Goal: Task Accomplishment & Management: Complete application form

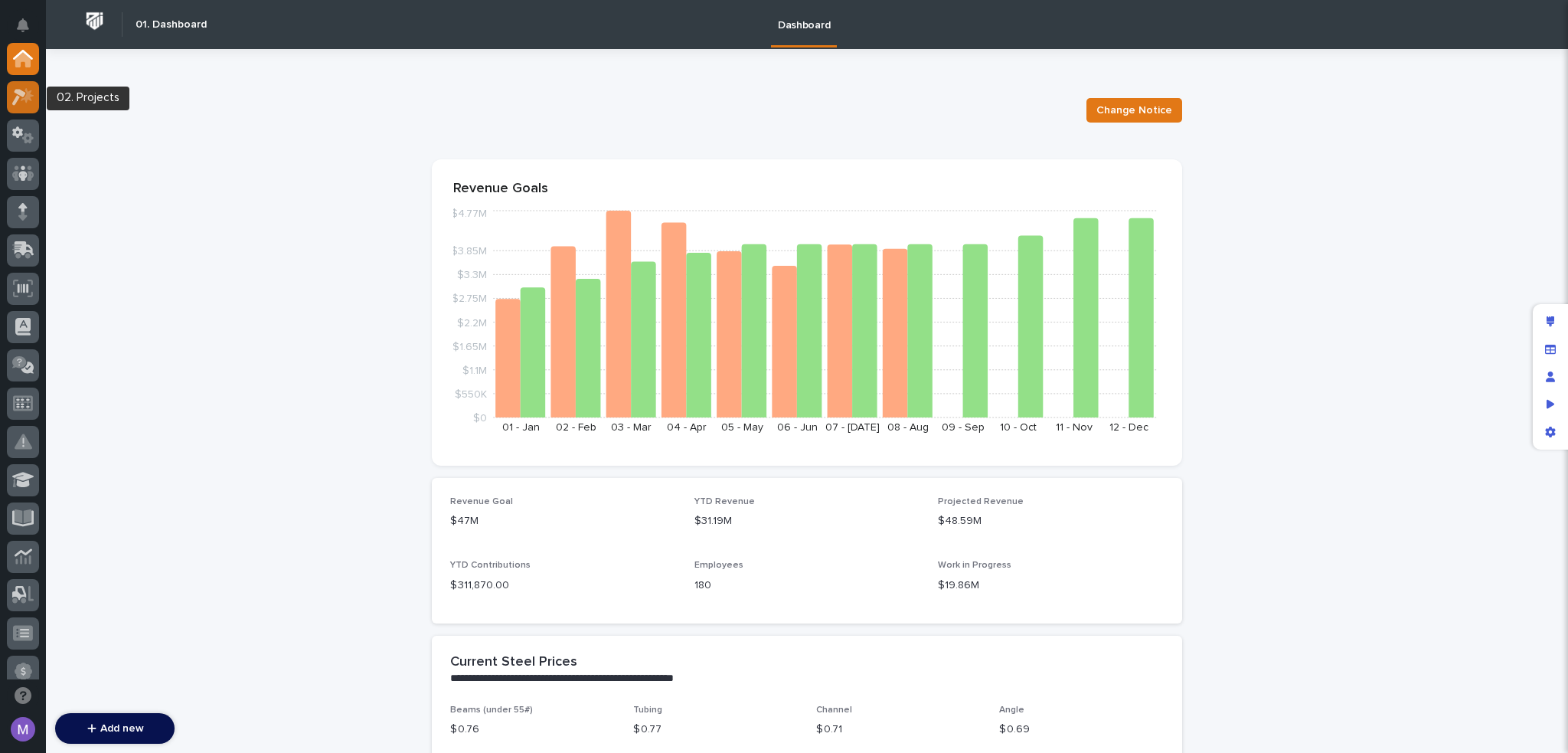
click at [31, 98] on icon at bounding box center [23, 96] width 22 height 17
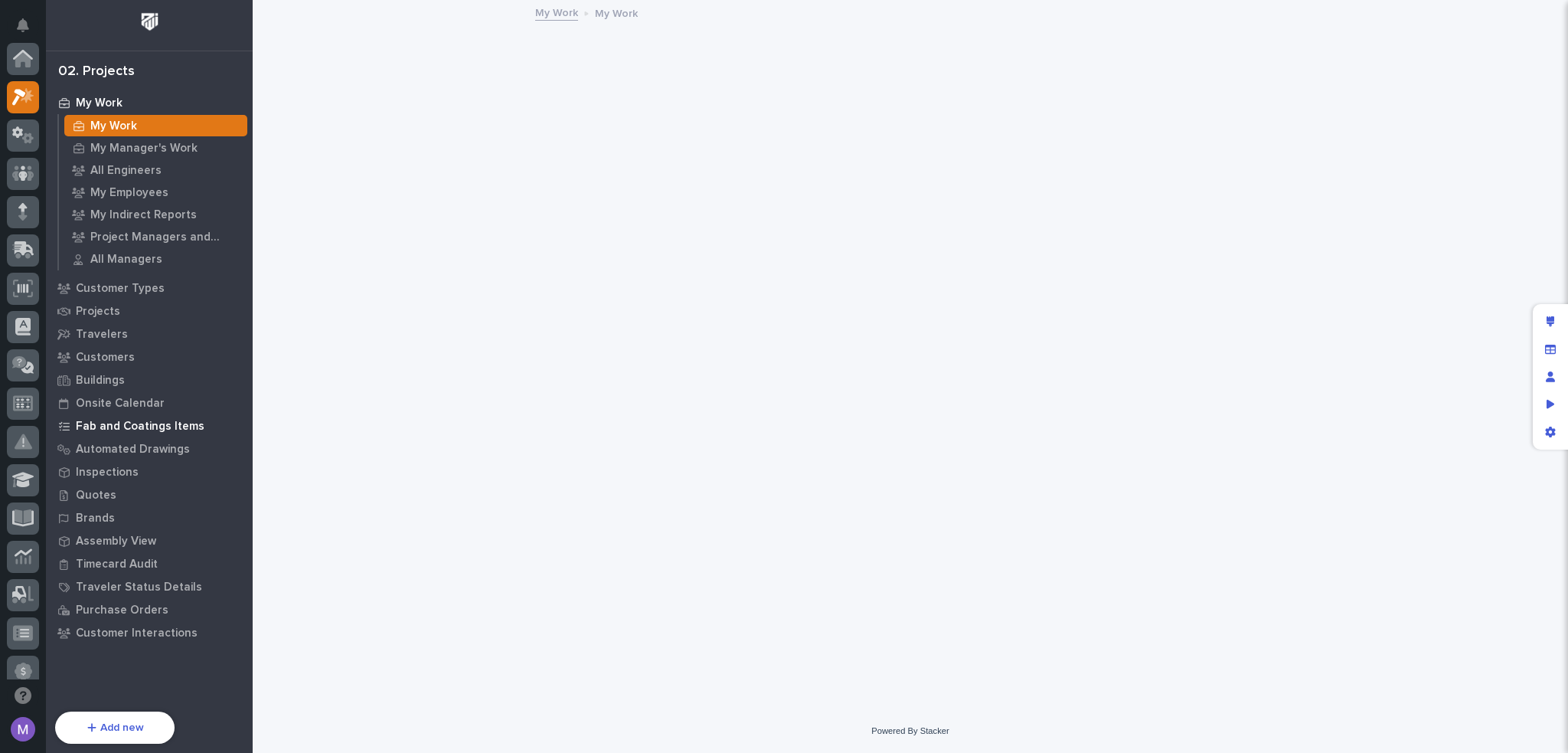
scroll to position [38, 0]
click at [85, 495] on p "Quotes" at bounding box center [96, 495] width 40 height 14
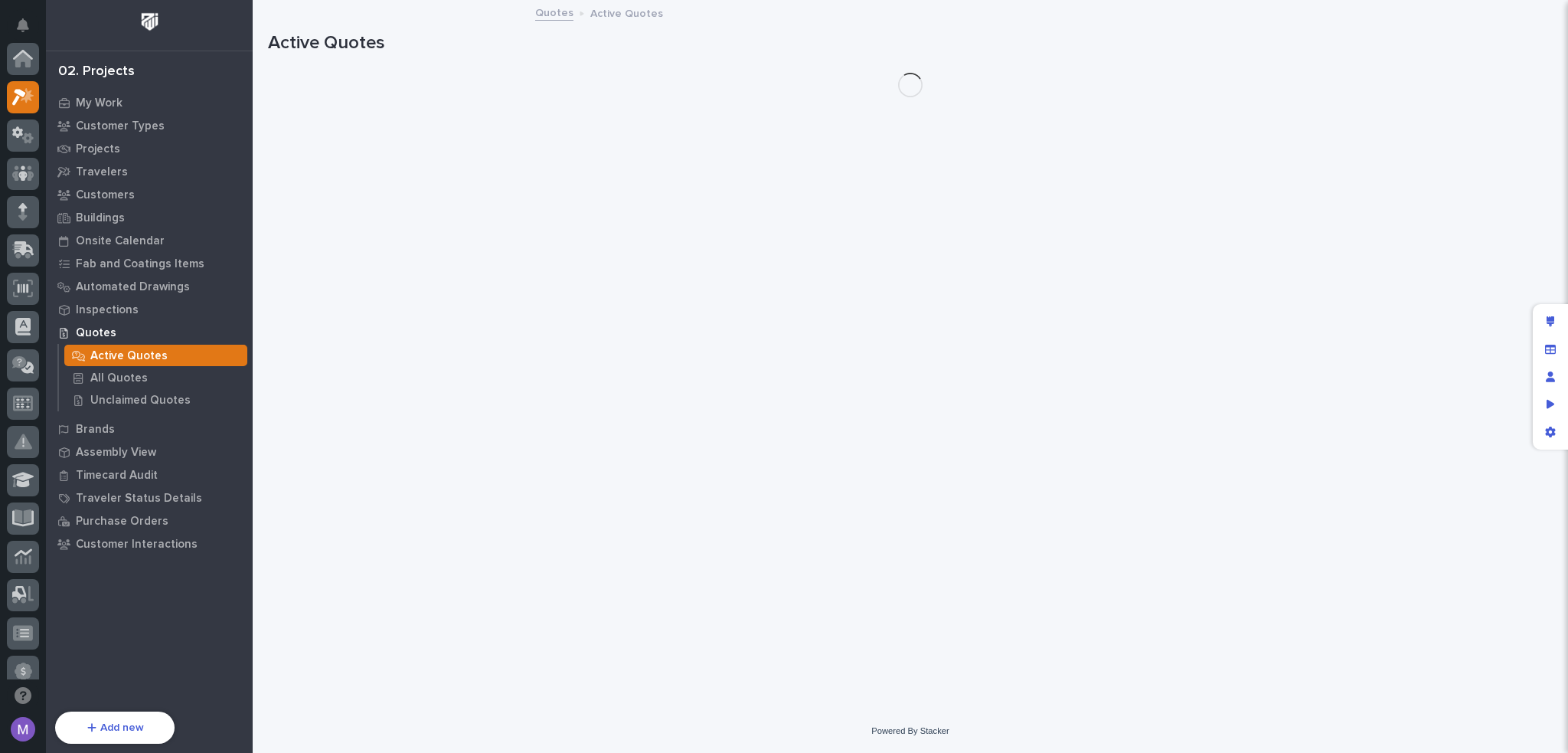
scroll to position [38, 0]
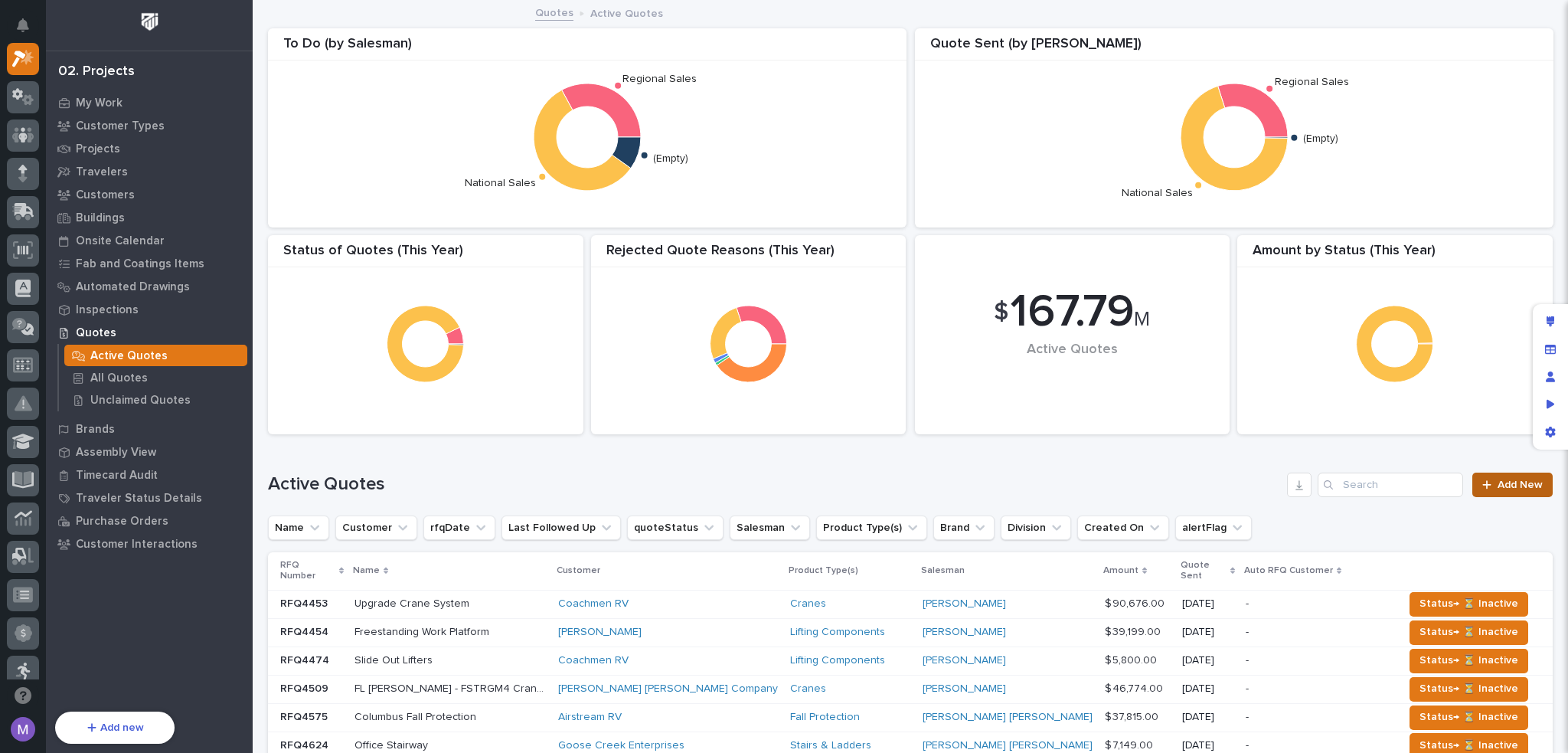
click at [1486, 491] on link "Add New" at bounding box center [1513, 485] width 80 height 25
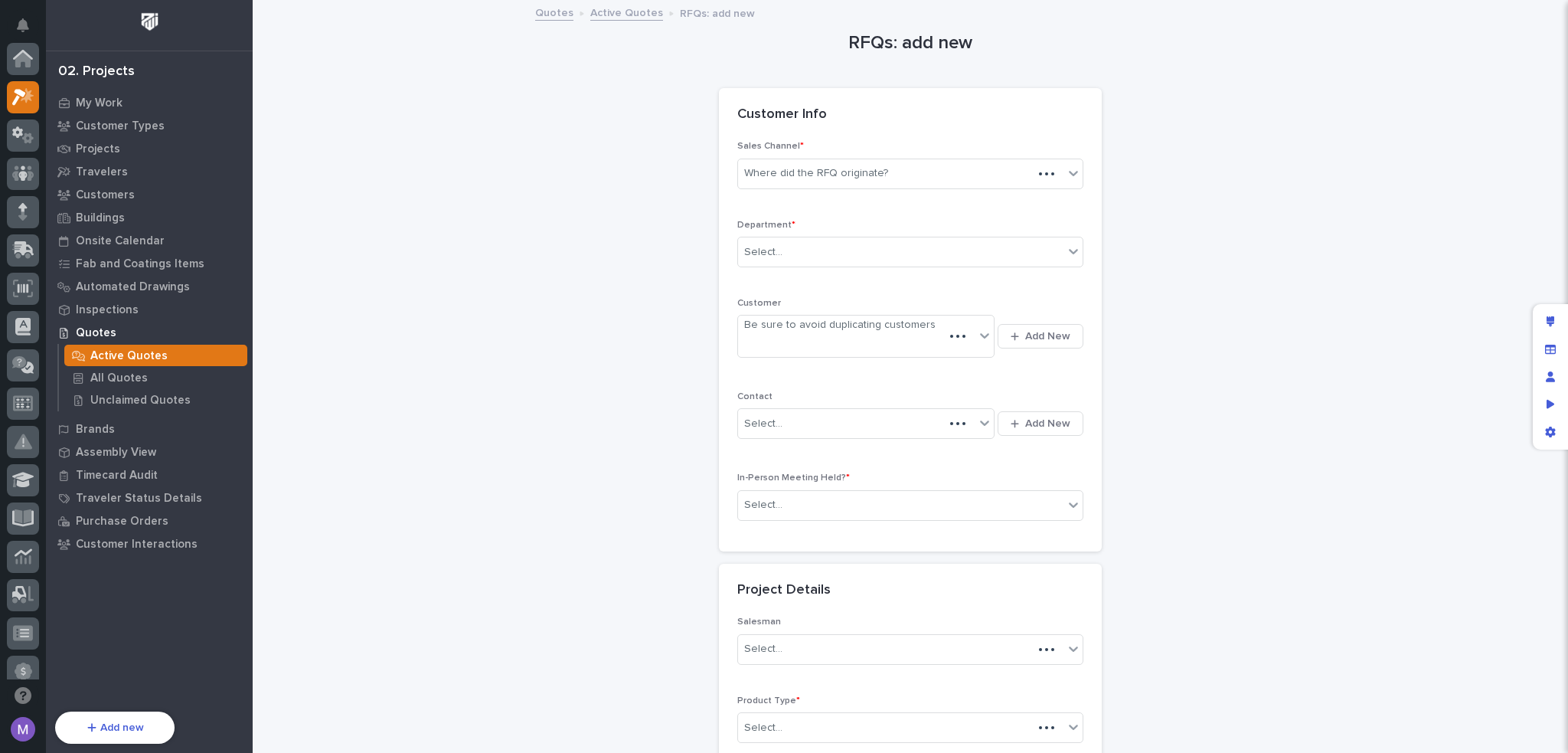
scroll to position [38, 0]
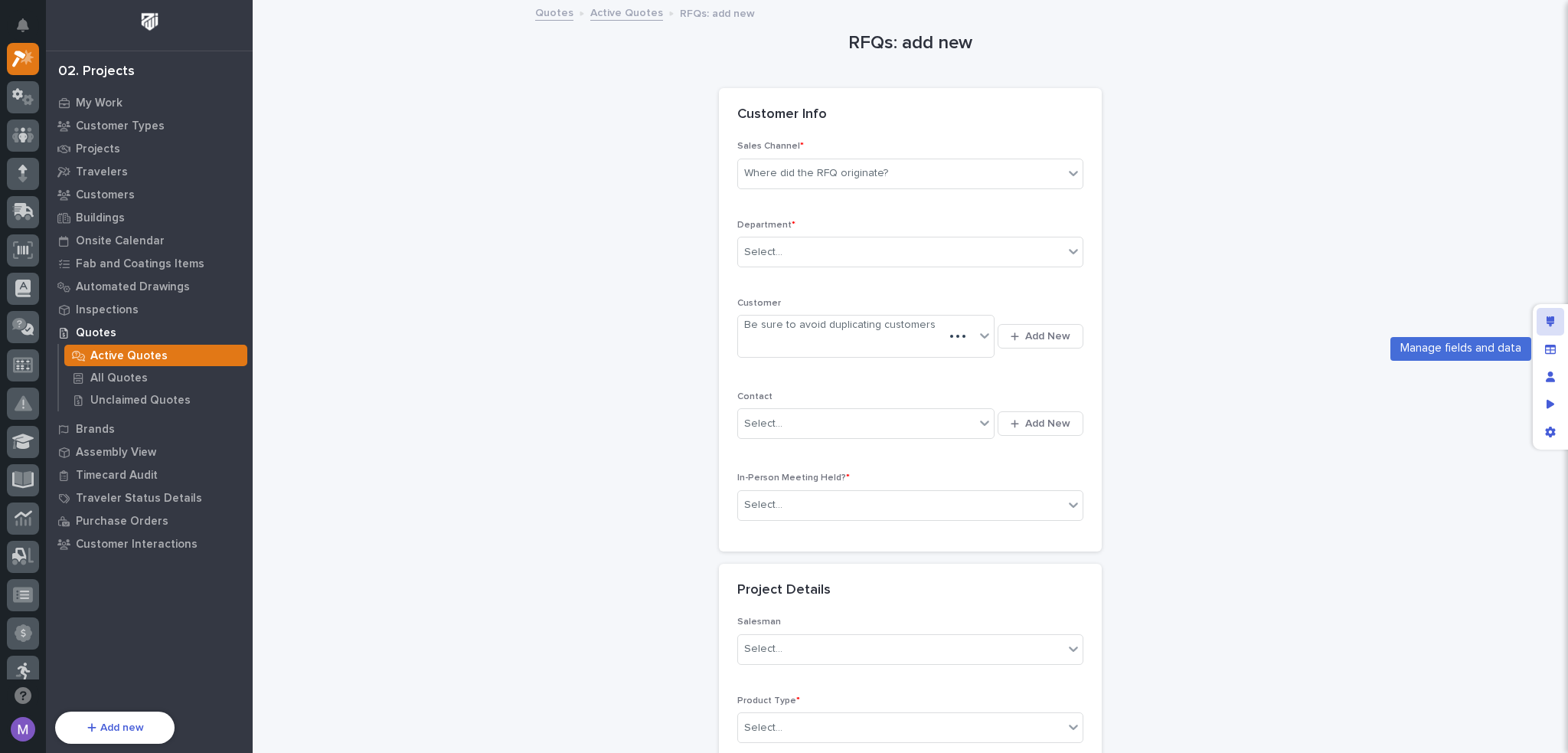
click at [1556, 321] on div "Edit layout" at bounding box center [1551, 321] width 27 height 27
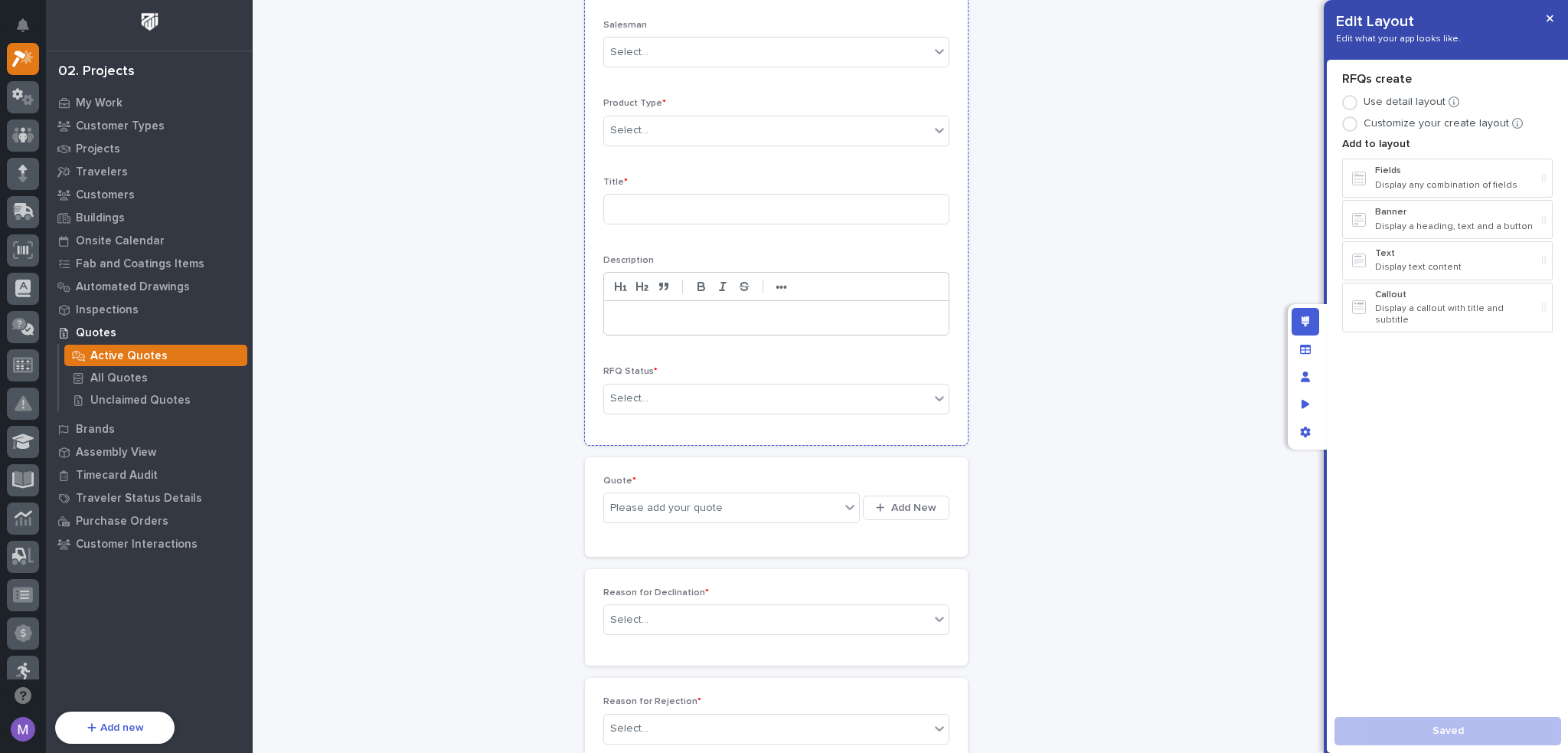
scroll to position [612, 0]
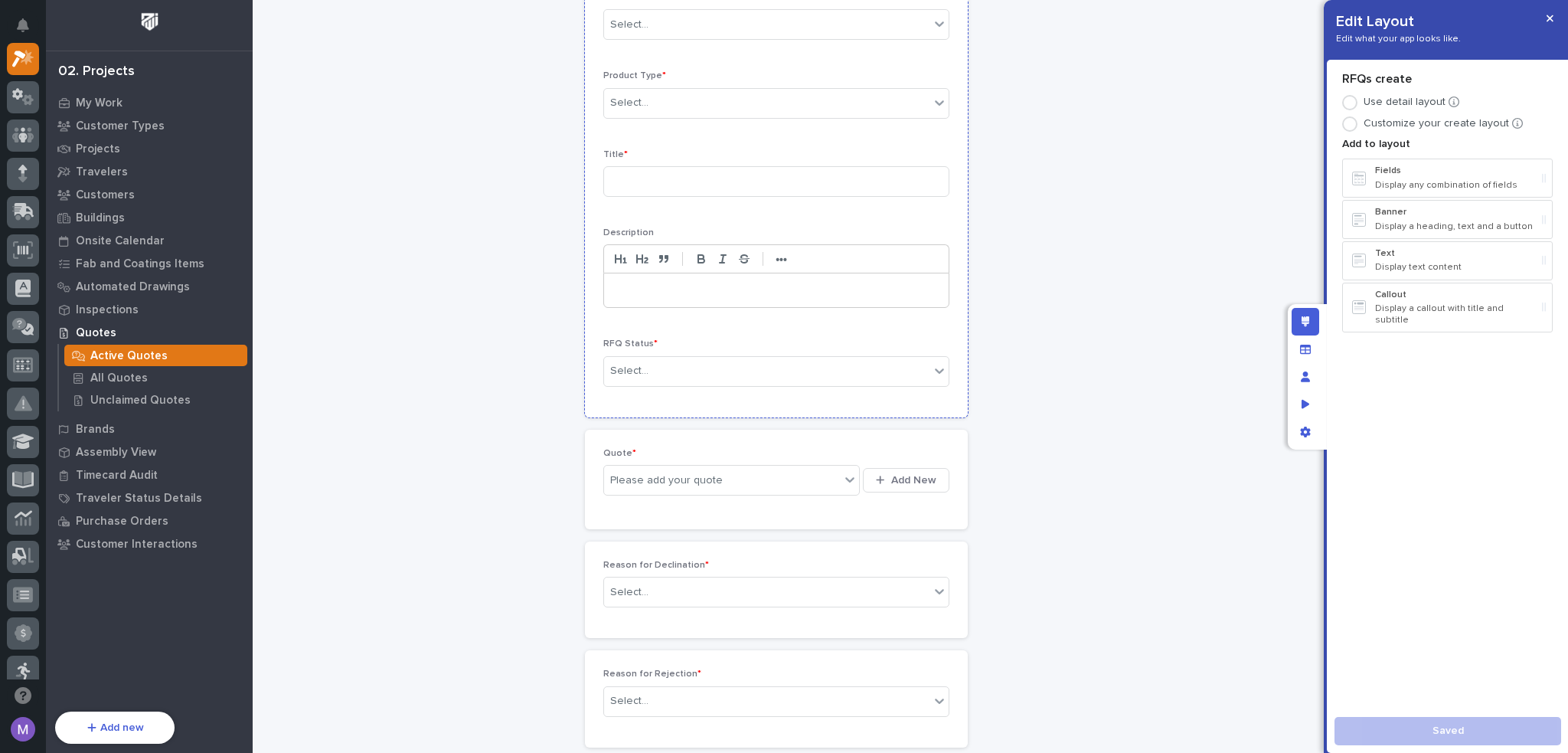
click at [871, 340] on p "RFQ Status *" at bounding box center [776, 344] width 346 height 11
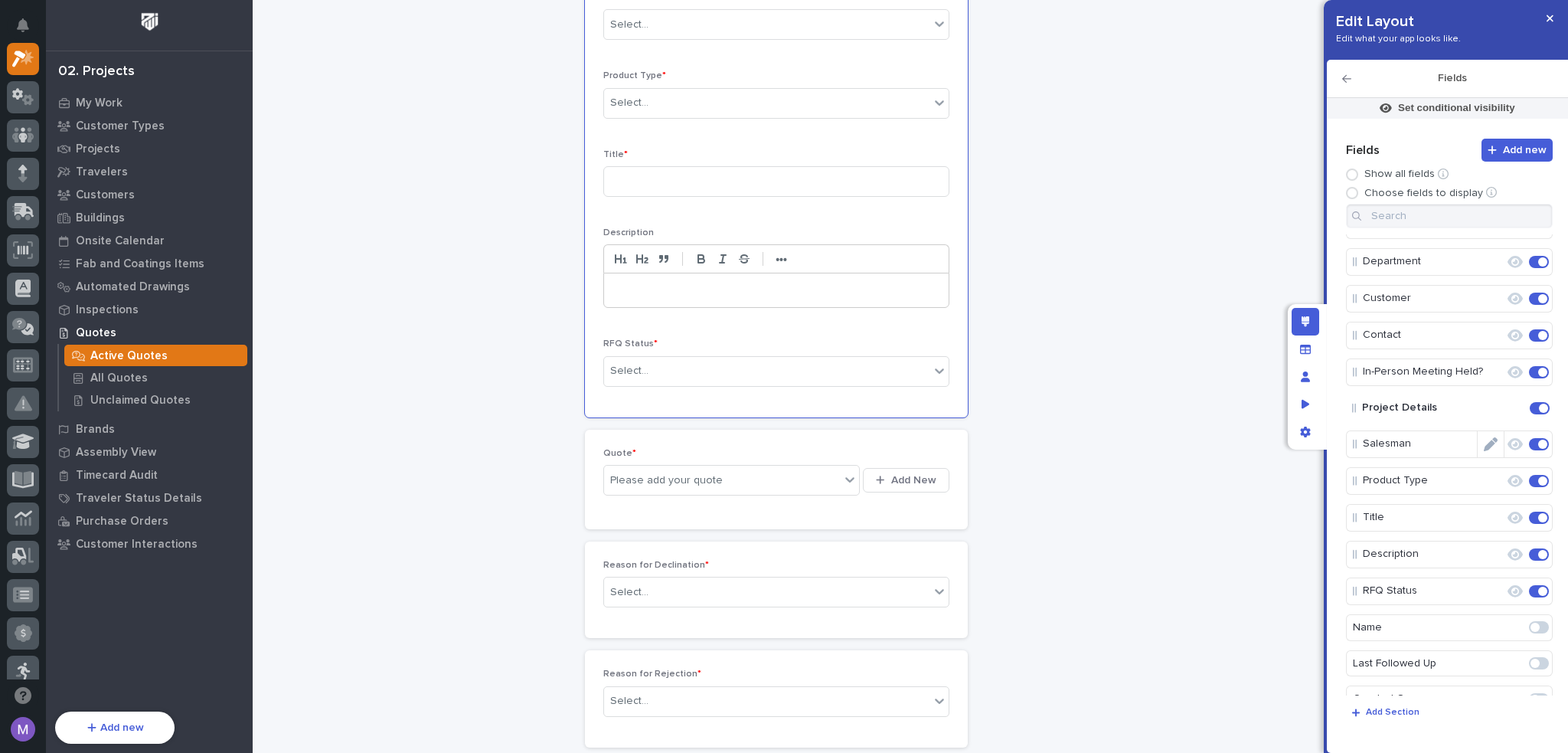
scroll to position [153, 0]
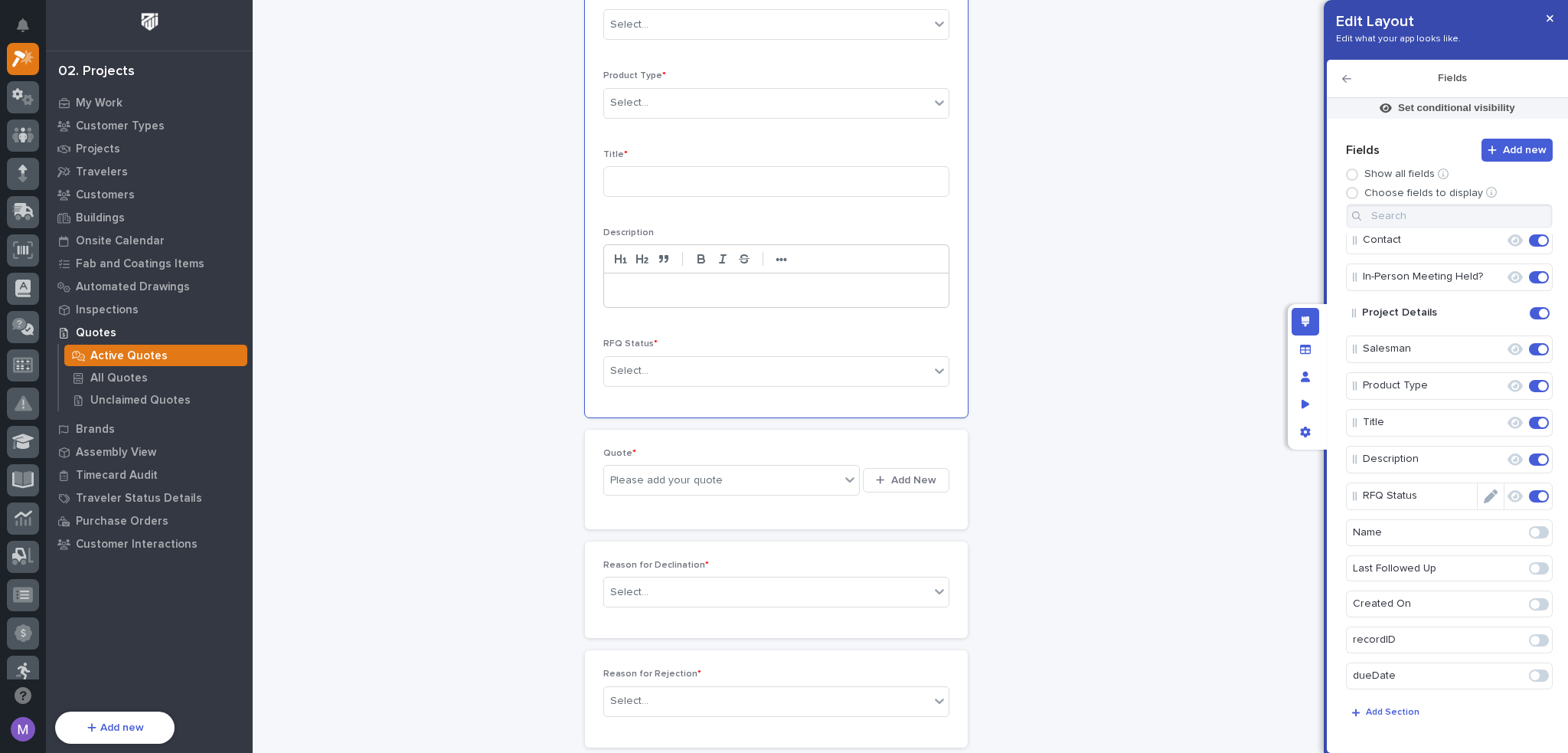
click at [1488, 497] on icon "Edit" at bounding box center [1490, 496] width 14 height 14
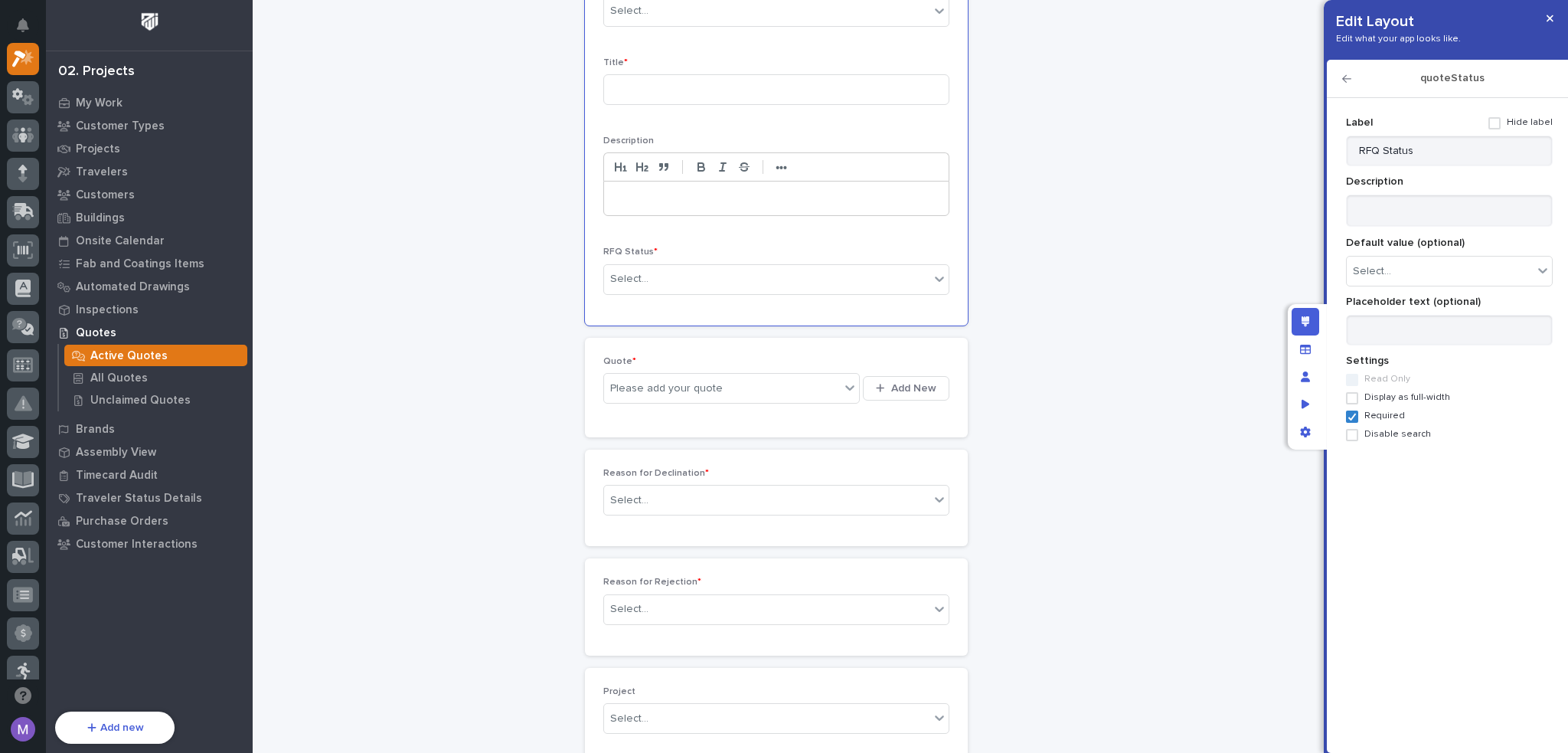
scroll to position [766, 0]
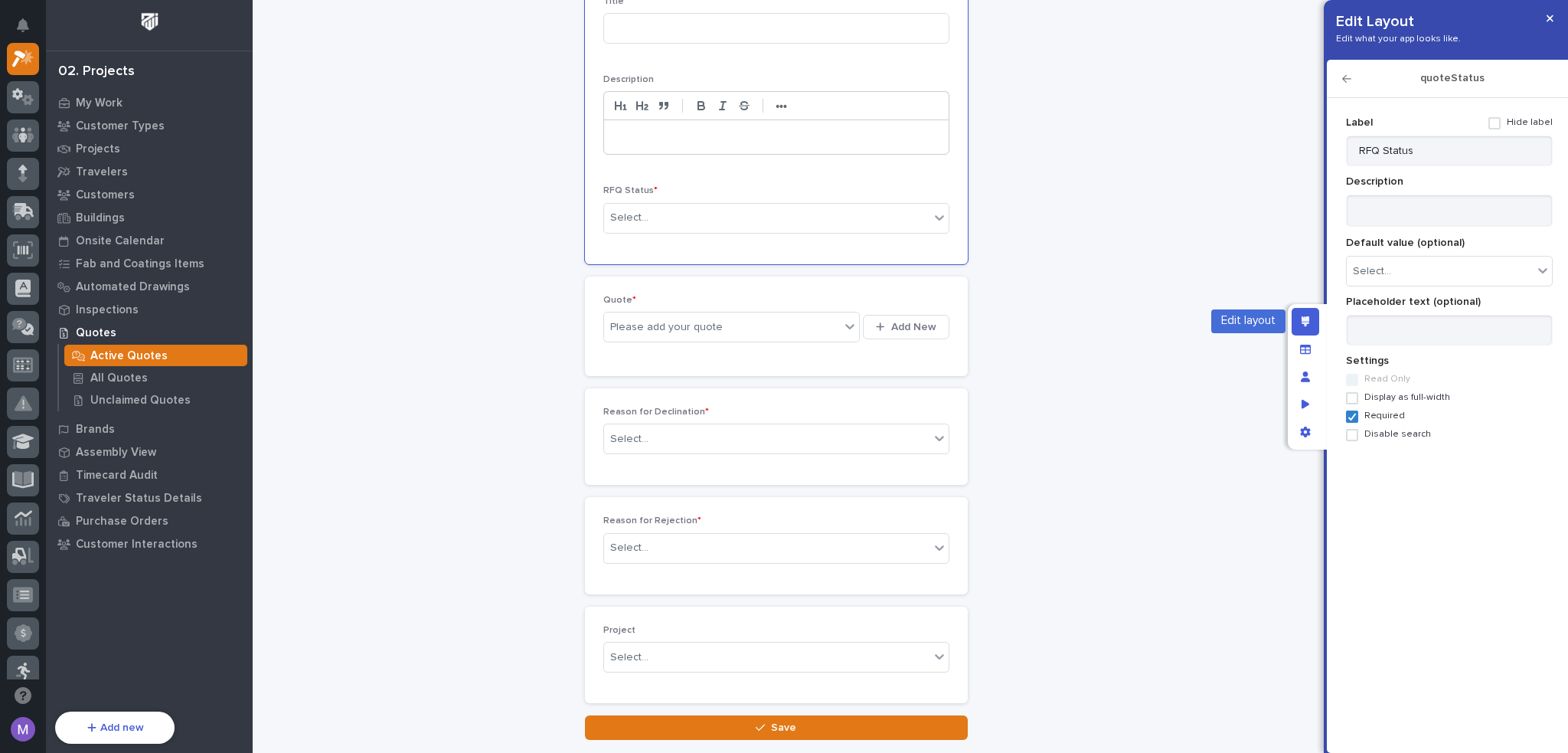
click at [1301, 320] on icon "Edit layout" at bounding box center [1305, 322] width 8 height 11
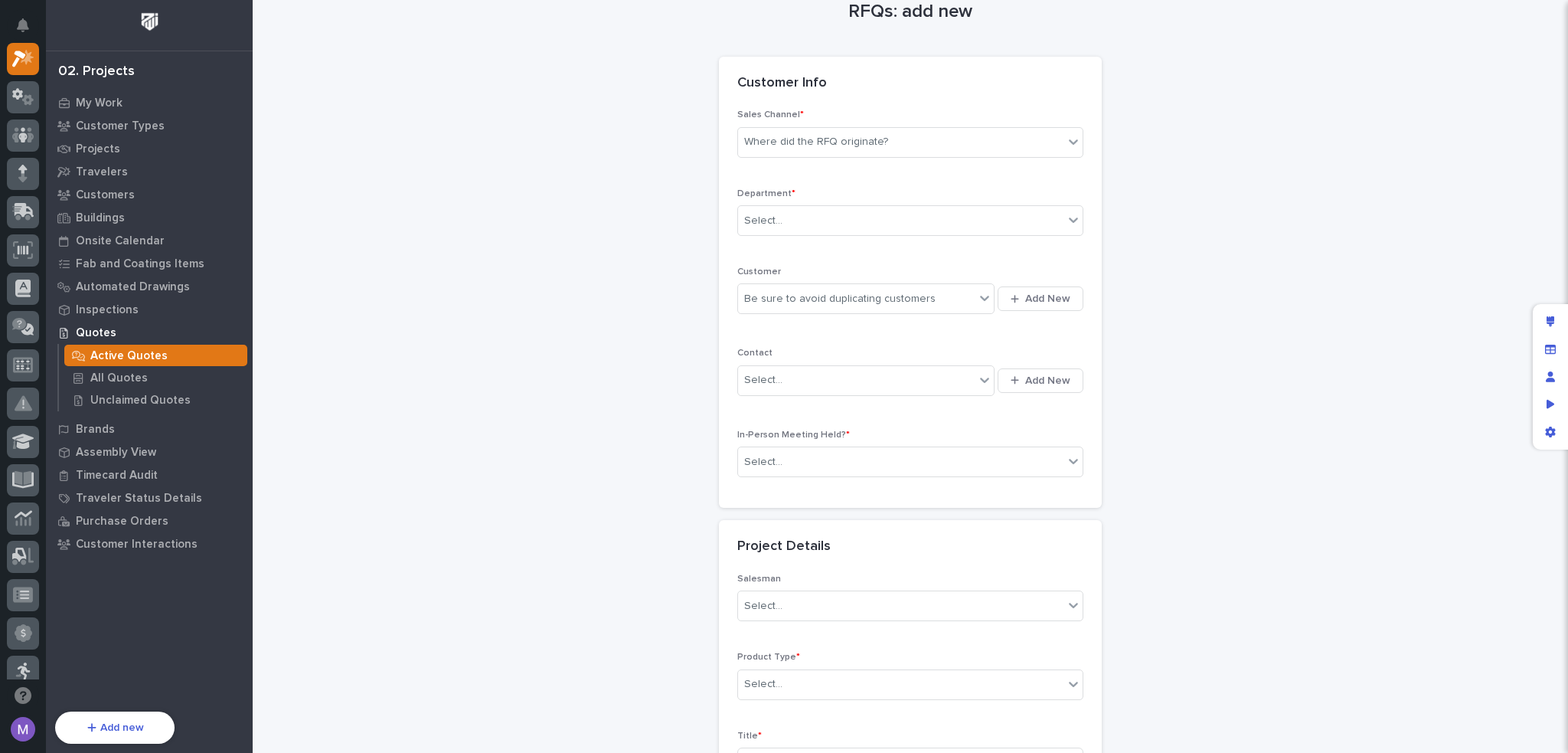
scroll to position [0, 0]
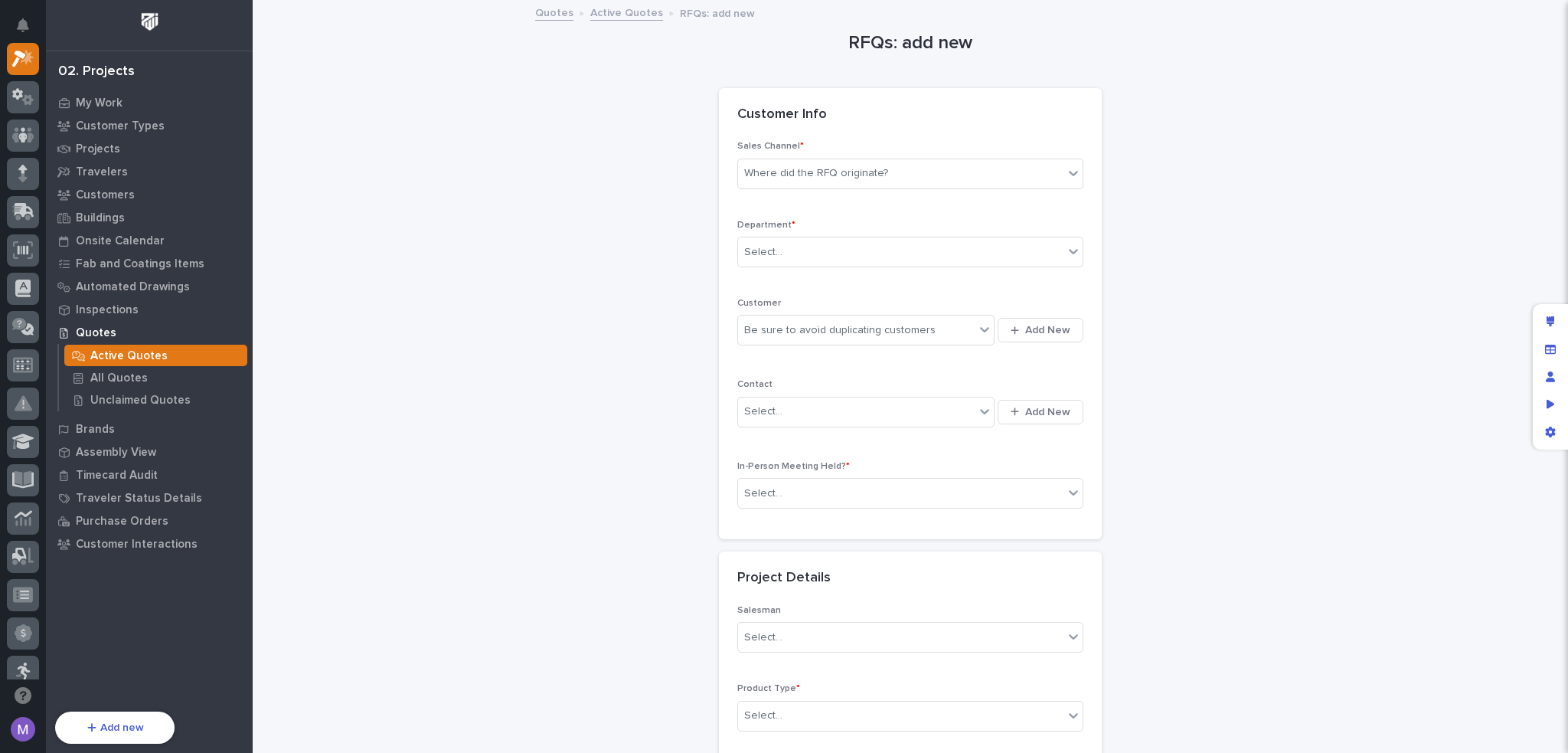
click at [625, 7] on link "Active Quotes" at bounding box center [627, 11] width 73 height 17
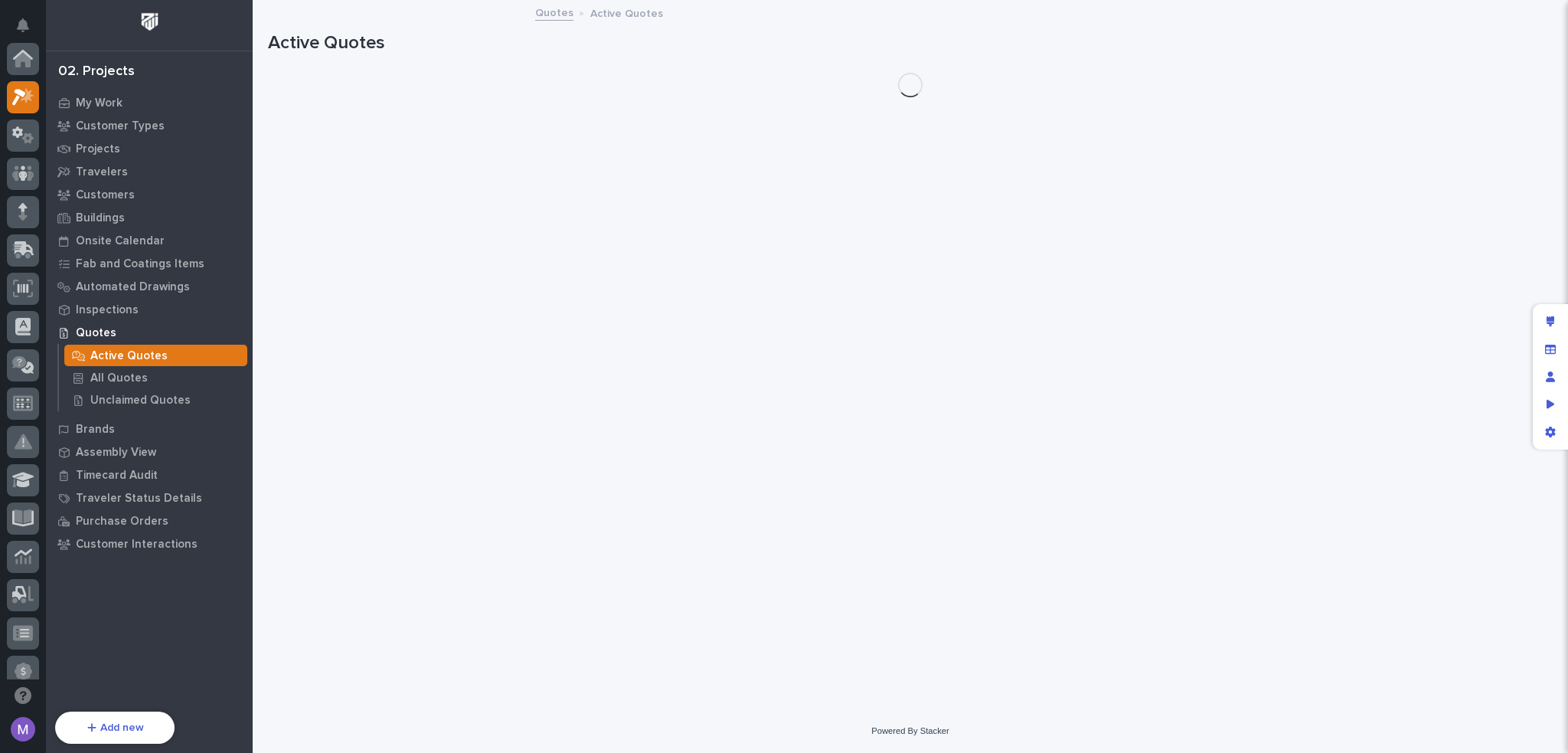
scroll to position [38, 0]
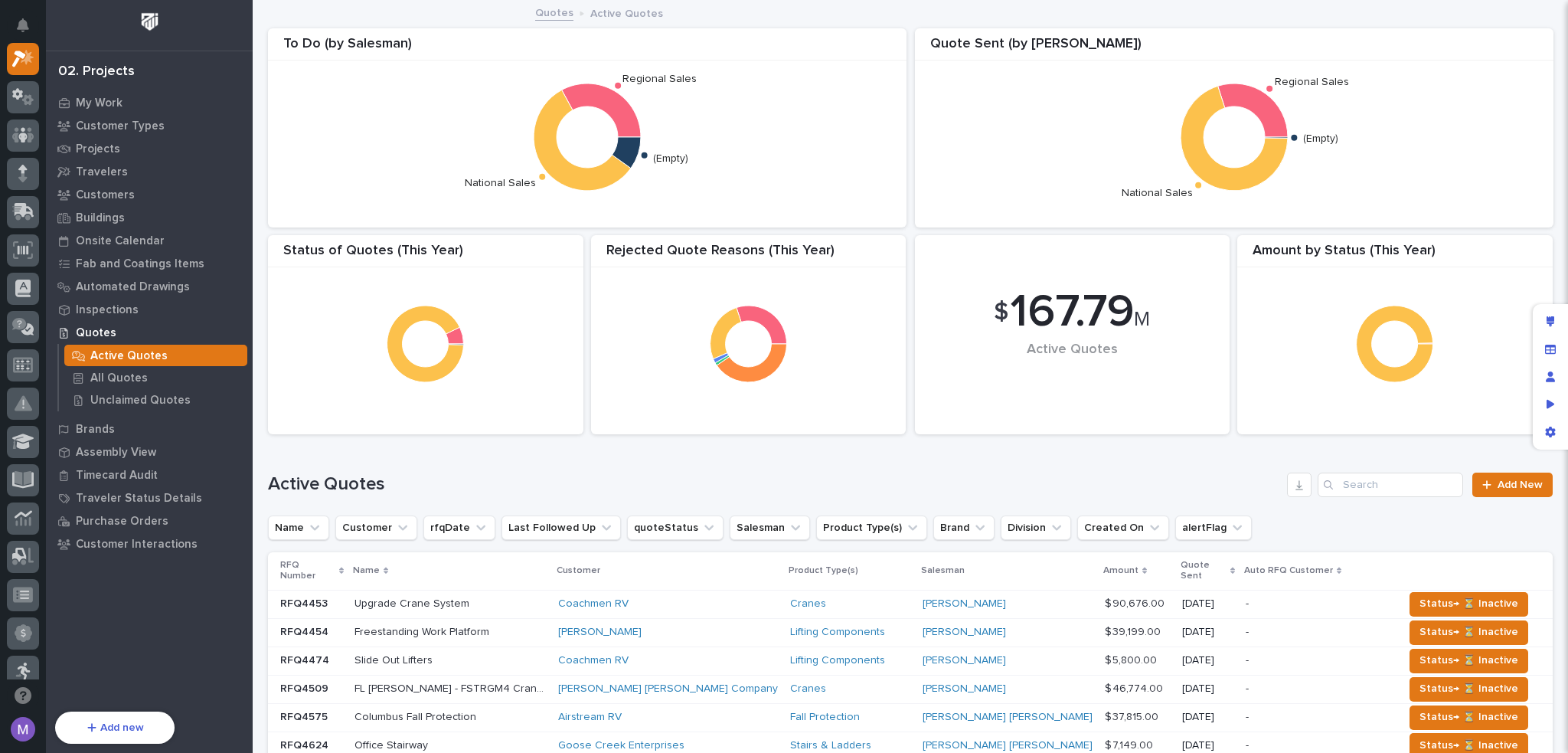
click at [546, 591] on div "Upgrade Crane System Upgrade Crane System" at bounding box center [450, 604] width 192 height 26
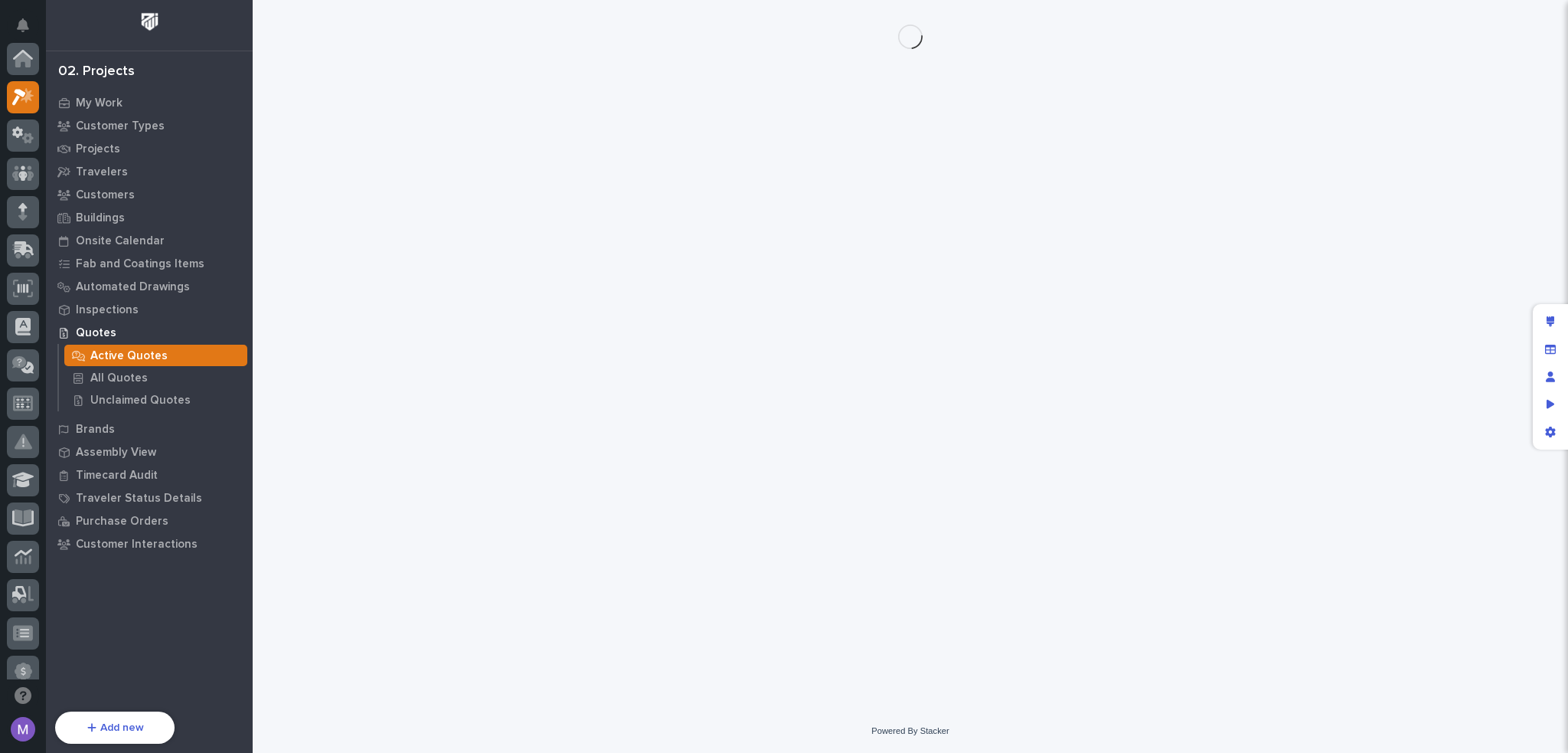
scroll to position [38, 0]
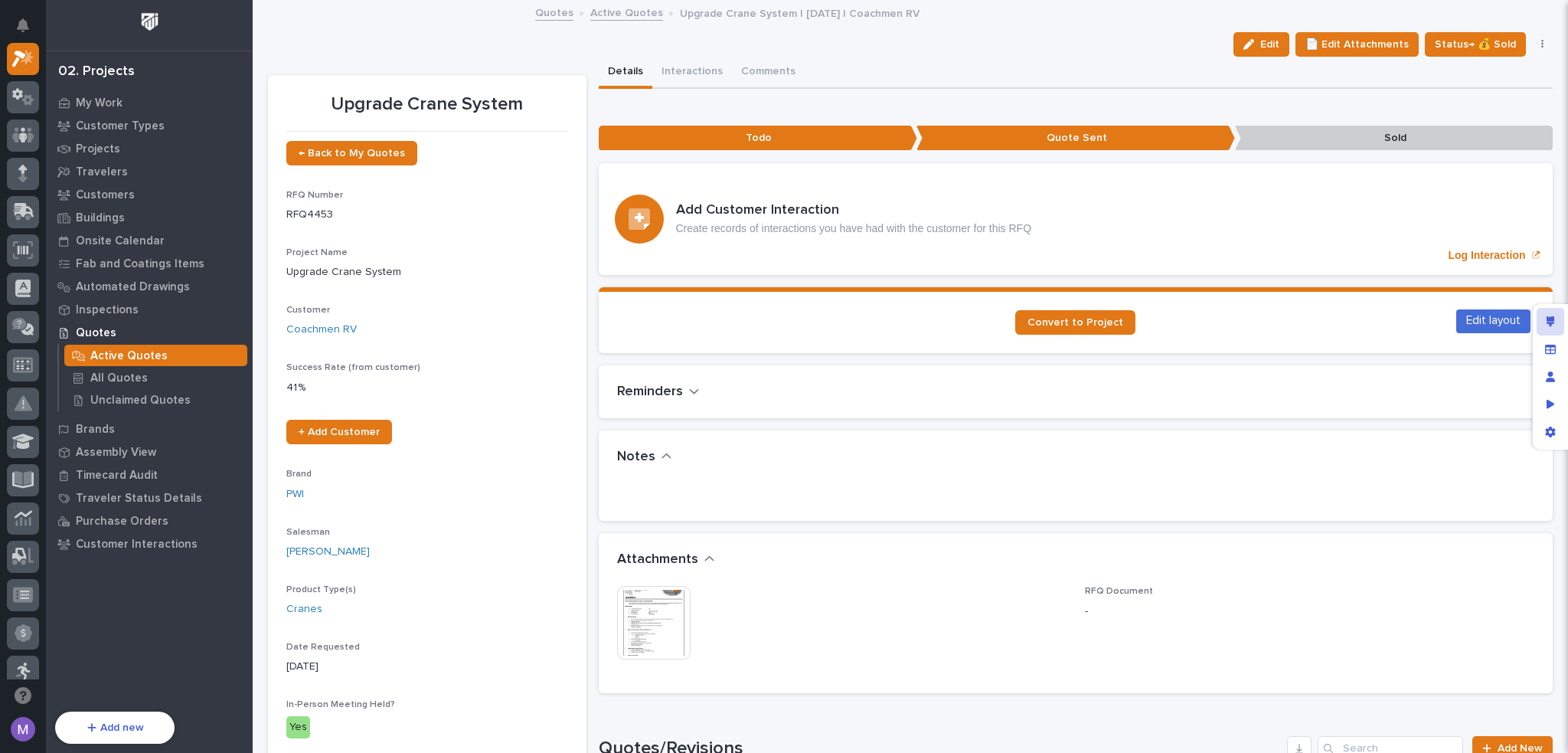
click at [1550, 326] on icon "Edit layout" at bounding box center [1551, 322] width 8 height 11
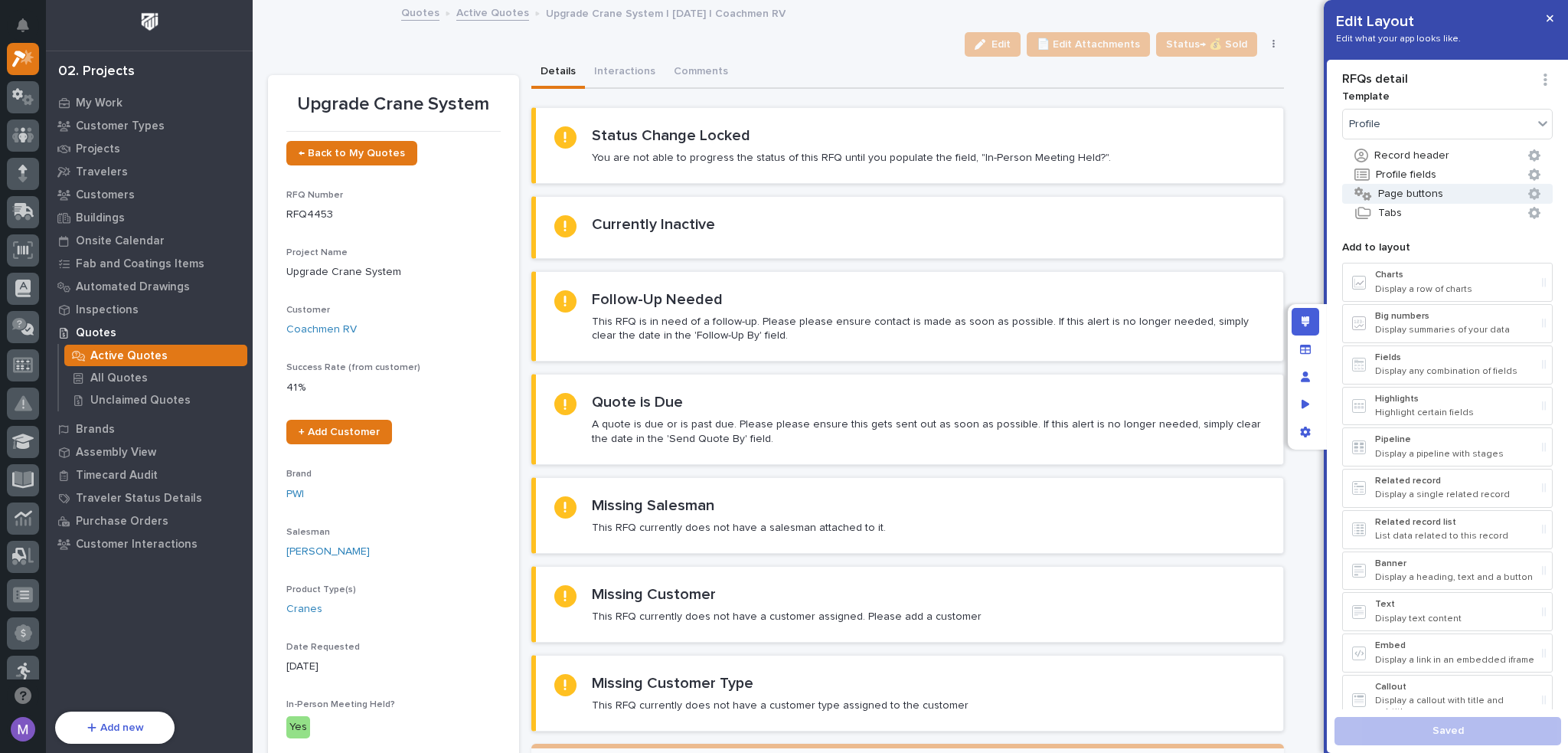
click at [1455, 193] on button "Page buttons" at bounding box center [1448, 193] width 211 height 20
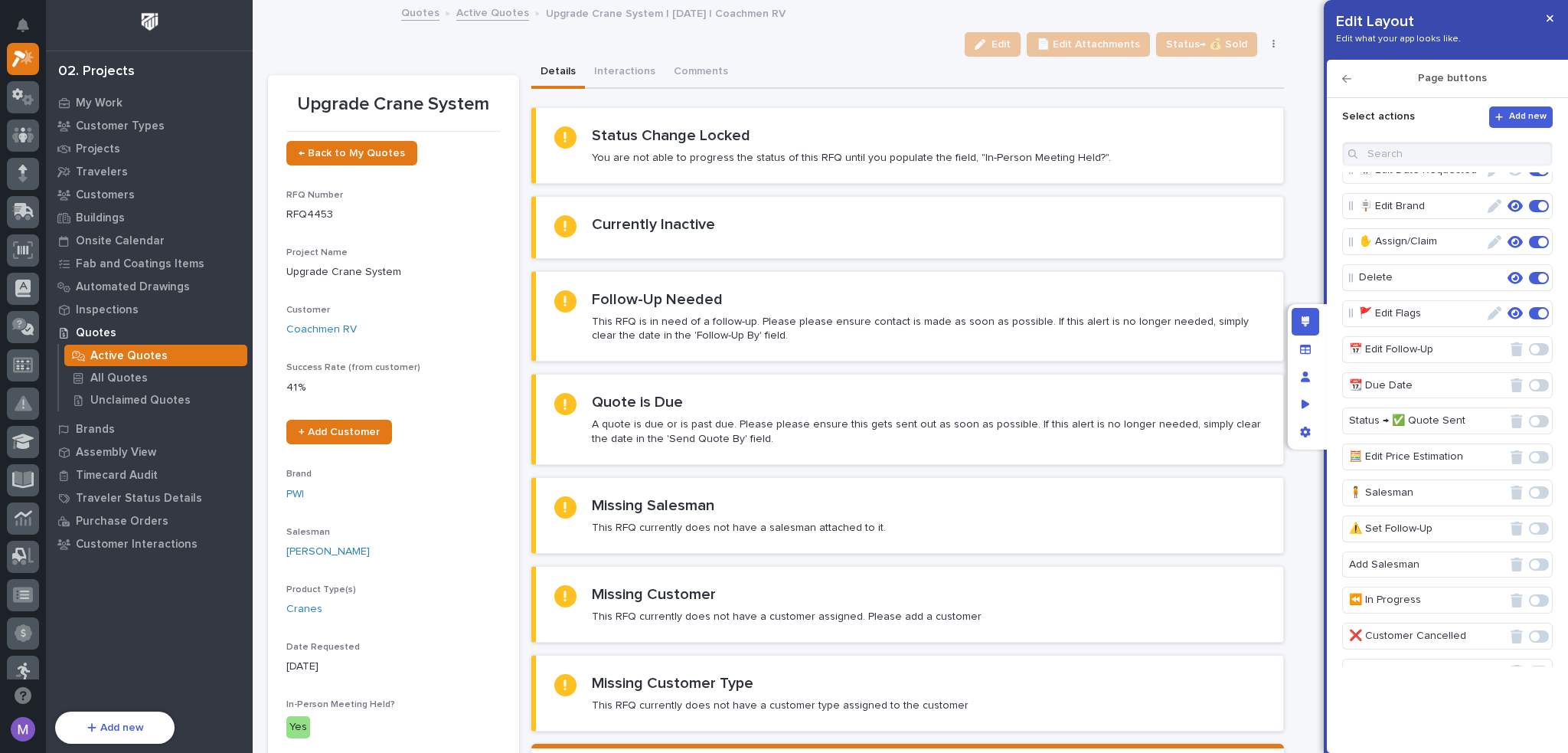
scroll to position [307, 0]
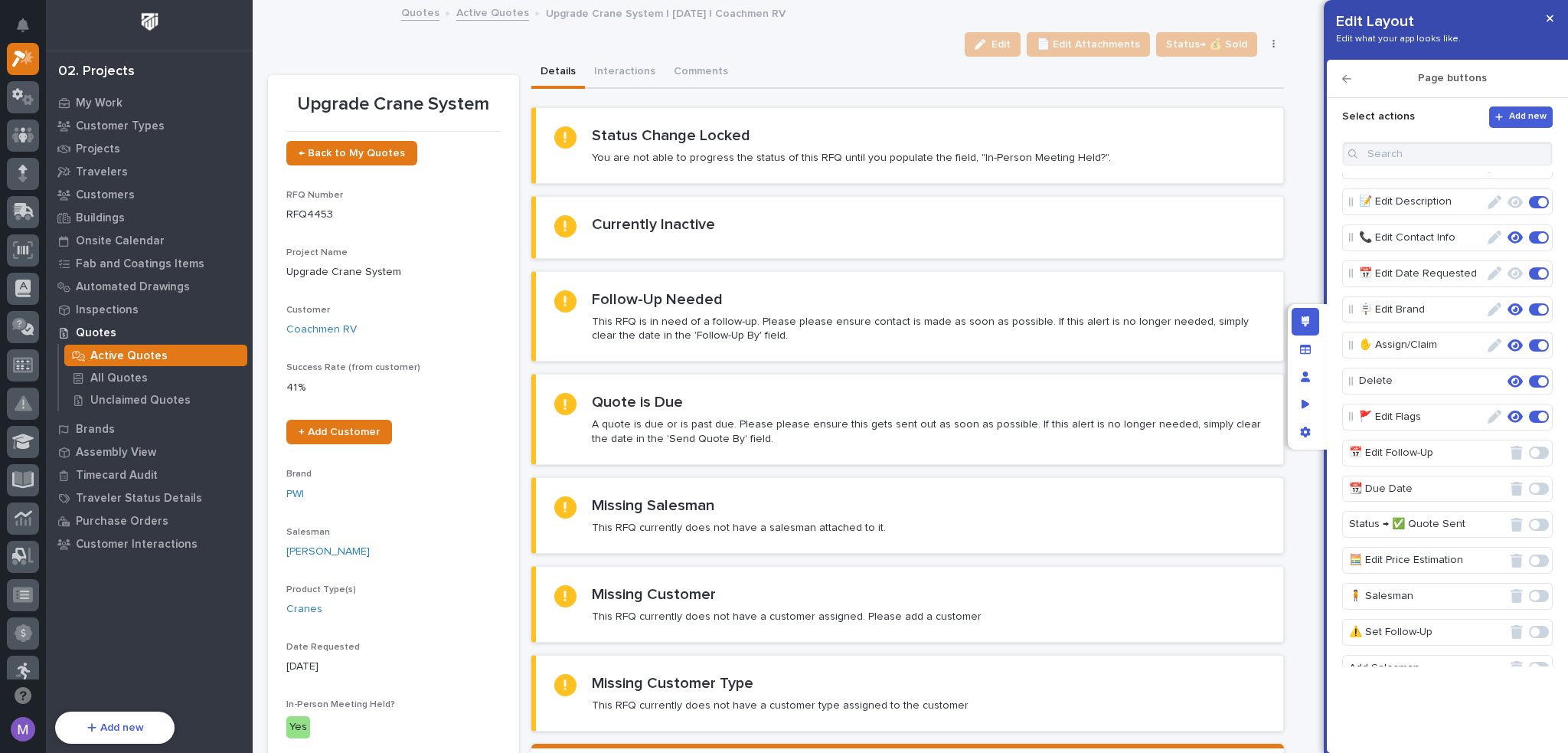
click at [1508, 379] on icon "button" at bounding box center [1515, 381] width 16 height 14
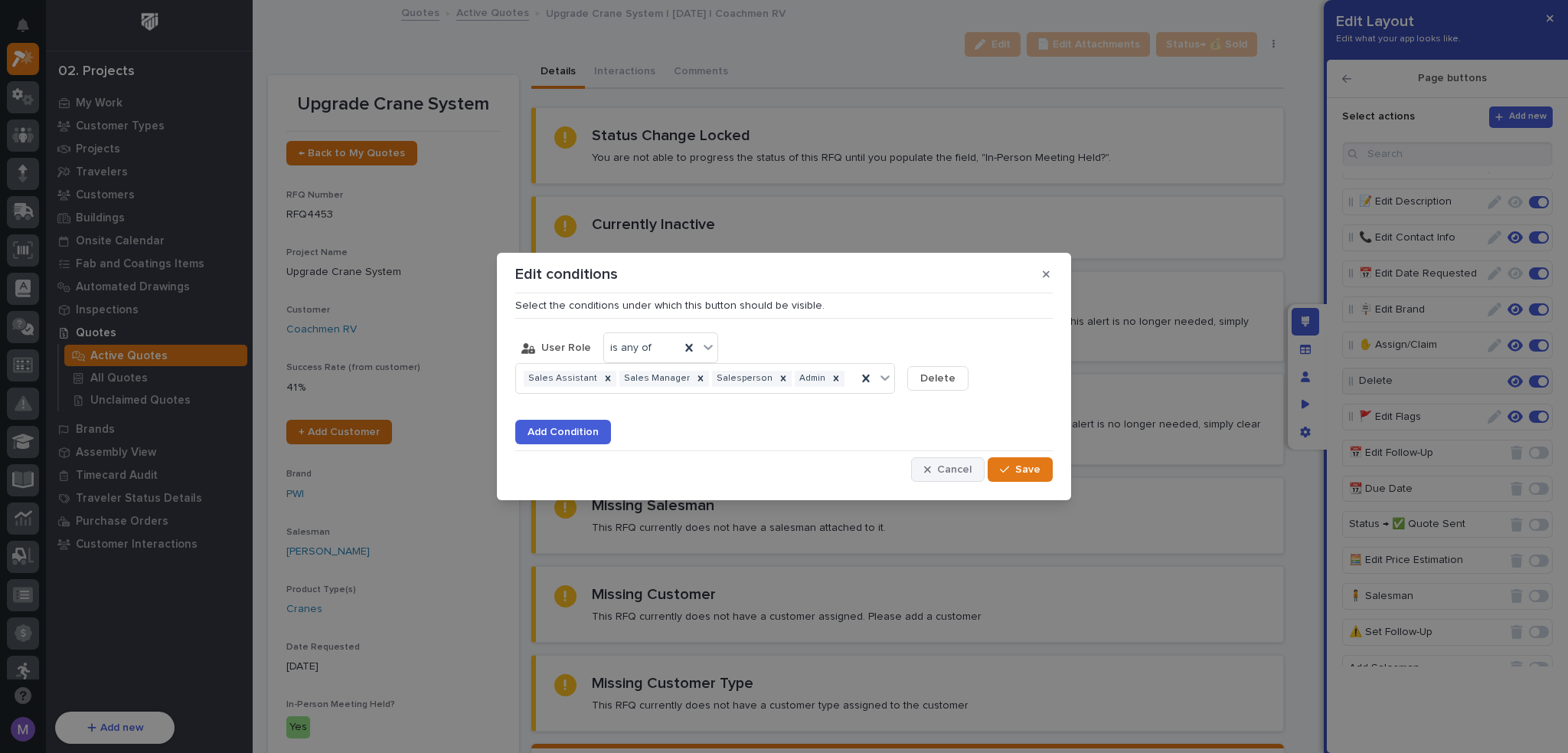
click at [983, 469] on button "Cancel" at bounding box center [947, 469] width 74 height 25
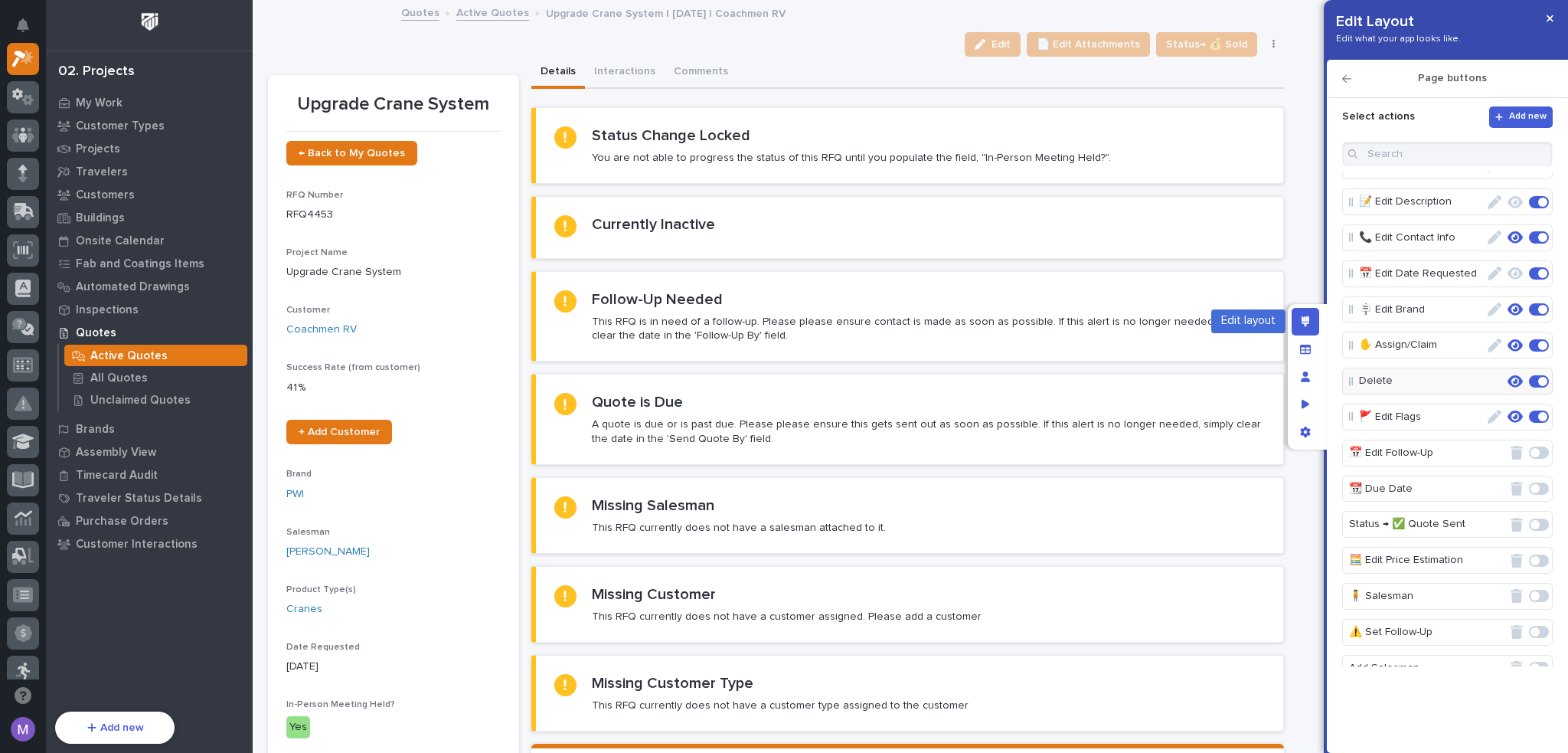
click at [1301, 323] on icon "Edit layout" at bounding box center [1305, 322] width 8 height 11
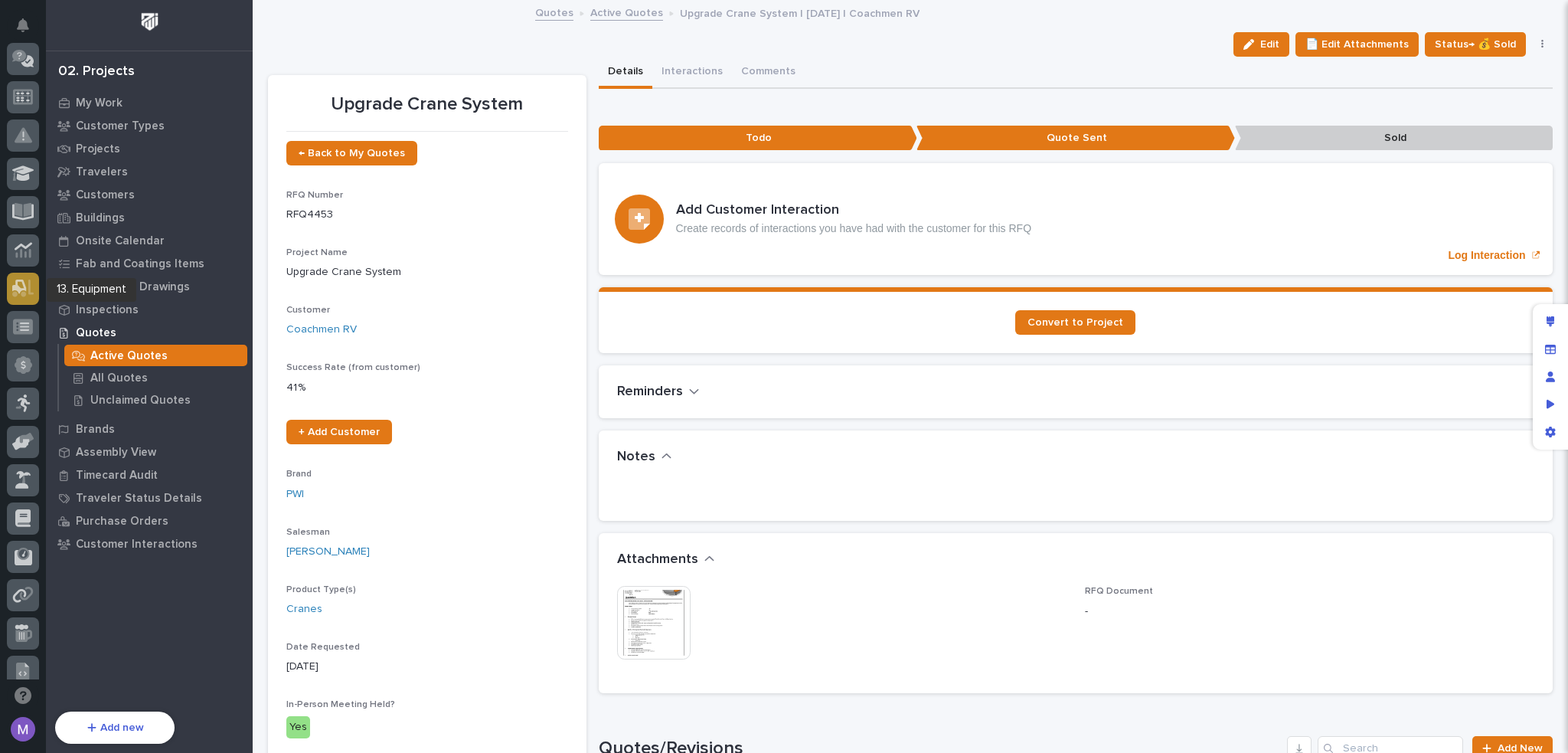
click at [12, 285] on icon at bounding box center [19, 287] width 15 height 15
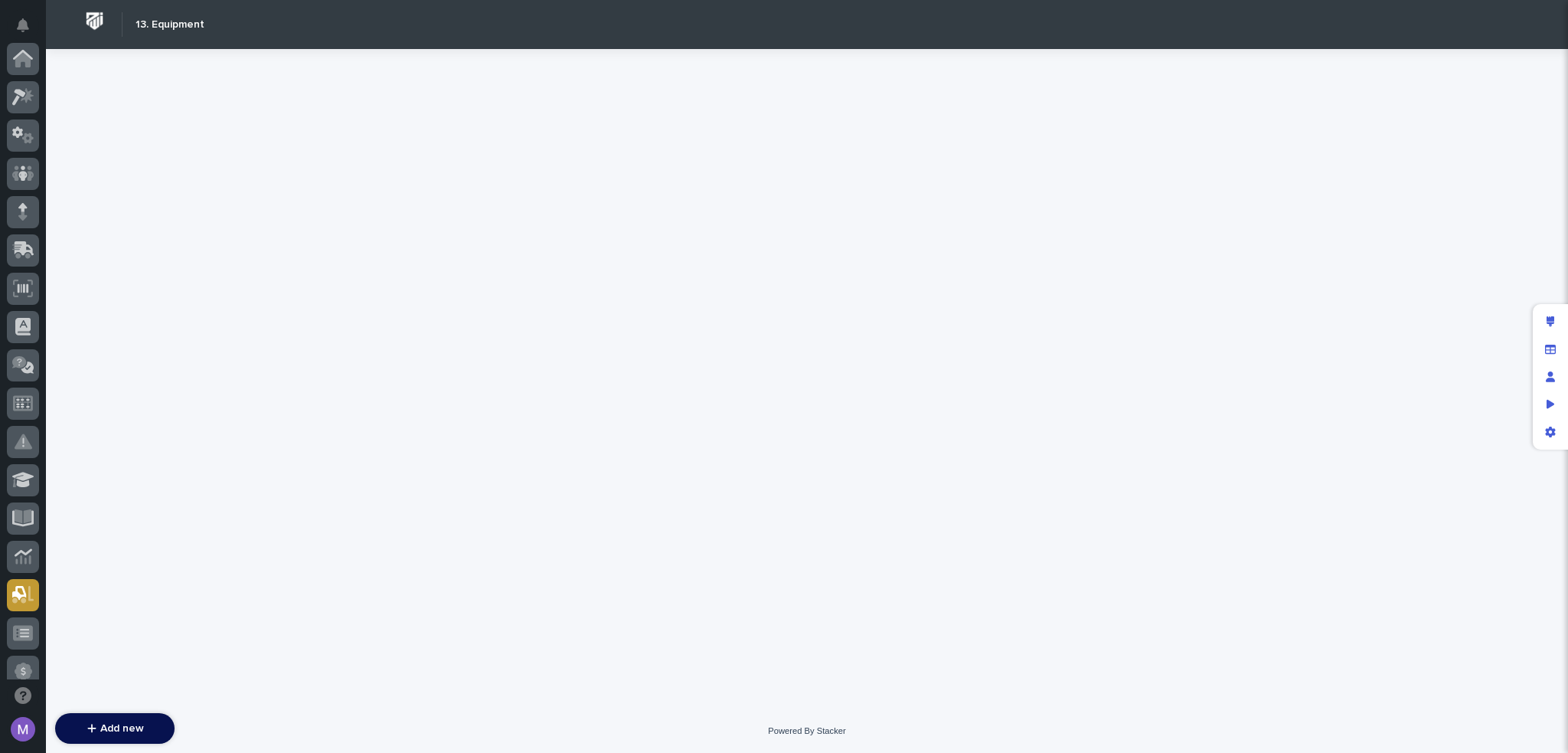
scroll to position [536, 0]
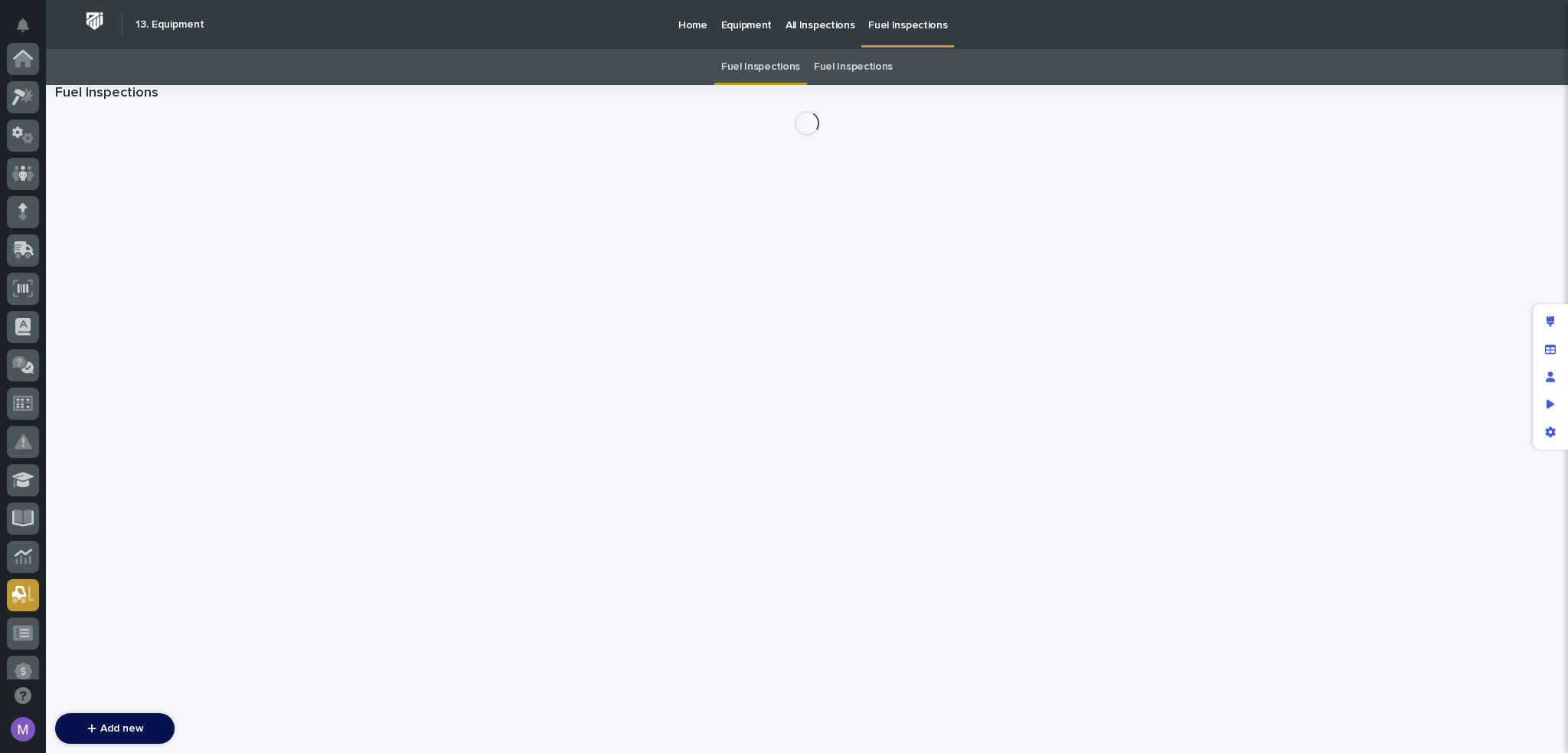
scroll to position [536, 0]
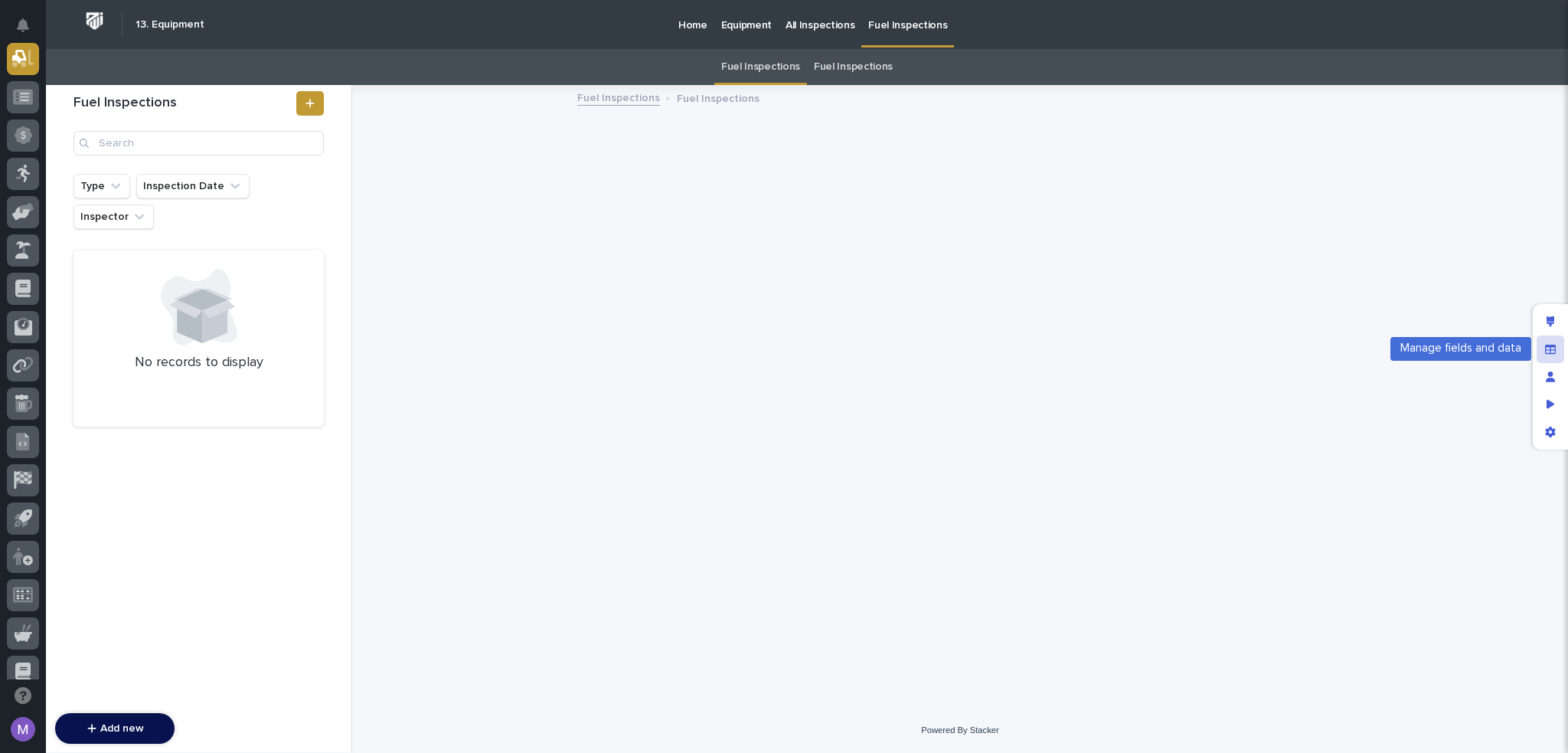
click at [1556, 345] on div "Manage fields and data" at bounding box center [1551, 350] width 27 height 27
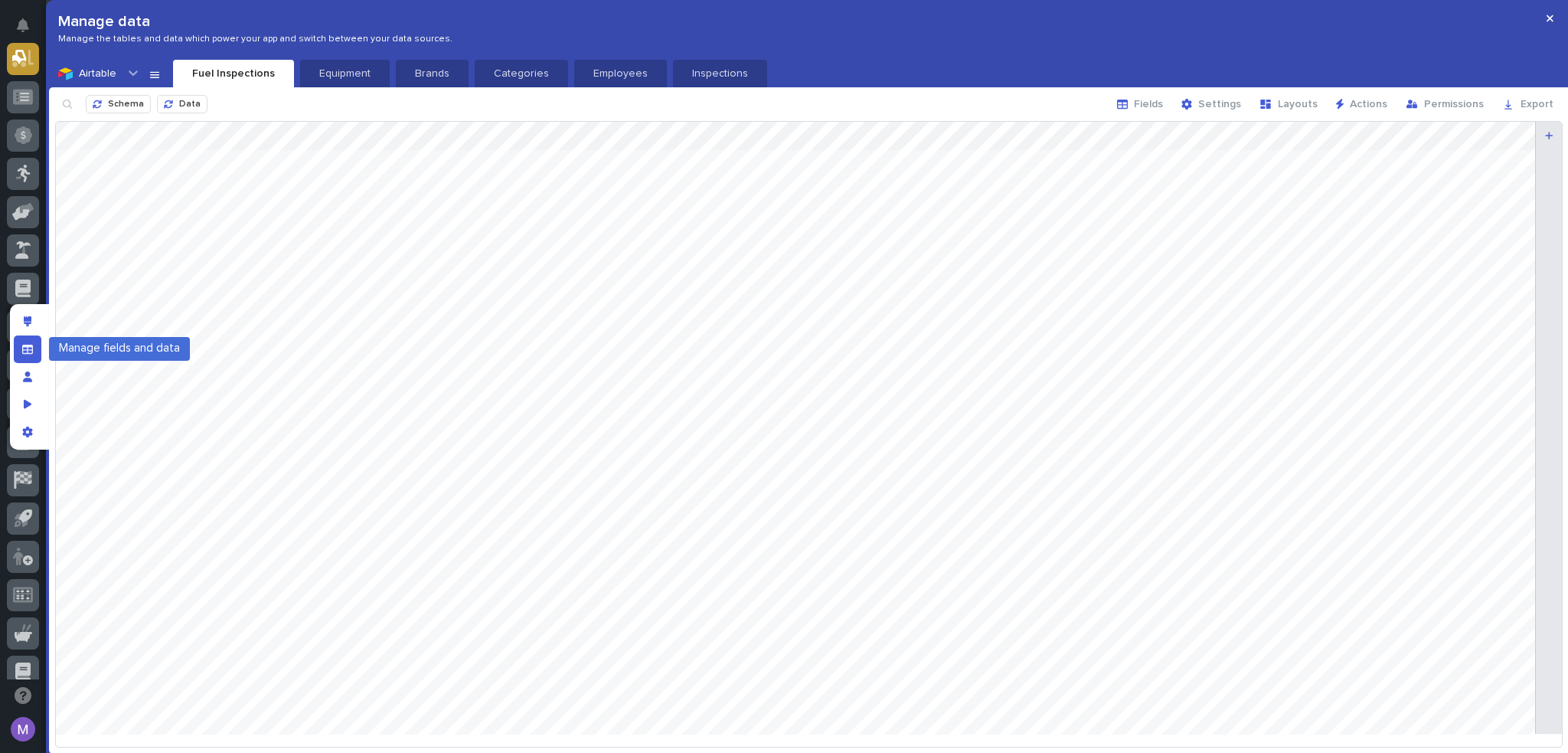
click at [36, 345] on div "Manage fields and data" at bounding box center [27, 350] width 27 height 27
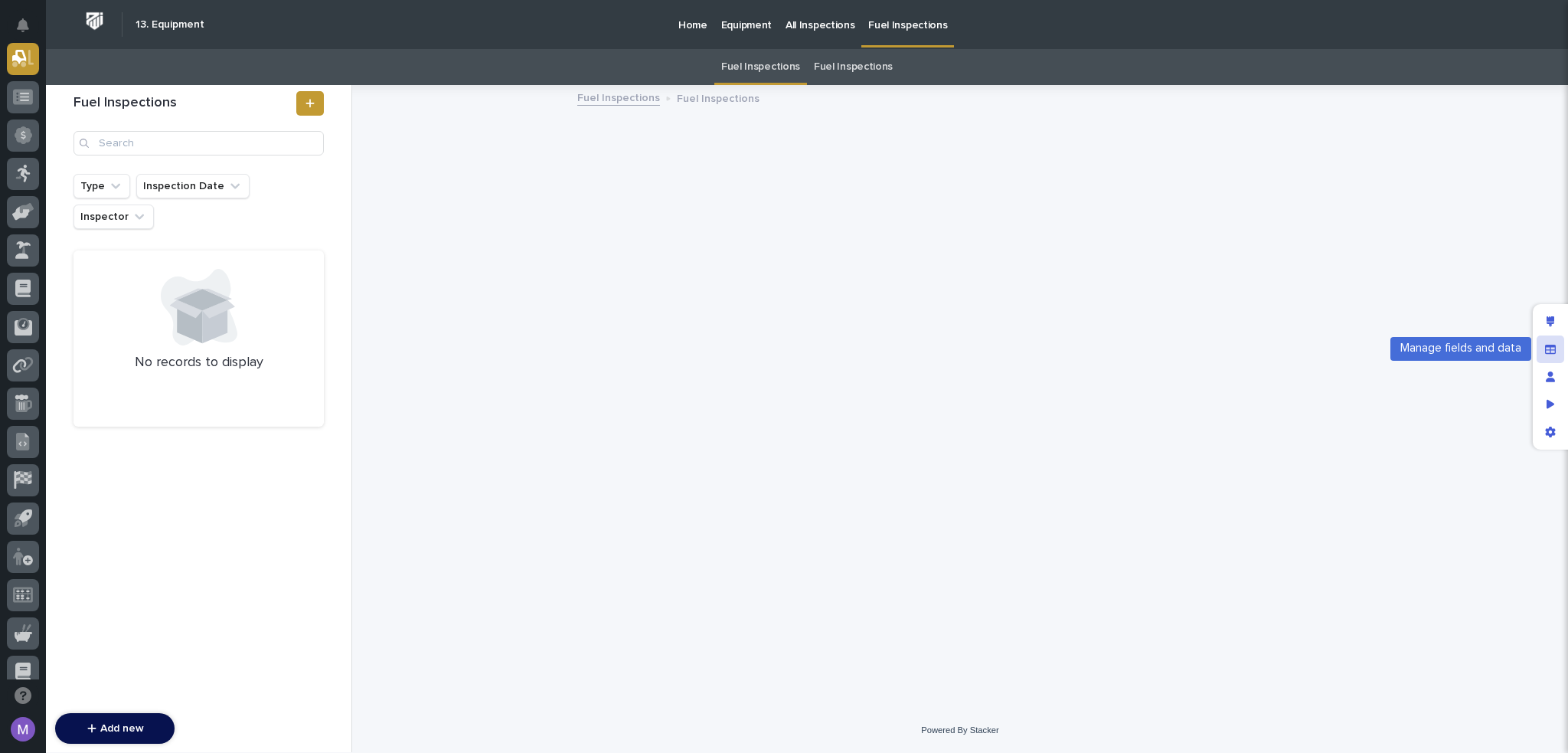
click at [1556, 354] on div "Manage fields and data" at bounding box center [1551, 350] width 27 height 27
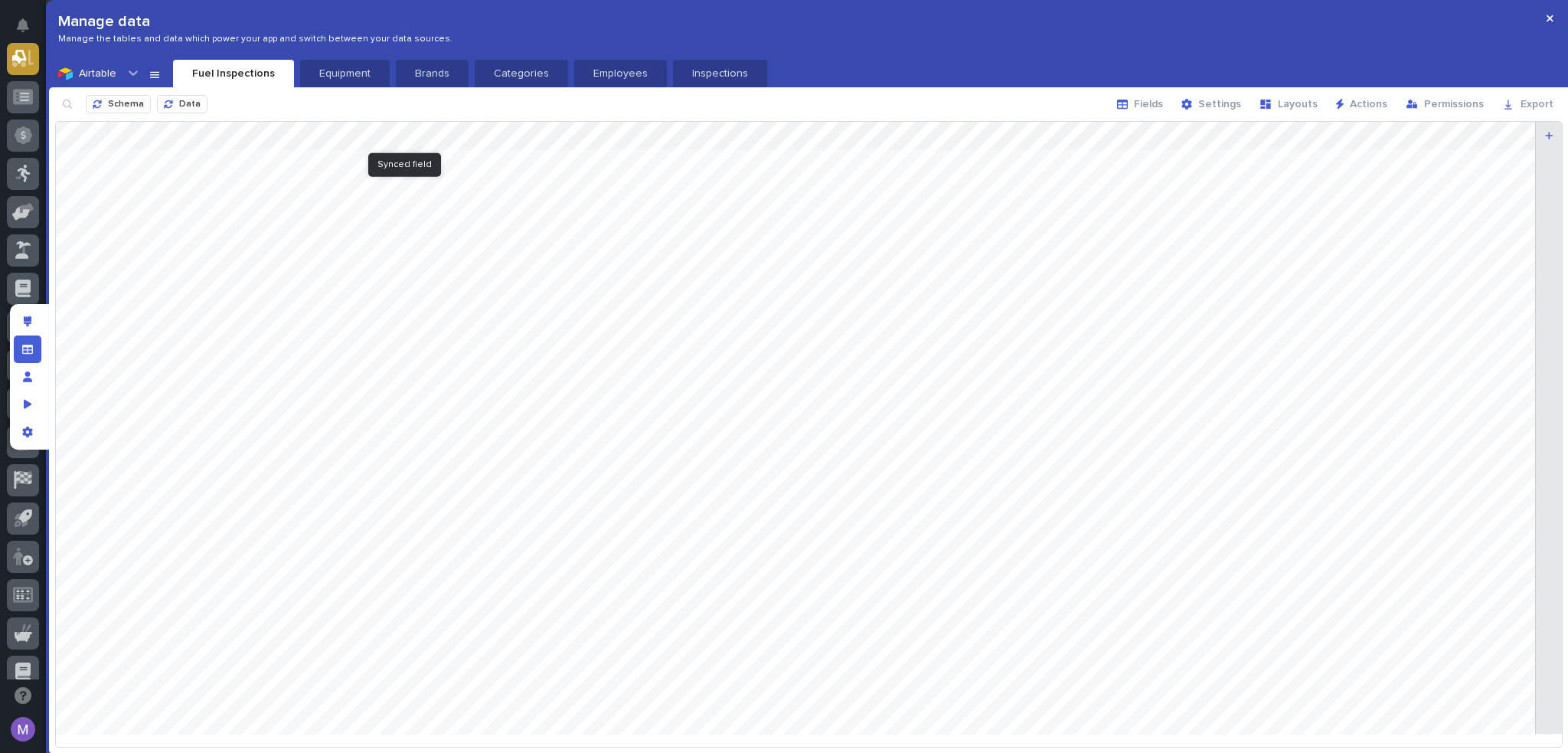
click at [429, 130] on div at bounding box center [809, 434] width 1506 height 624
click at [375, 272] on span at bounding box center [374, 269] width 12 height 12
click at [476, 298] on button "Add Filter" at bounding box center [548, 292] width 359 height 18
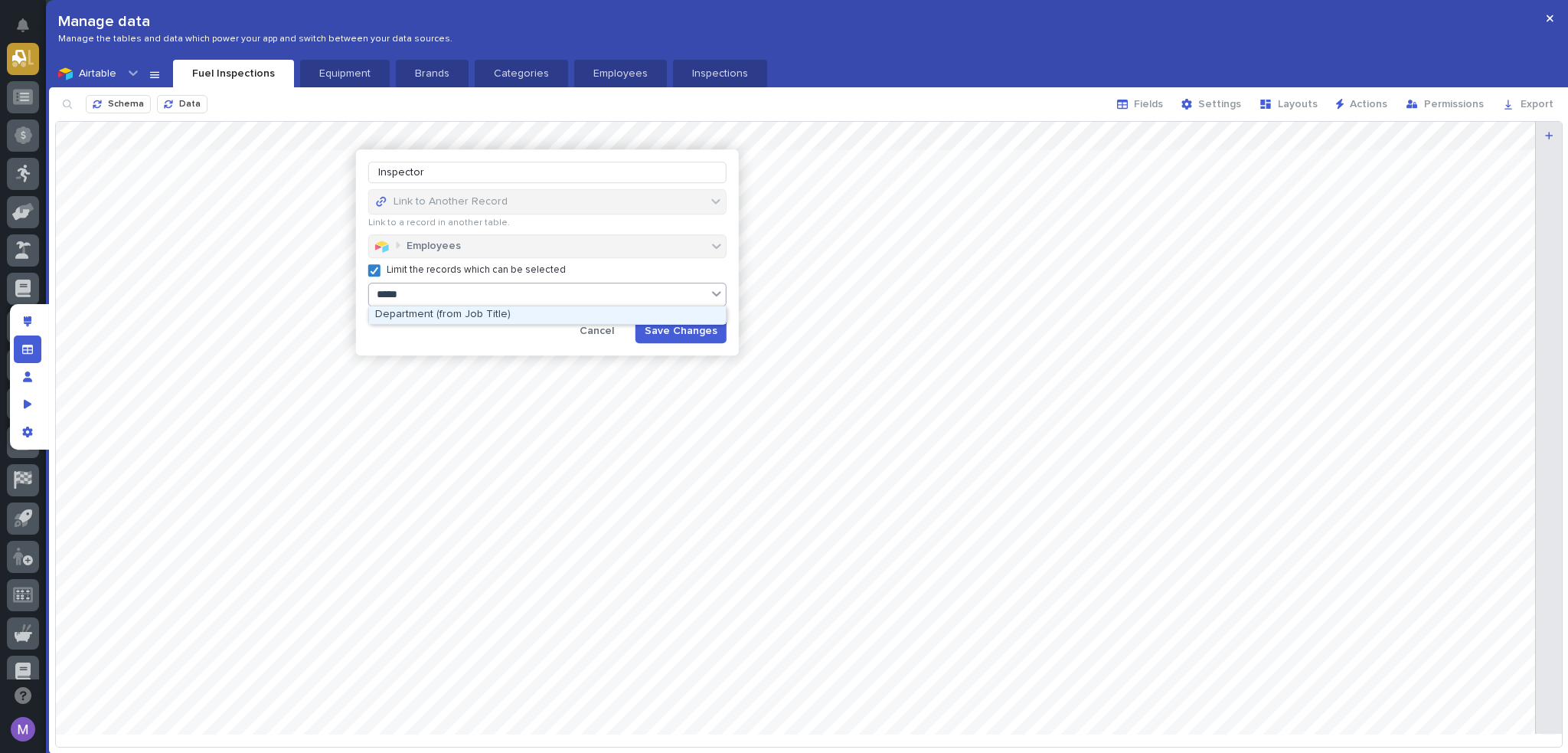
type input "******"
click at [486, 309] on div "Department (from Job Title)" at bounding box center [547, 315] width 357 height 17
click at [467, 325] on button "is" at bounding box center [547, 322] width 346 height 29
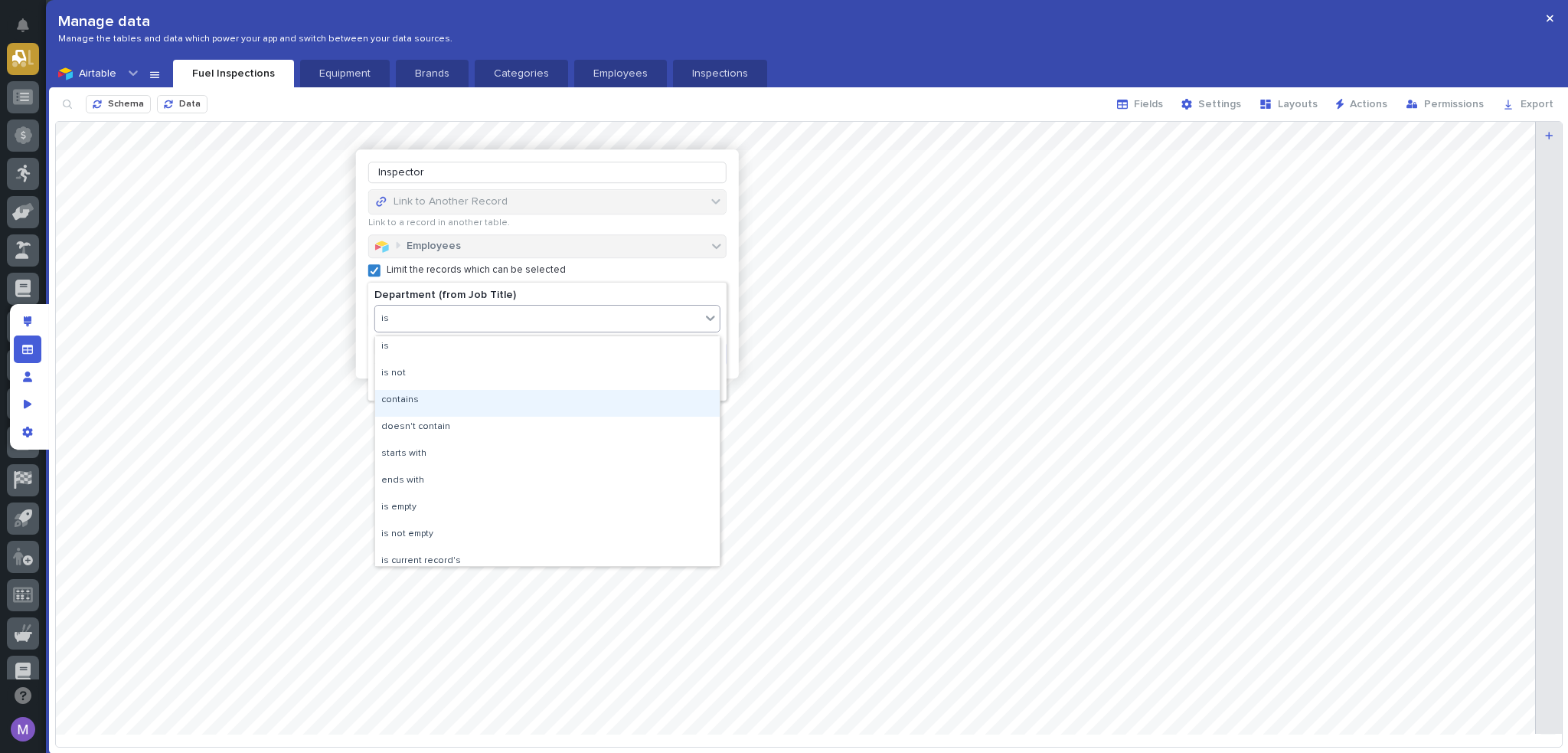
click at [429, 405] on div "contains" at bounding box center [548, 403] width 345 height 26
click at [459, 347] on input at bounding box center [547, 350] width 346 height 21
type input "Maintain"
click at [527, 381] on button "Done" at bounding box center [547, 386] width 346 height 25
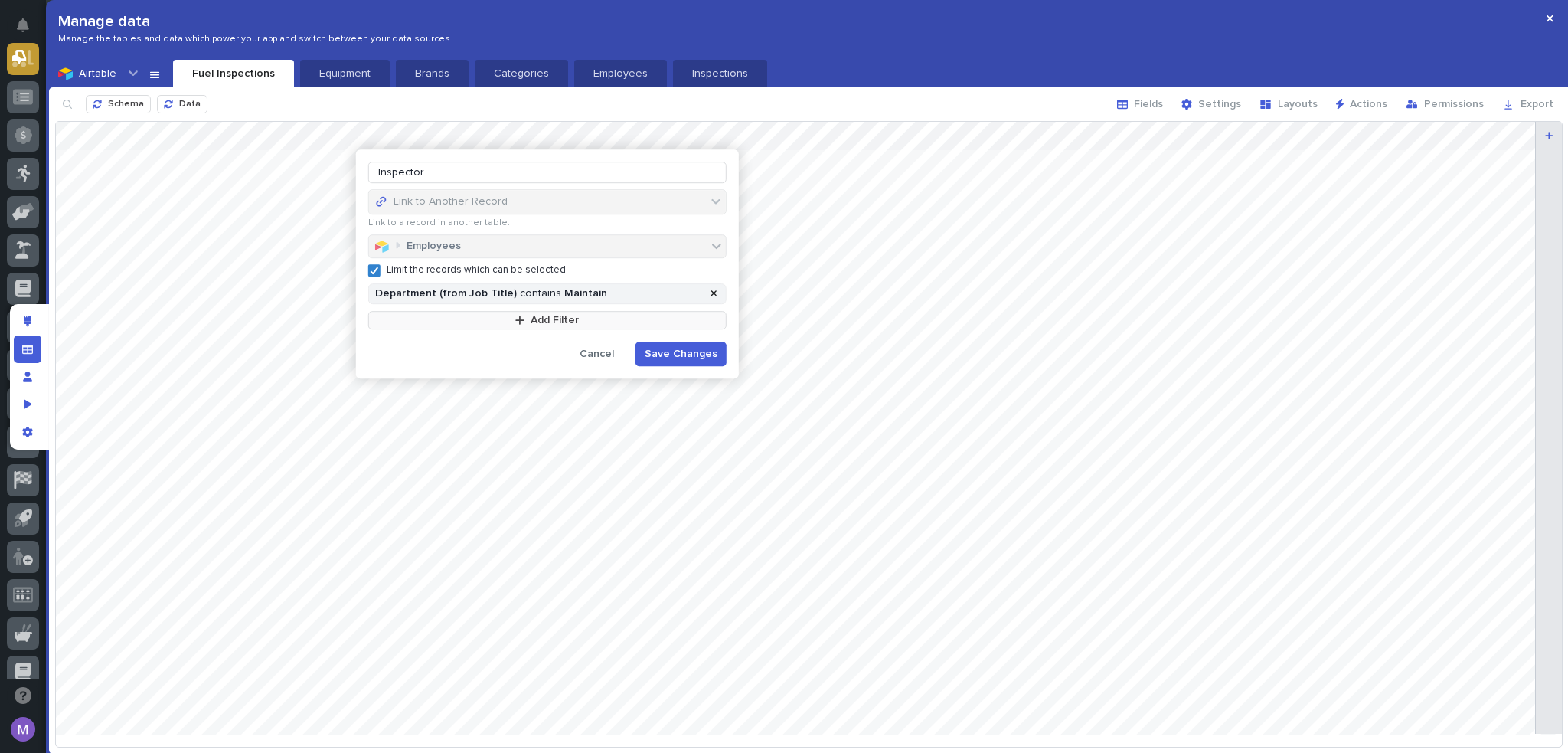
click at [507, 319] on button "Add Filter" at bounding box center [548, 320] width 359 height 18
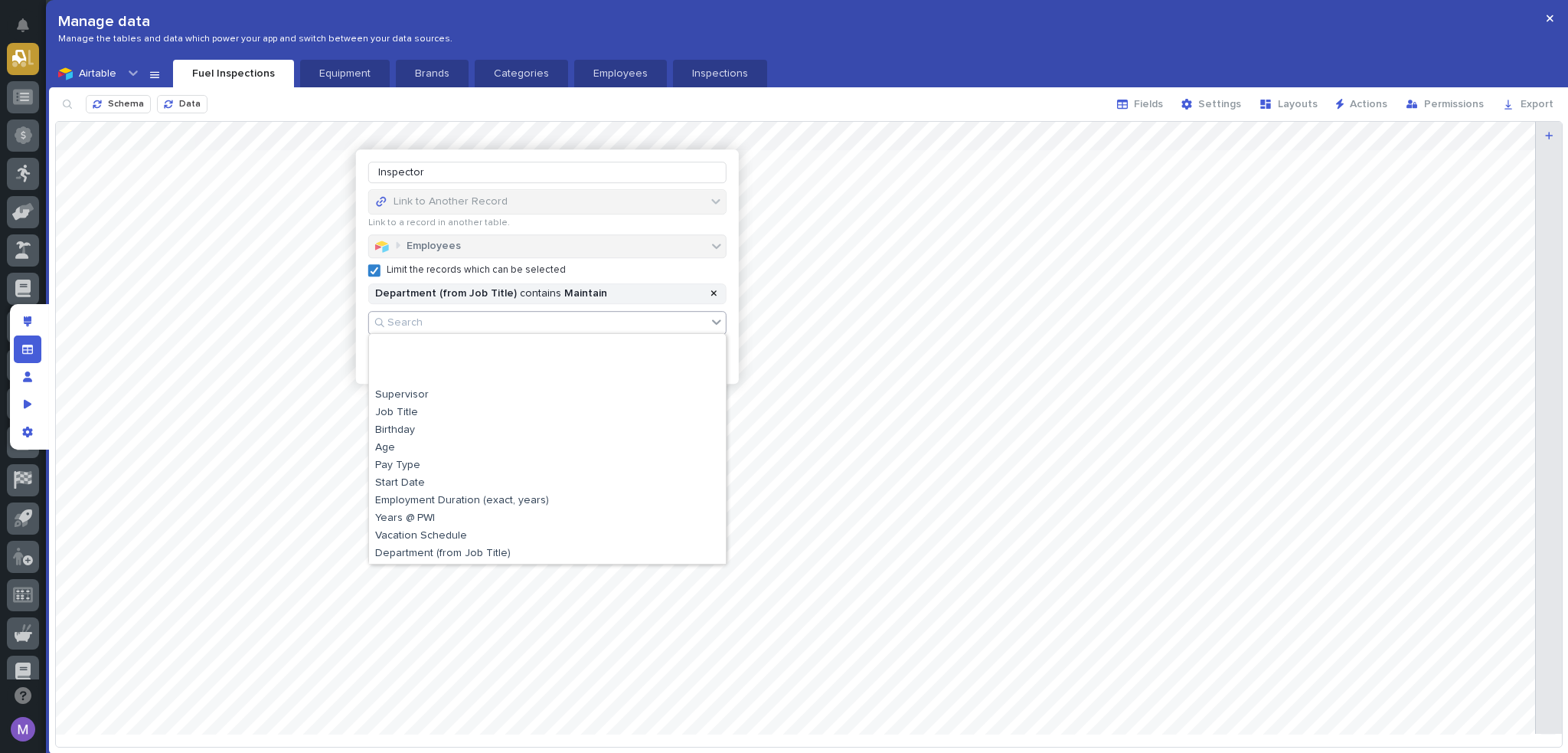
scroll to position [153, 0]
click at [441, 483] on div "Seniority (from Job Title)" at bounding box center [547, 488] width 357 height 17
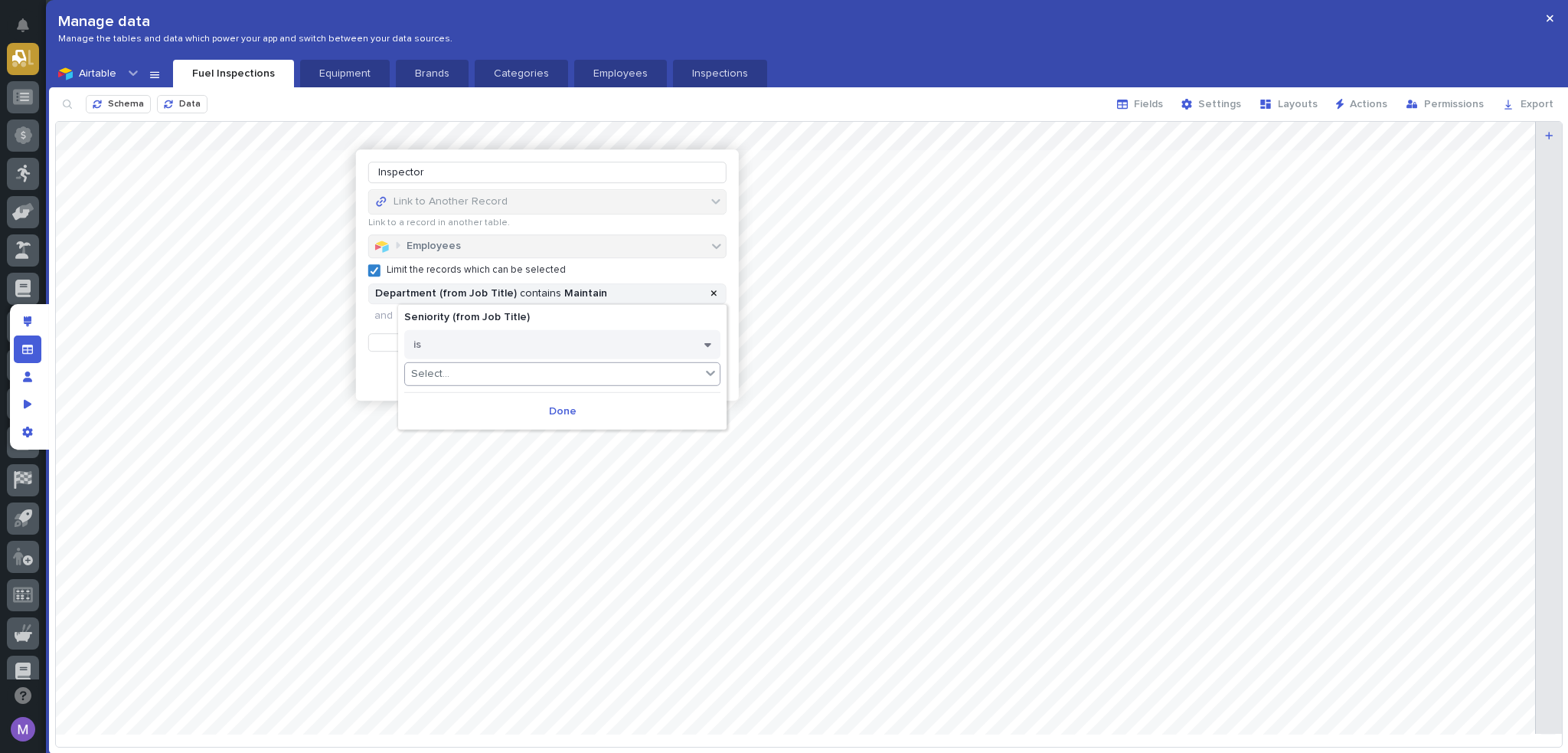
click at [463, 369] on div "Select..." at bounding box center [553, 374] width 296 height 22
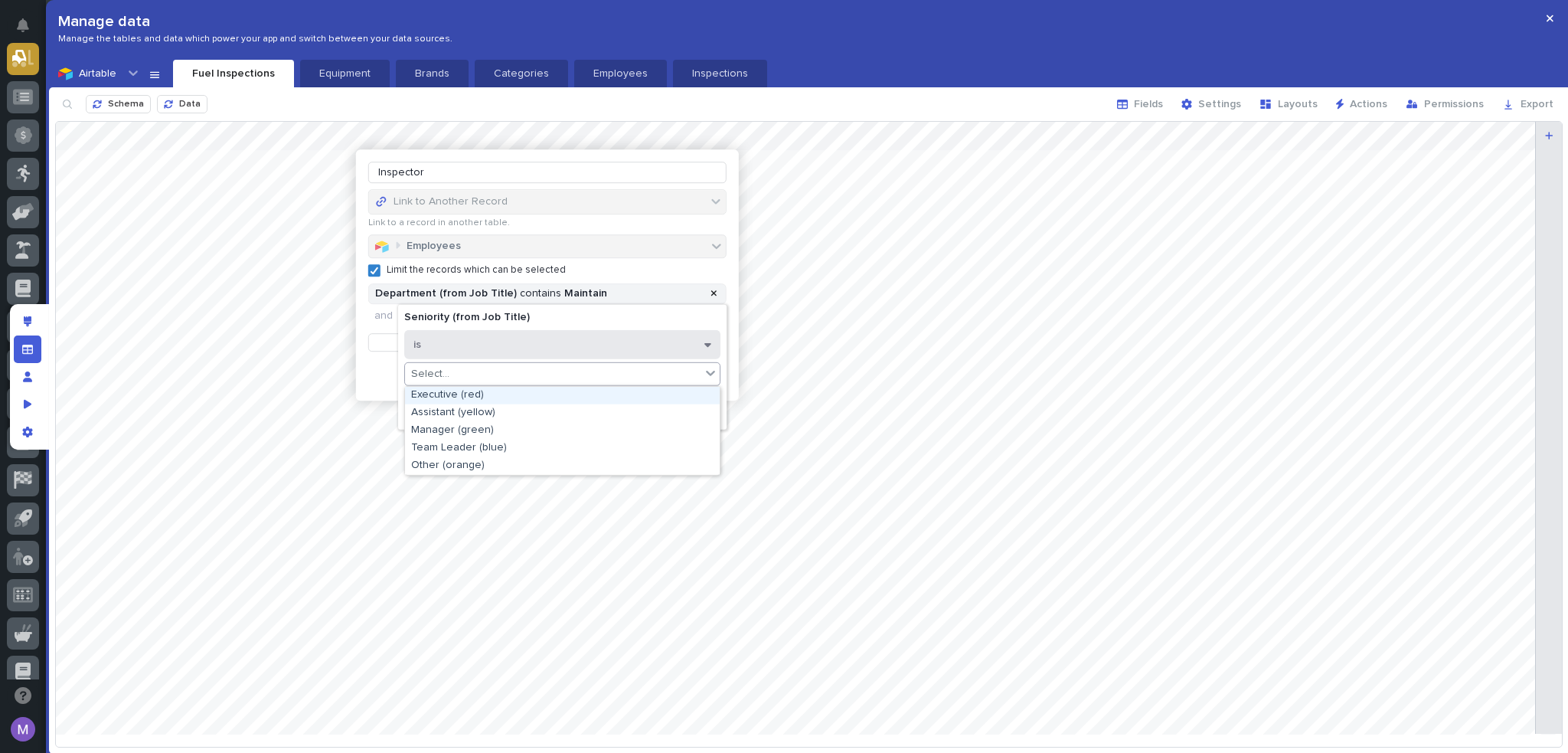
click at [470, 349] on button "is" at bounding box center [562, 345] width 317 height 29
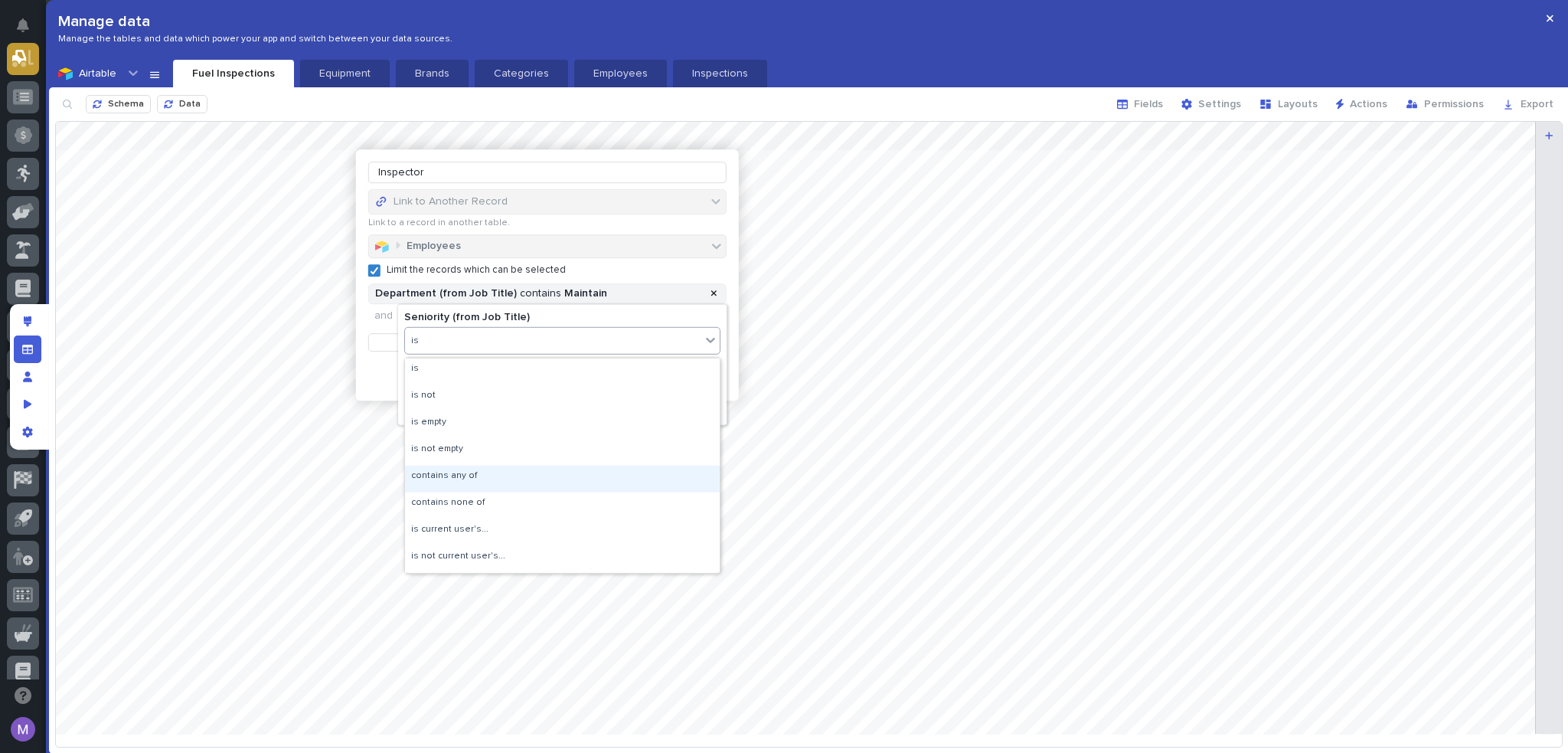
click at [463, 477] on div "contains any of" at bounding box center [562, 478] width 315 height 26
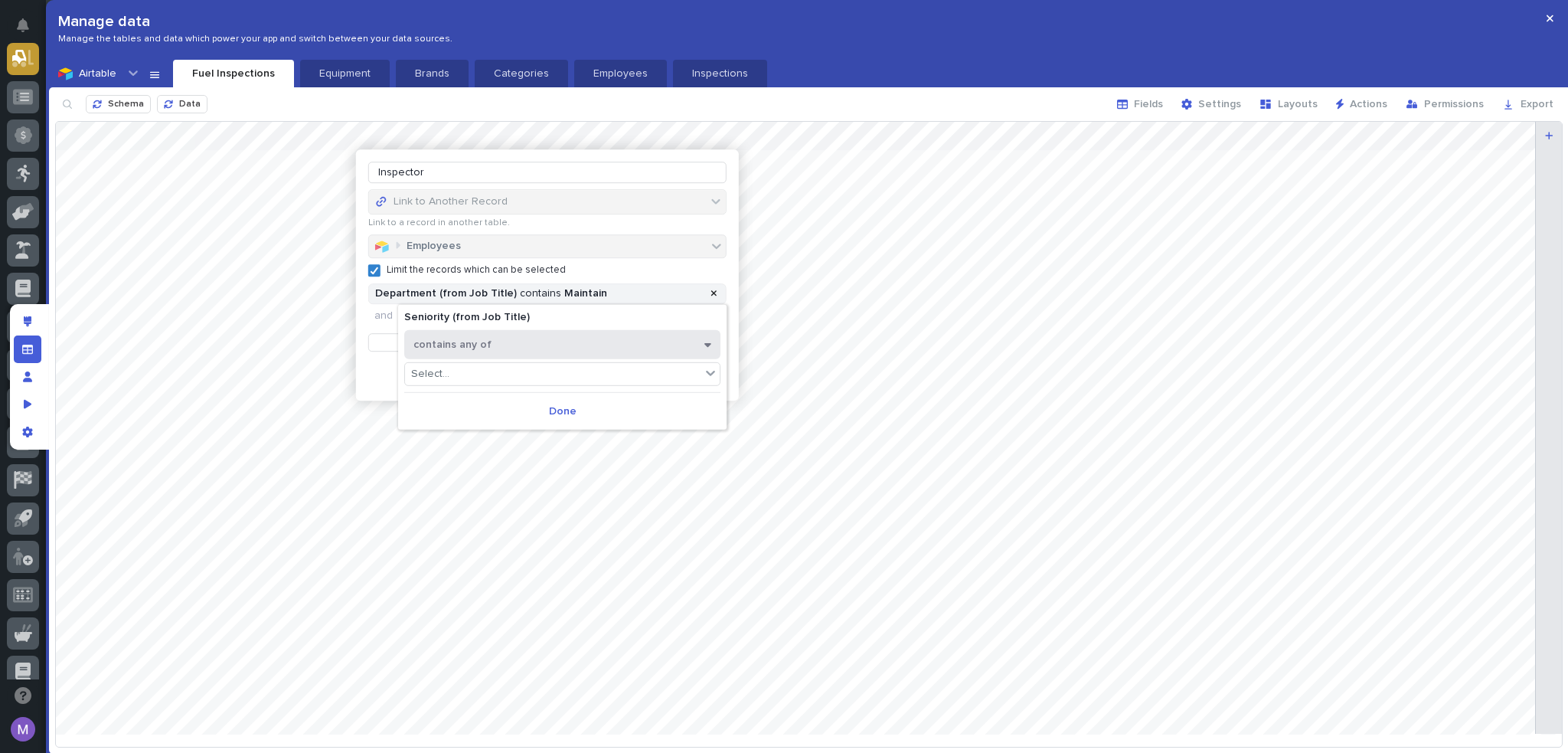
click at [494, 357] on button "contains any of" at bounding box center [562, 345] width 317 height 29
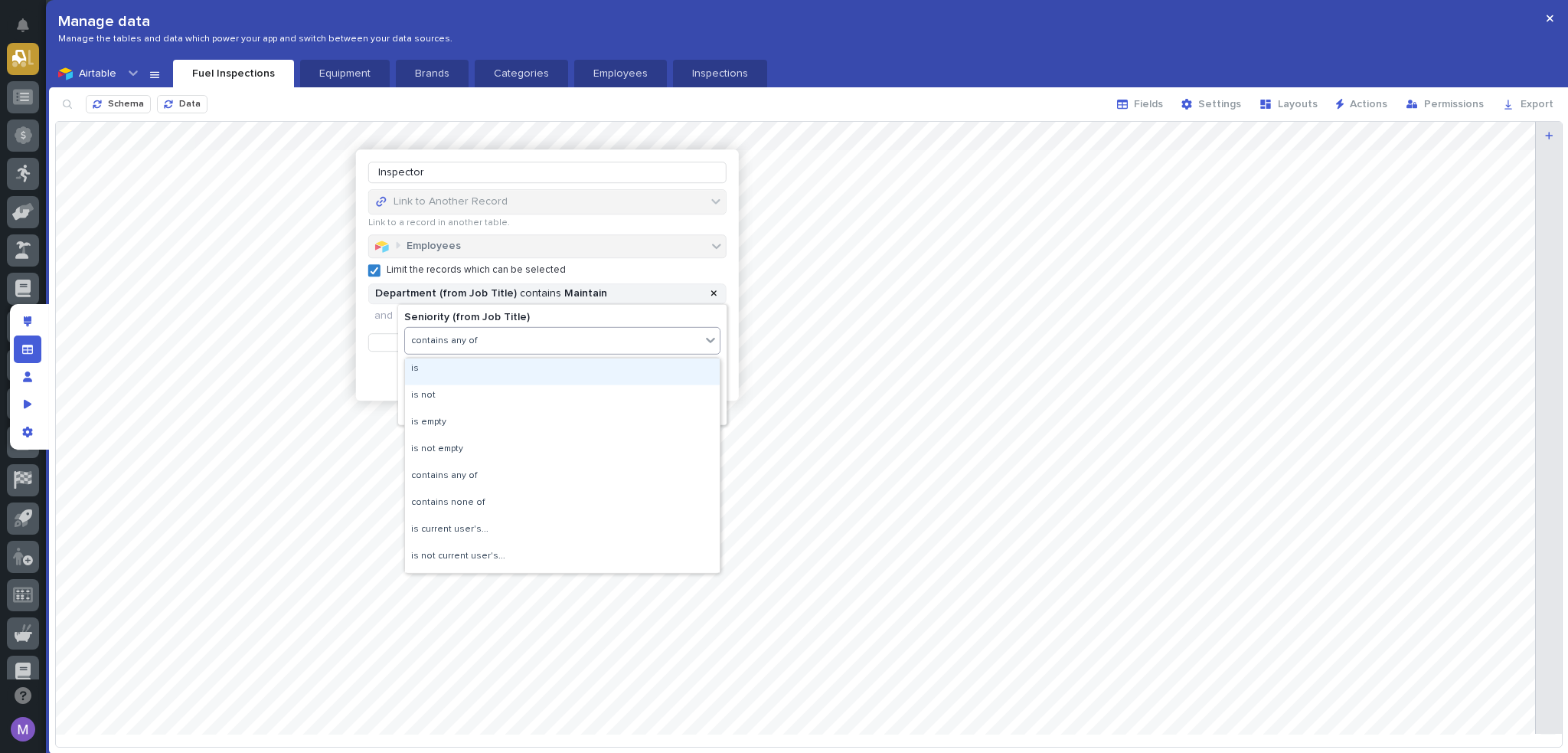
click at [490, 373] on div "is" at bounding box center [562, 371] width 315 height 26
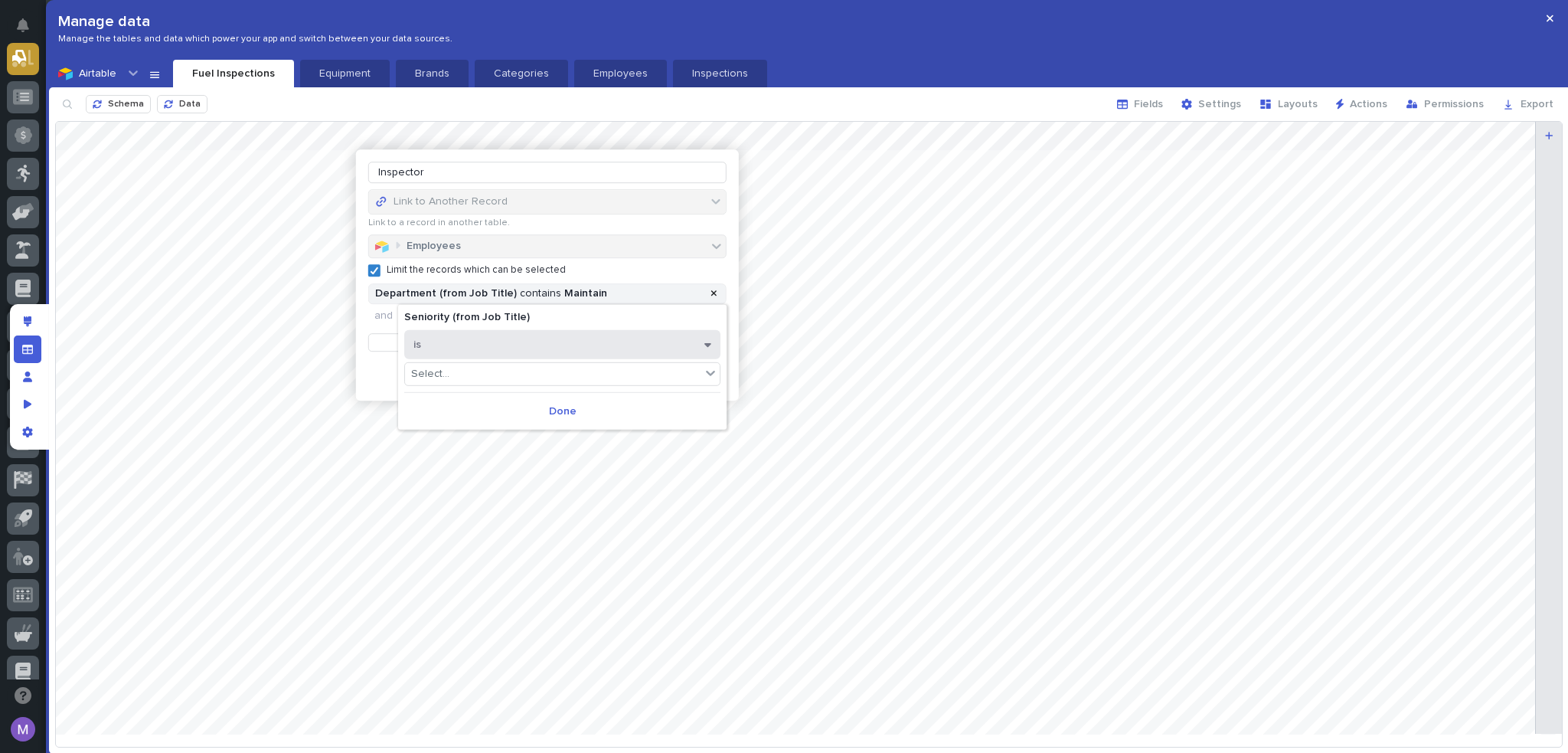
click at [499, 349] on button "is" at bounding box center [562, 345] width 317 height 29
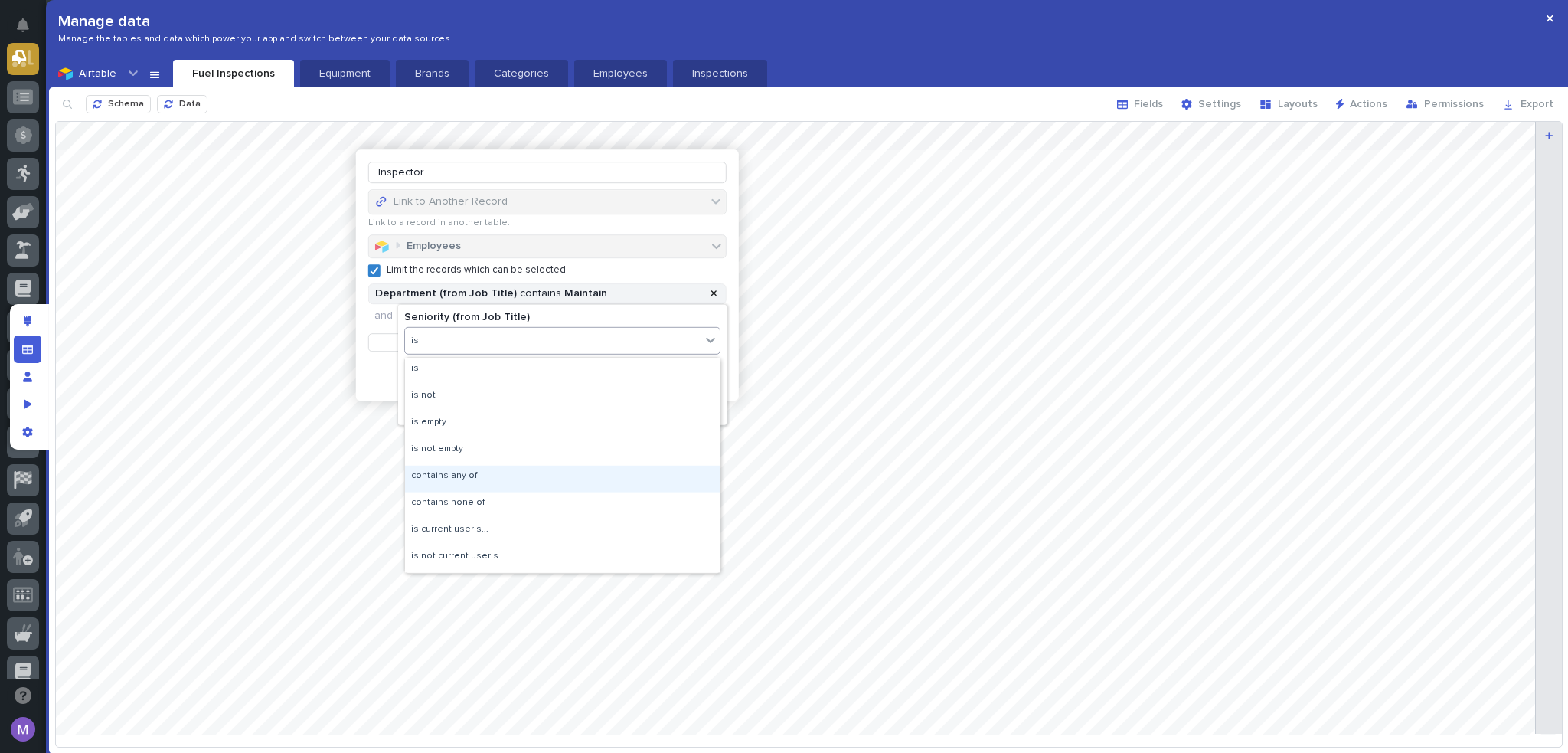
click at [478, 476] on div "contains any of" at bounding box center [562, 478] width 315 height 26
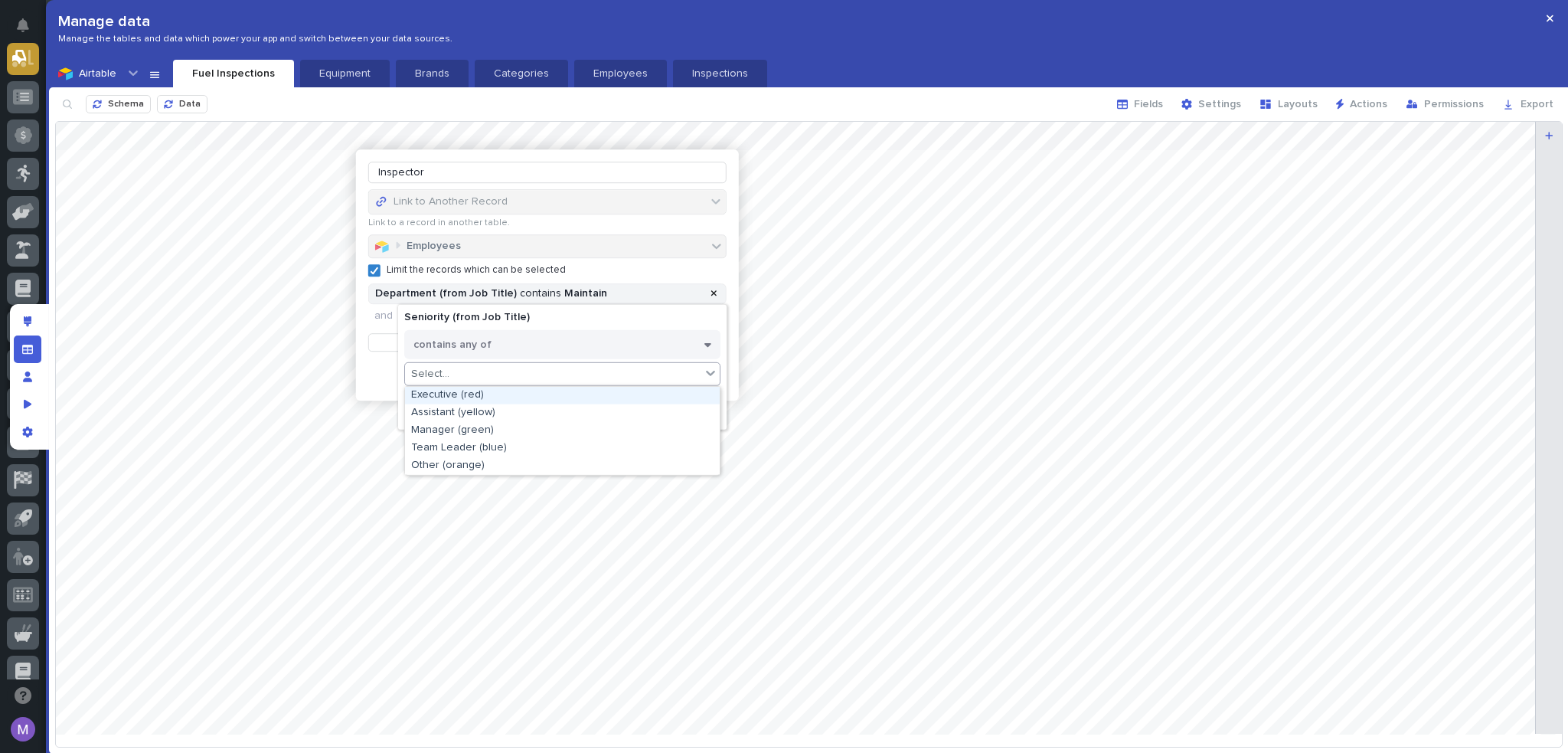
click at [486, 375] on div "Select..." at bounding box center [553, 374] width 296 height 22
click at [474, 399] on div "Executive (red)" at bounding box center [562, 394] width 315 height 17
click at [517, 374] on div "Executive (red)" at bounding box center [553, 374] width 296 height 22
click at [495, 407] on div "Manager (green)" at bounding box center [562, 412] width 315 height 17
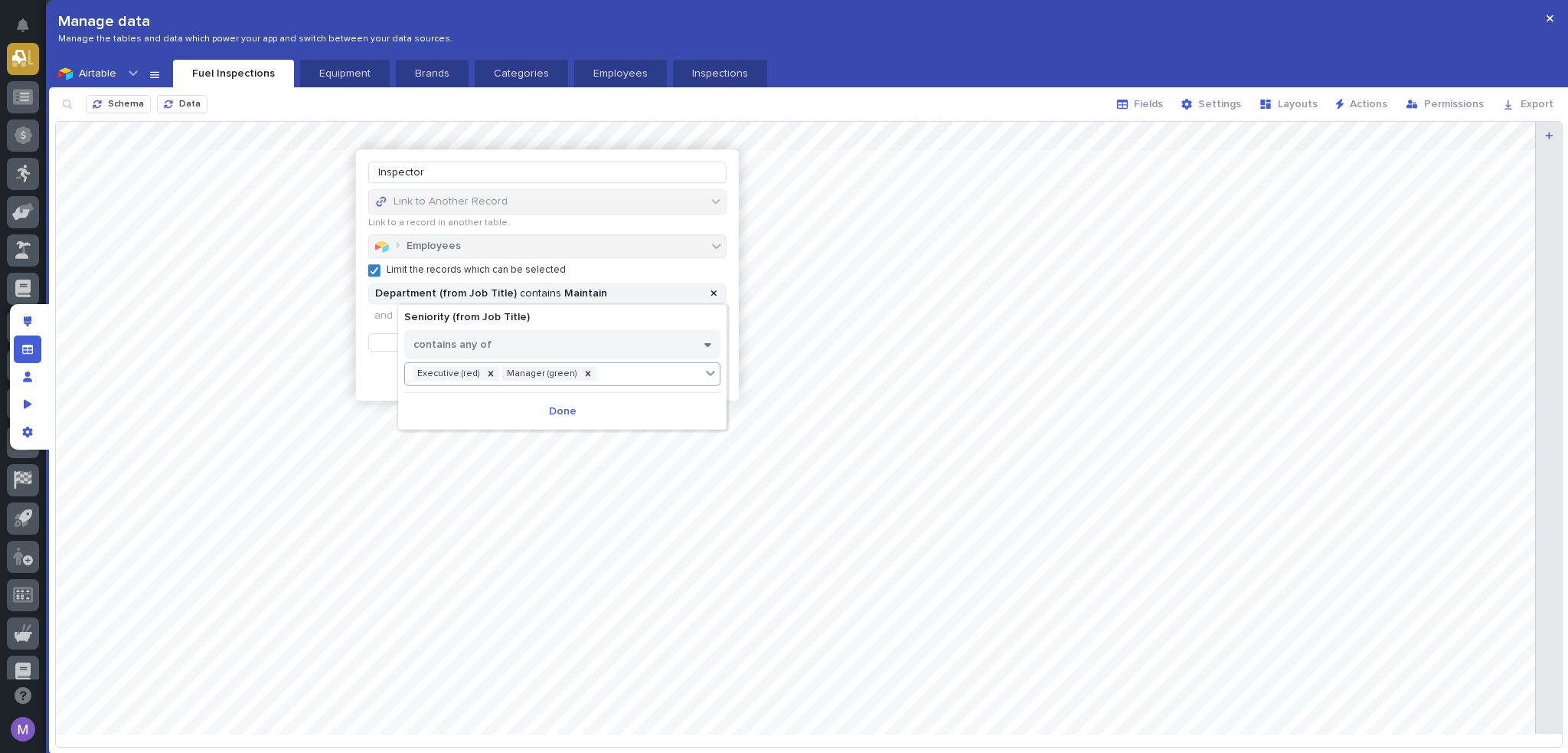
click at [608, 382] on div "Executive (red) Manager (green)" at bounding box center [553, 374] width 296 height 22
click at [539, 412] on div "Team Leader (blue)" at bounding box center [562, 412] width 315 height 17
click at [639, 387] on div "Executive (red) Manager (green) Team Leader (blue)" at bounding box center [553, 383] width 296 height 40
click at [542, 406] on div "Assistant (yellow)" at bounding box center [562, 413] width 315 height 17
click at [571, 428] on span "Done" at bounding box center [563, 430] width 27 height 11
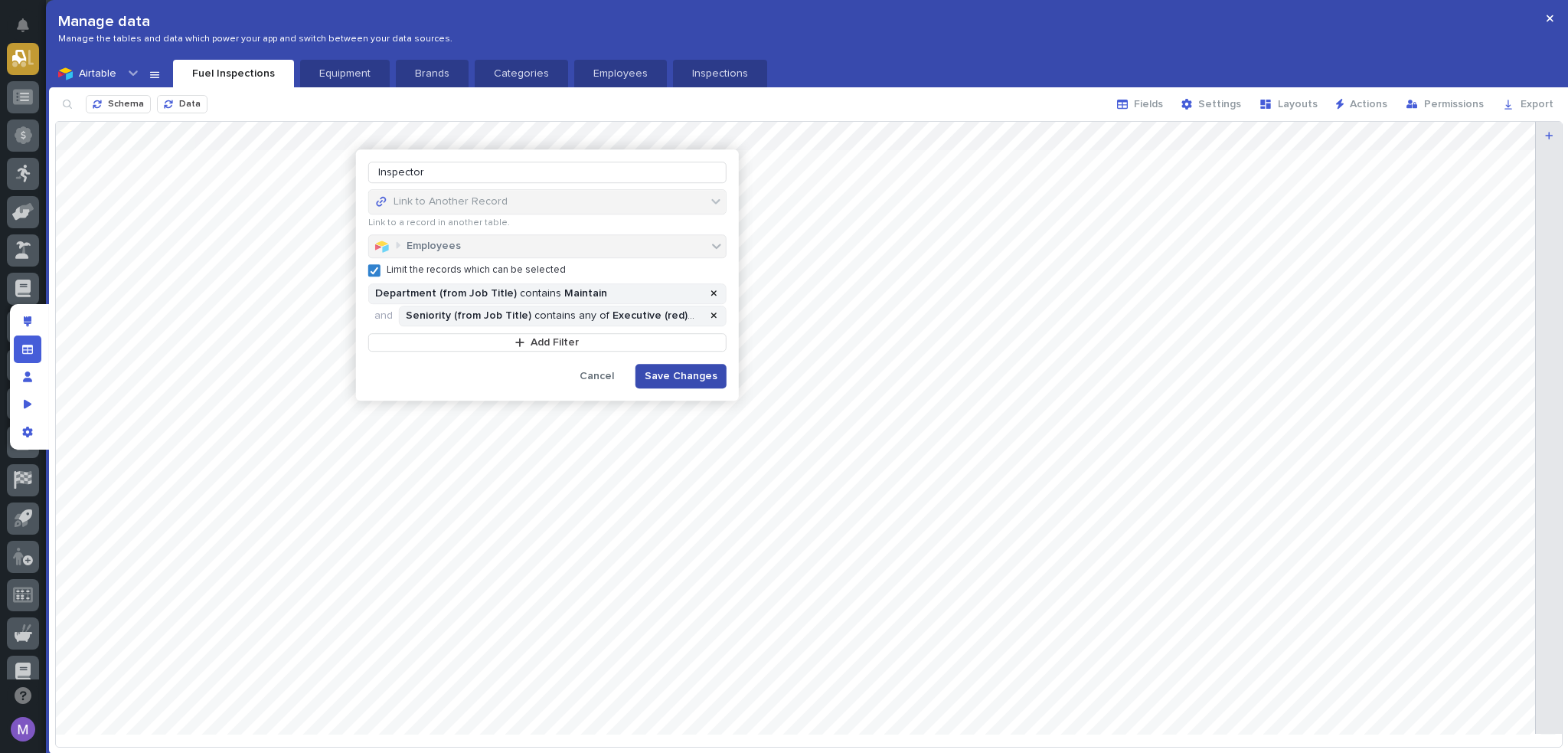
click at [668, 376] on span "Save Changes" at bounding box center [682, 376] width 73 height 11
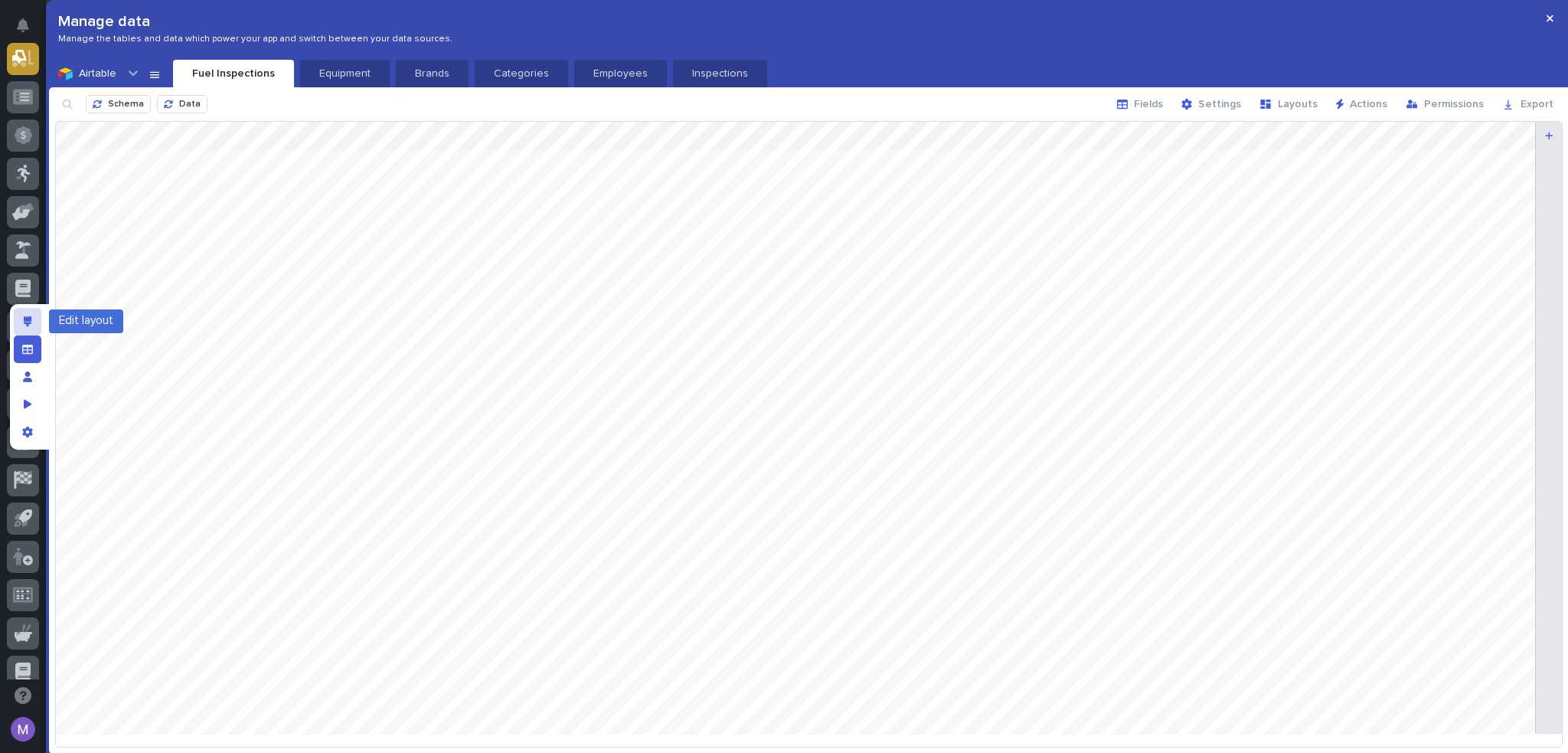
click at [31, 325] on div "Edit layout" at bounding box center [27, 321] width 27 height 27
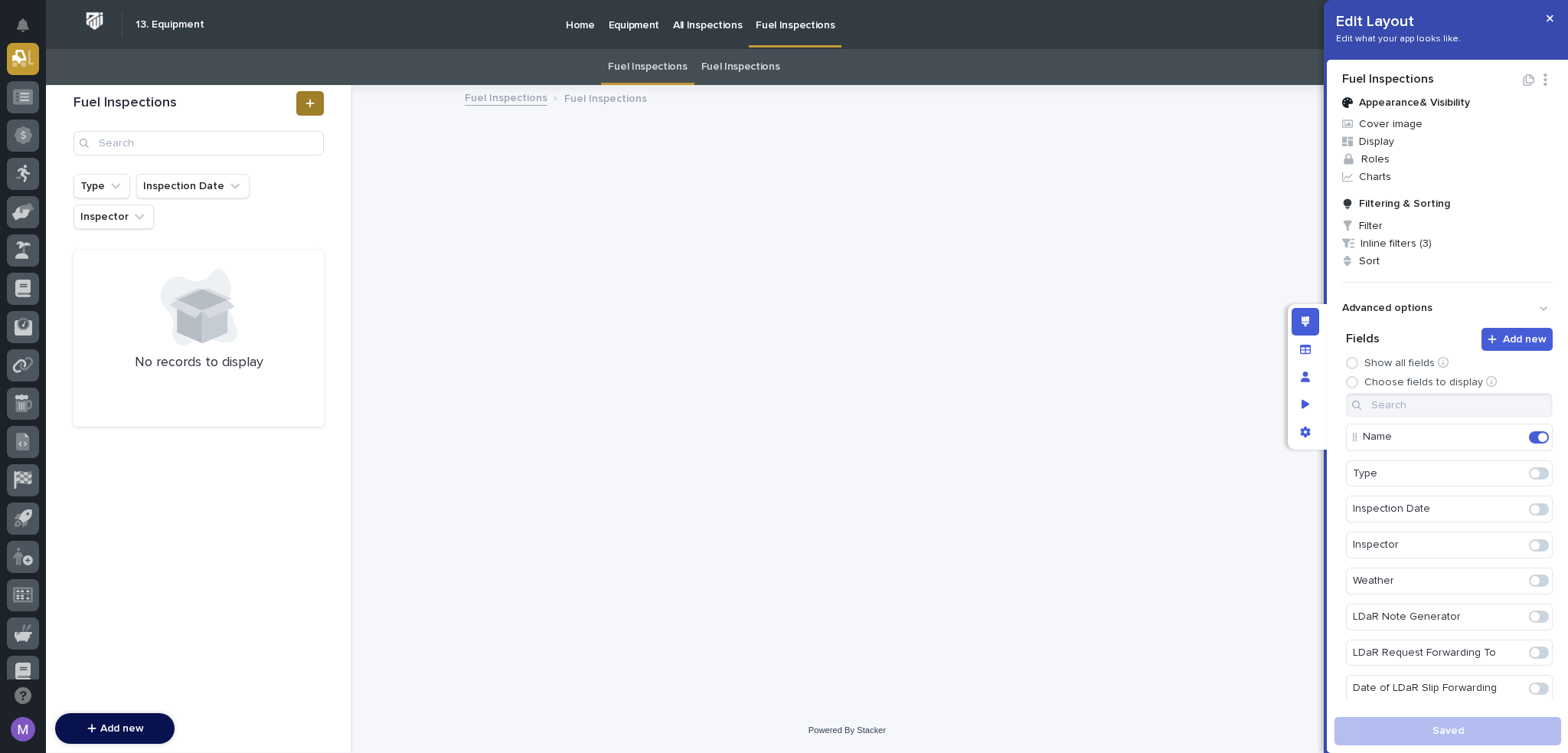
click at [302, 98] on link at bounding box center [310, 103] width 27 height 25
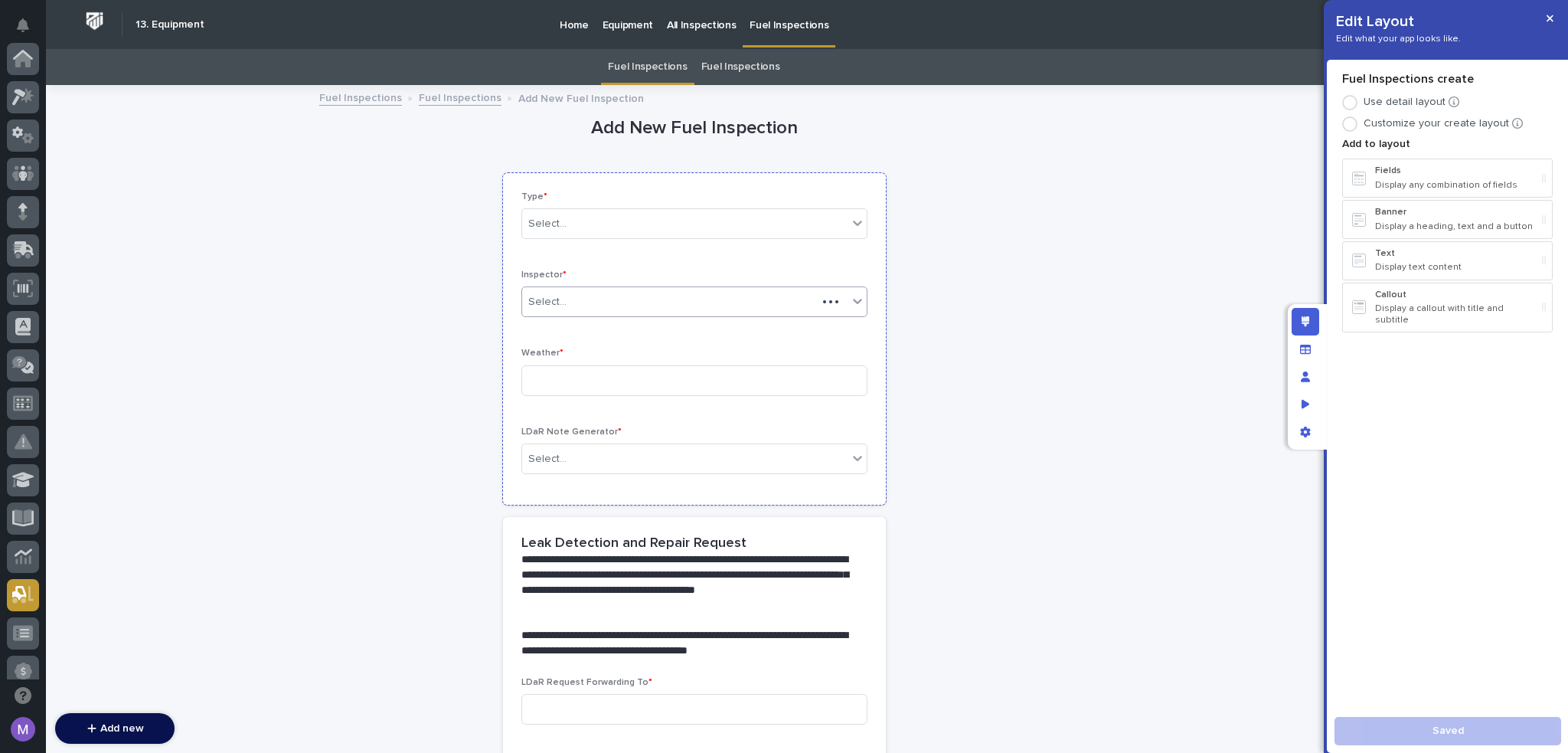
scroll to position [536, 0]
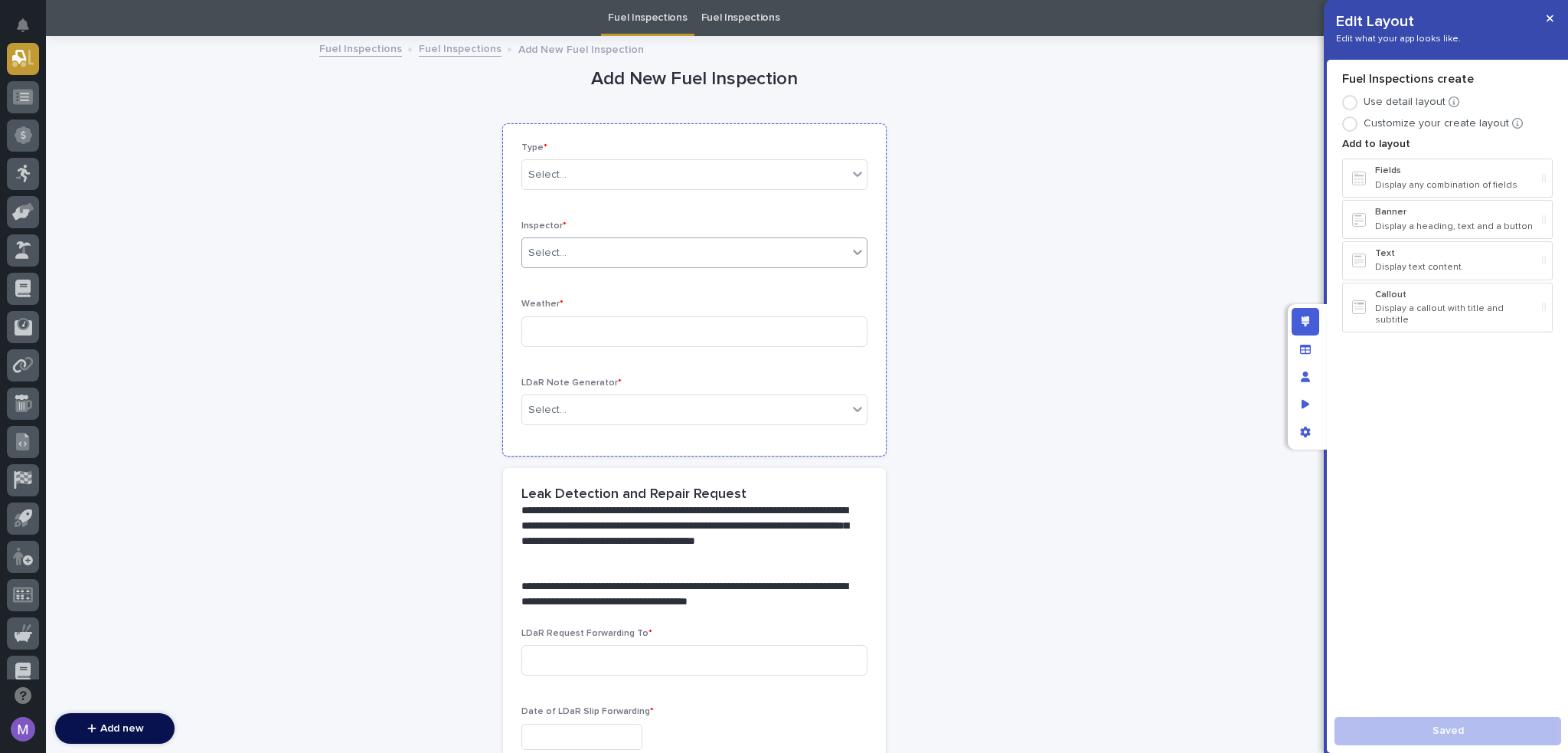
click at [635, 243] on div "Select..." at bounding box center [685, 253] width 326 height 26
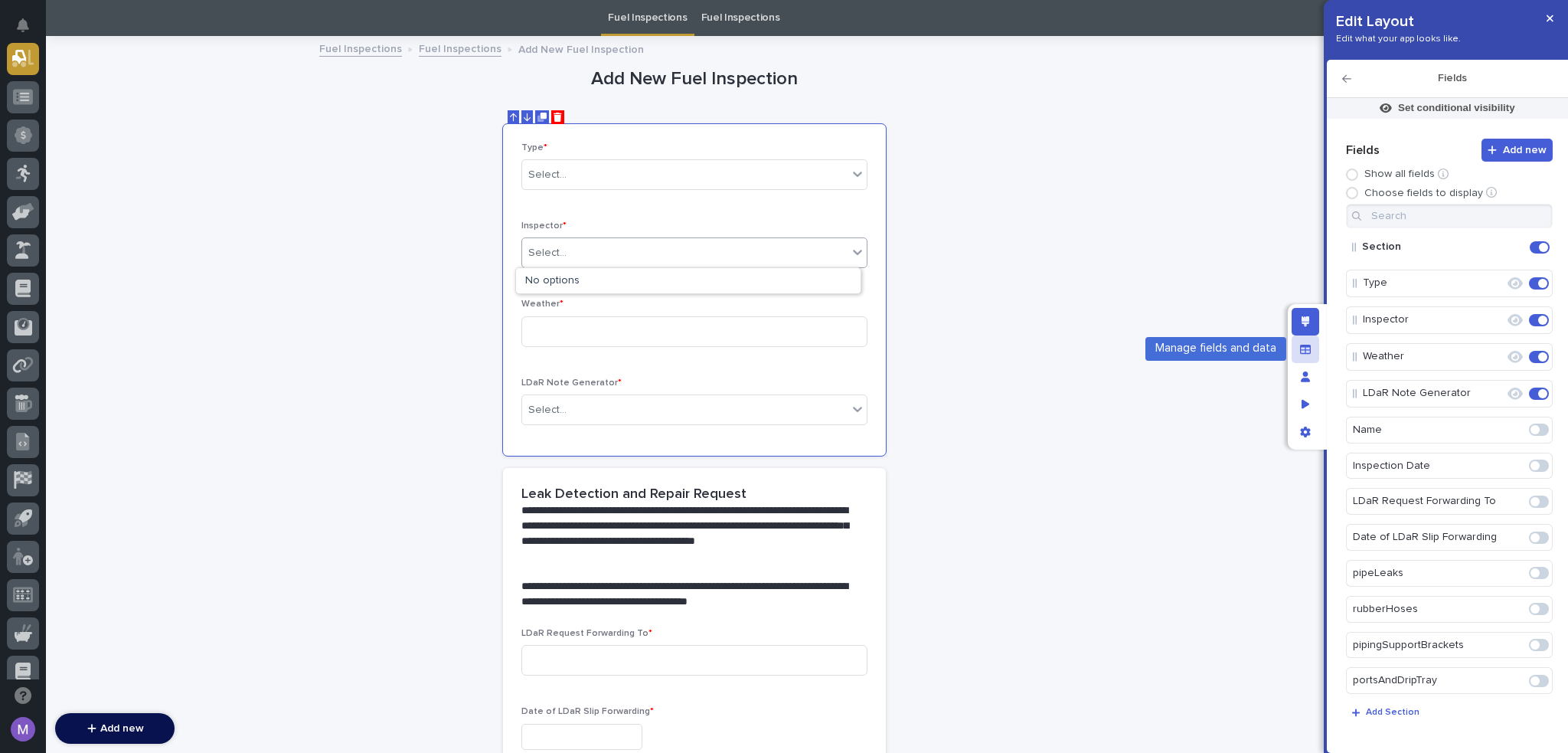
click at [1311, 349] on icon "Manage fields and data" at bounding box center [1306, 349] width 11 height 9
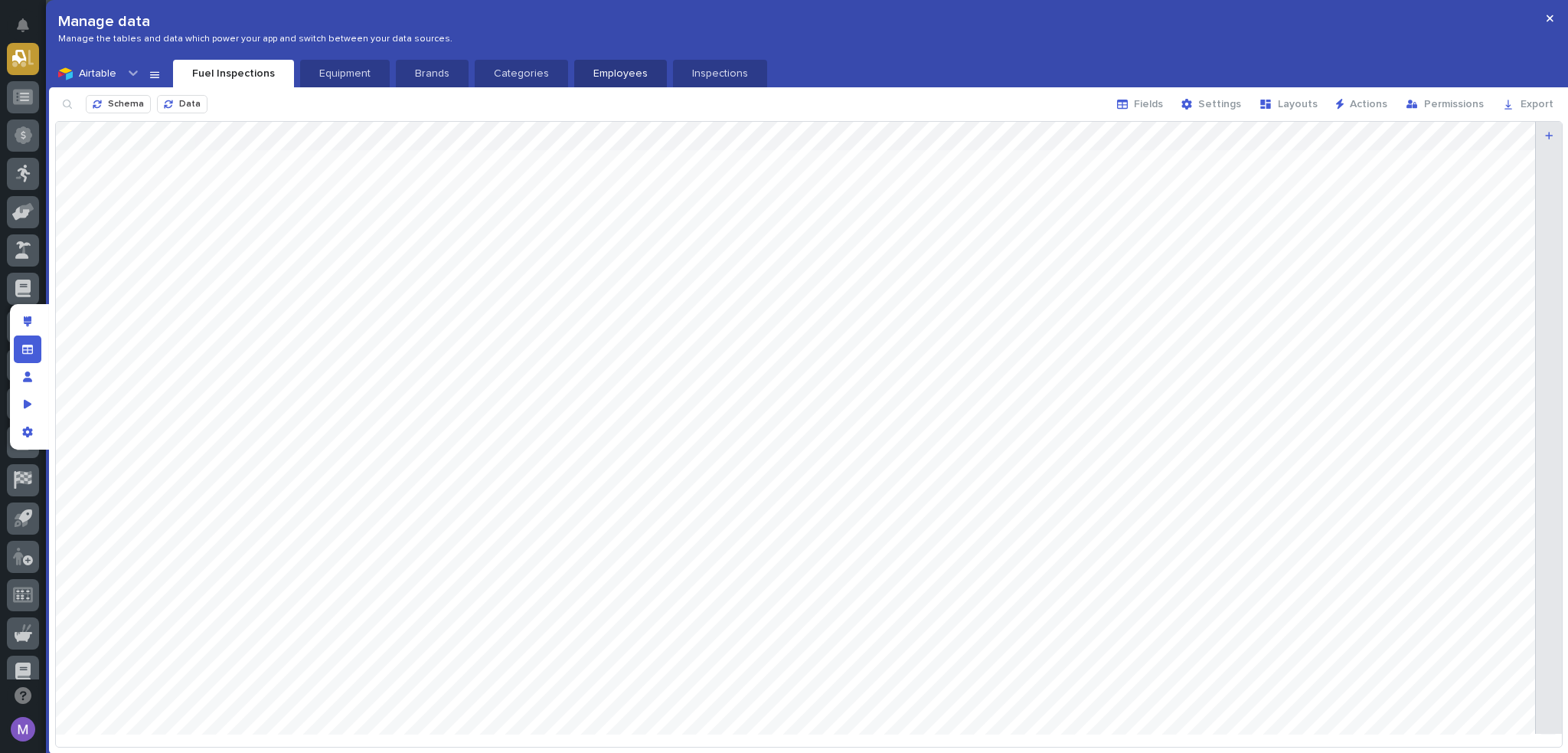
click at [632, 81] on button "Employees" at bounding box center [621, 73] width 93 height 27
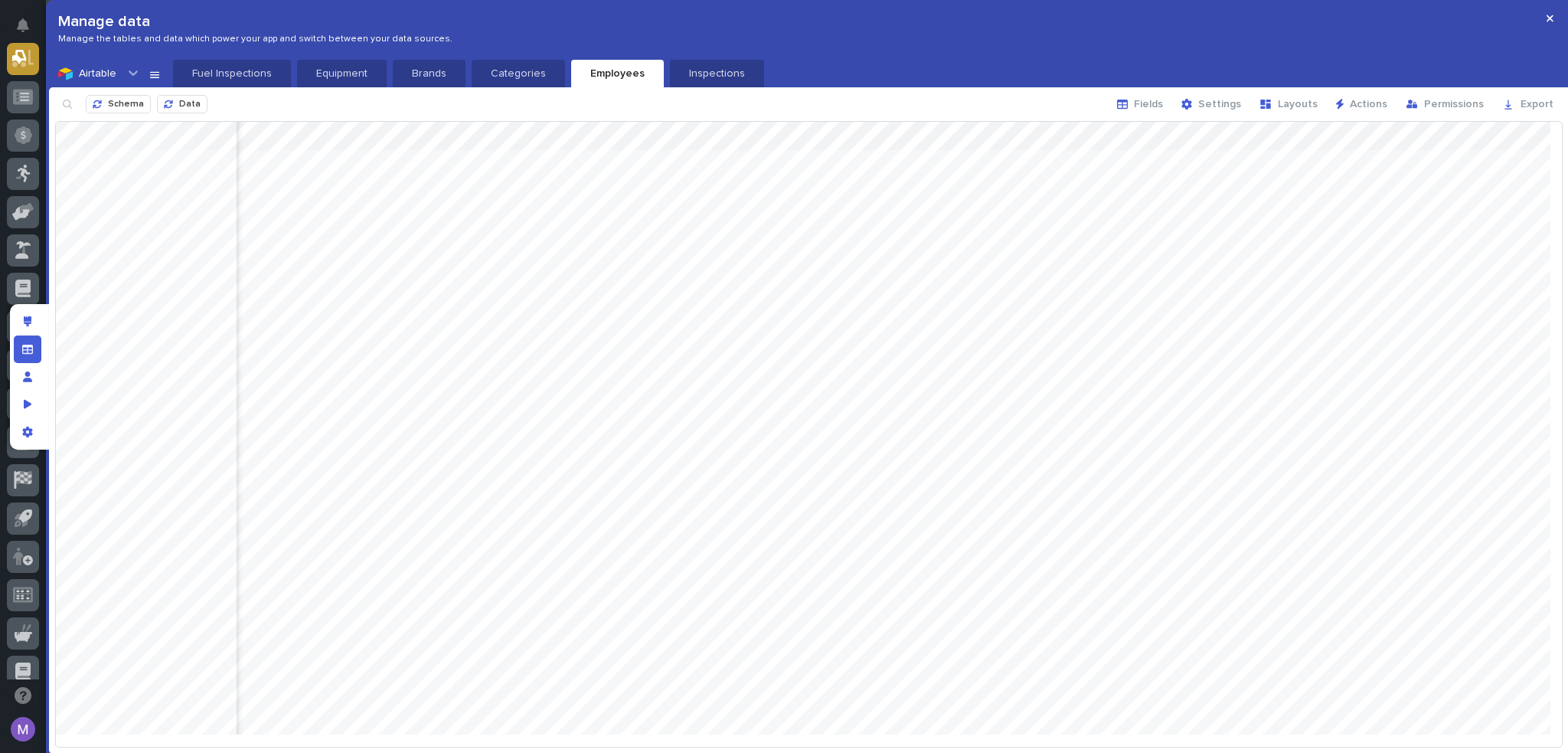
scroll to position [0, 323]
drag, startPoint x: 1354, startPoint y: 124, endPoint x: 1421, endPoint y: 231, distance: 126.2
click at [1421, 231] on div at bounding box center [809, 434] width 1506 height 624
click at [239, 71] on p "Fuel Inspections" at bounding box center [232, 73] width 99 height 16
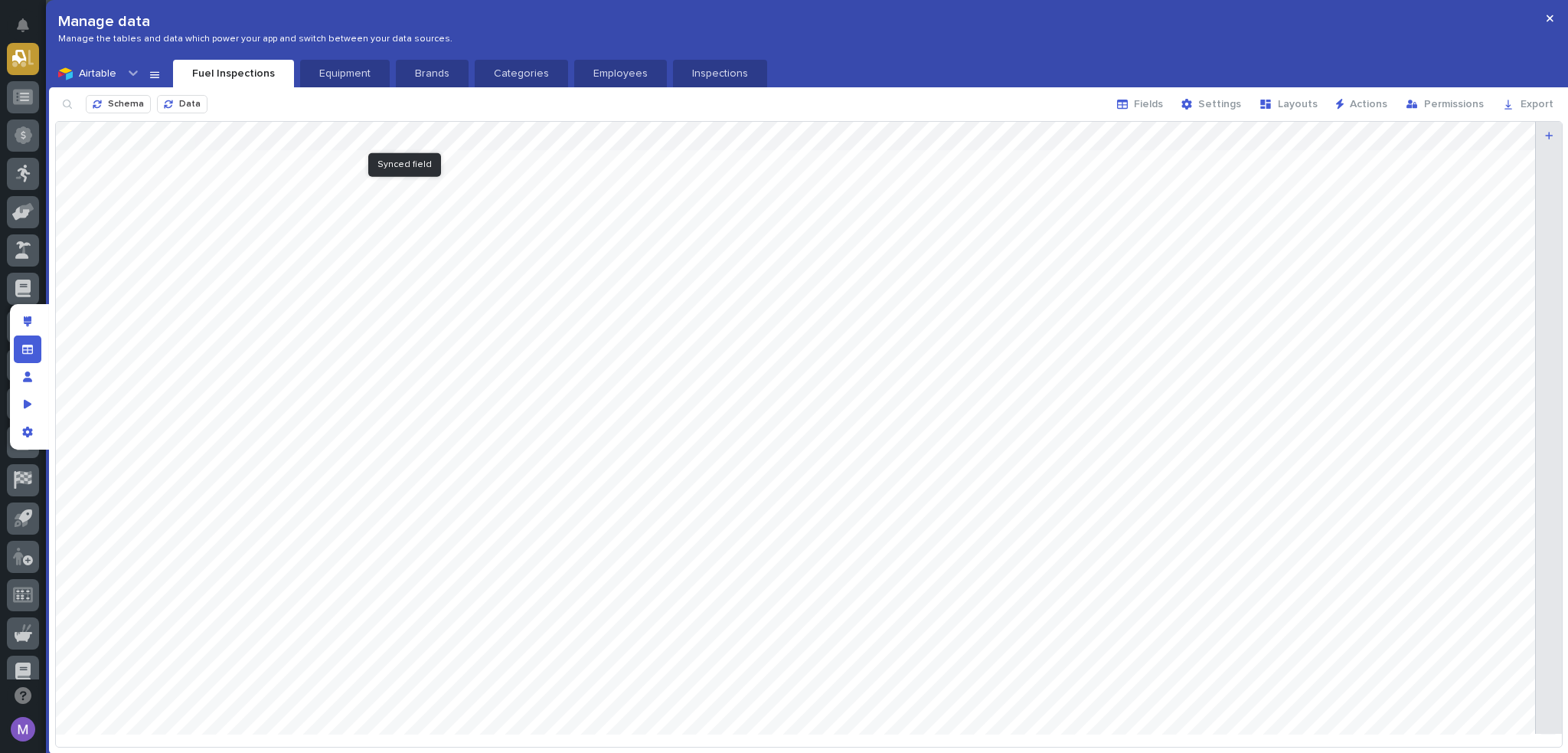
click at [431, 131] on div at bounding box center [809, 434] width 1506 height 624
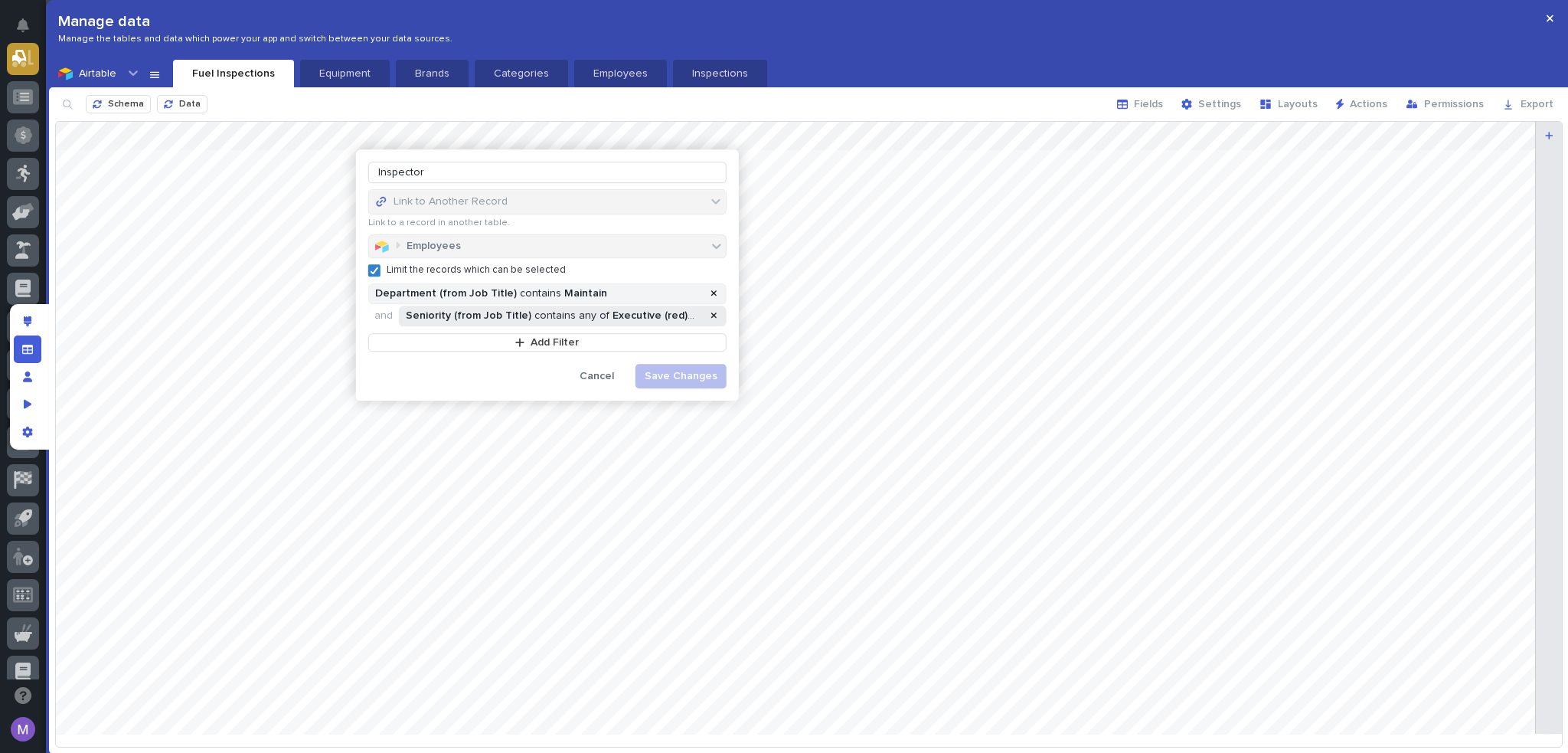
click at [517, 317] on span "Seniority (from Job Title)" at bounding box center [469, 316] width 126 height 13
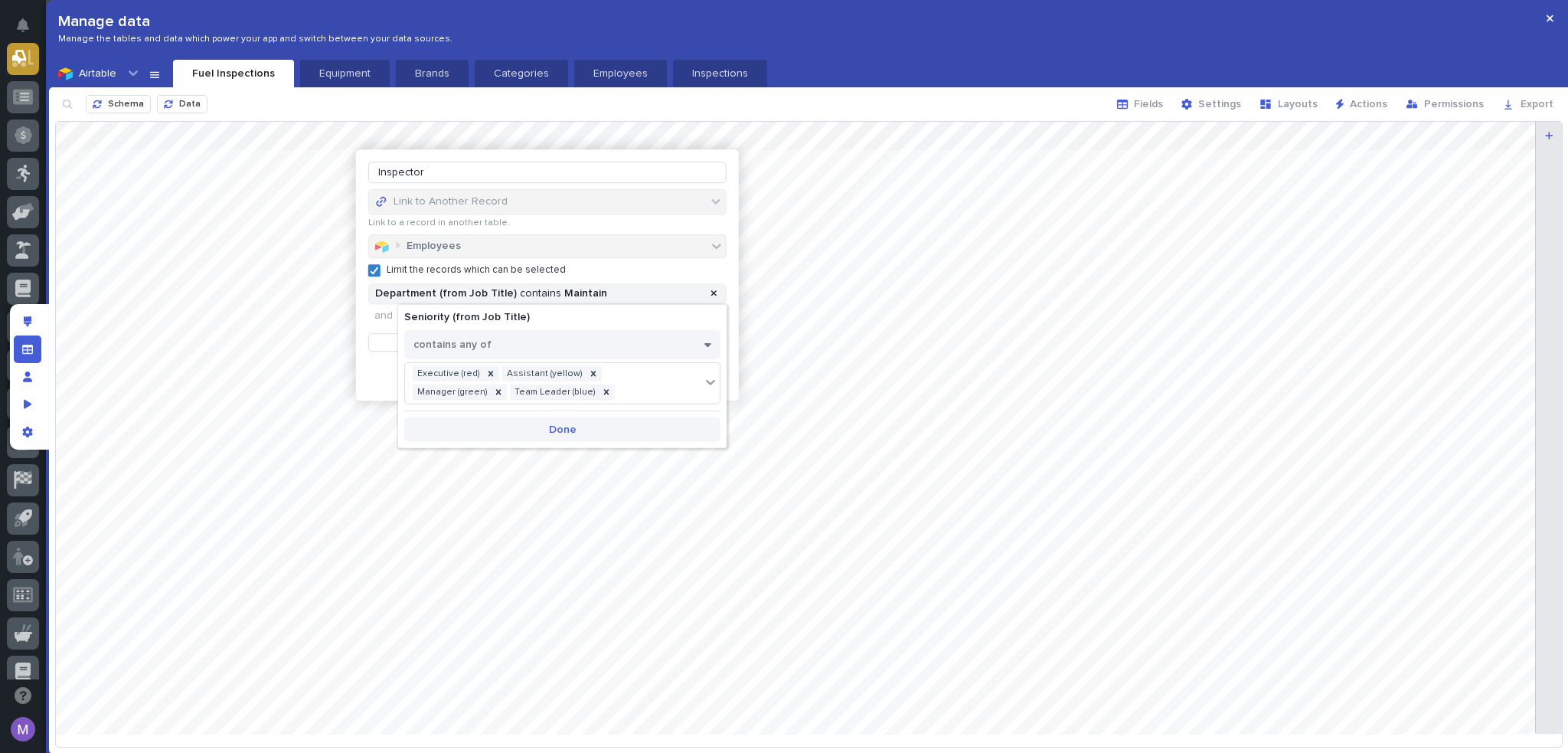
click at [554, 431] on span "Done" at bounding box center [563, 430] width 27 height 11
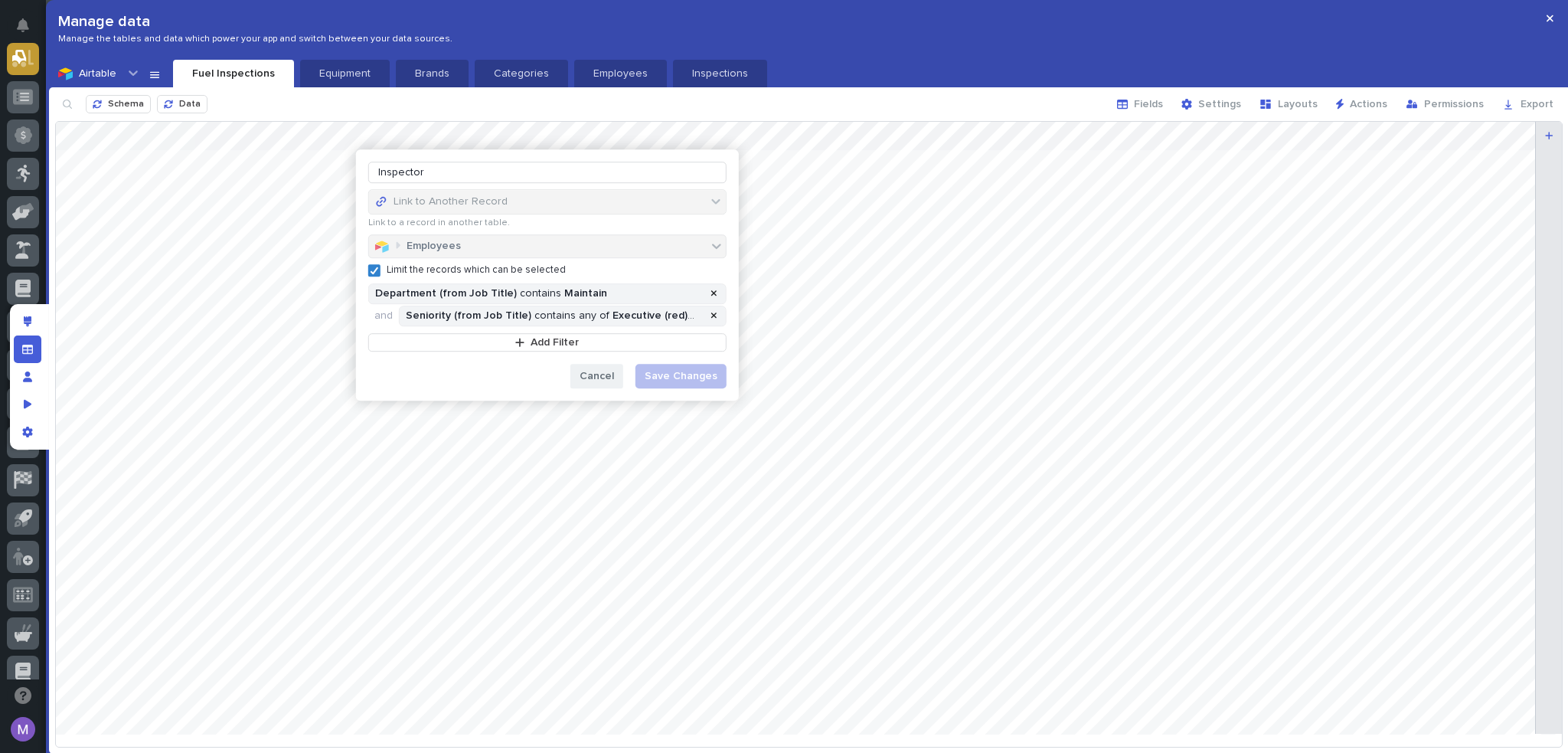
click at [599, 376] on span "Cancel" at bounding box center [597, 376] width 35 height 11
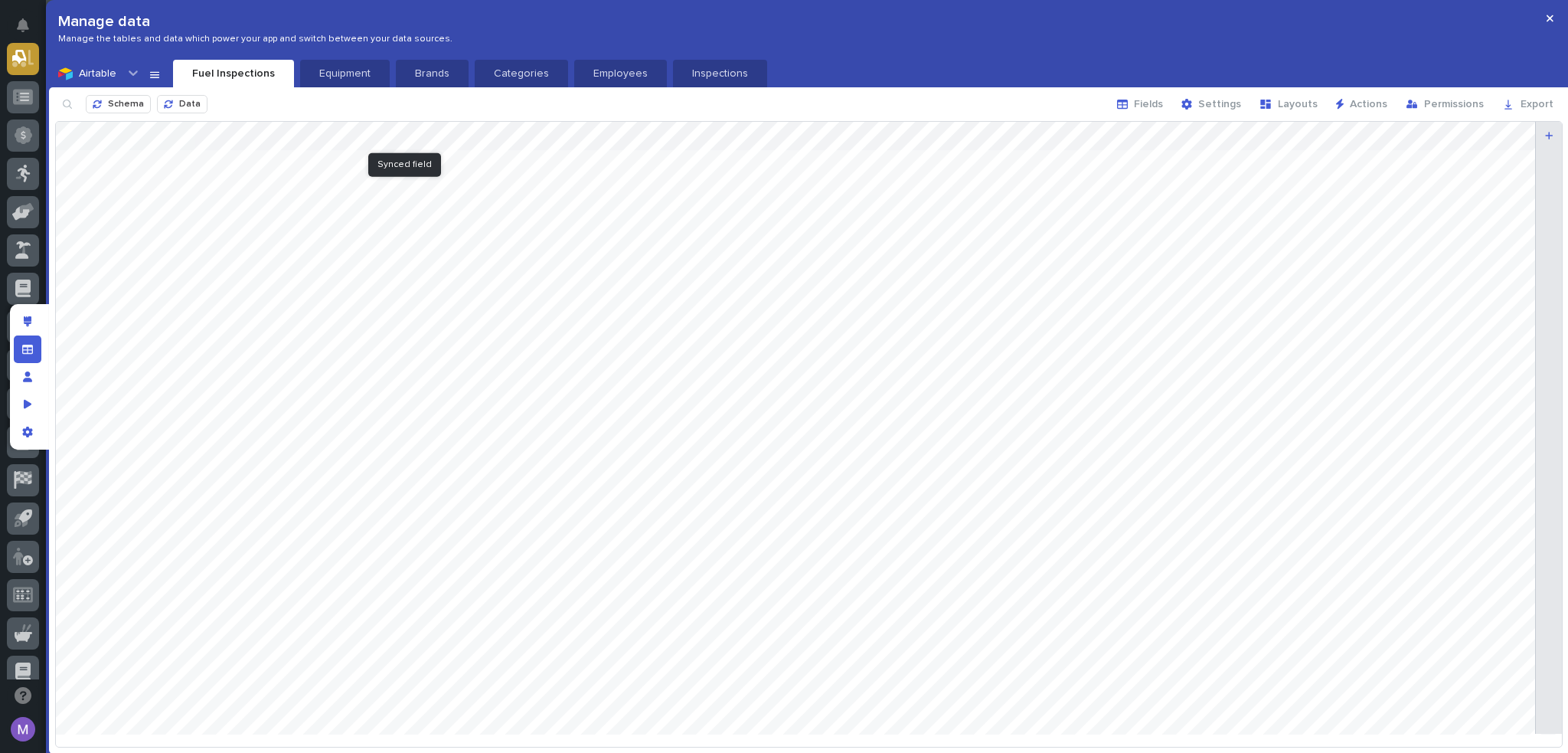
click at [434, 131] on div at bounding box center [809, 434] width 1506 height 624
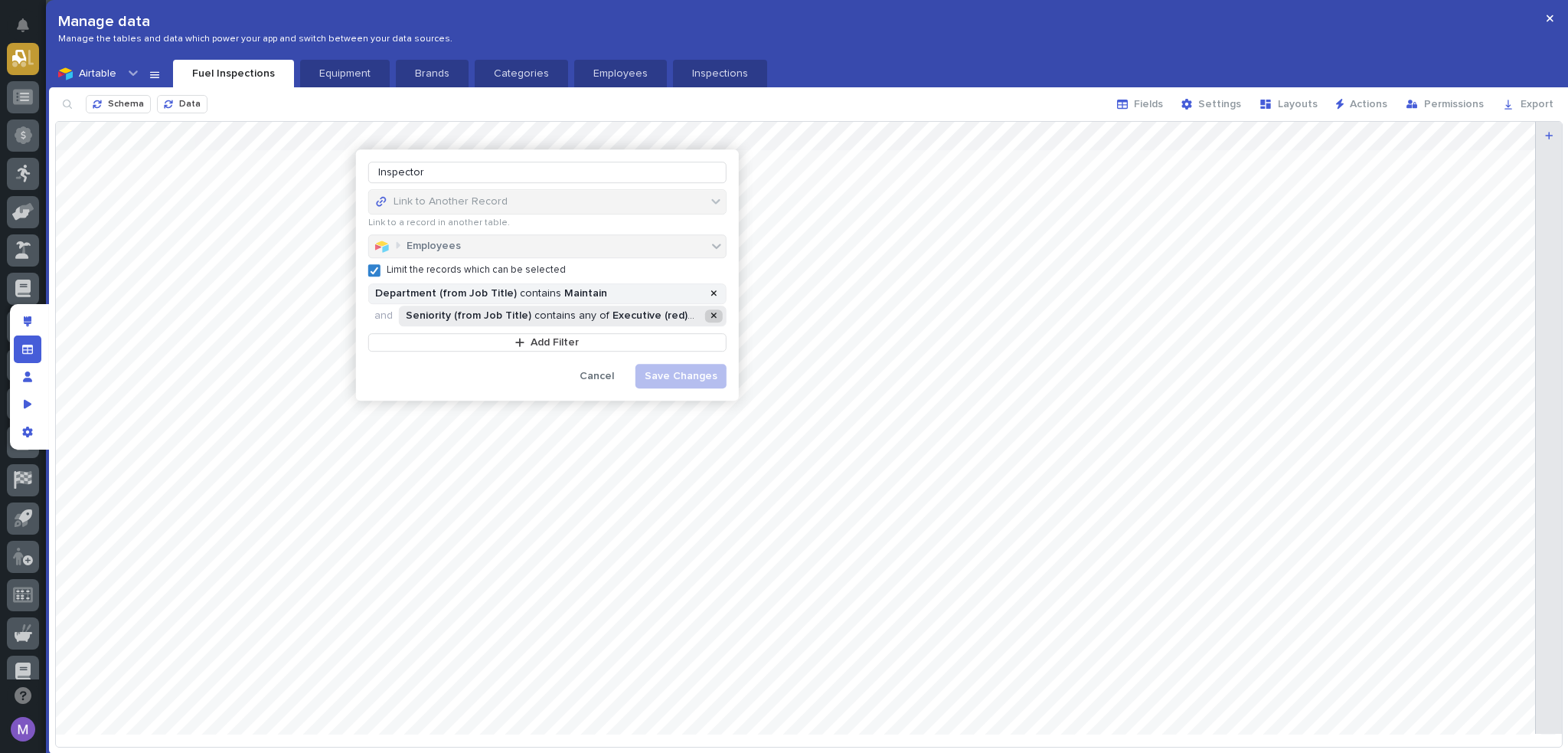
click at [720, 315] on div at bounding box center [714, 316] width 18 height 13
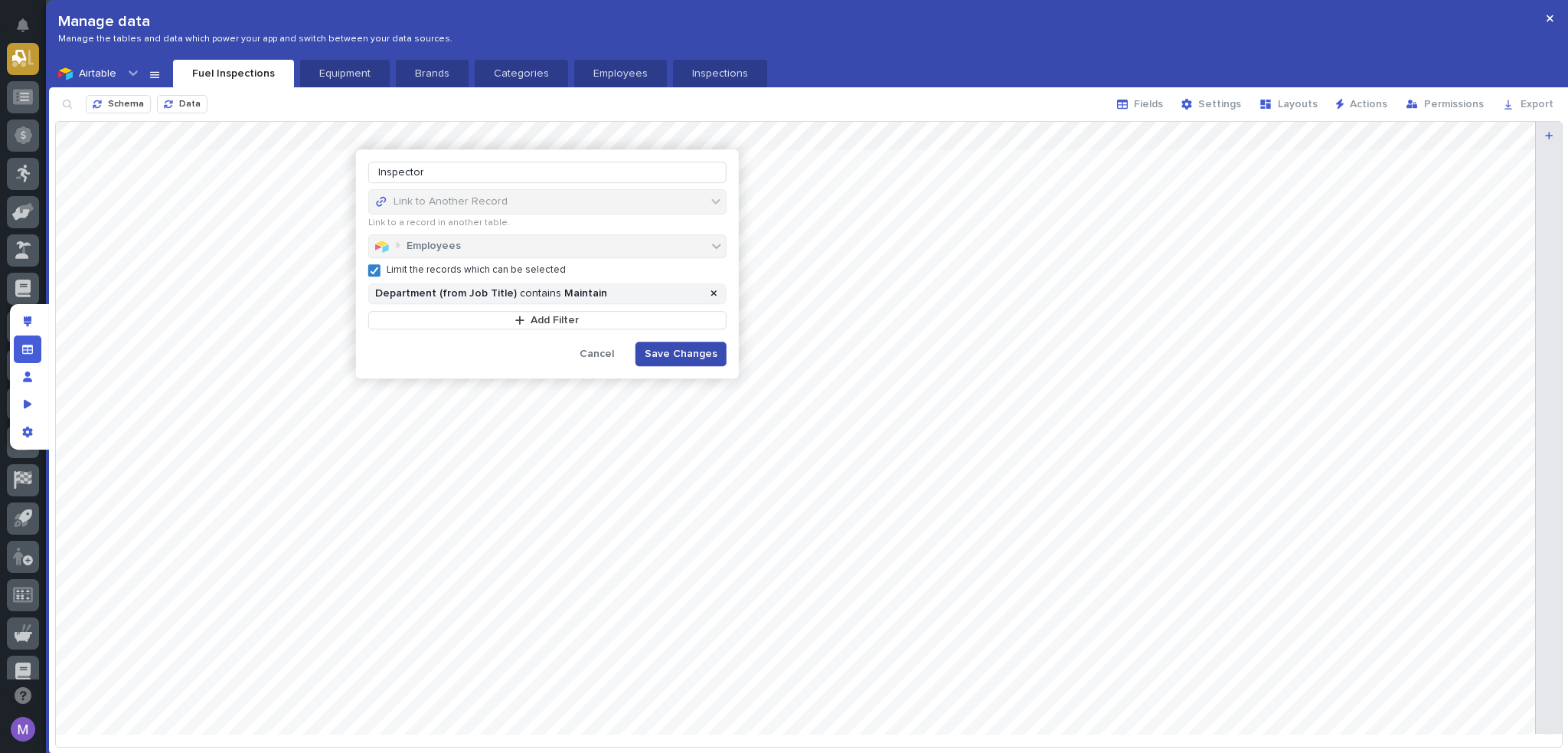
click at [689, 350] on span "Save Changes" at bounding box center [682, 354] width 73 height 11
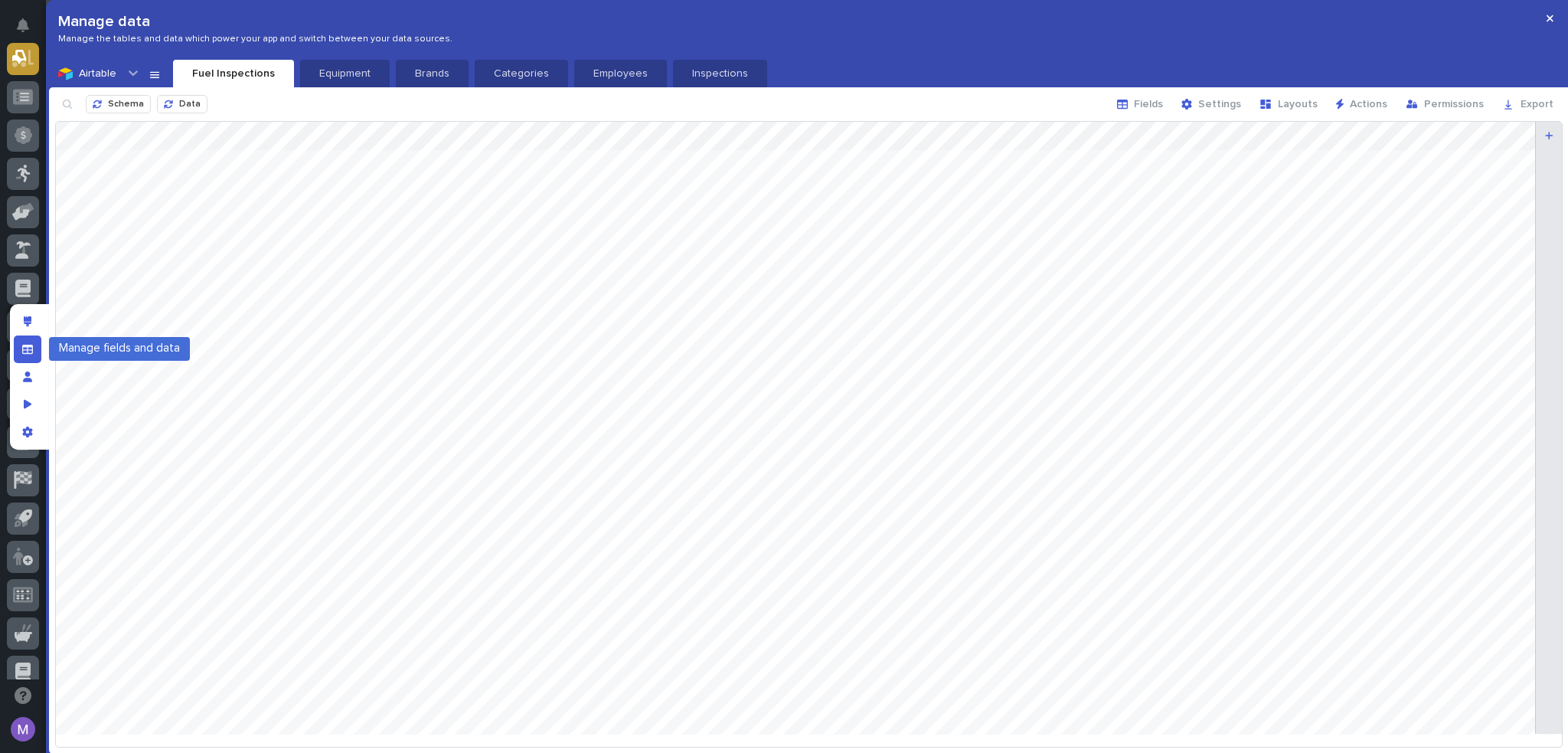
click at [26, 354] on icon "Manage fields and data" at bounding box center [27, 350] width 11 height 11
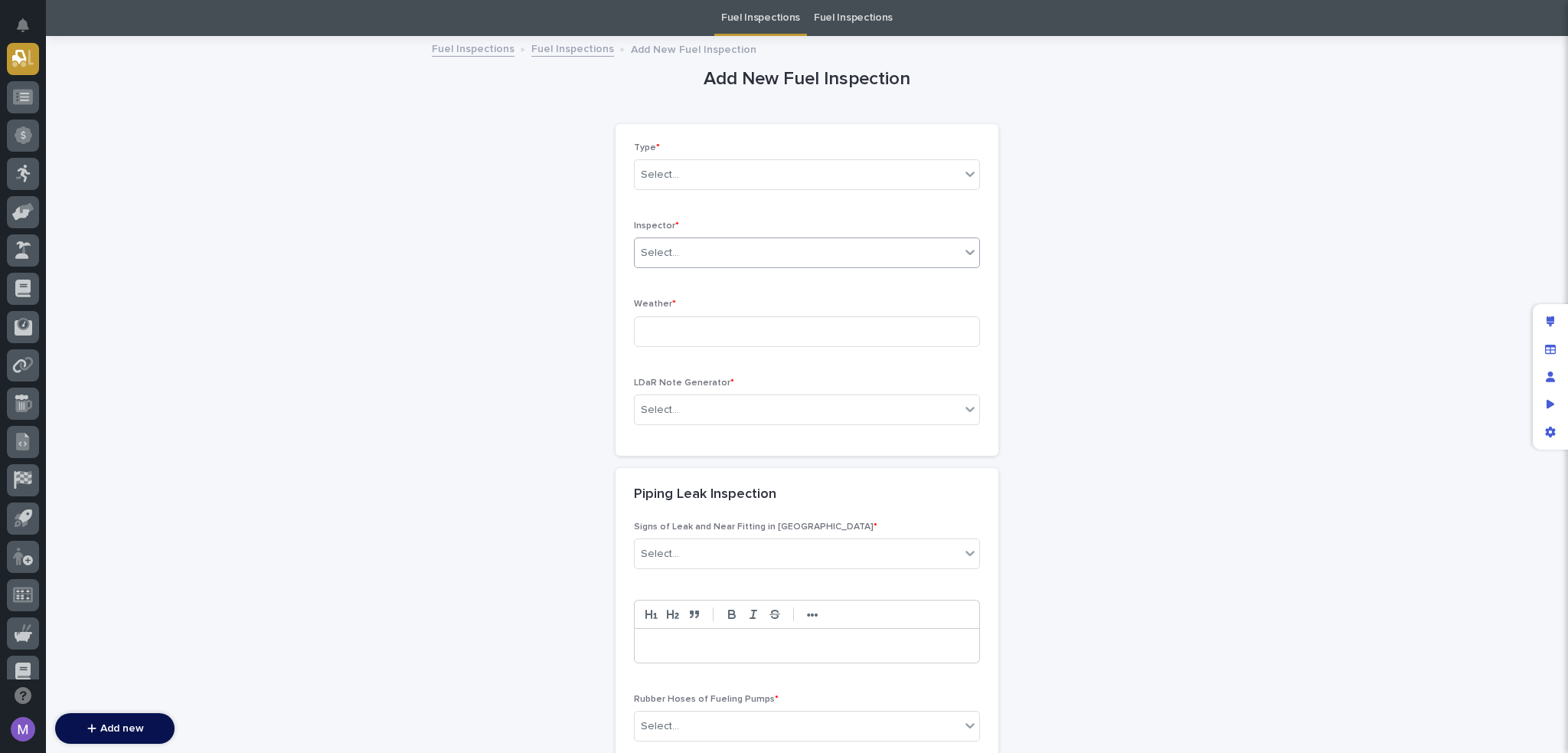
click at [711, 254] on div "Select..." at bounding box center [798, 253] width 326 height 26
click at [731, 283] on div "No options" at bounding box center [801, 281] width 345 height 26
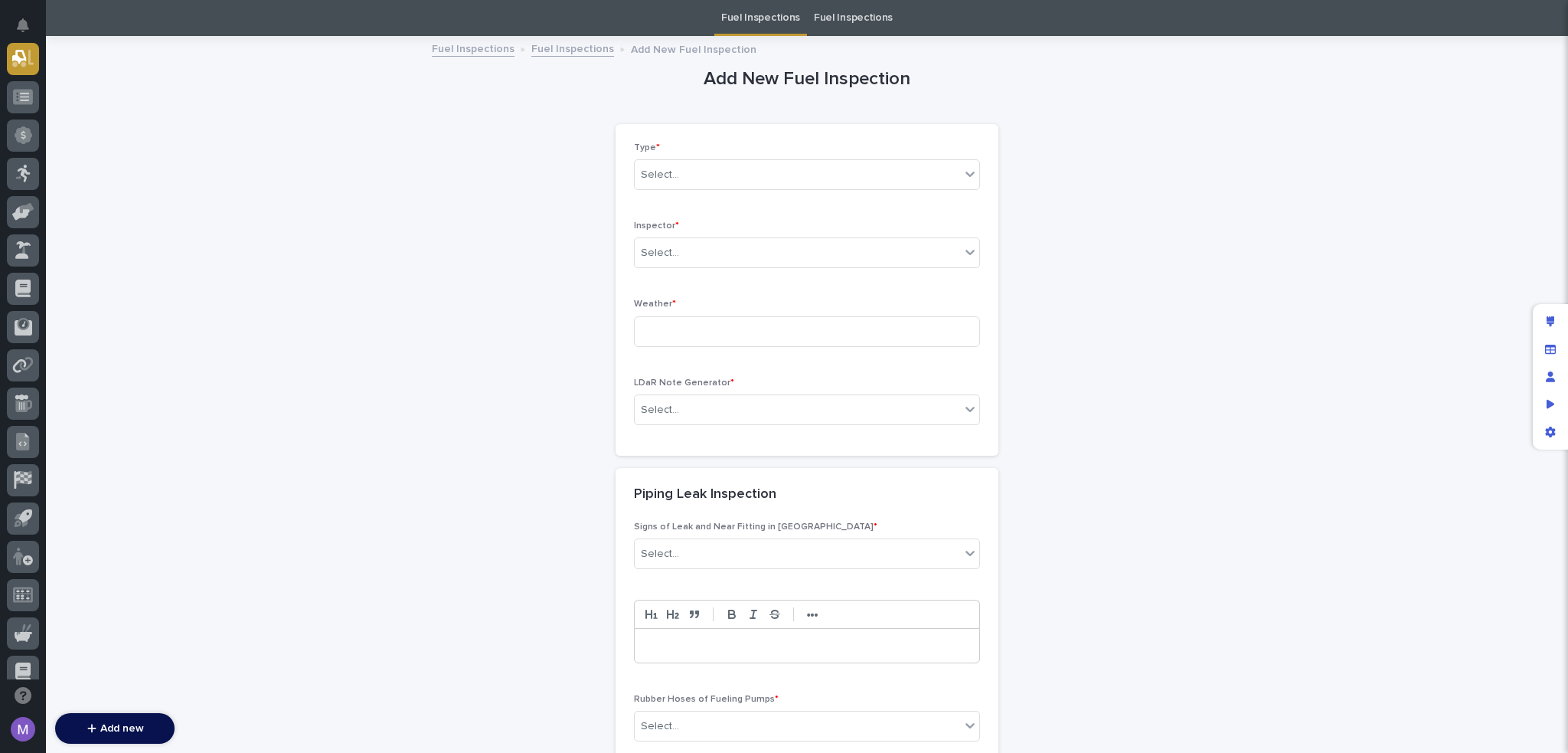
click at [583, 53] on link "Fuel Inspections" at bounding box center [572, 47] width 83 height 17
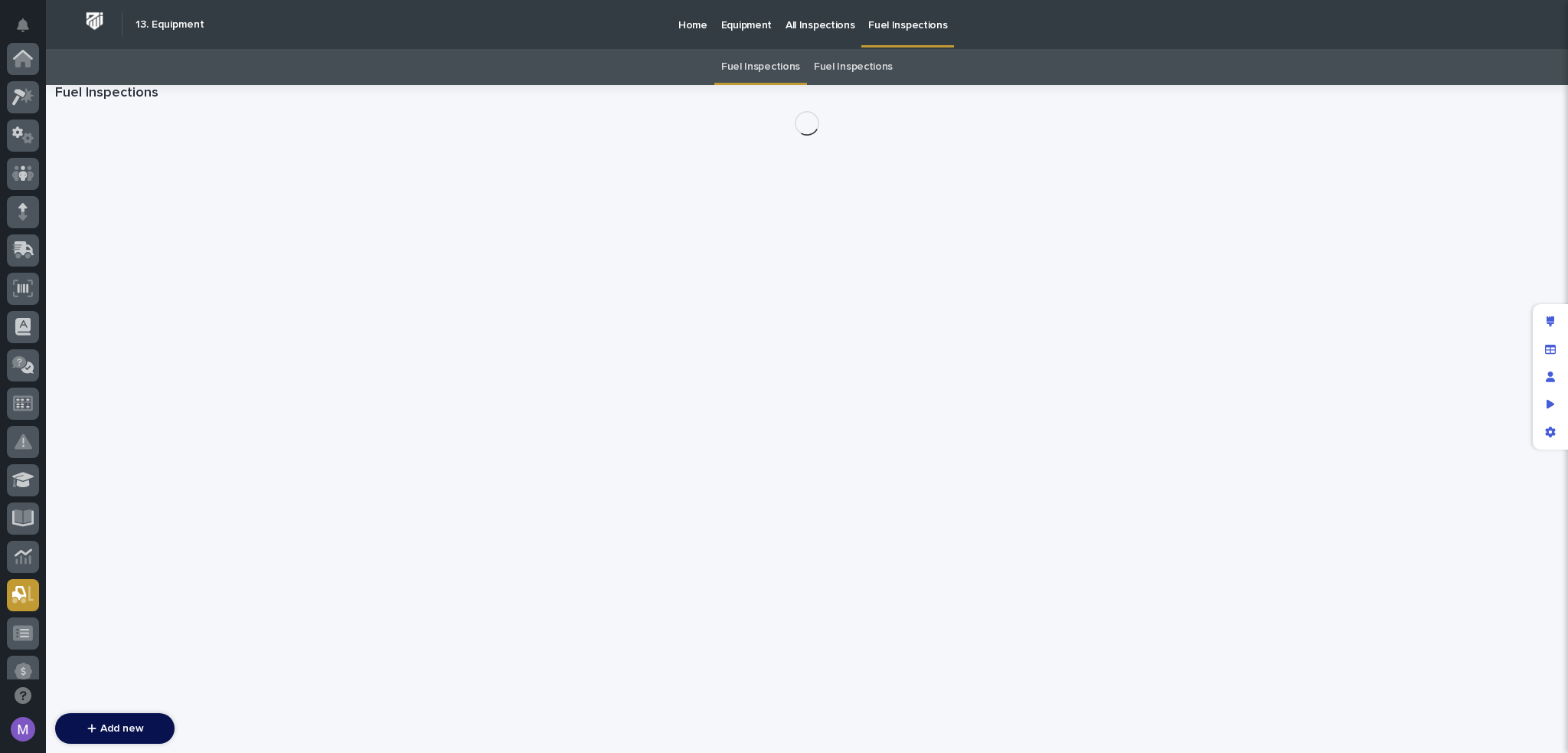
scroll to position [536, 0]
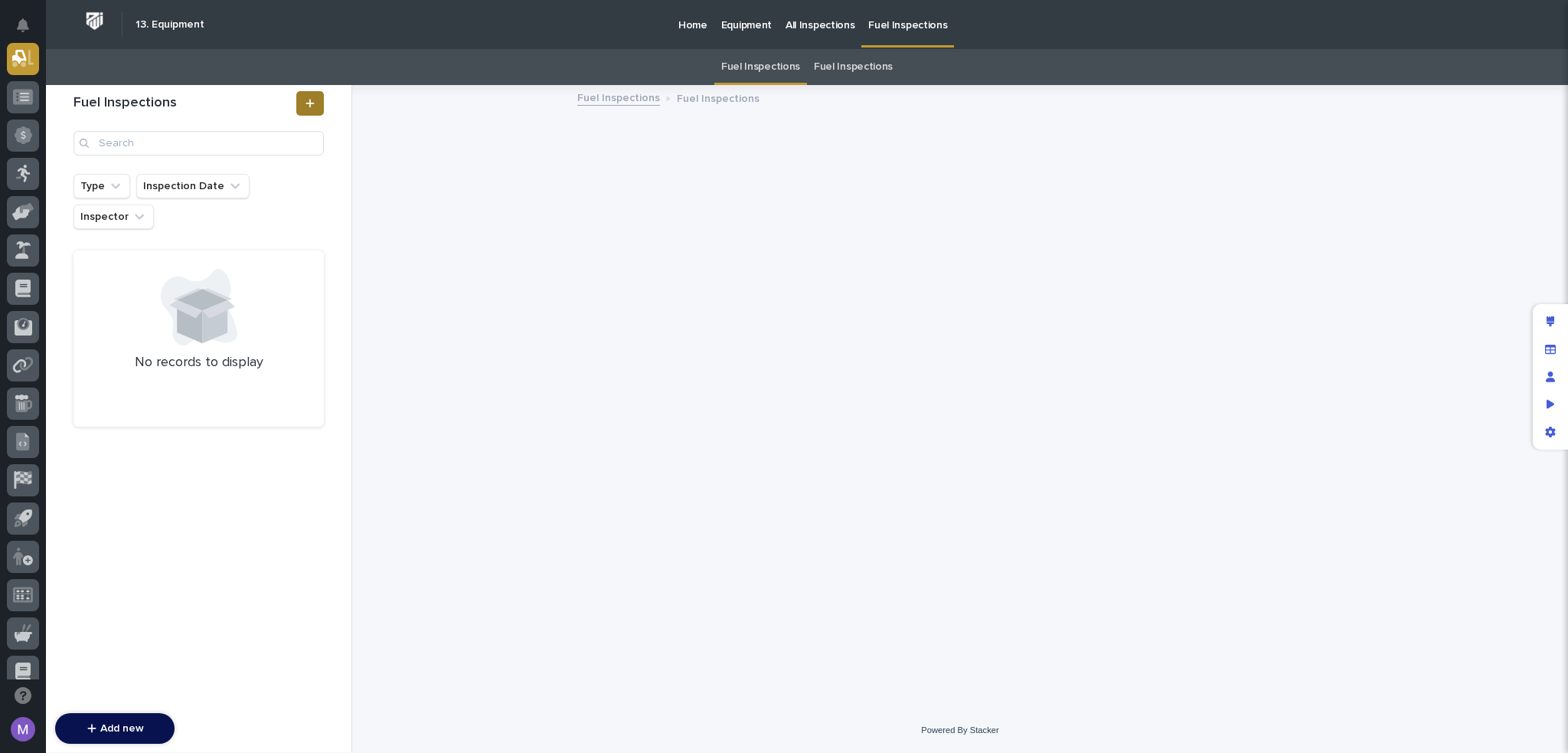
click at [298, 107] on link at bounding box center [310, 103] width 27 height 25
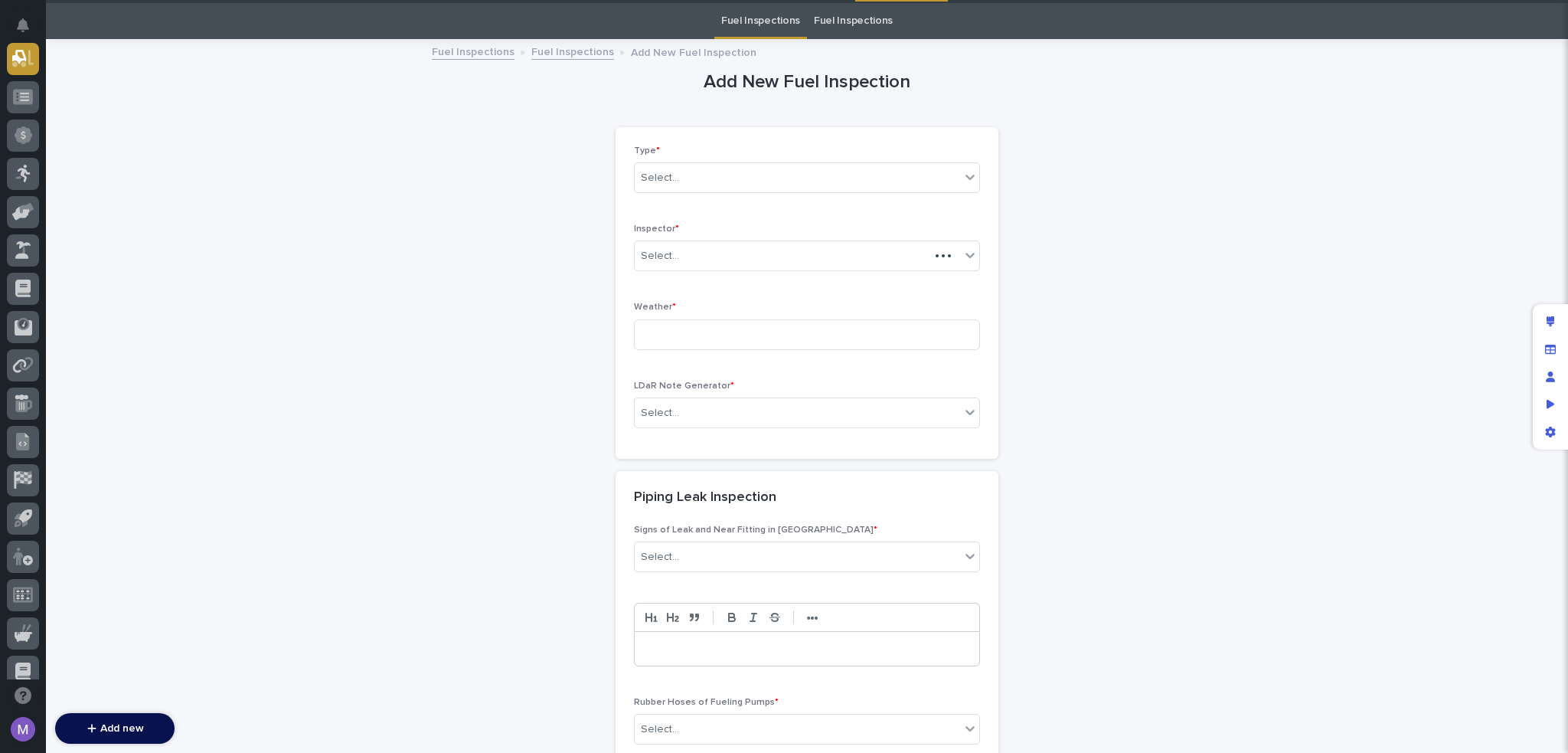
scroll to position [49, 0]
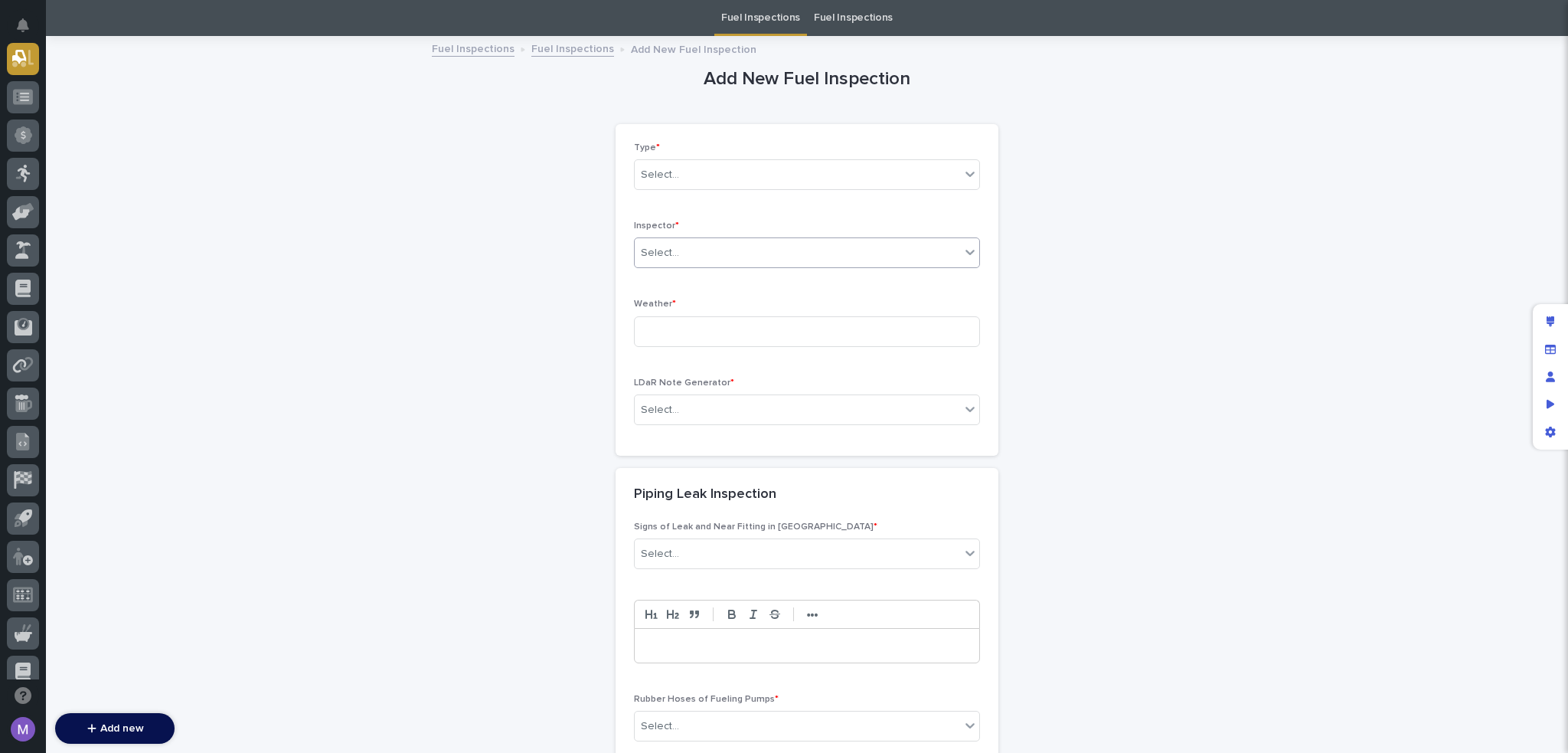
click at [723, 264] on div "Select..." at bounding box center [798, 253] width 326 height 26
click at [1543, 337] on div "Manage fields and data" at bounding box center [1551, 350] width 27 height 27
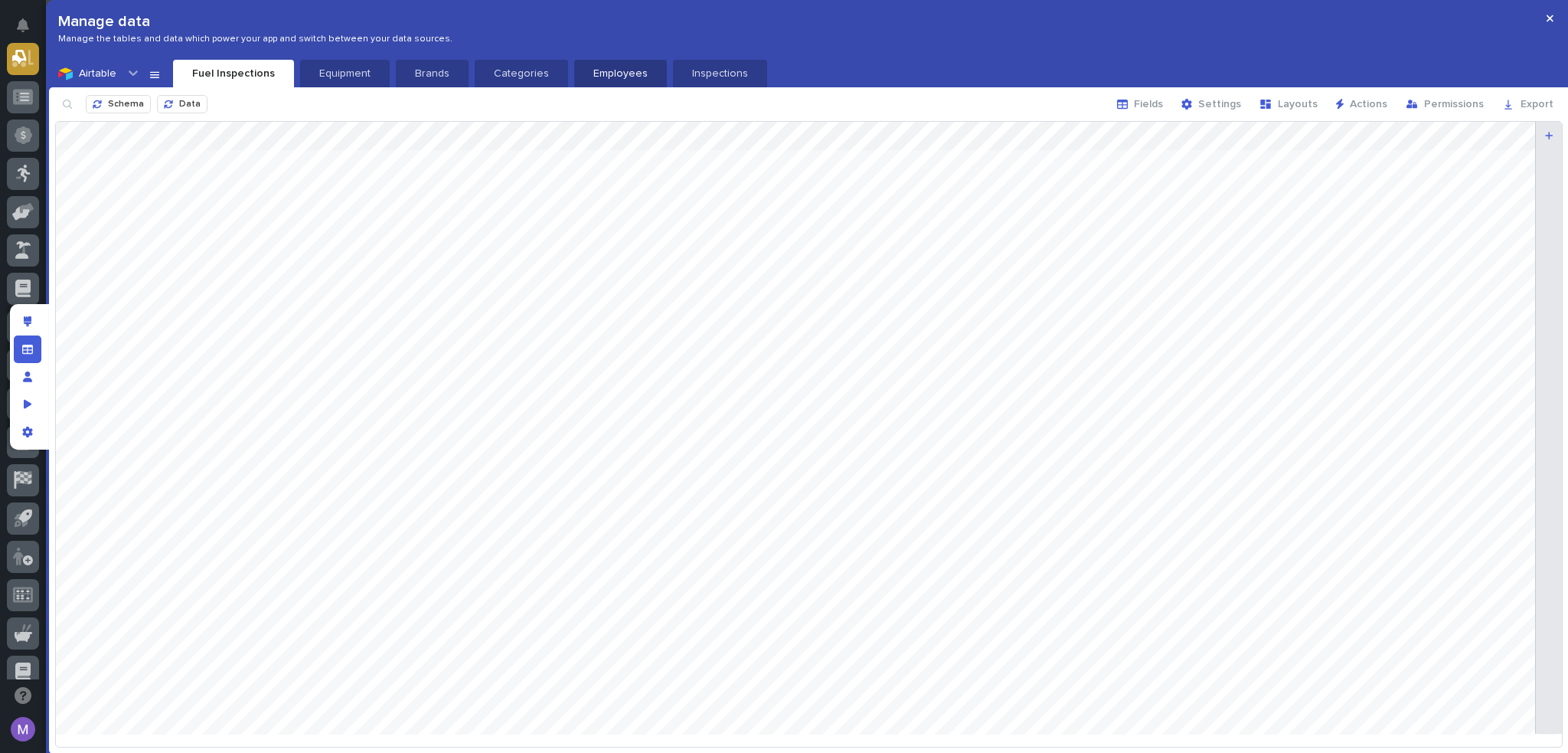
click at [611, 72] on p "Employees" at bounding box center [620, 73] width 74 height 16
click at [976, 100] on div "Schema Data Fields Settings Layouts Actions Permissions Export" at bounding box center [810, 104] width 1521 height 34
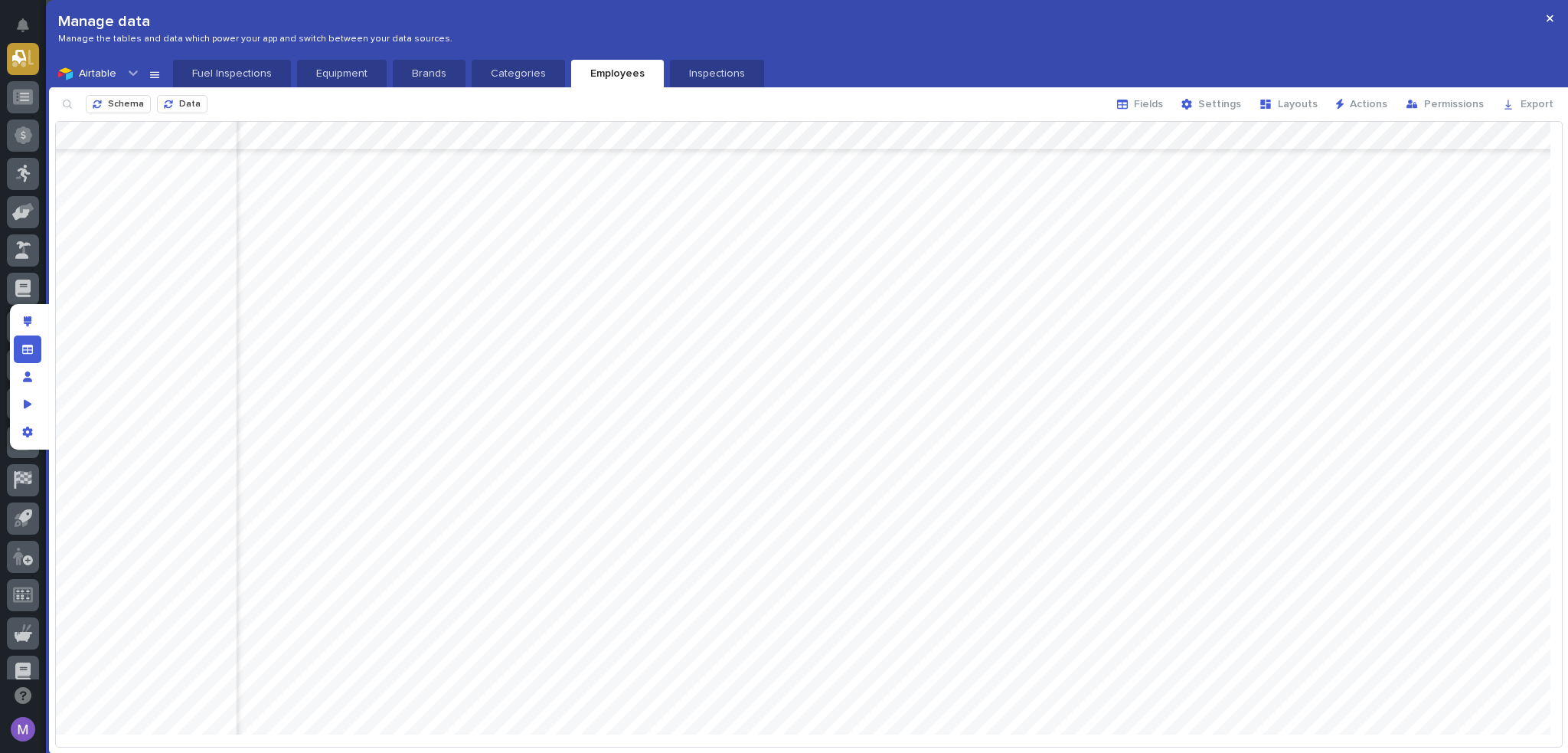
scroll to position [230, 392]
click at [68, 105] on icon "button" at bounding box center [67, 103] width 12 height 12
type input "Mainten"
click at [906, 632] on div at bounding box center [809, 434] width 1506 height 624
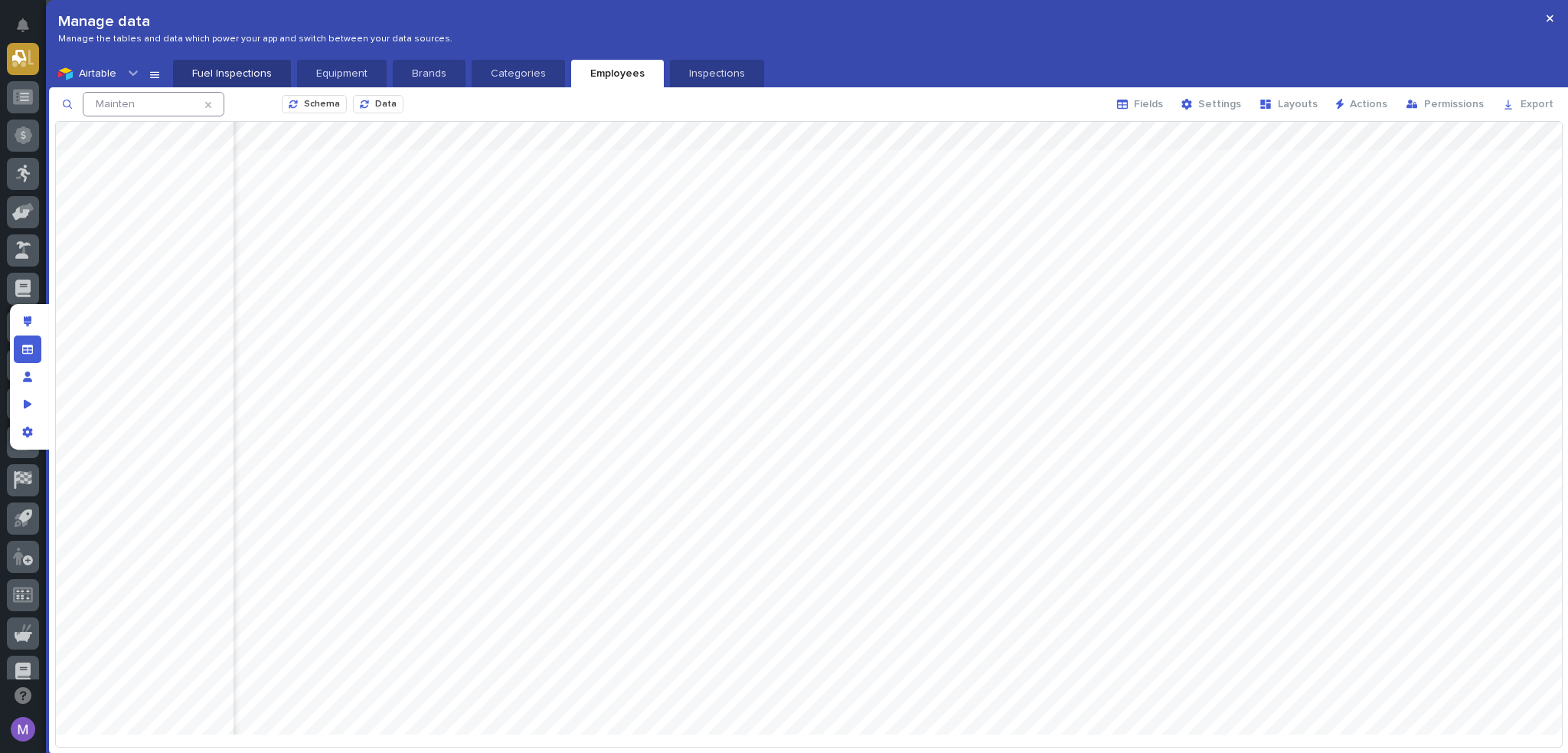
click at [242, 68] on p "Fuel Inspections" at bounding box center [232, 73] width 99 height 16
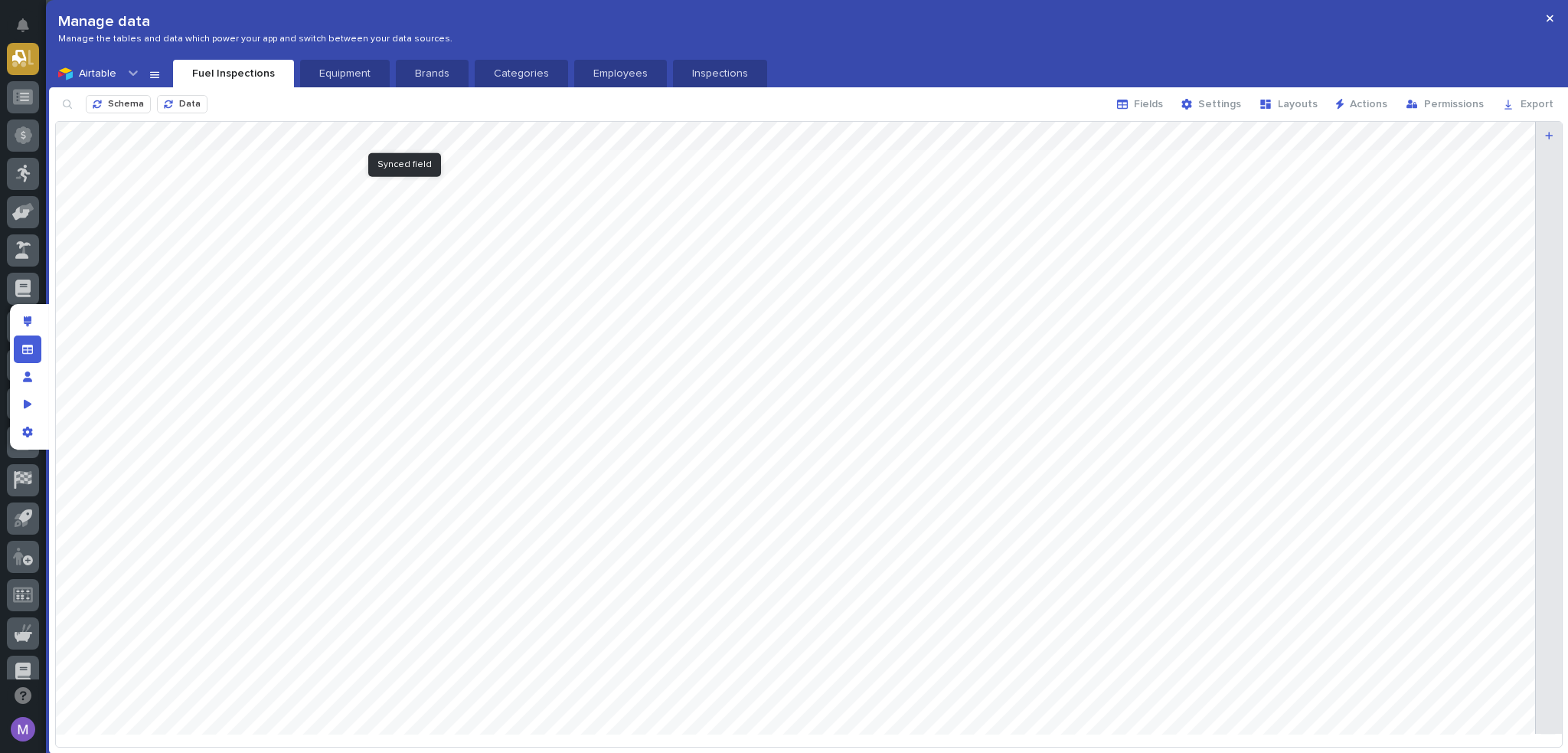
click at [443, 133] on div at bounding box center [809, 434] width 1506 height 624
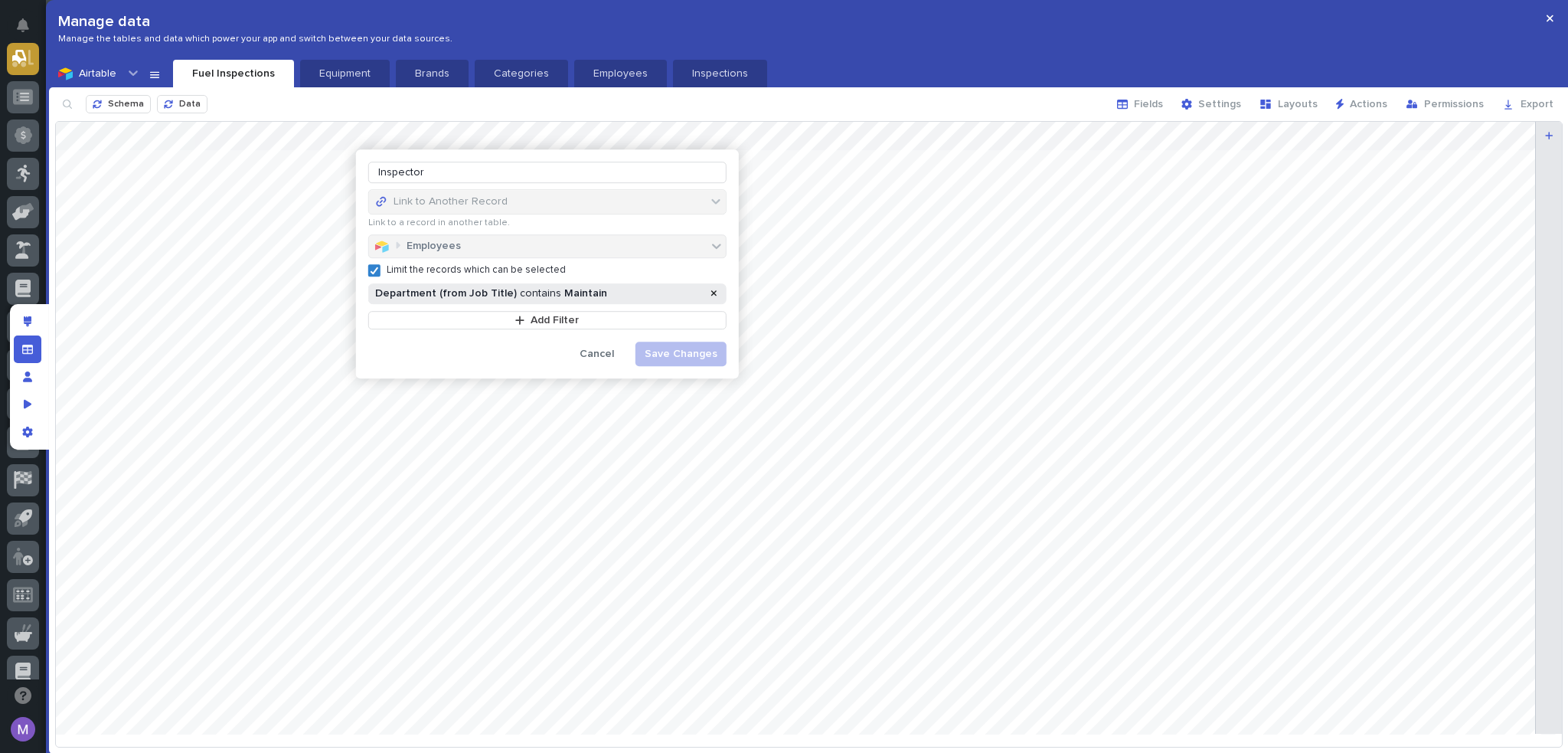
click at [567, 292] on strong "Maintain" at bounding box center [585, 293] width 43 height 11
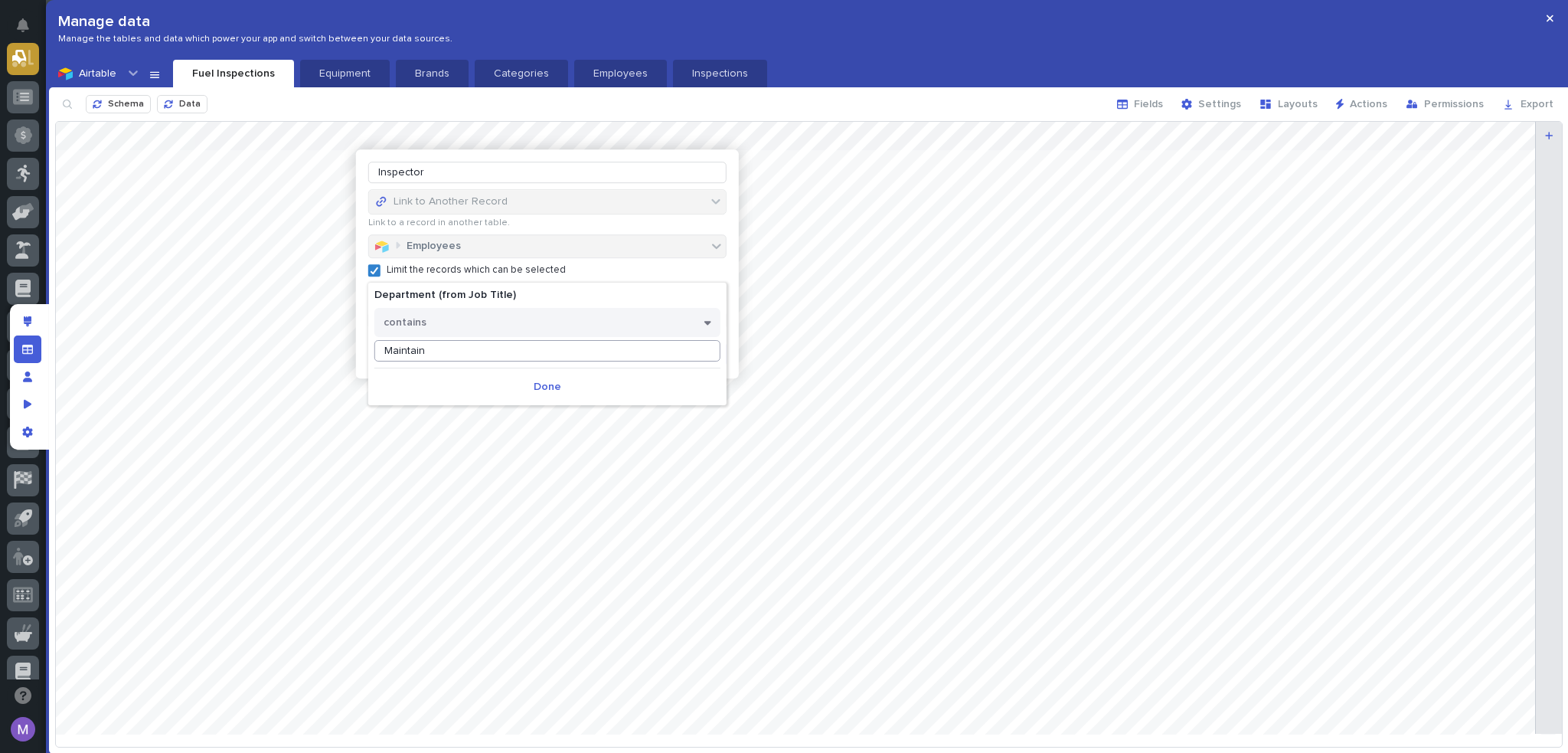
click at [459, 353] on input "Maintain" at bounding box center [547, 350] width 346 height 21
type input "Mainten"
click at [542, 383] on span "Done" at bounding box center [548, 387] width 27 height 11
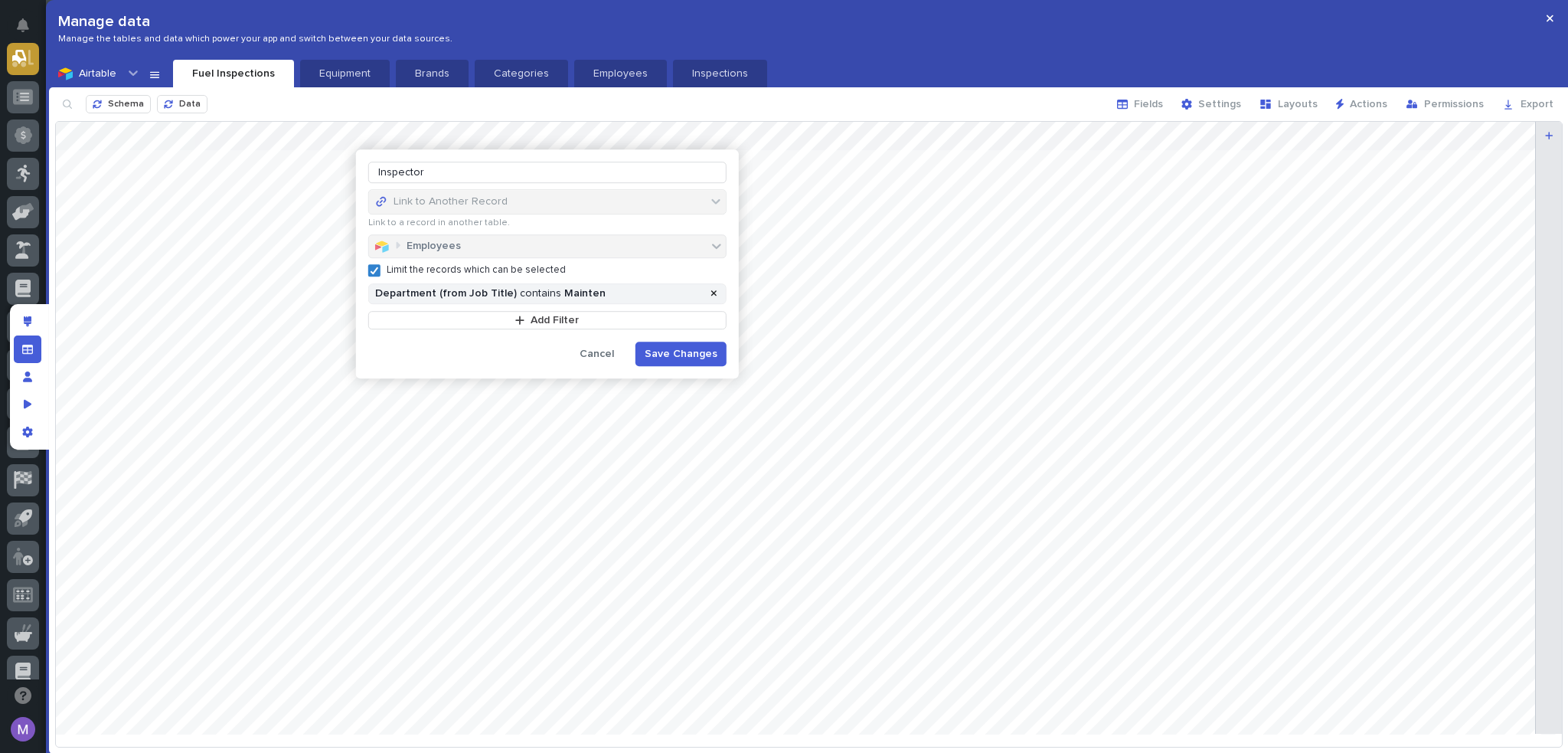
click at [512, 308] on div at bounding box center [548, 308] width 359 height 6
click at [493, 334] on div at bounding box center [548, 335] width 359 height 12
click at [497, 323] on button "Add Filter" at bounding box center [548, 320] width 359 height 18
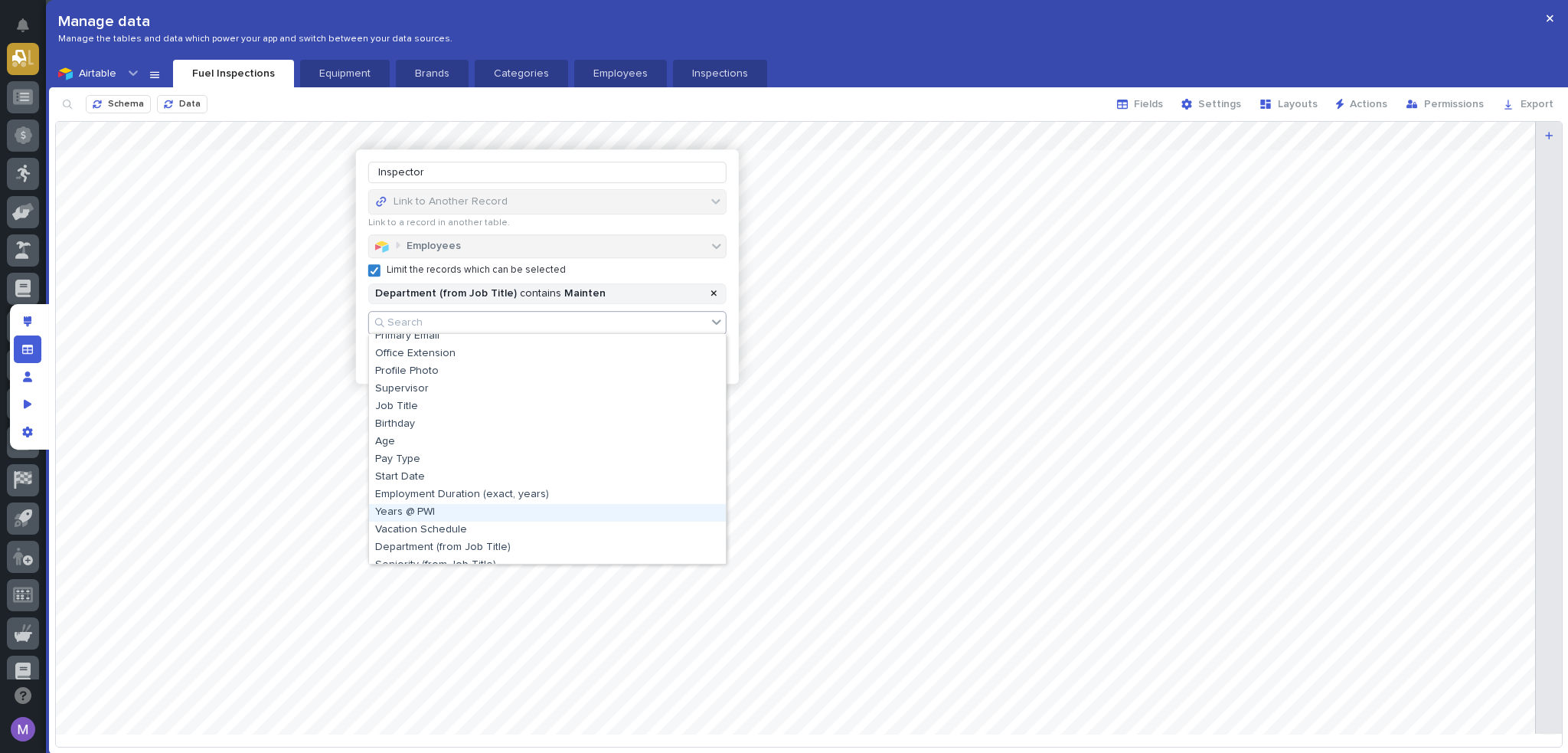
scroll to position [153, 0]
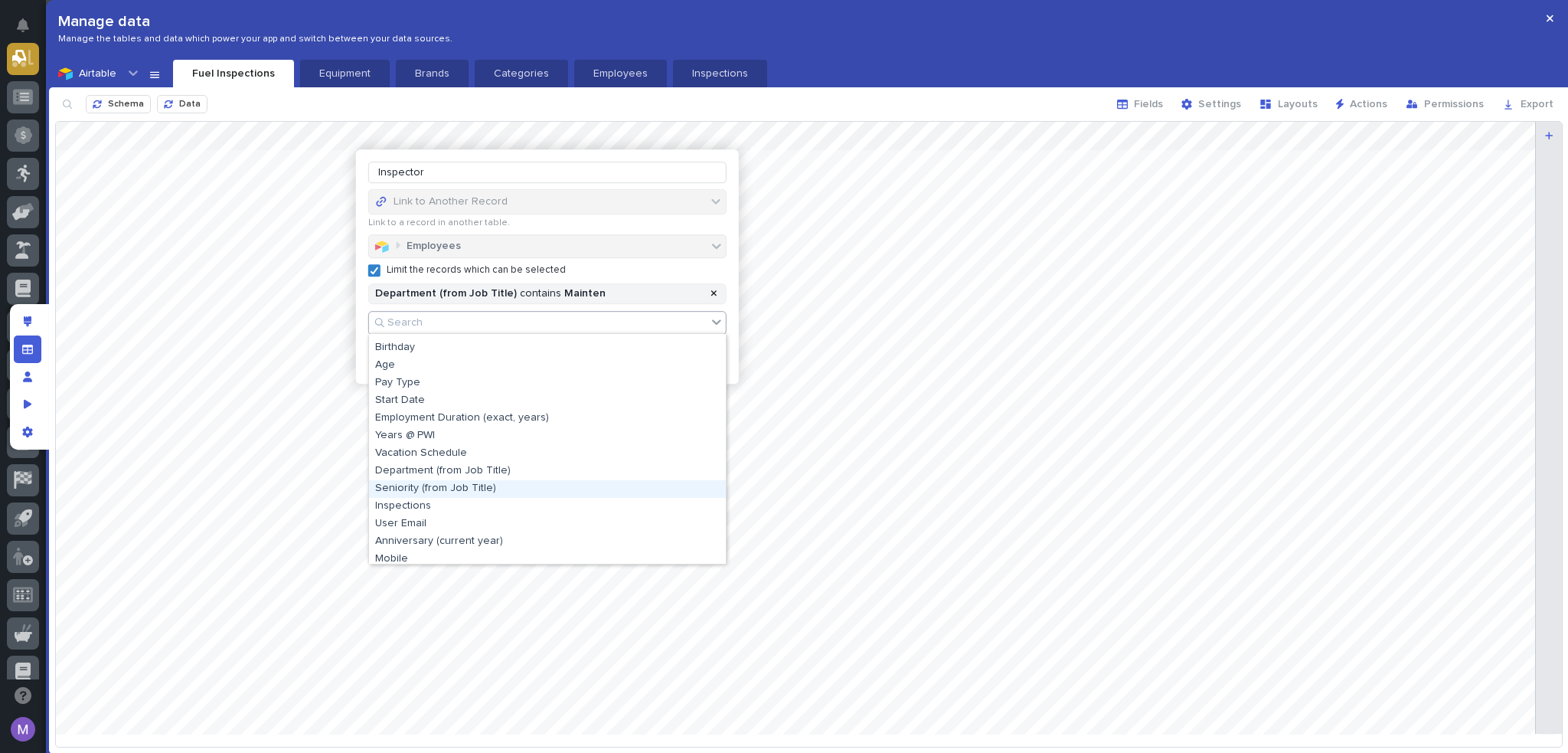
click at [464, 496] on div "Seniority (from Job Title)" at bounding box center [547, 488] width 357 height 17
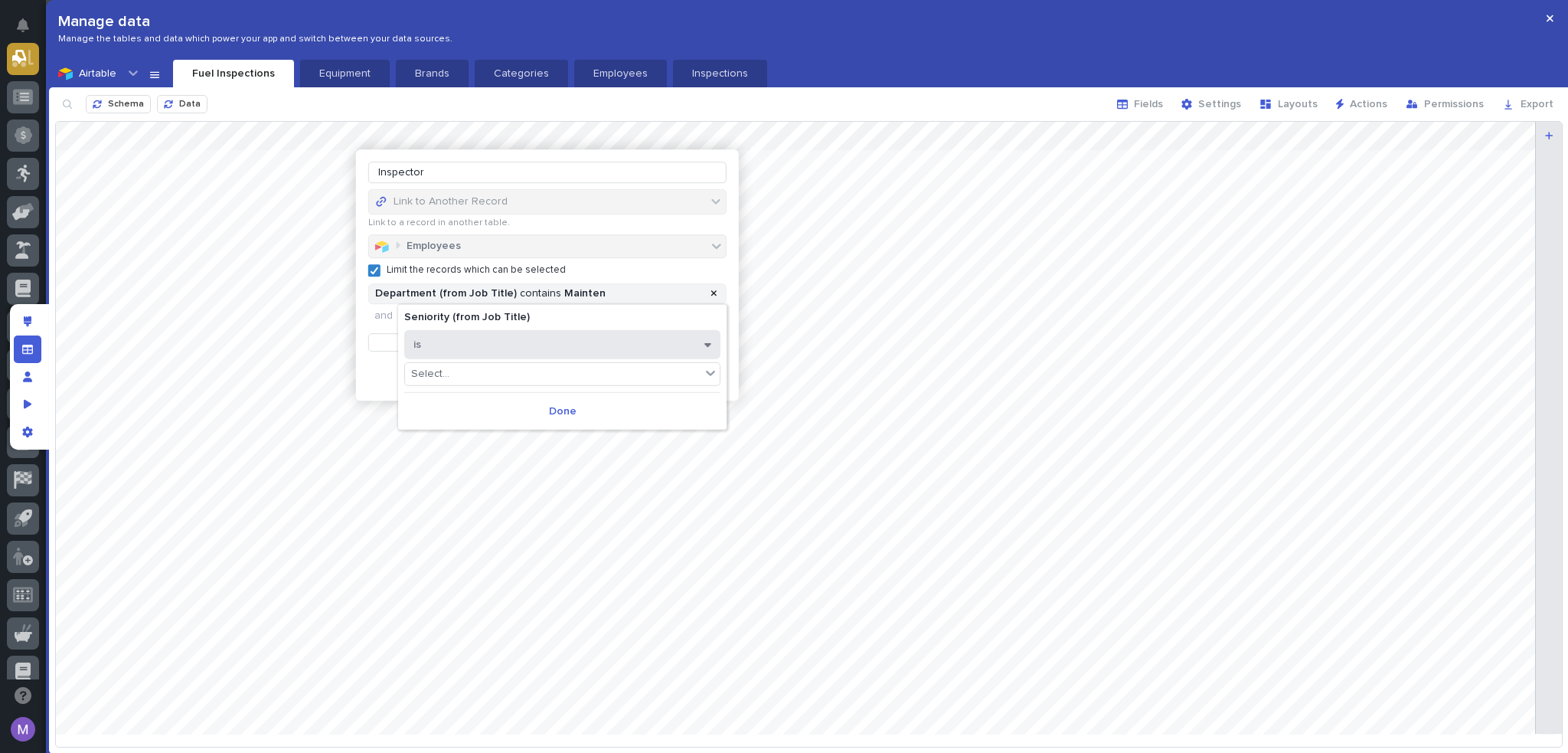
click at [499, 343] on button "is" at bounding box center [562, 345] width 317 height 29
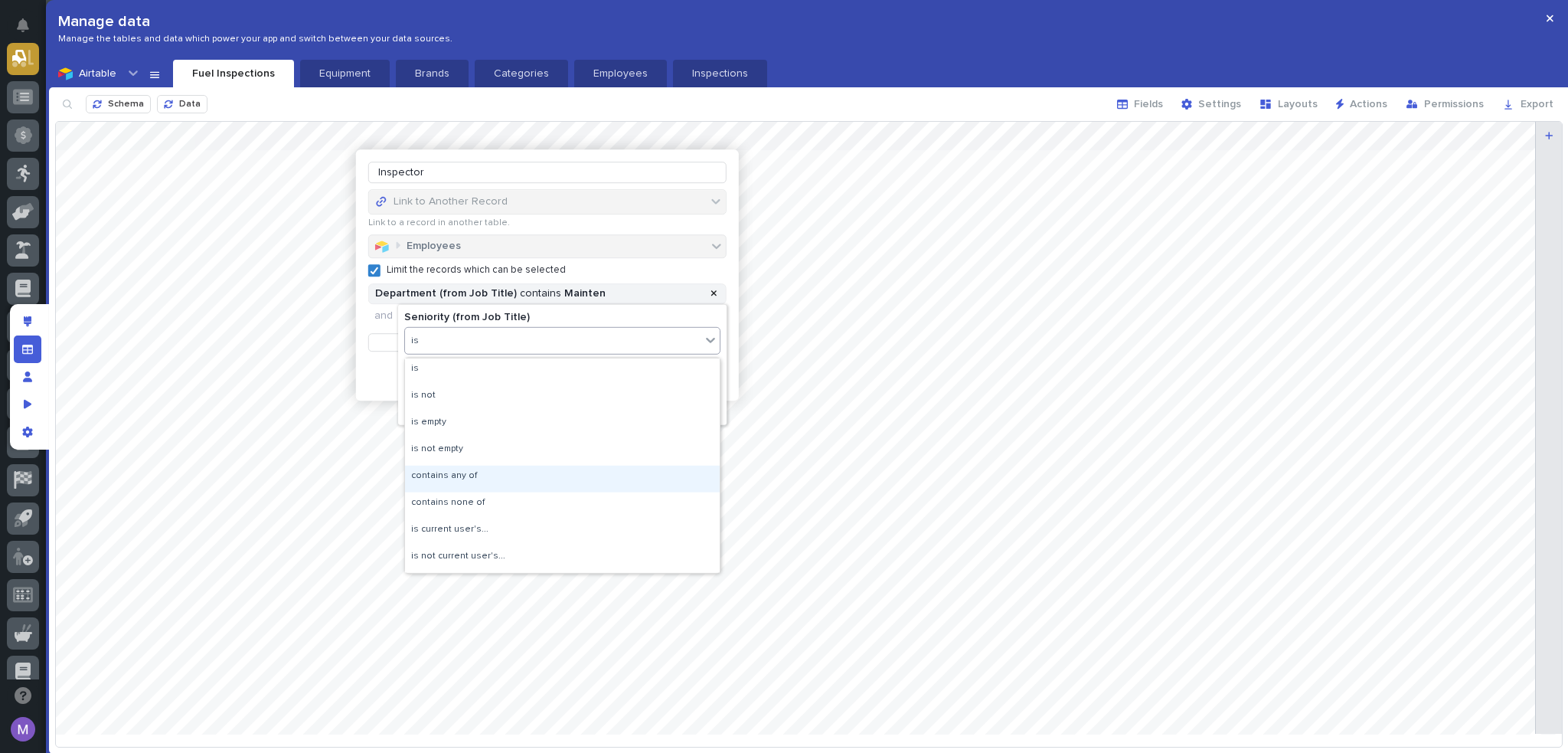
click at [486, 474] on div "contains any of" at bounding box center [562, 478] width 315 height 26
click at [499, 375] on div "Select..." at bounding box center [553, 374] width 296 height 22
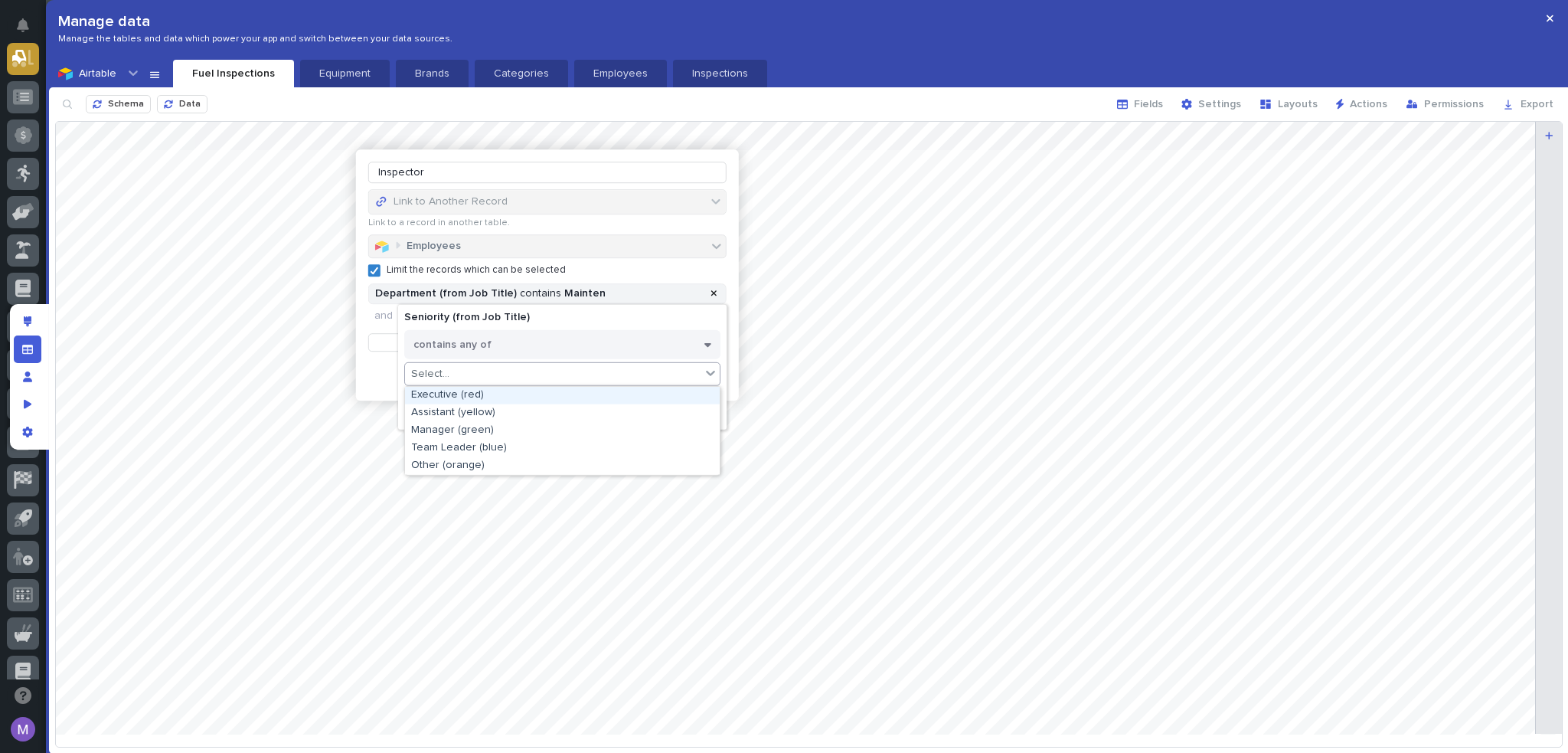
click at [502, 396] on div "Executive (red)" at bounding box center [562, 394] width 315 height 17
click at [536, 379] on div "Executive (red)" at bounding box center [553, 374] width 296 height 22
click at [528, 396] on div "Assistant (yellow)" at bounding box center [562, 394] width 315 height 17
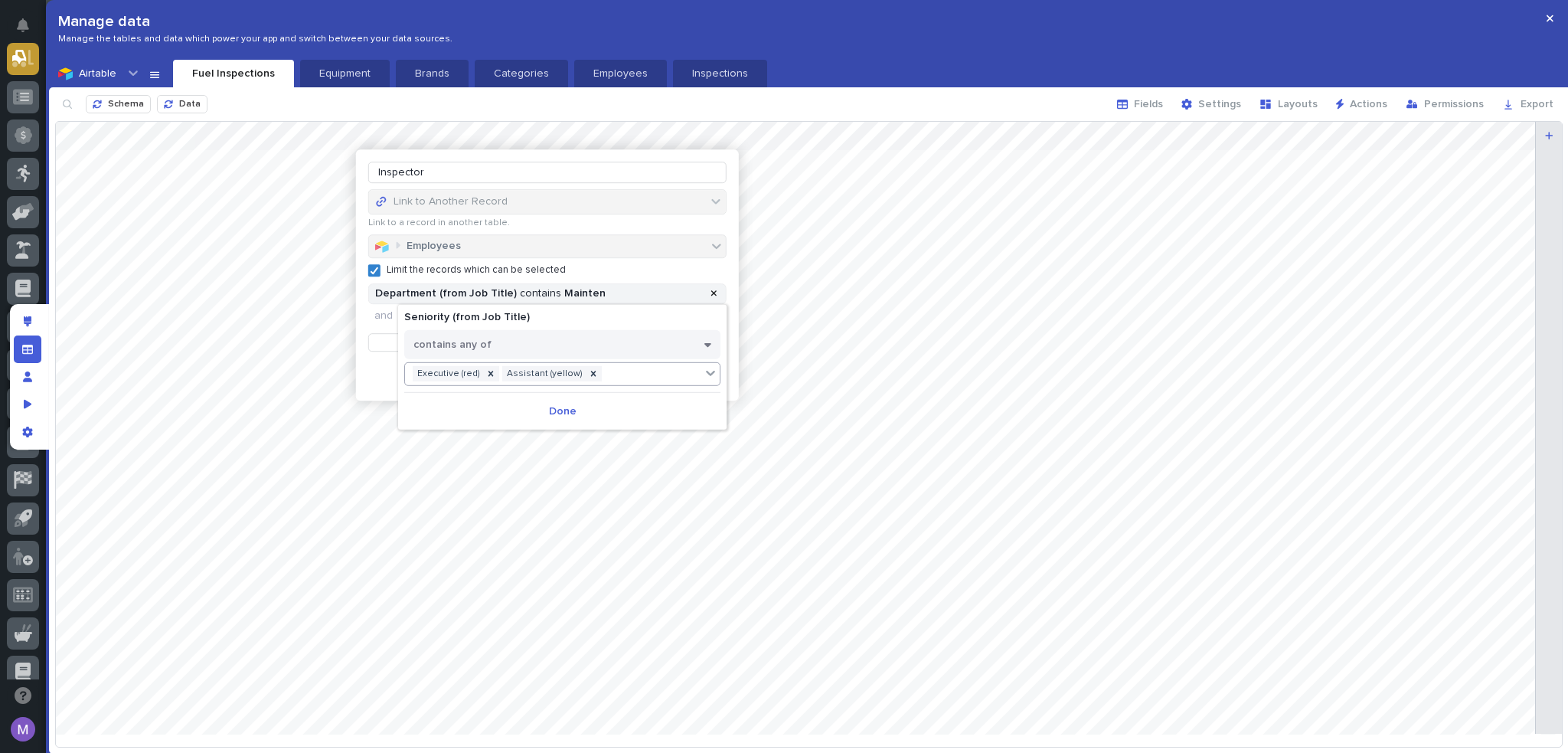
click at [612, 373] on div "Executive (red) Assistant (yellow)" at bounding box center [553, 374] width 296 height 22
click at [598, 393] on div "Manager (green)" at bounding box center [562, 394] width 315 height 17
click at [692, 373] on div "Executive (red) Assistant (yellow) Manager (green)" at bounding box center [553, 383] width 296 height 40
click at [664, 405] on div "Team Leader (blue)" at bounding box center [562, 413] width 315 height 17
click at [559, 428] on span "Done" at bounding box center [563, 430] width 27 height 11
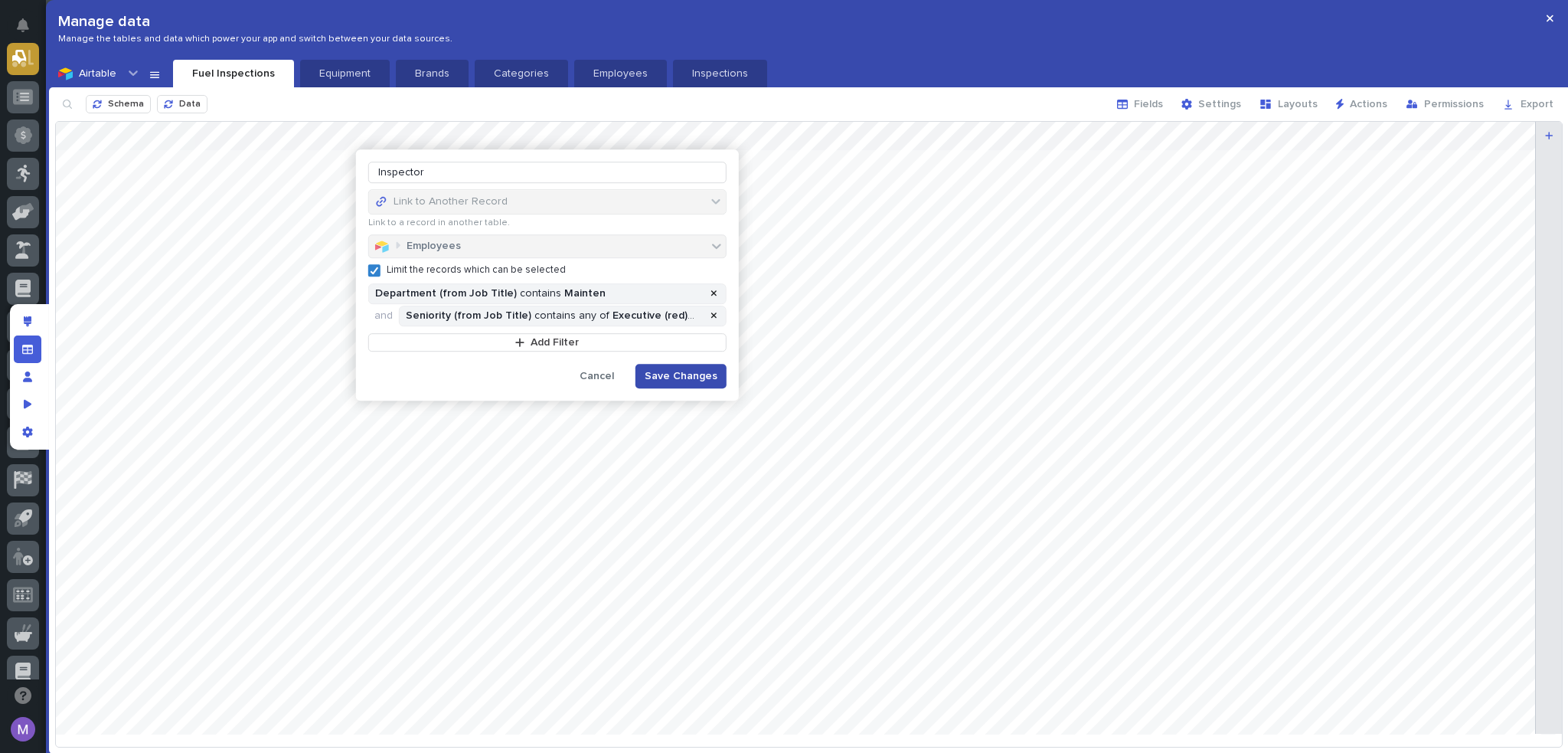
click at [669, 373] on span "Save Changes" at bounding box center [682, 376] width 73 height 11
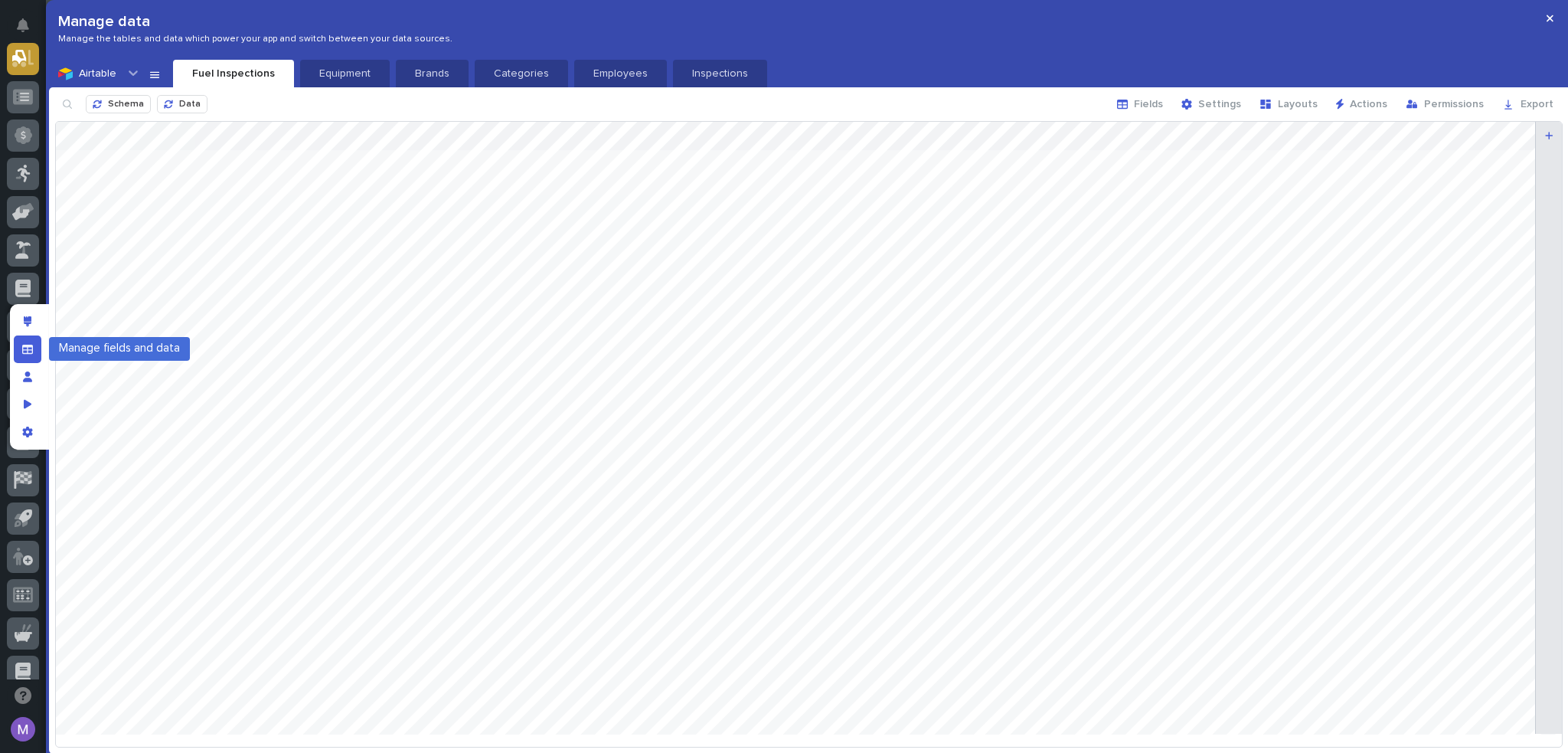
click at [22, 350] on icon "Manage fields and data" at bounding box center [27, 350] width 11 height 11
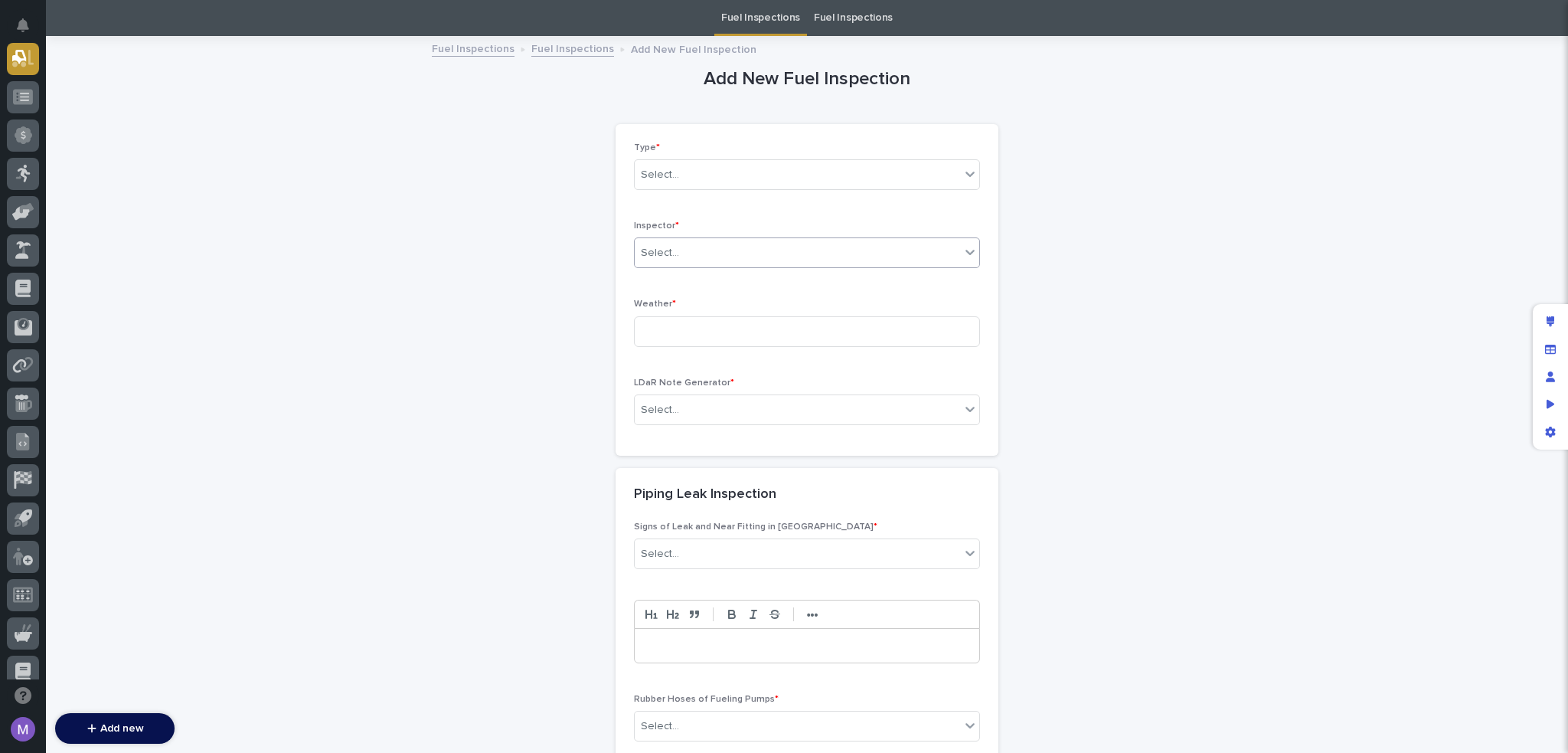
click at [792, 255] on div "Select..." at bounding box center [798, 253] width 326 height 26
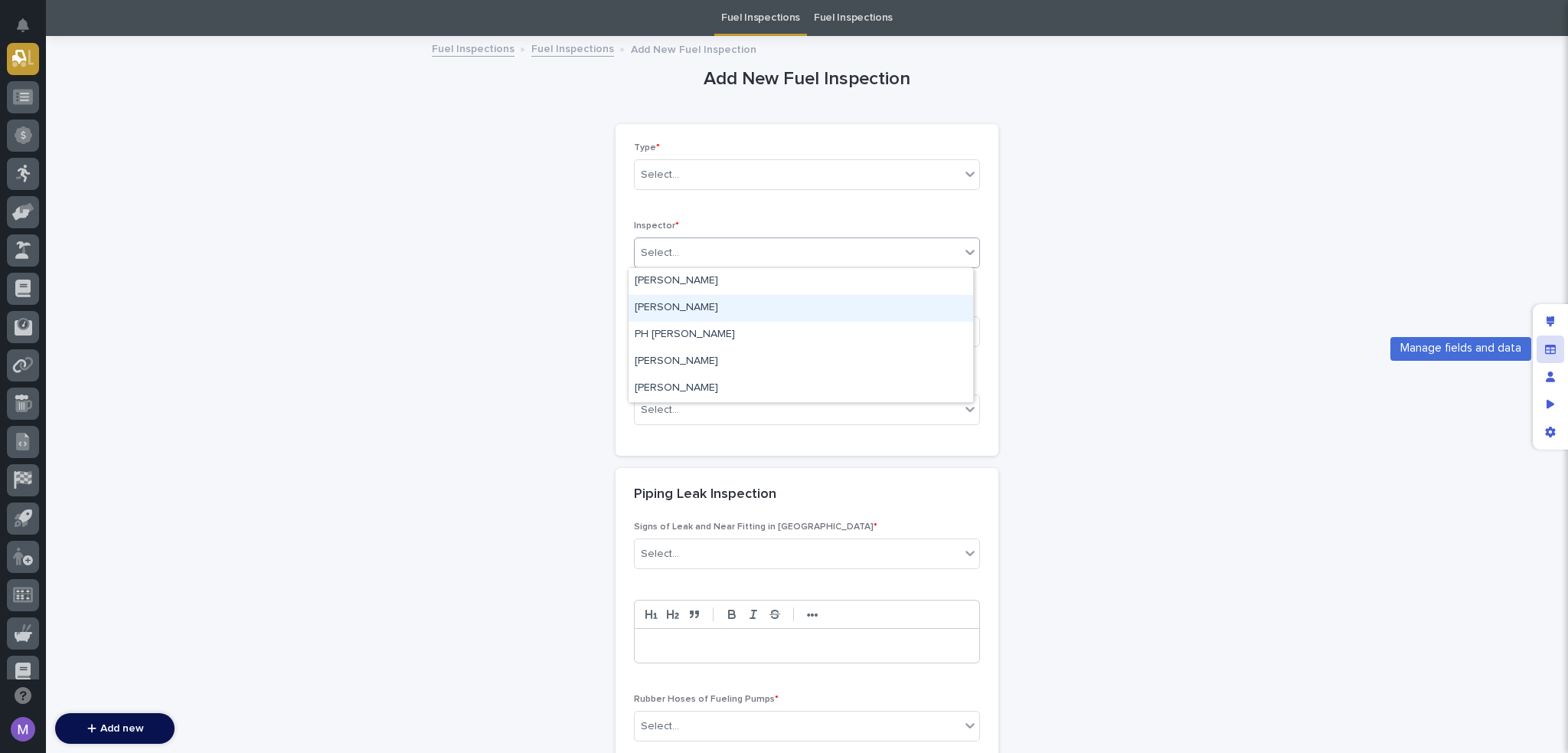
click at [1547, 351] on icon "Manage fields and data" at bounding box center [1551, 350] width 11 height 11
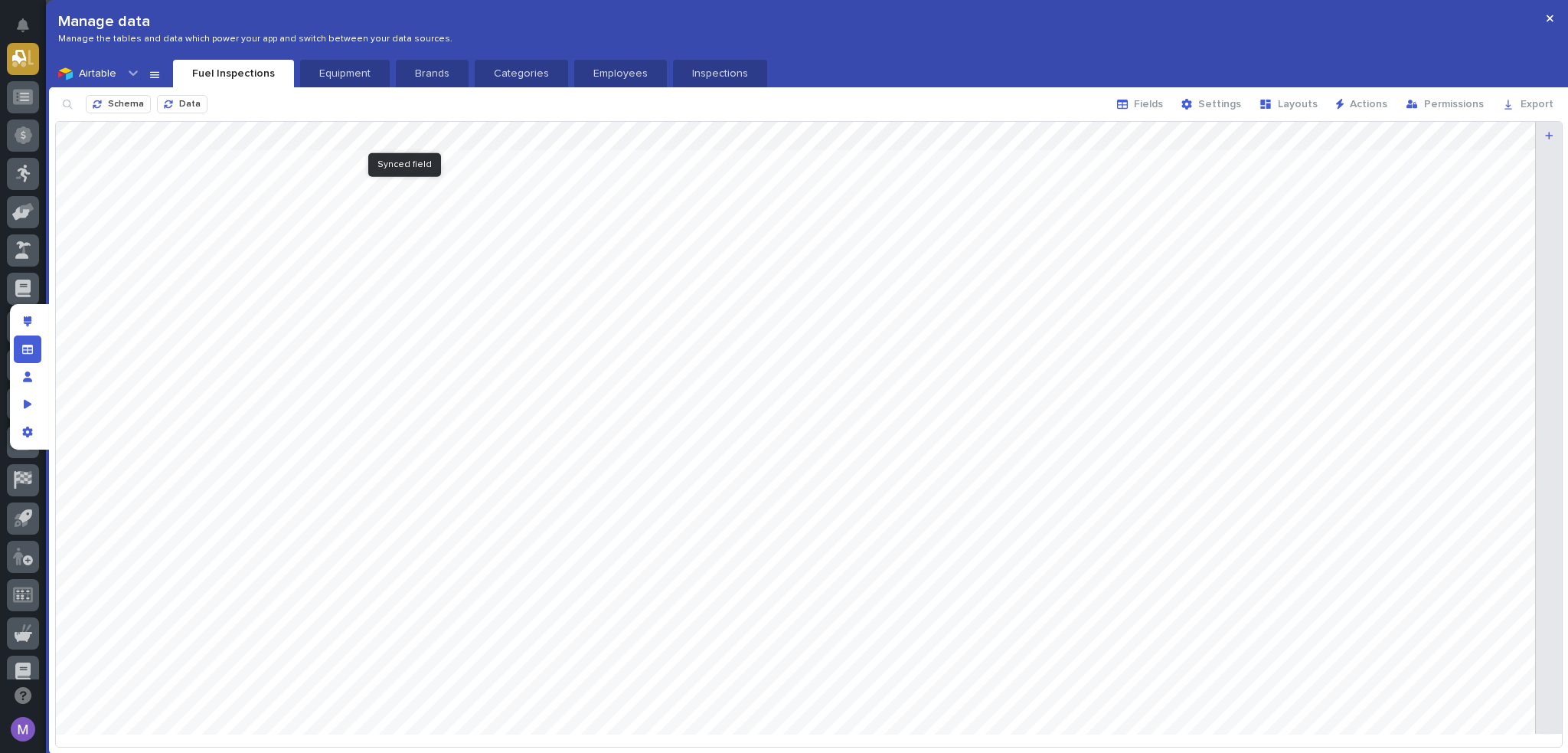
click at [438, 136] on div at bounding box center [809, 434] width 1506 height 624
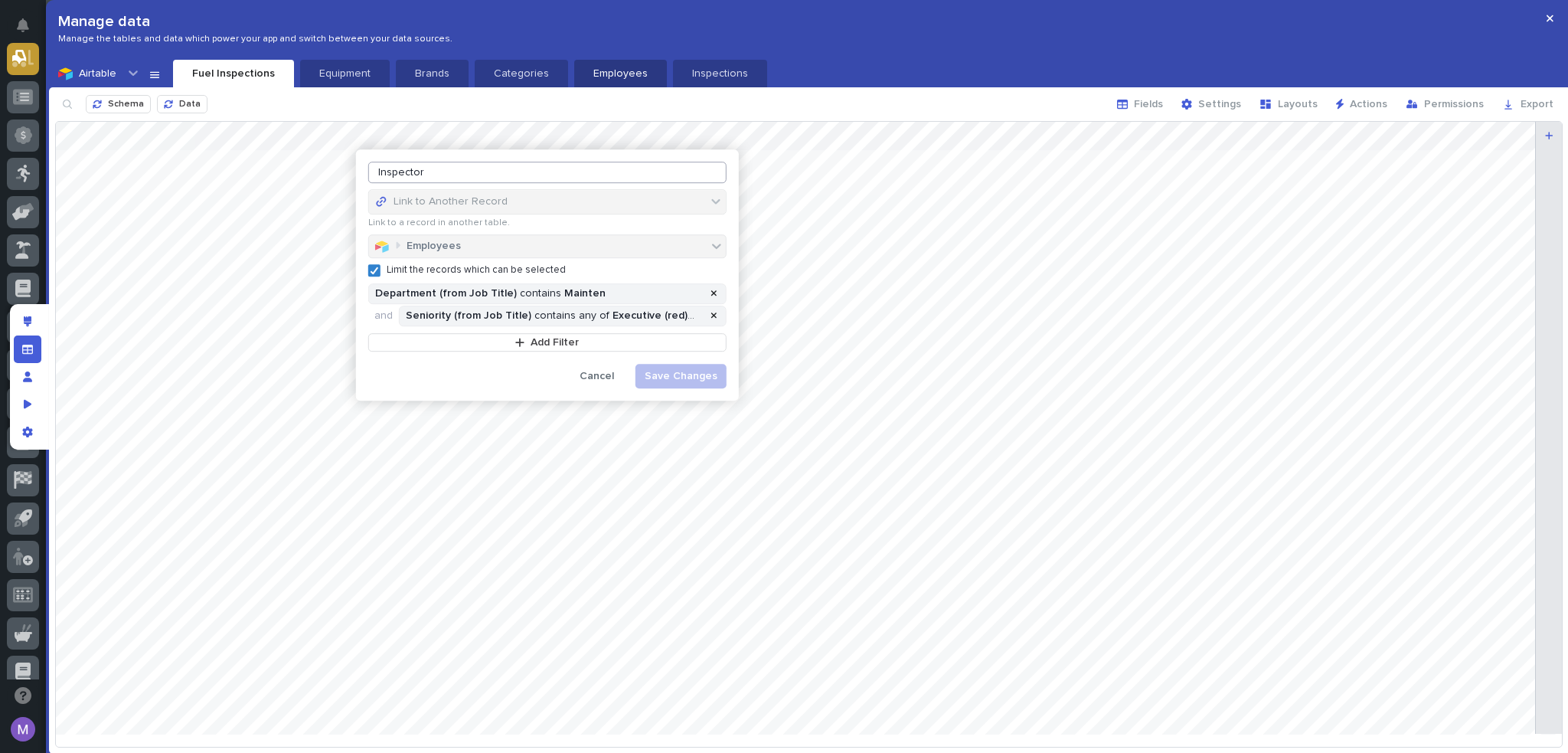
click at [618, 69] on p "Employees" at bounding box center [620, 73] width 74 height 16
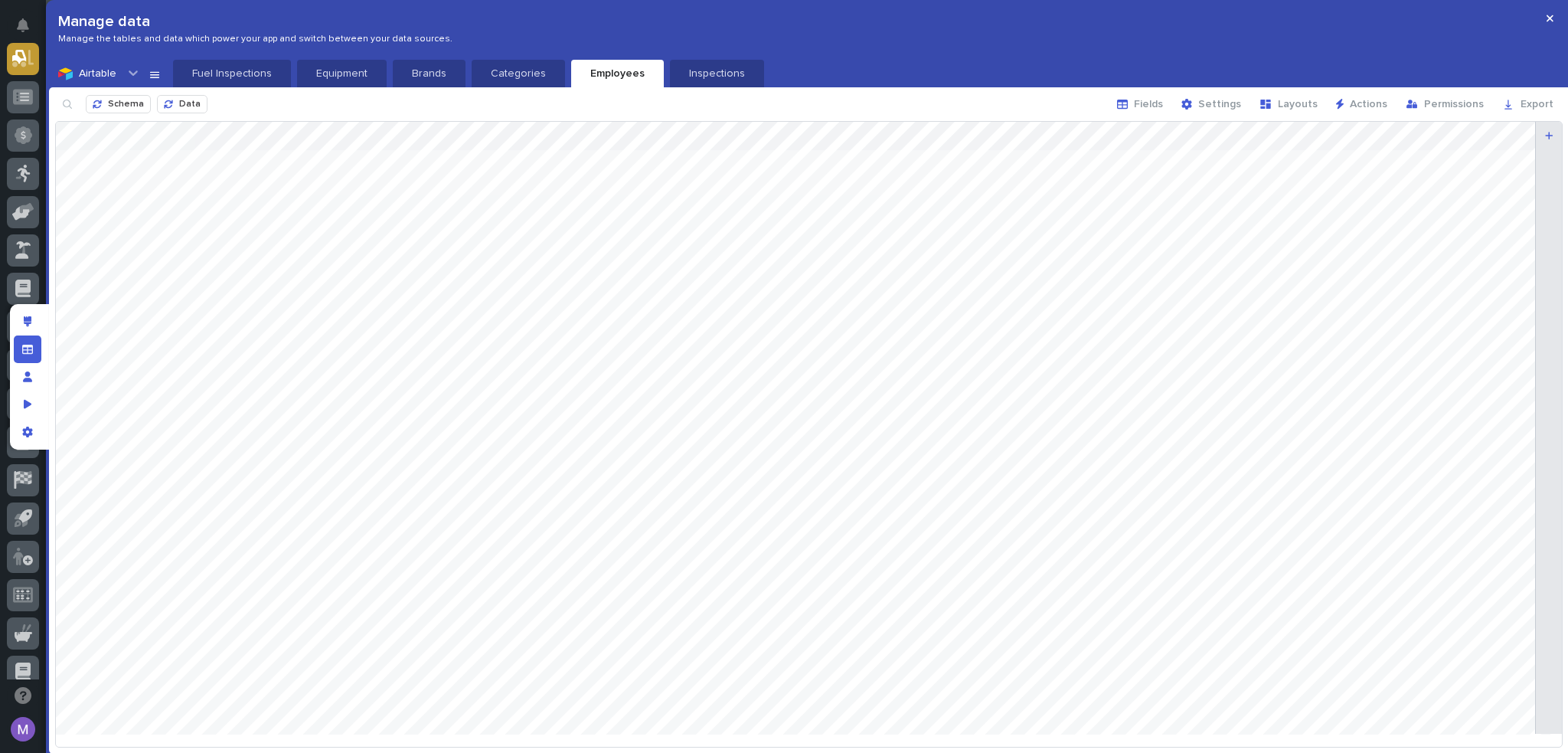
scroll to position [0, 392]
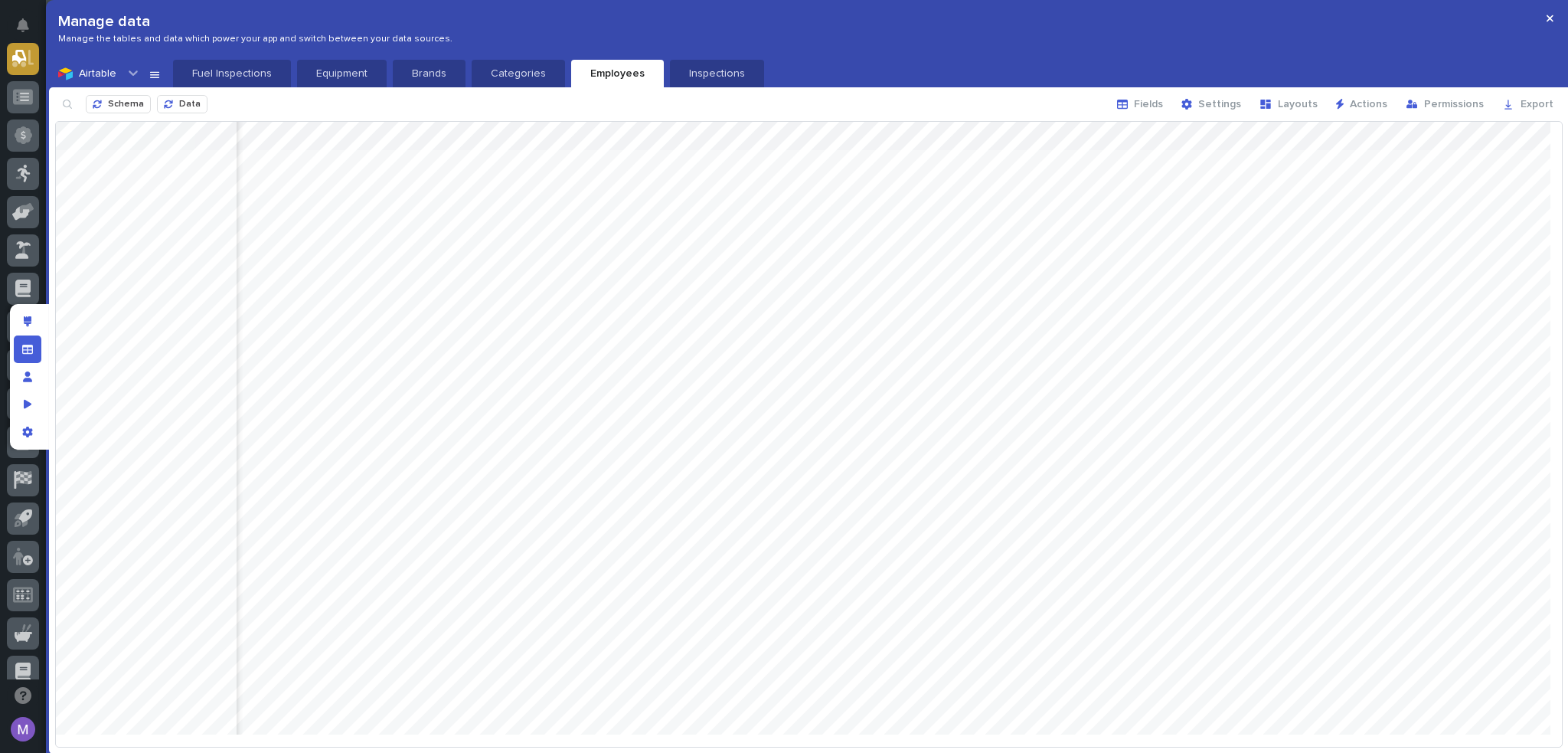
click at [1466, 131] on div at bounding box center [809, 434] width 1506 height 624
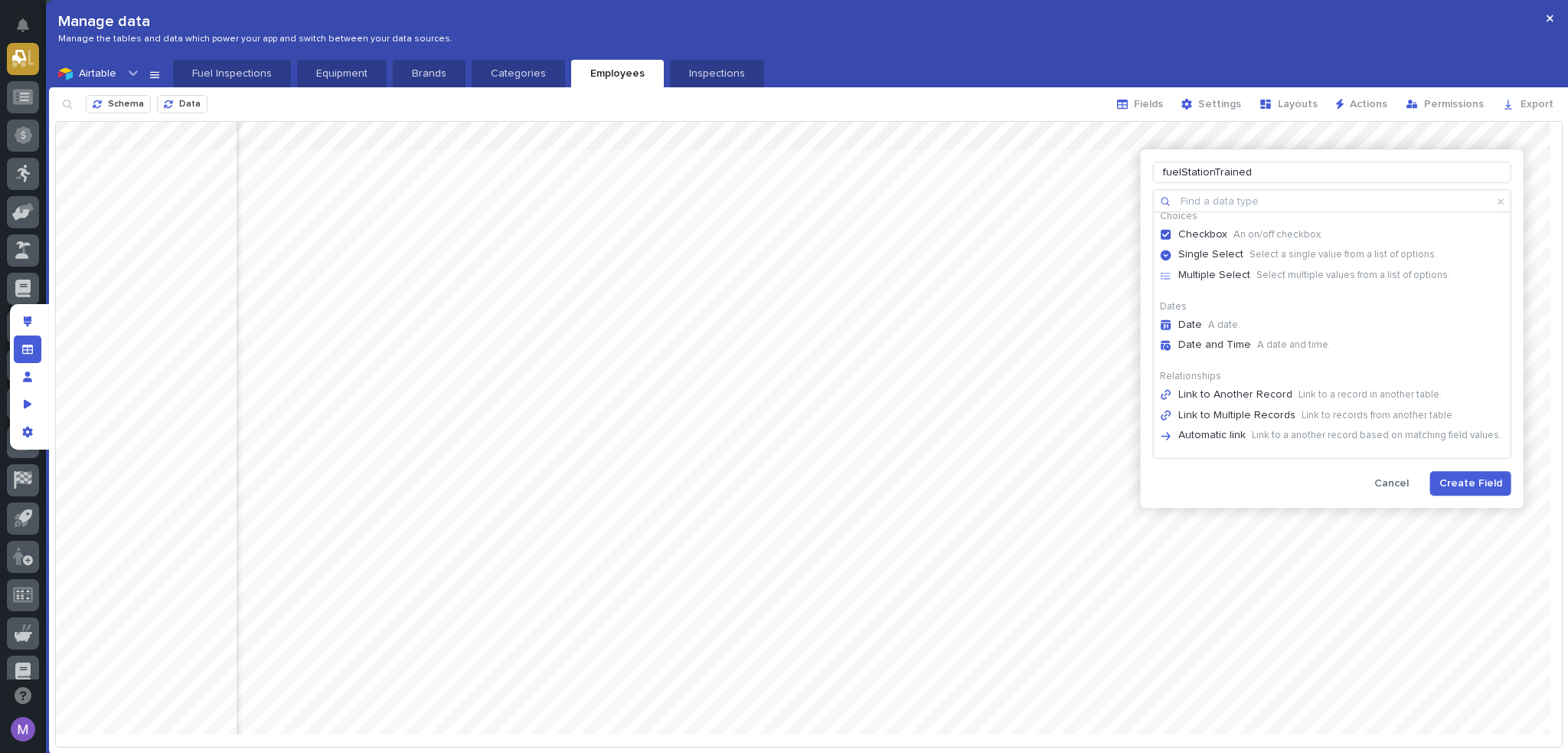
scroll to position [153, 0]
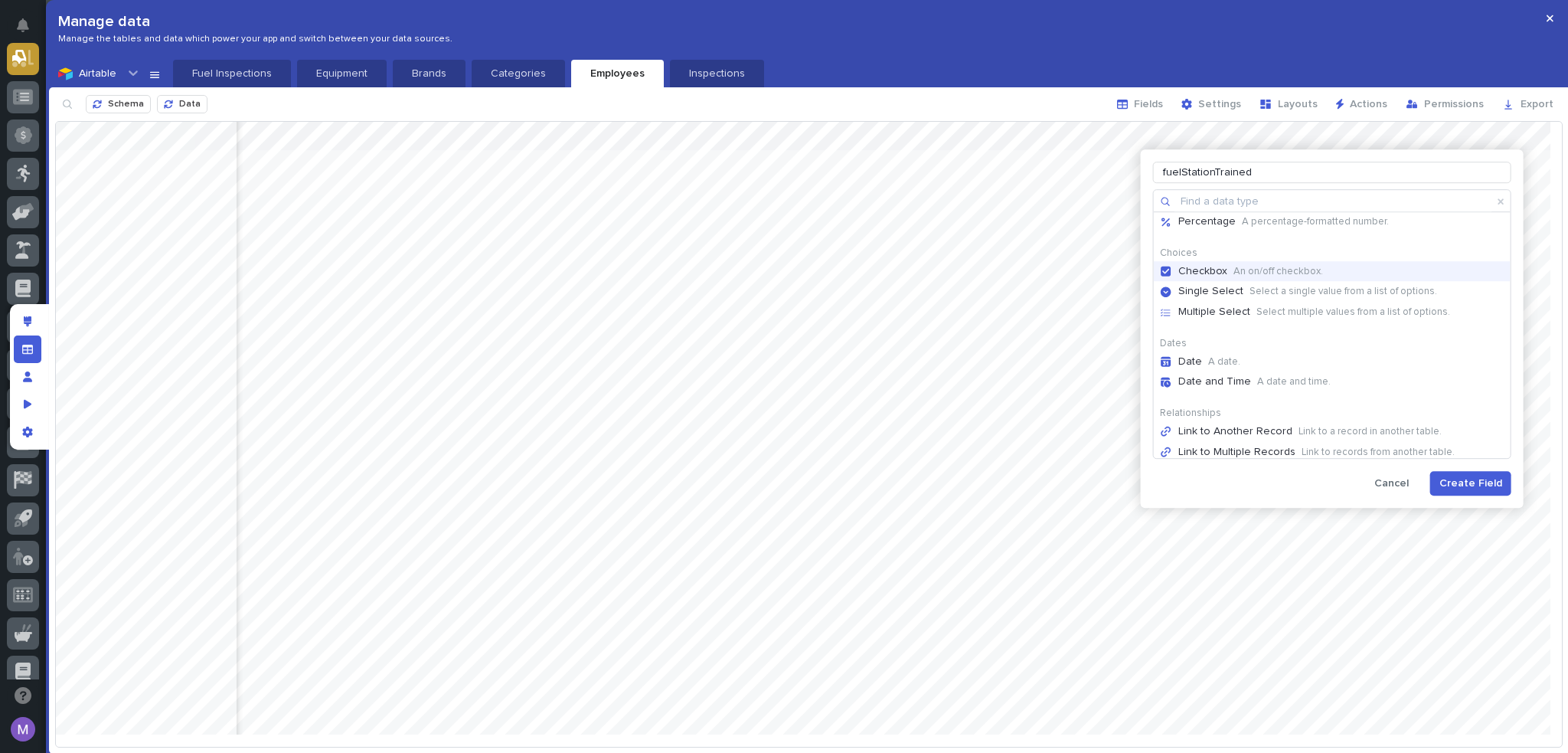
type input "fuelStationTrained"
click at [1210, 266] on p "Checkbox" at bounding box center [1203, 271] width 49 height 13
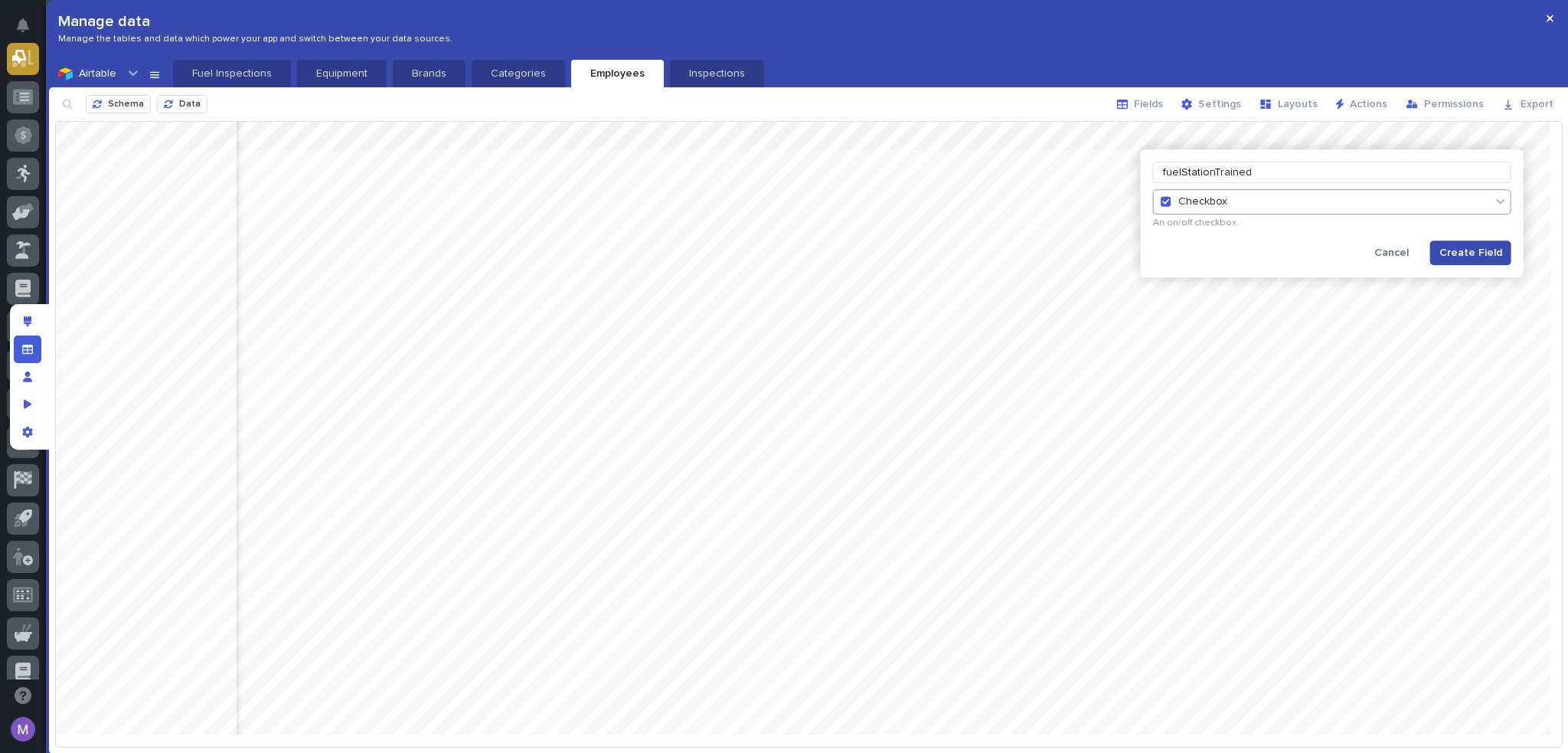
click at [1494, 259] on button "Create Field" at bounding box center [1470, 252] width 81 height 25
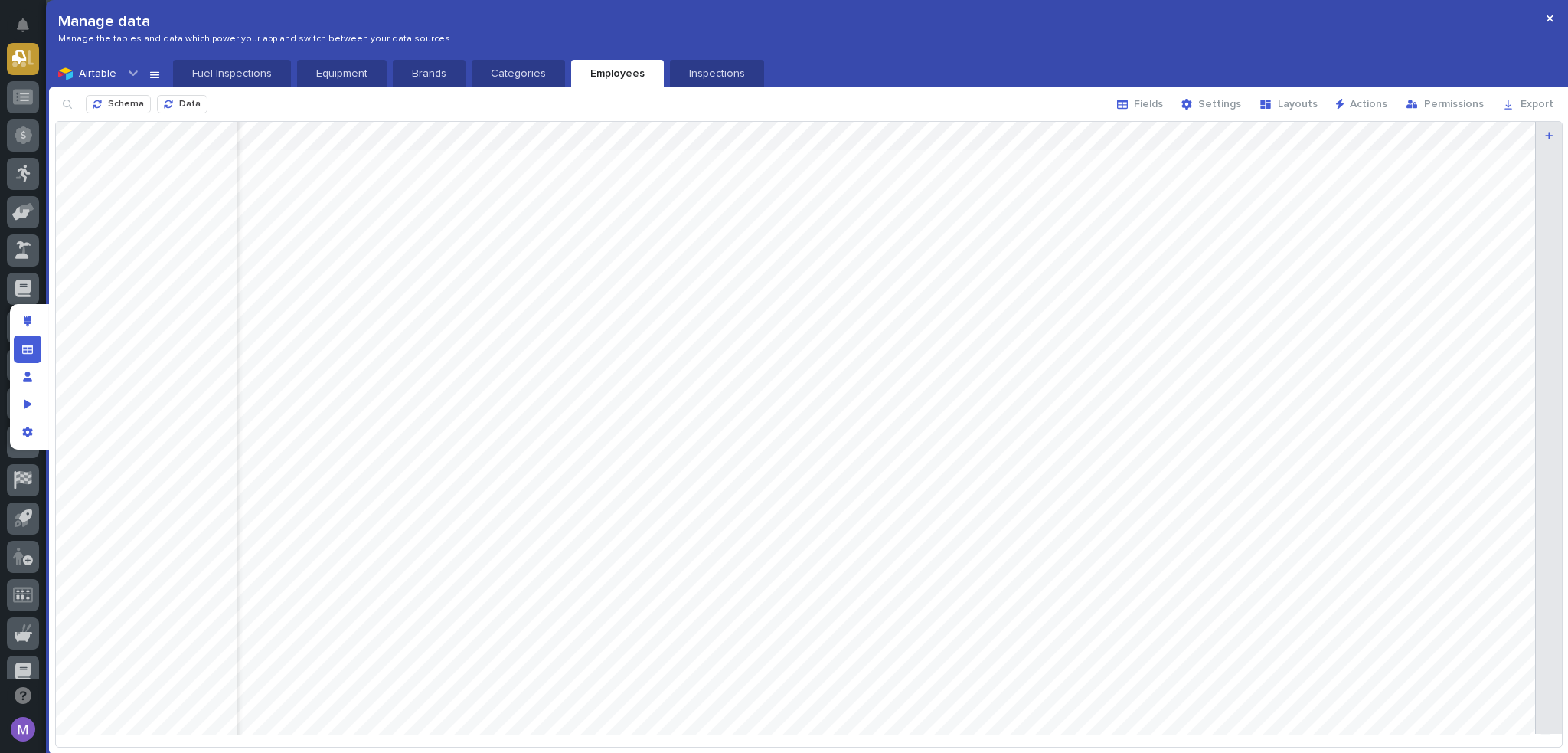
scroll to position [0, 484]
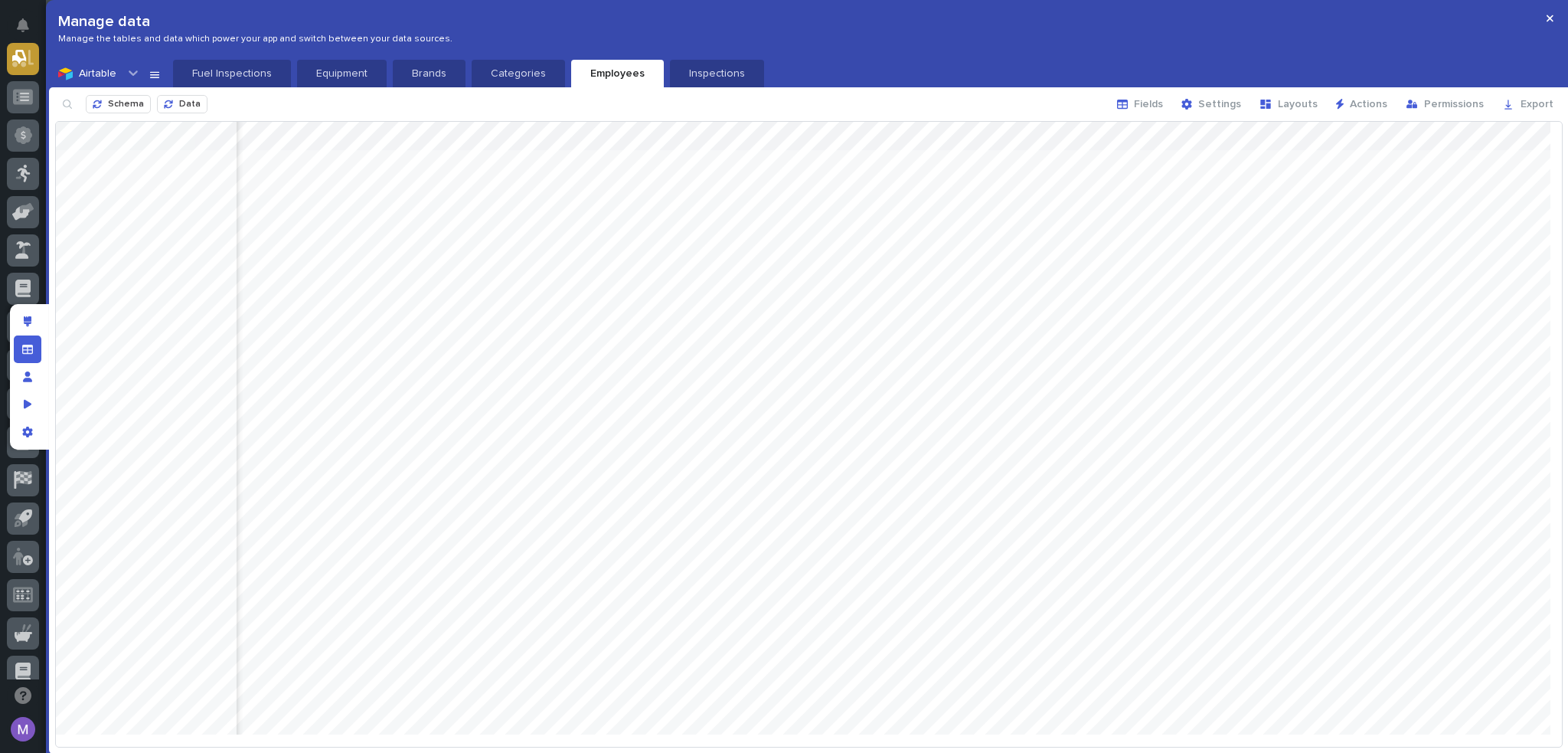
click at [1400, 288] on div at bounding box center [809, 434] width 1506 height 624
click at [66, 100] on icon "button" at bounding box center [67, 103] width 12 height 12
type input "PH"
click at [1408, 264] on div at bounding box center [809, 434] width 1506 height 624
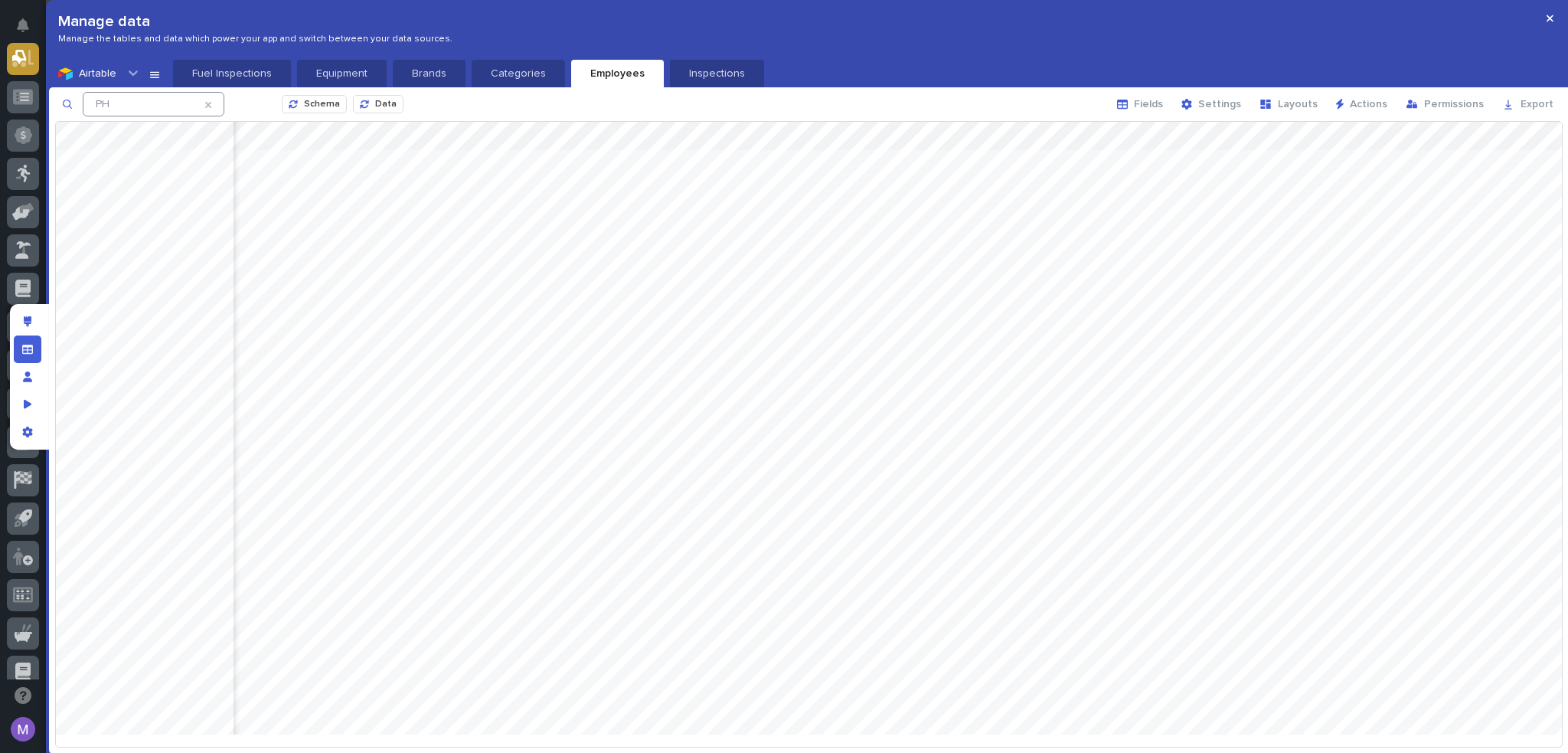
click at [1412, 397] on div at bounding box center [809, 434] width 1506 height 624
click at [212, 103] on icon at bounding box center [208, 105] width 6 height 6
click at [73, 110] on icon "button" at bounding box center [67, 103] width 12 height 12
type input "jethro"
click at [1412, 162] on div at bounding box center [809, 434] width 1506 height 624
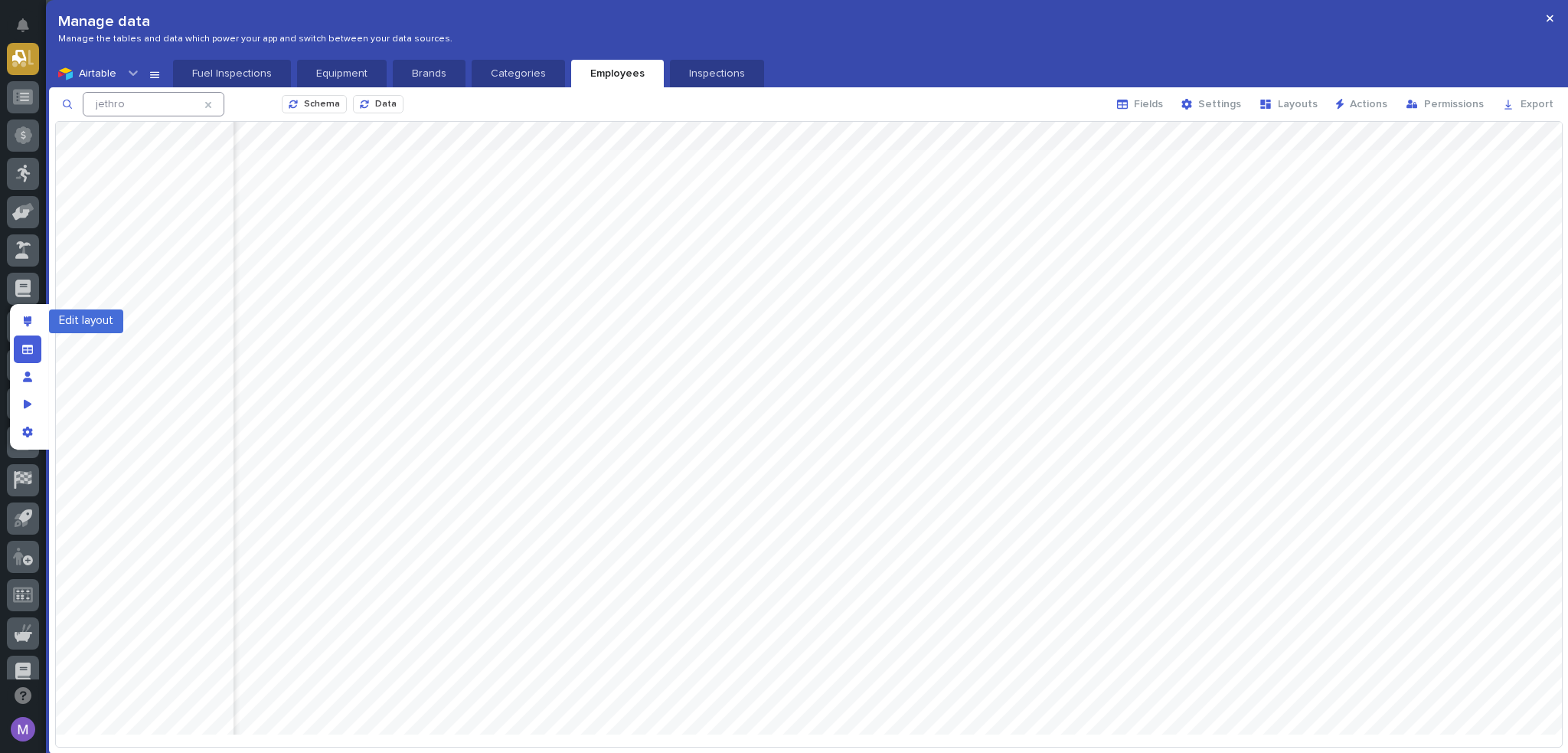
drag, startPoint x: 28, startPoint y: 324, endPoint x: 233, endPoint y: 307, distance: 205.7
click at [28, 324] on icon "Edit layout" at bounding box center [27, 322] width 8 height 11
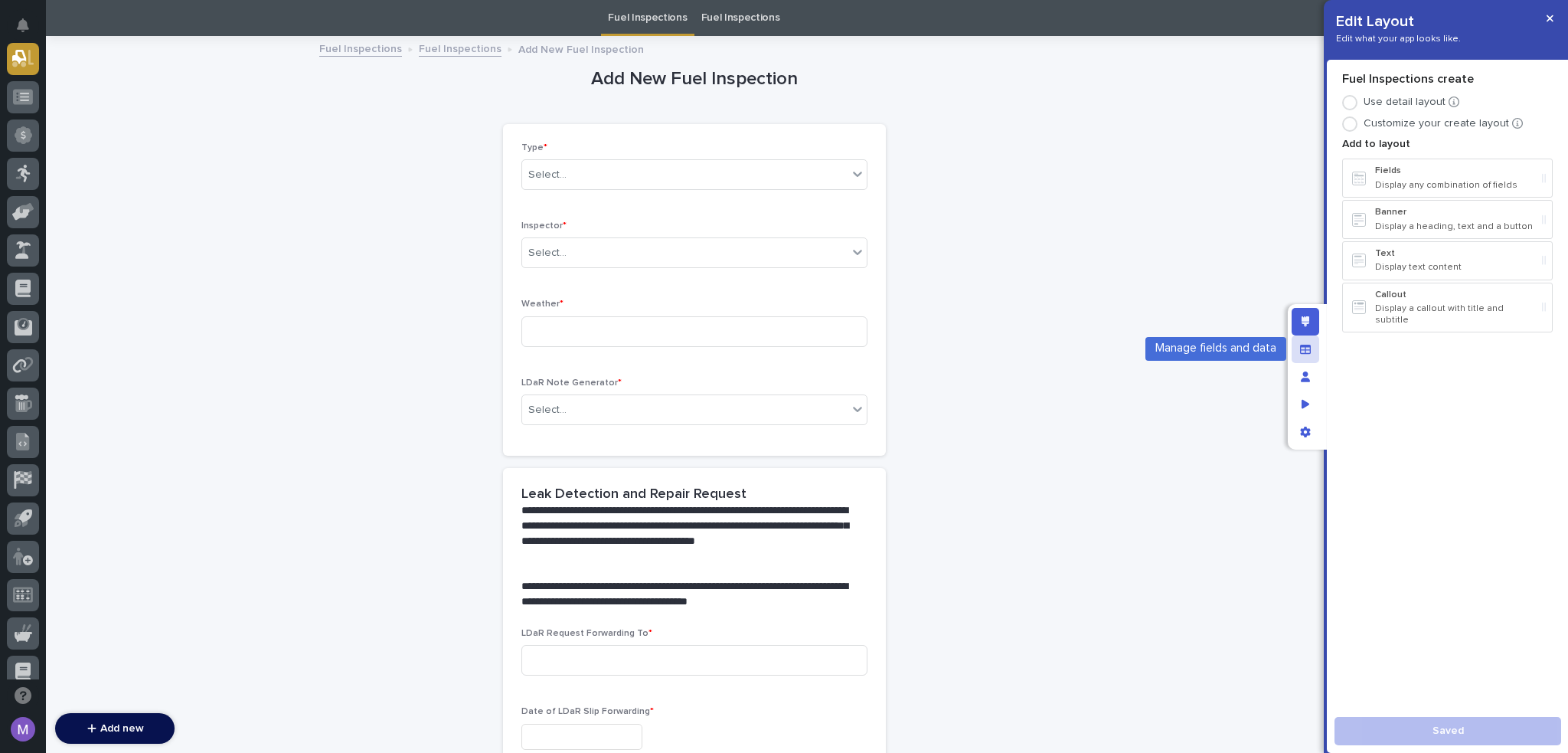
click at [1301, 360] on div "Manage fields and data" at bounding box center [1306, 350] width 27 height 27
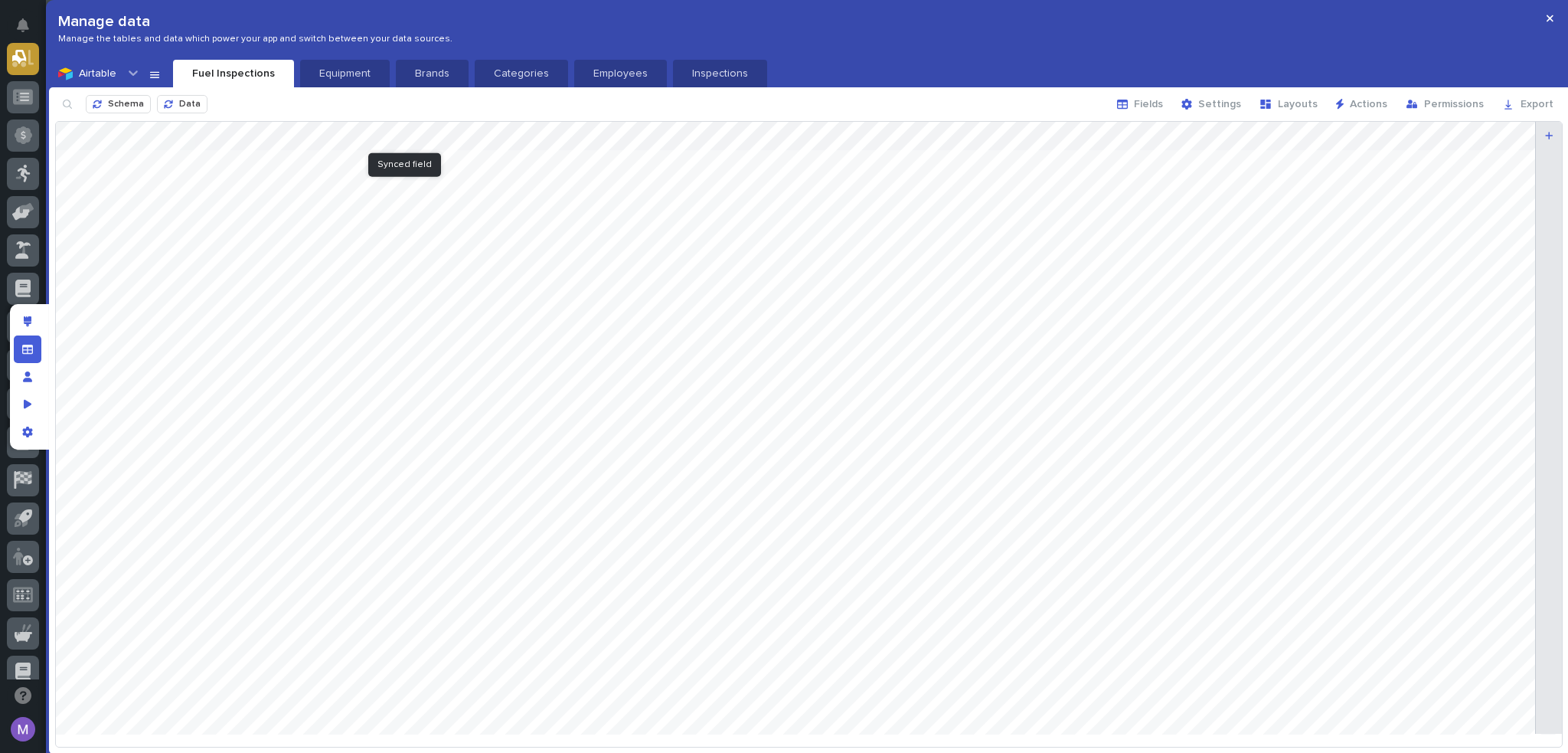
click at [433, 136] on div at bounding box center [809, 434] width 1506 height 624
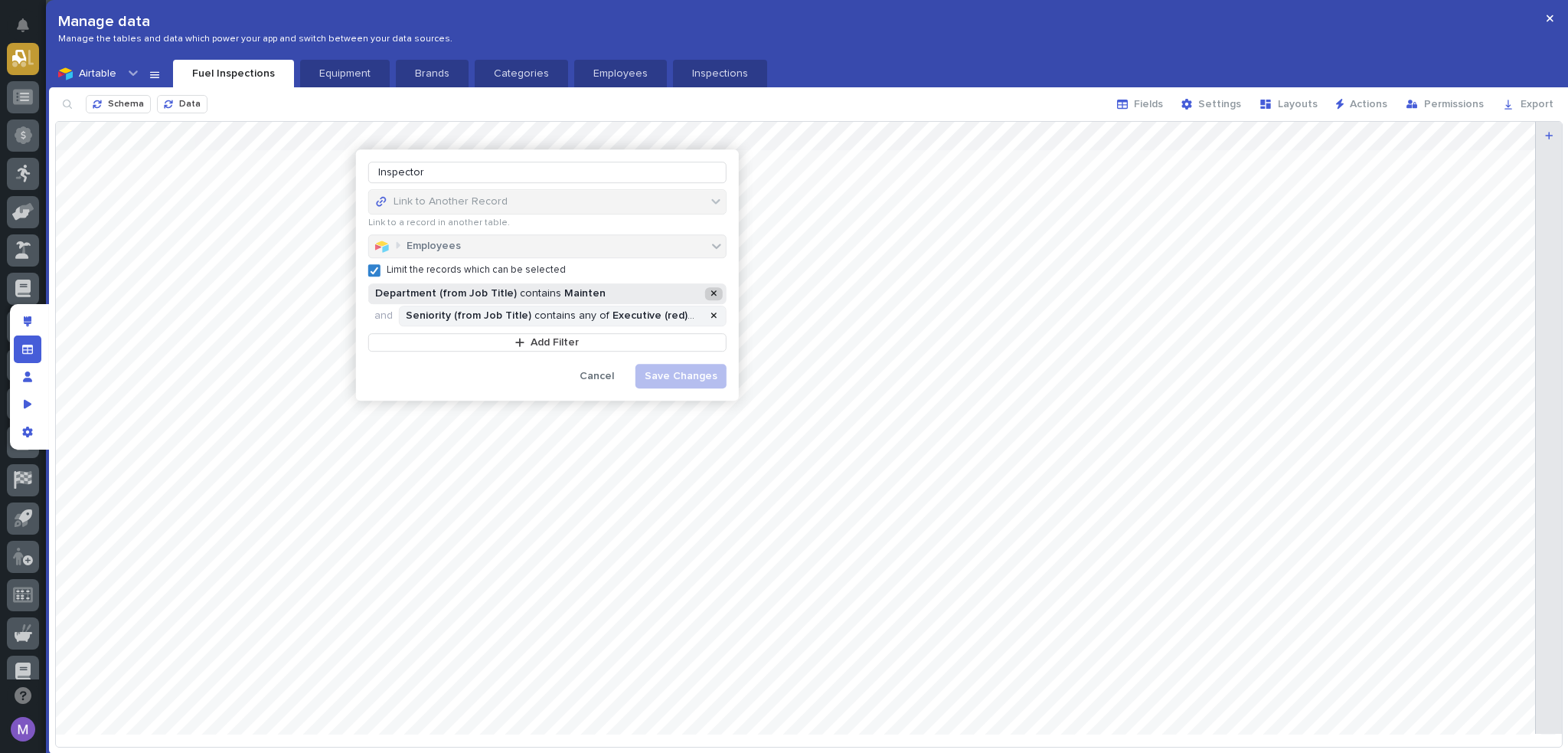
click at [717, 291] on div at bounding box center [714, 294] width 18 height 13
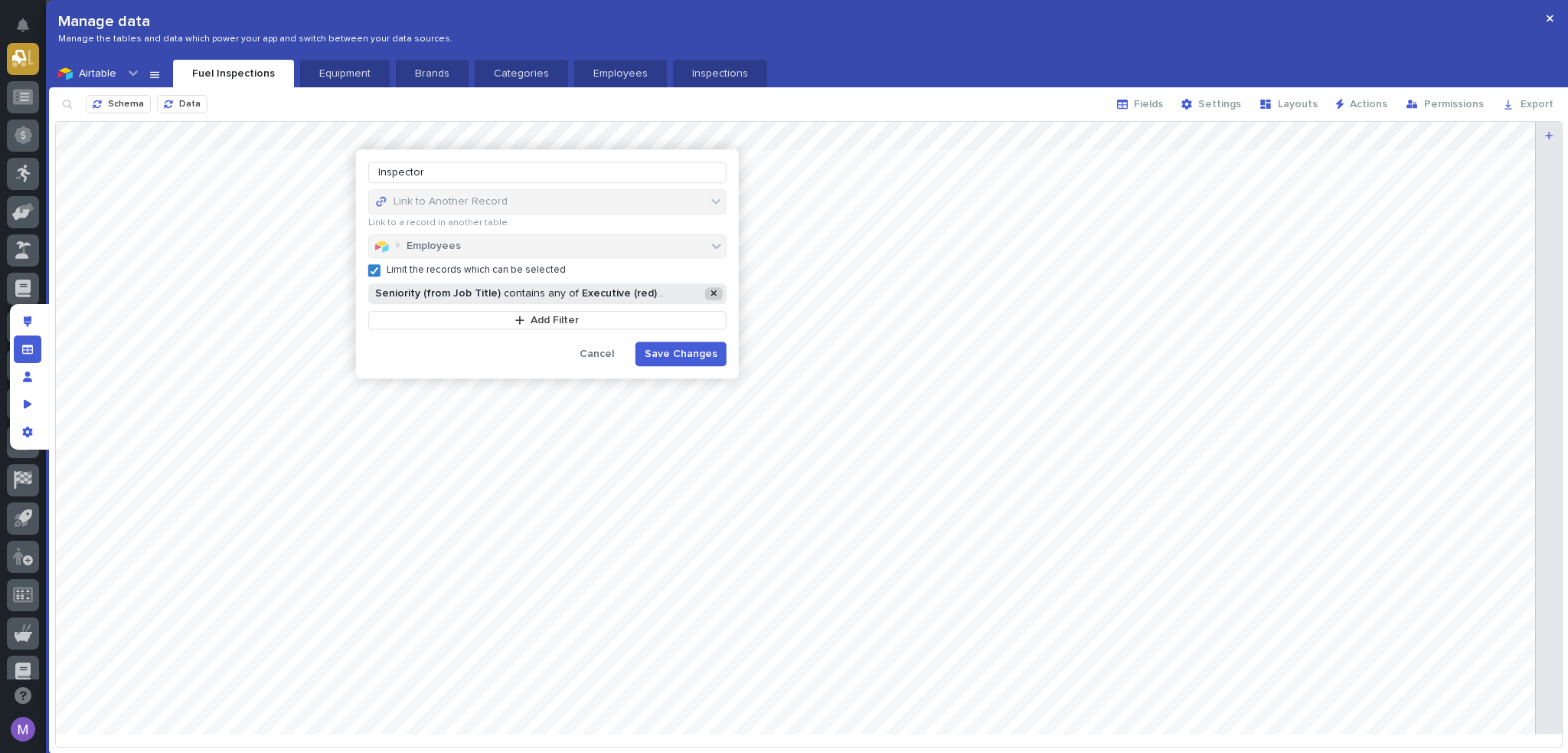
click at [716, 289] on icon at bounding box center [714, 293] width 6 height 9
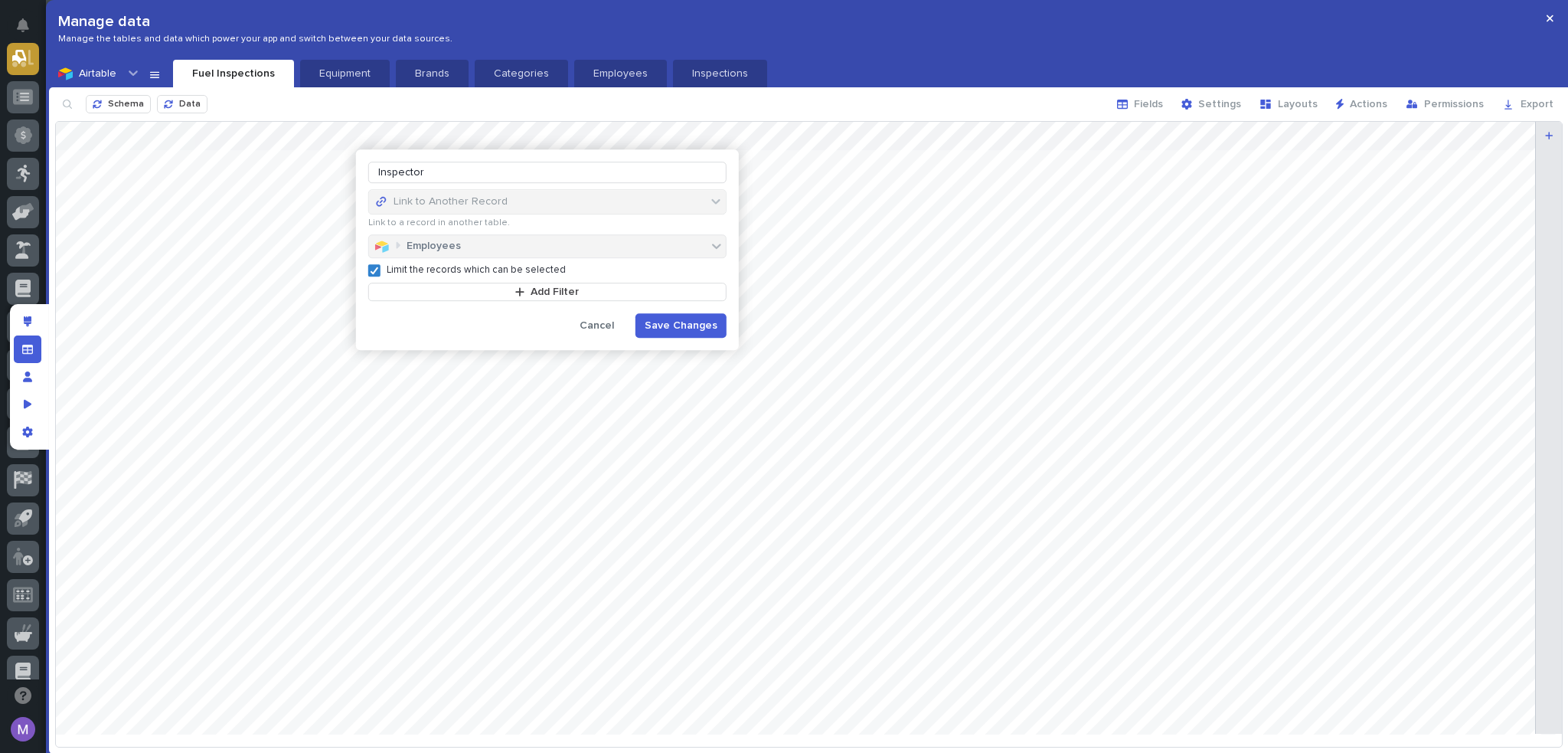
click at [551, 278] on div "Limit the records which can be selected Add Filter" at bounding box center [548, 279] width 359 height 43
click at [554, 288] on span "Add Filter" at bounding box center [554, 292] width 48 height 11
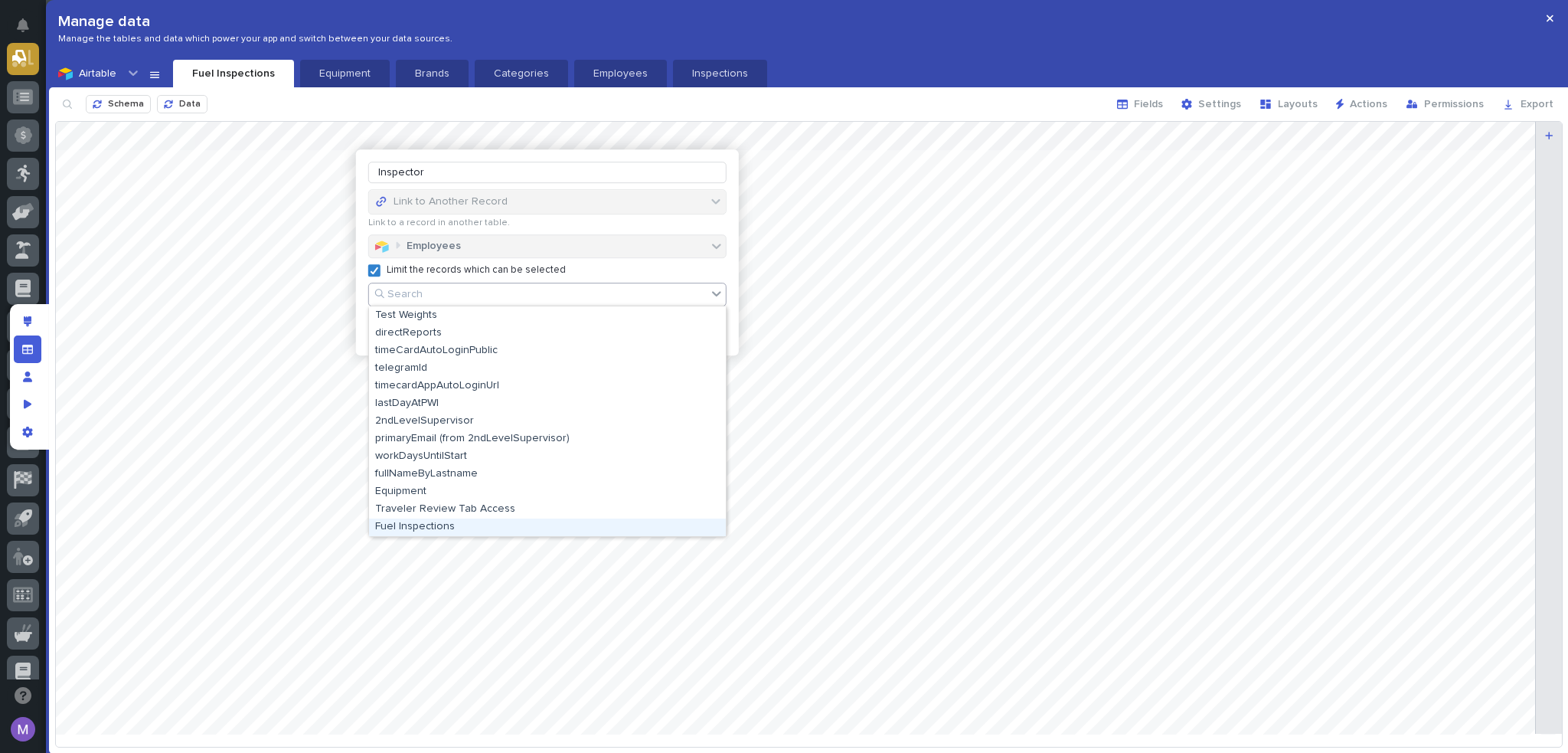
click at [495, 533] on div "Fuel Inspections" at bounding box center [547, 527] width 357 height 17
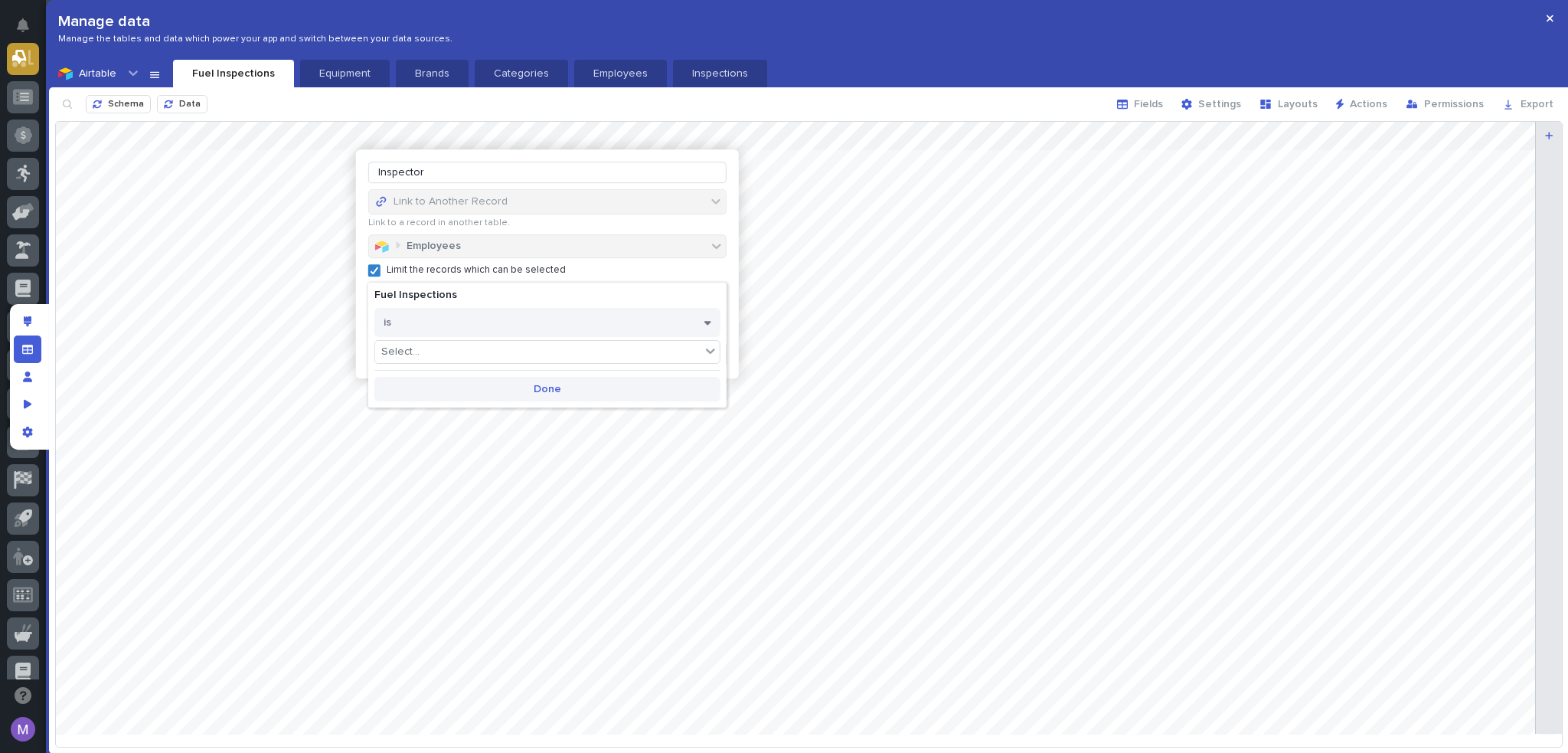
click at [558, 387] on span "Done" at bounding box center [548, 389] width 27 height 11
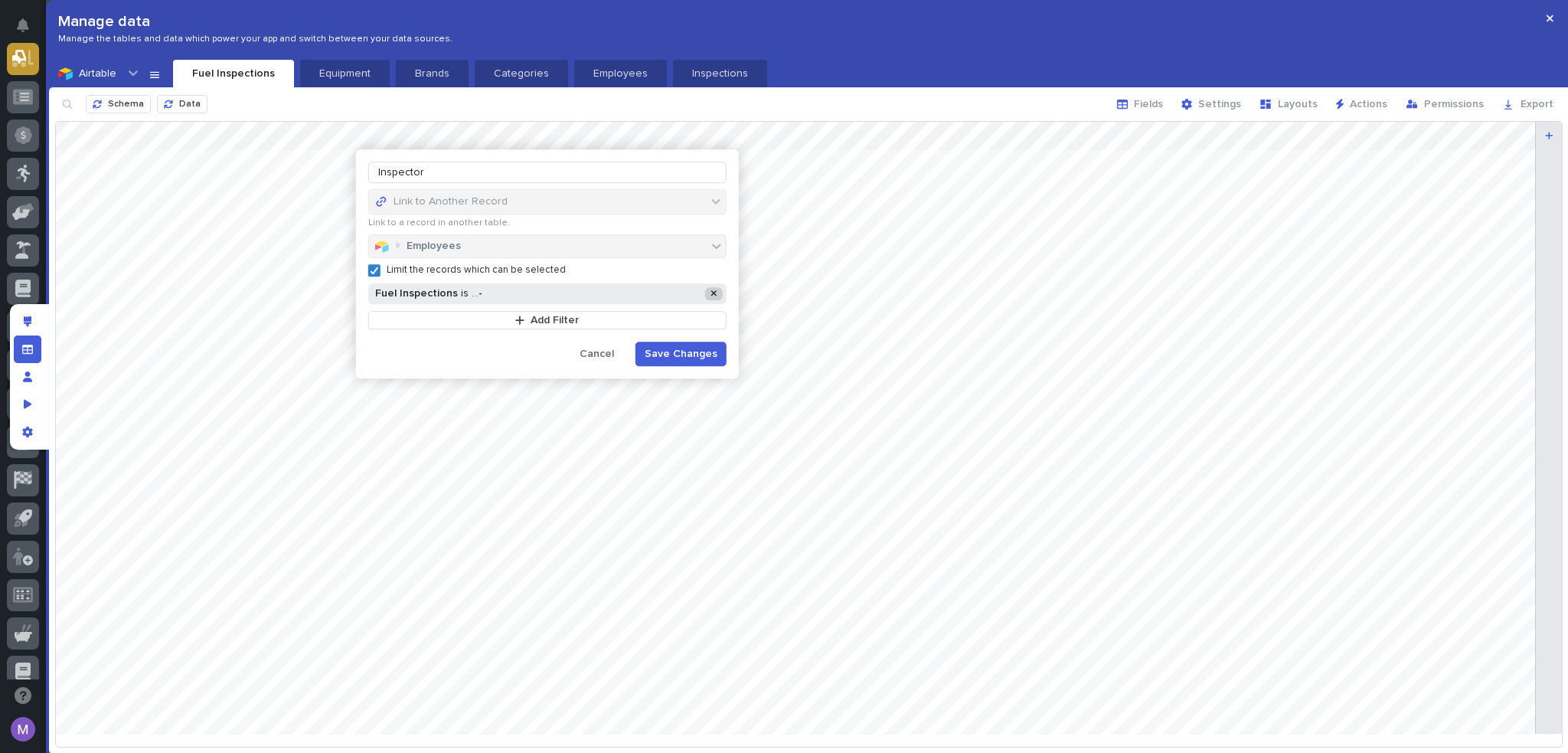
click at [711, 295] on icon at bounding box center [714, 293] width 6 height 6
click at [458, 288] on button "Add Filter" at bounding box center [548, 292] width 359 height 18
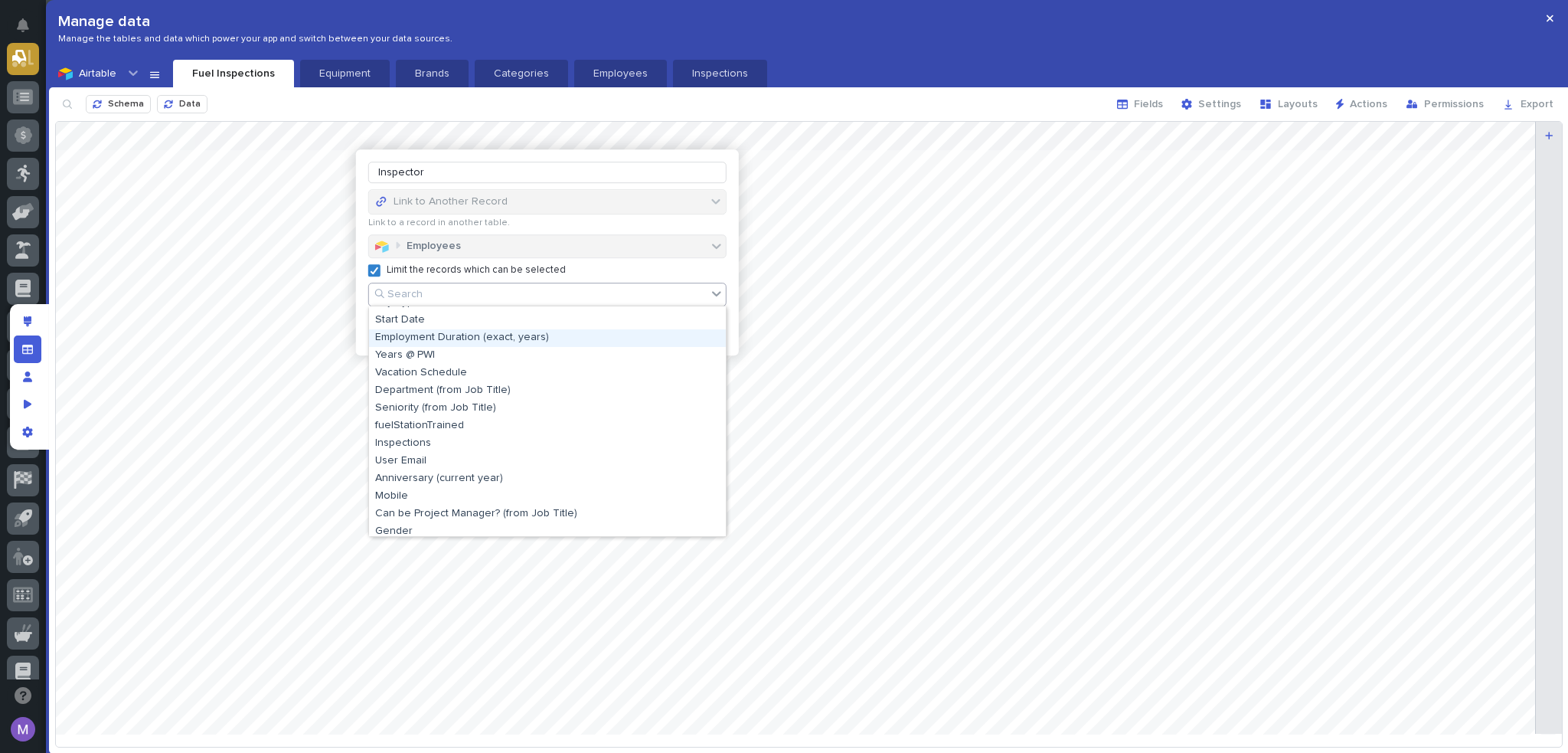
scroll to position [230, 0]
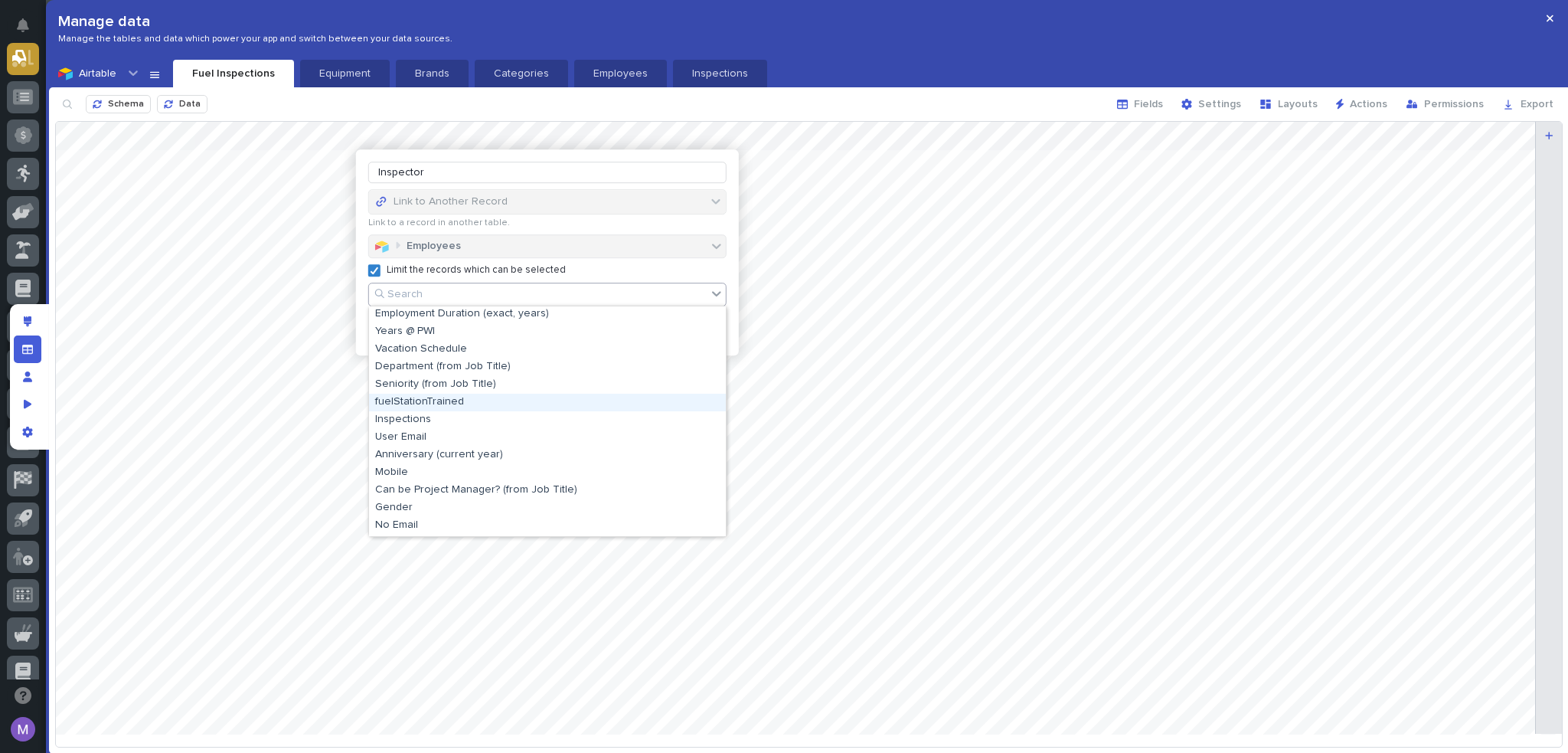
click at [466, 399] on div "fuelStationTrained" at bounding box center [547, 402] width 357 height 17
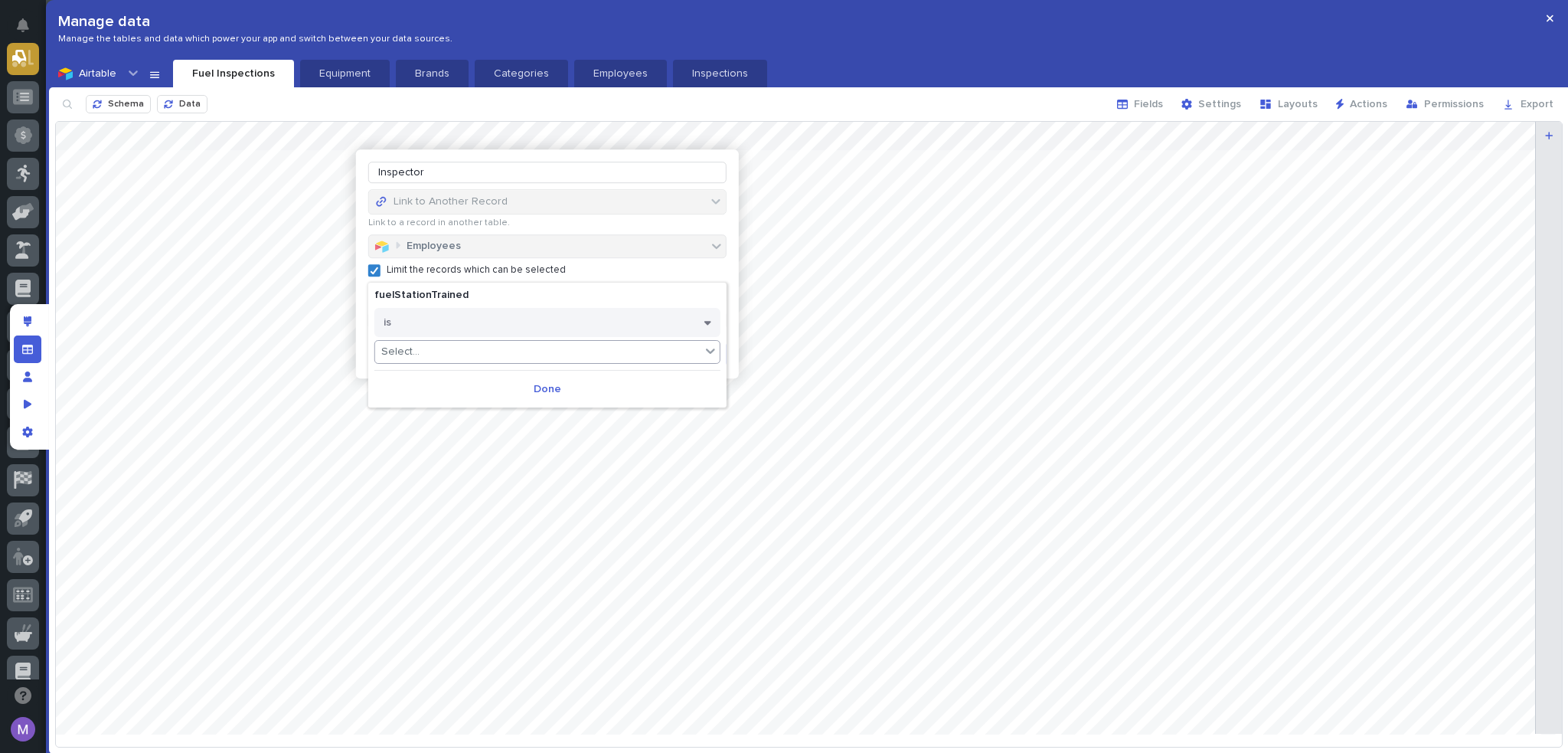
click at [523, 361] on div "Select..." at bounding box center [538, 351] width 326 height 22
click at [489, 376] on div "true" at bounding box center [548, 372] width 345 height 17
click at [528, 383] on button "Done" at bounding box center [547, 389] width 346 height 25
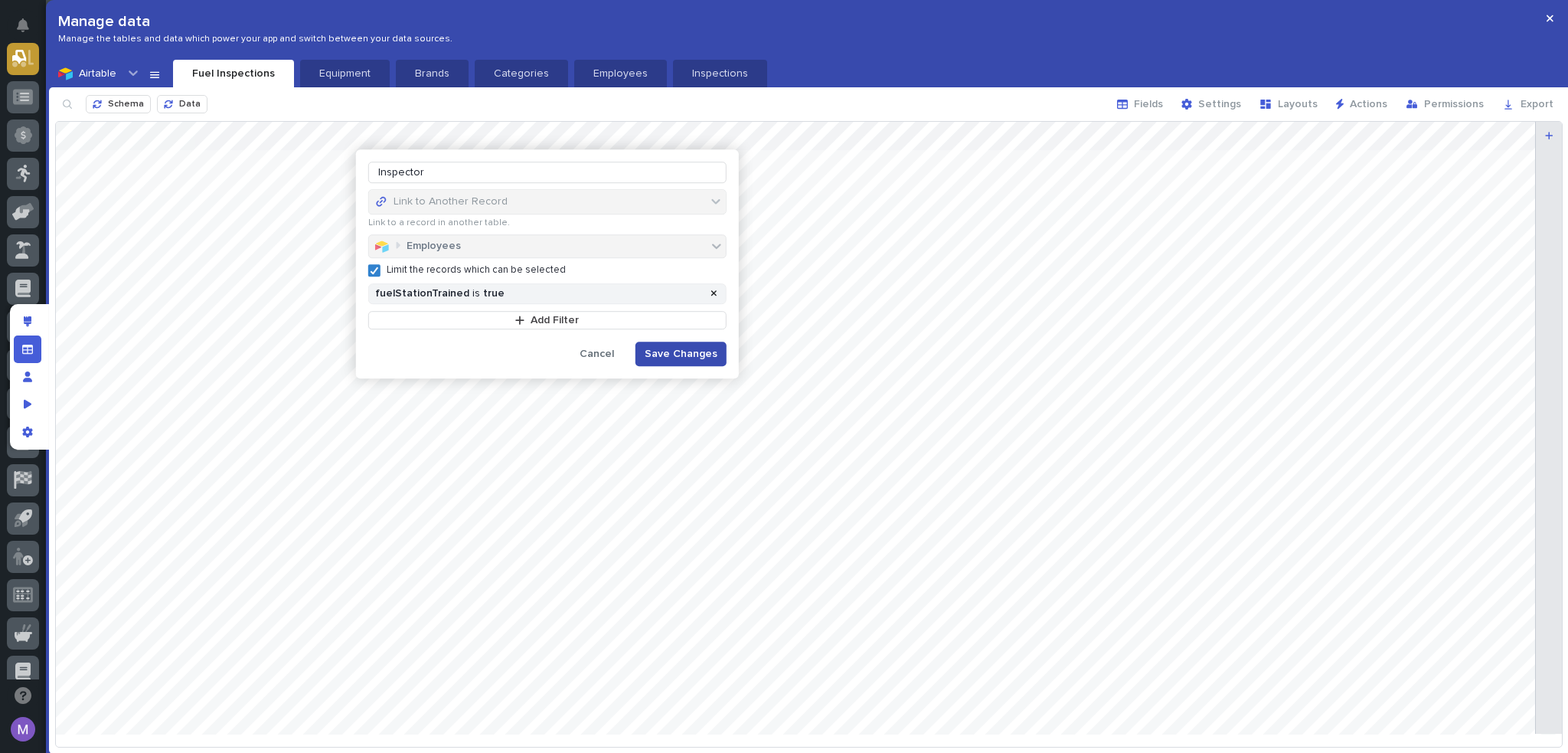
click at [675, 341] on button "Save Changes" at bounding box center [681, 353] width 91 height 25
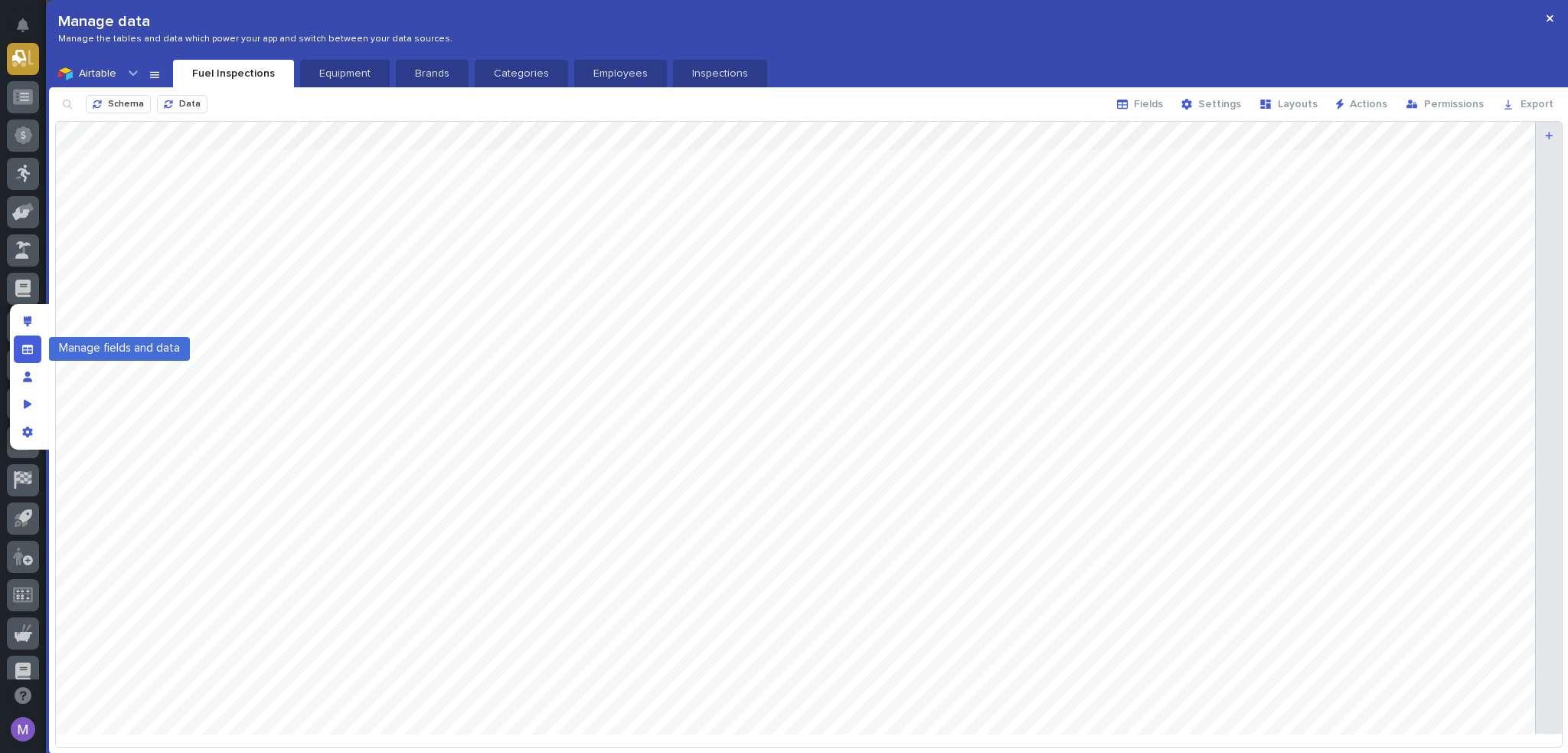
click at [31, 344] on icon "Manage fields and data" at bounding box center [27, 350] width 11 height 11
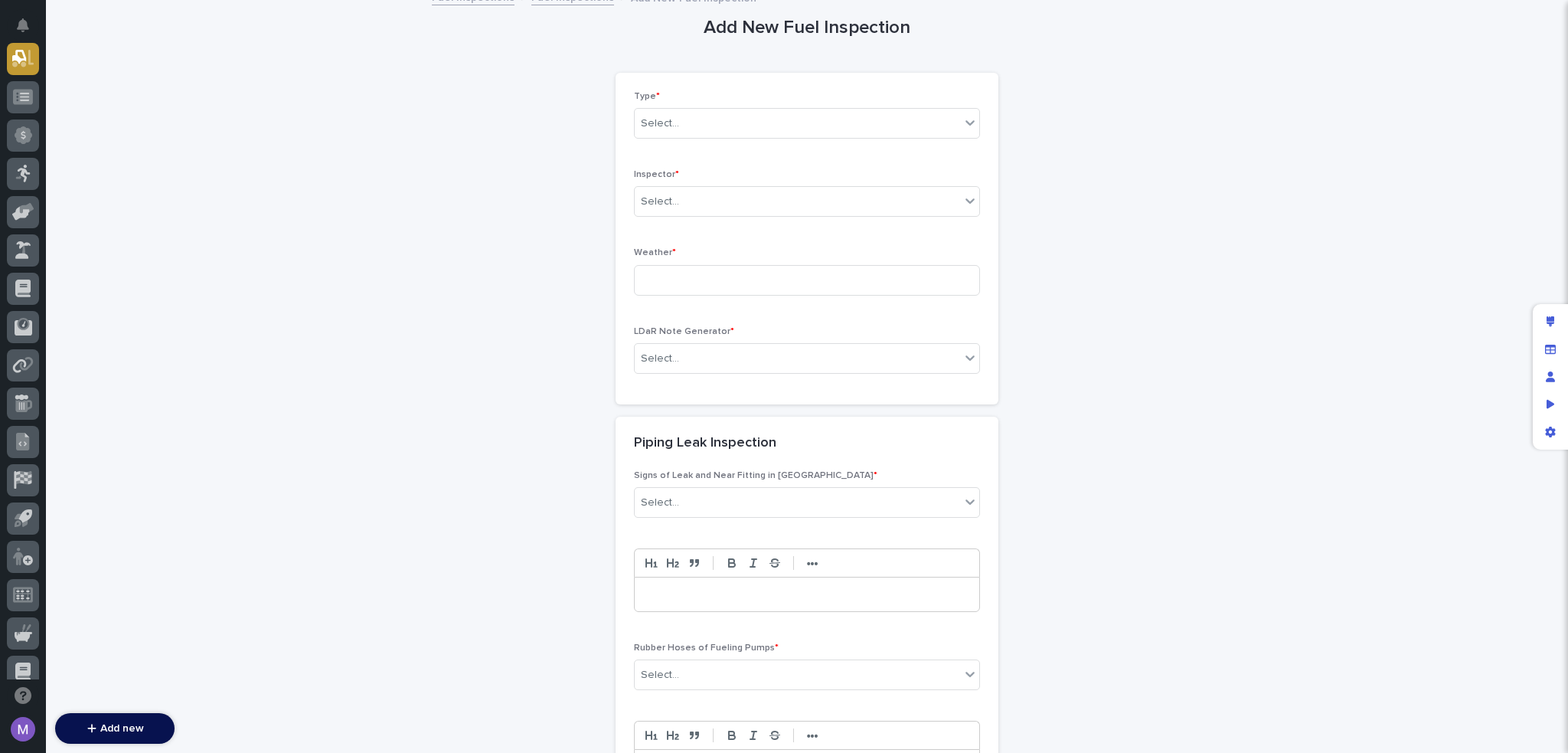
scroll to position [126, 0]
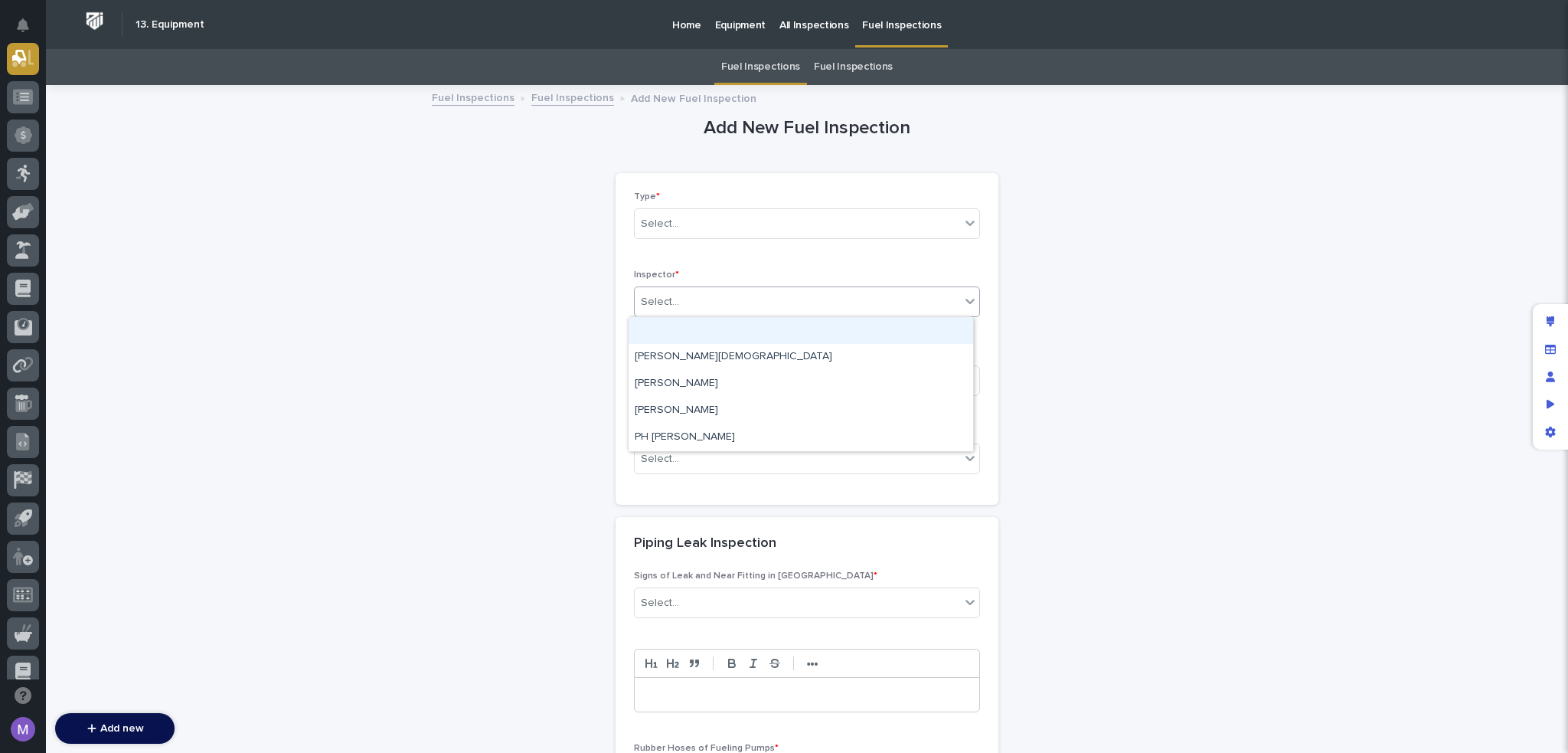
click at [809, 297] on div "Select..." at bounding box center [798, 302] width 326 height 26
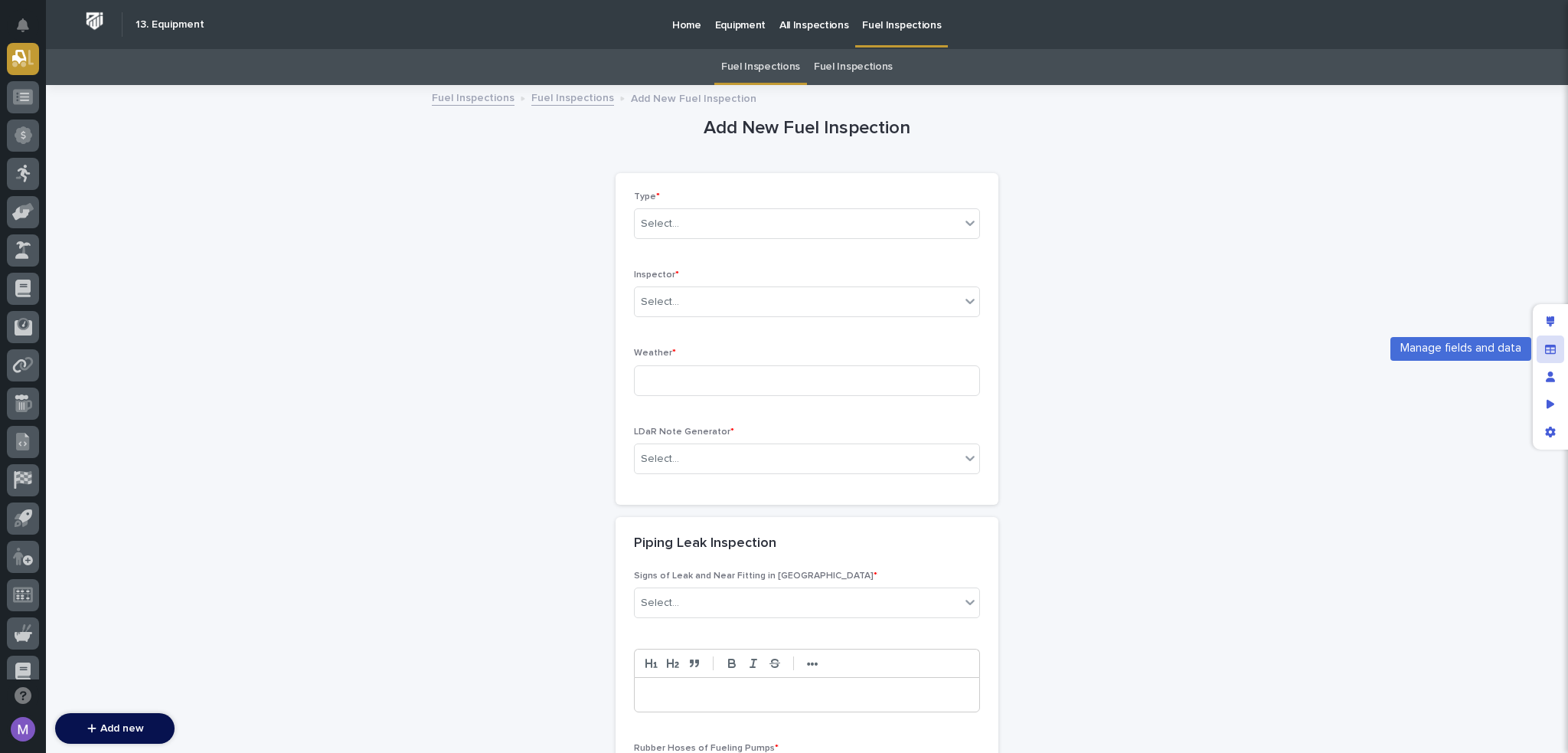
click at [1540, 346] on div "Manage fields and data" at bounding box center [1551, 350] width 27 height 27
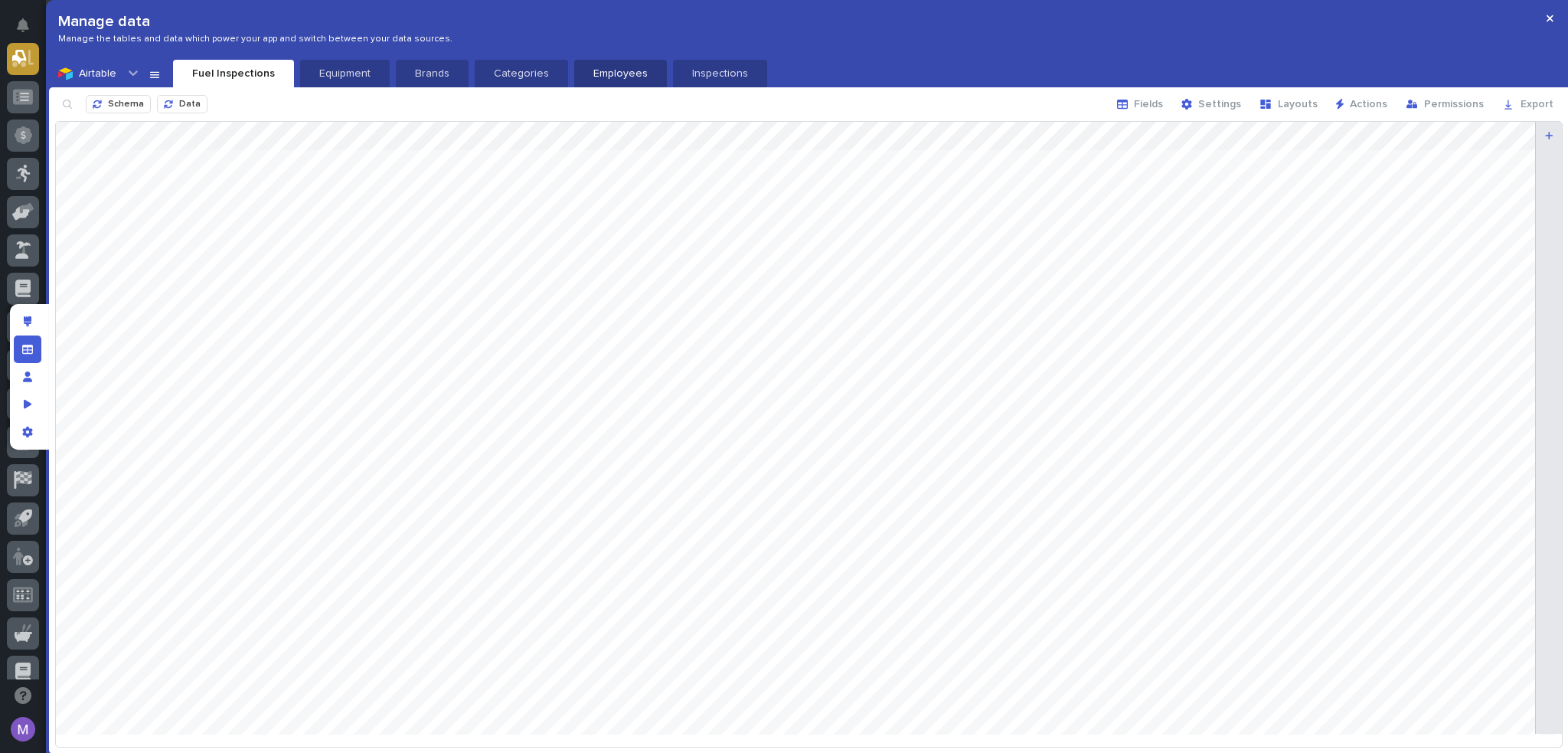
click at [592, 64] on button "Employees" at bounding box center [621, 73] width 93 height 27
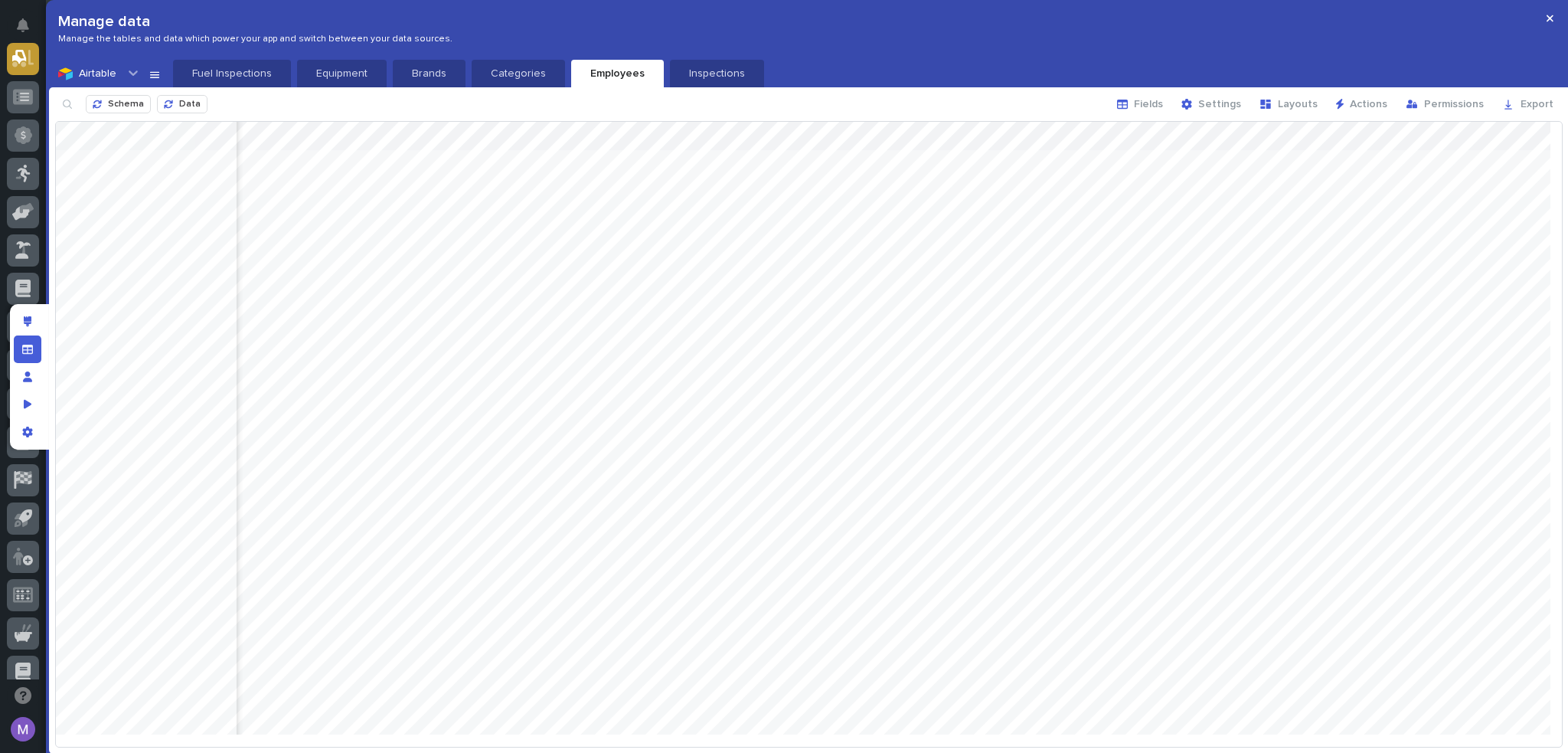
scroll to position [0, 484]
click at [1519, 215] on div at bounding box center [809, 434] width 1506 height 624
click at [7, 345] on div at bounding box center [23, 330] width 32 height 38
click at [18, 349] on div "Manage fields and data" at bounding box center [27, 350] width 27 height 27
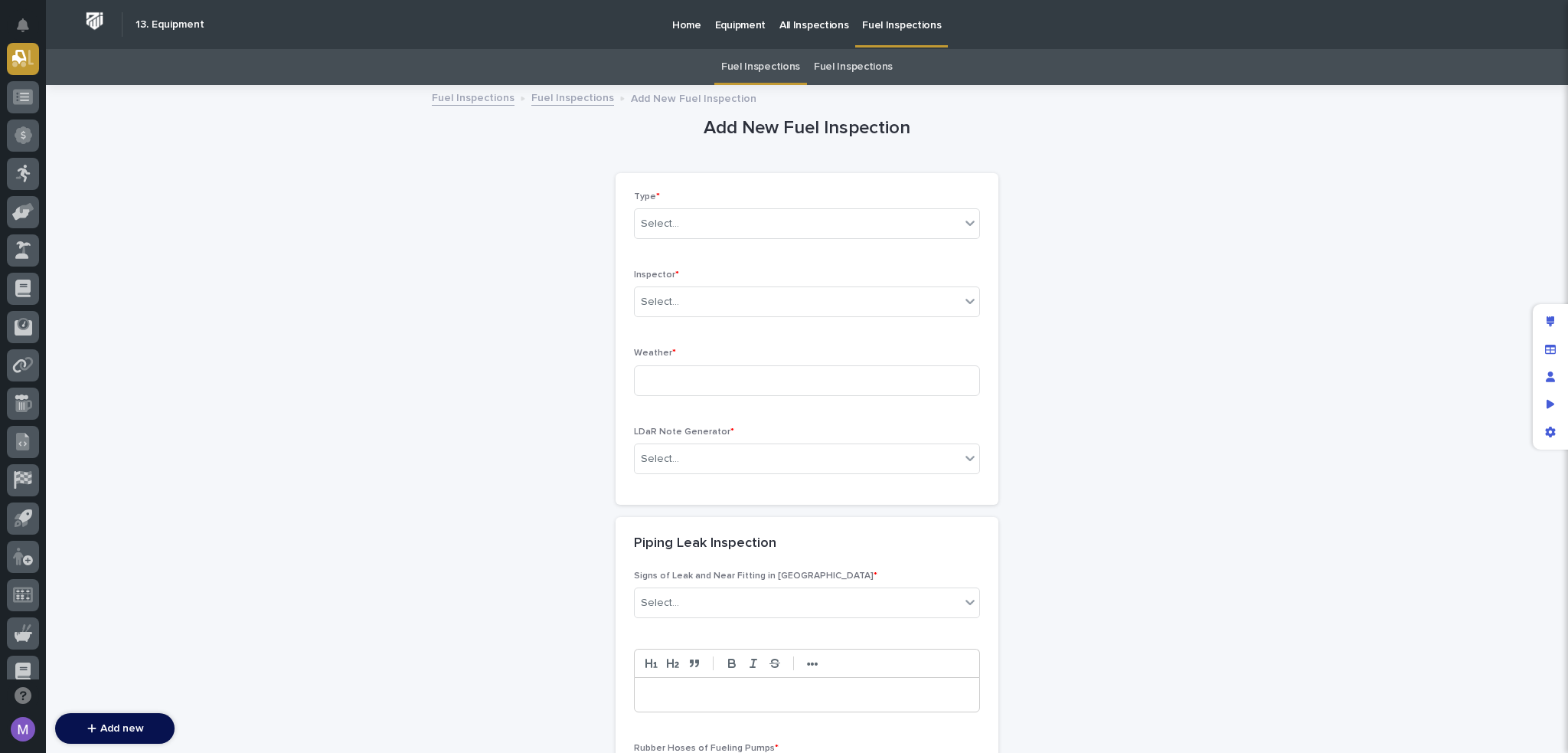
click at [856, 296] on div "Select..." at bounding box center [798, 302] width 326 height 26
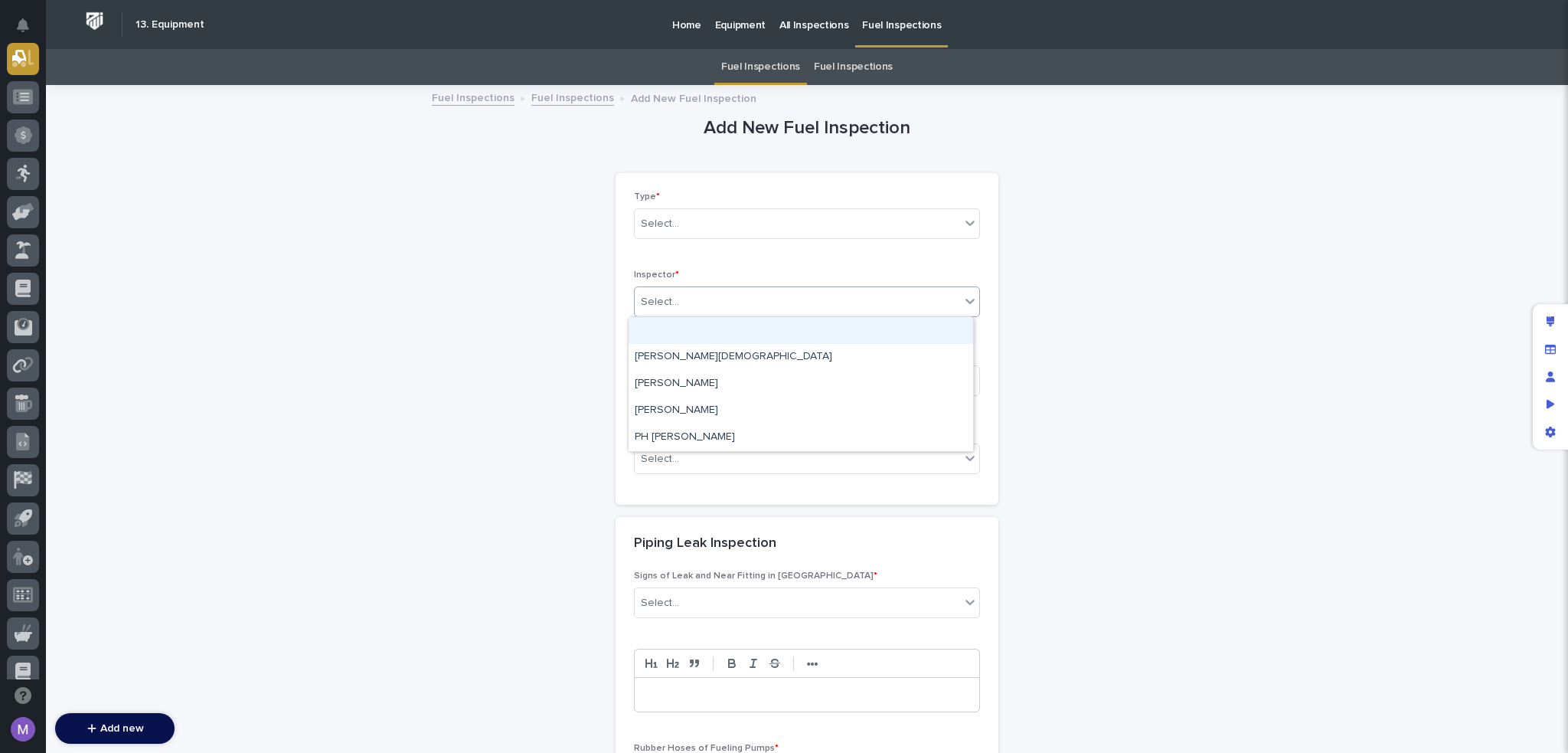
click at [897, 305] on div "Select..." at bounding box center [798, 302] width 326 height 26
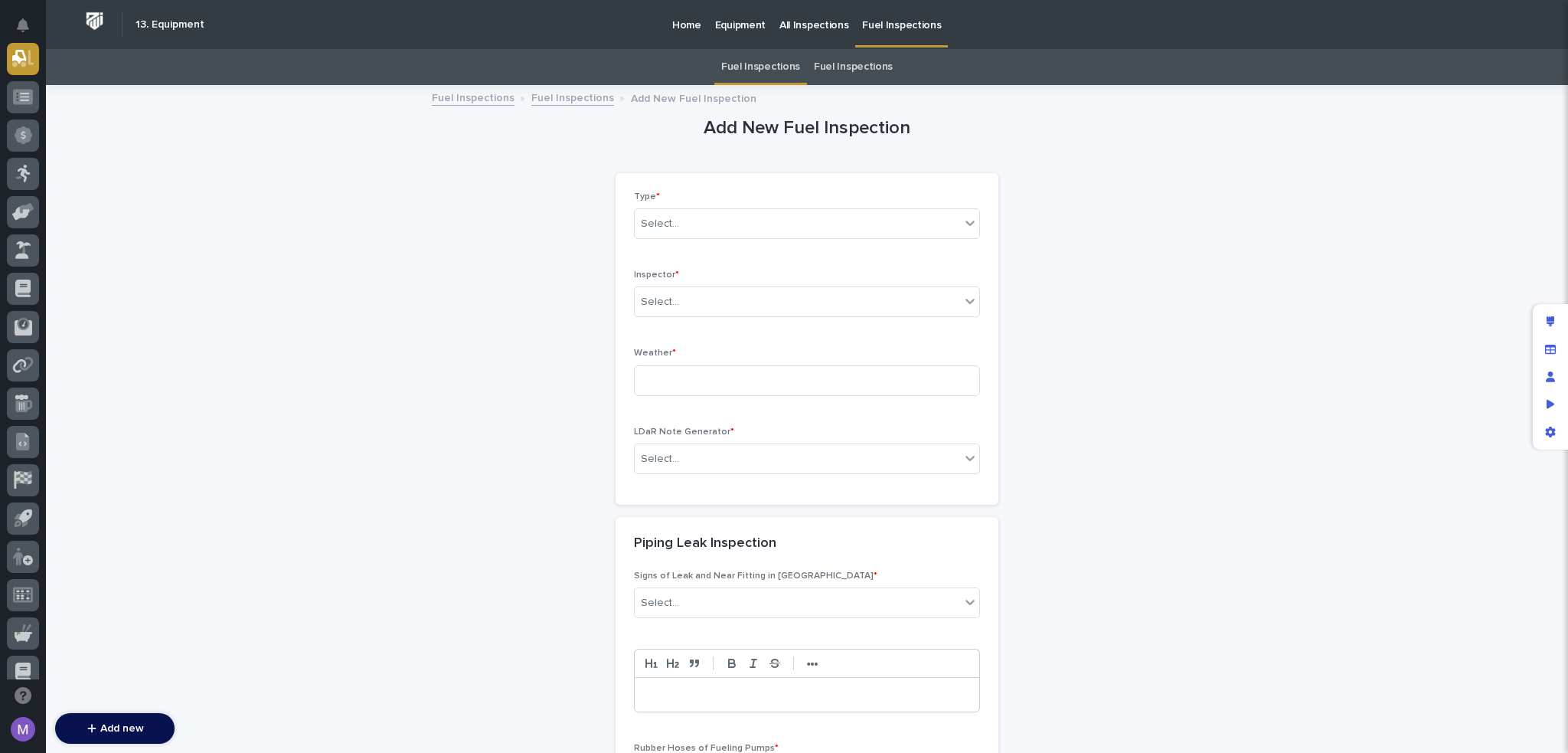
click at [1552, 435] on icon "App settings" at bounding box center [1551, 432] width 11 height 11
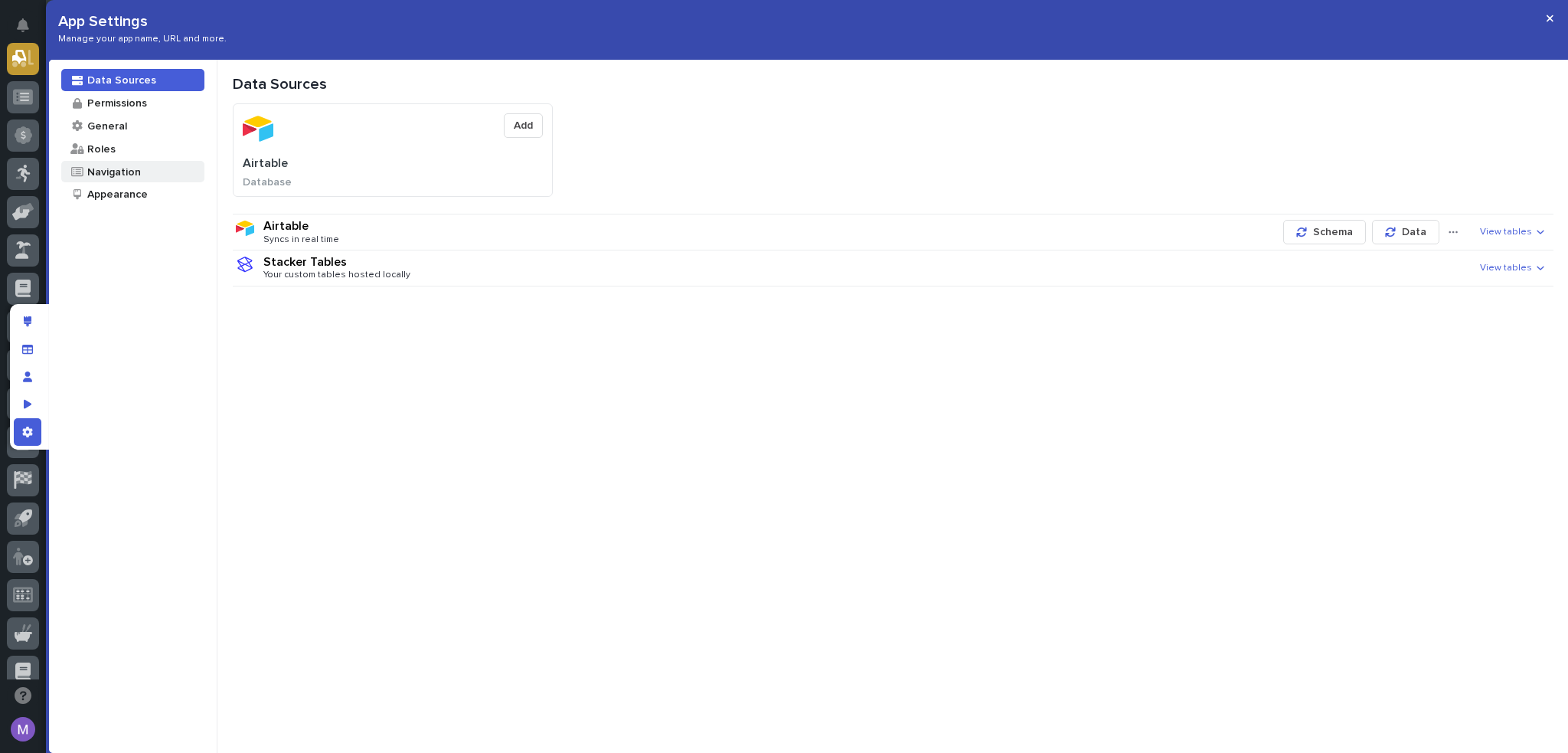
click at [121, 169] on div "Navigation" at bounding box center [113, 172] width 55 height 15
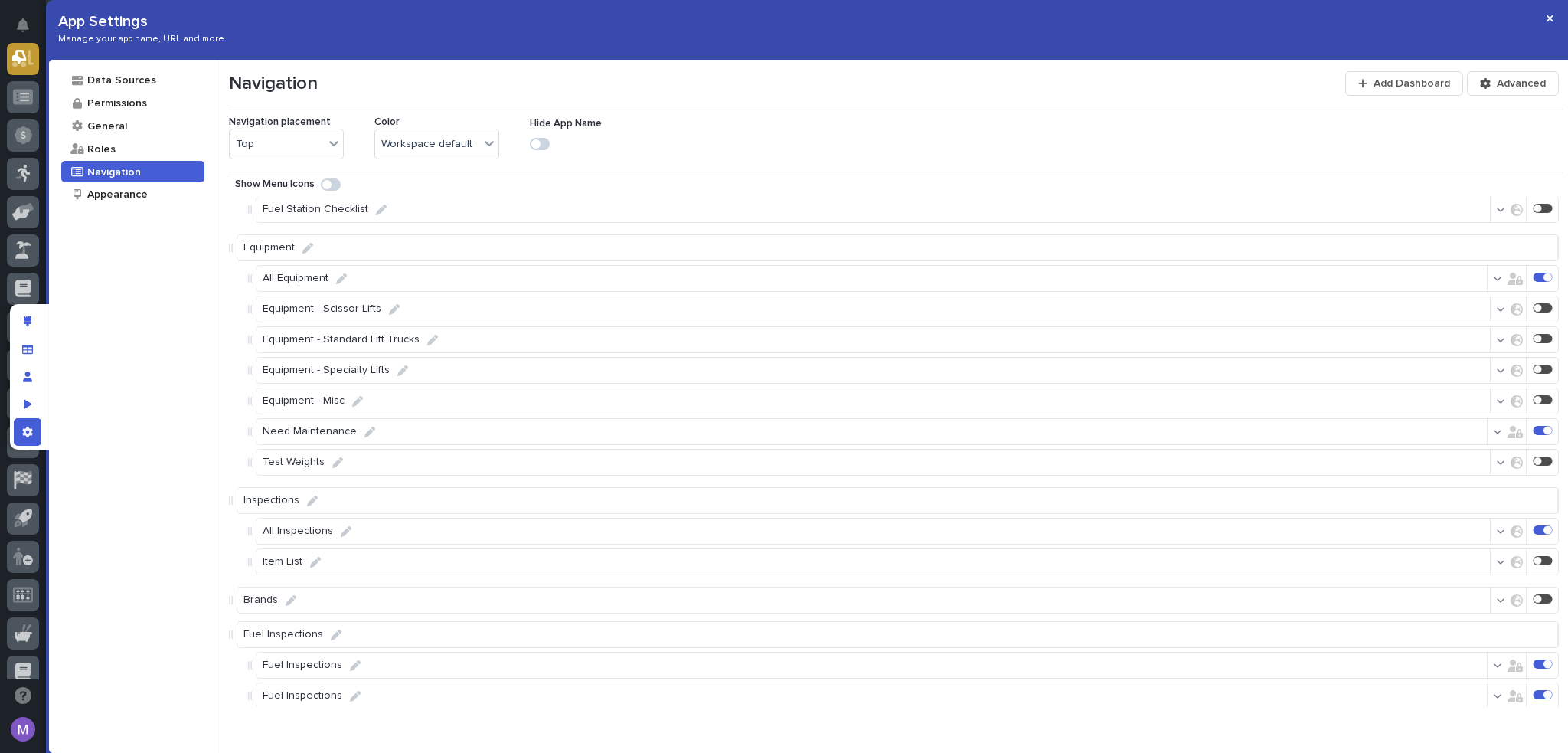
scroll to position [113, 0]
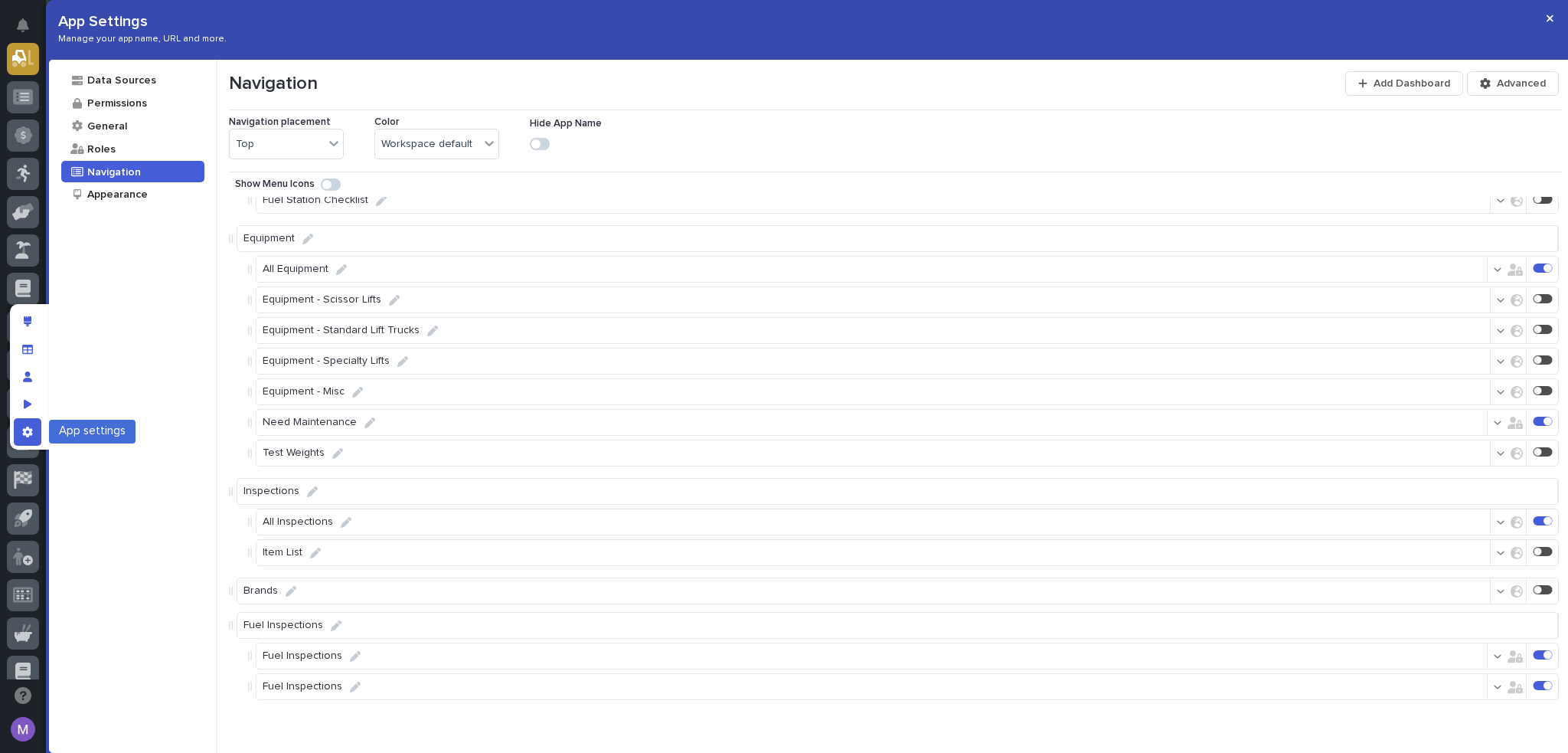
click at [36, 435] on div "App settings" at bounding box center [27, 432] width 27 height 27
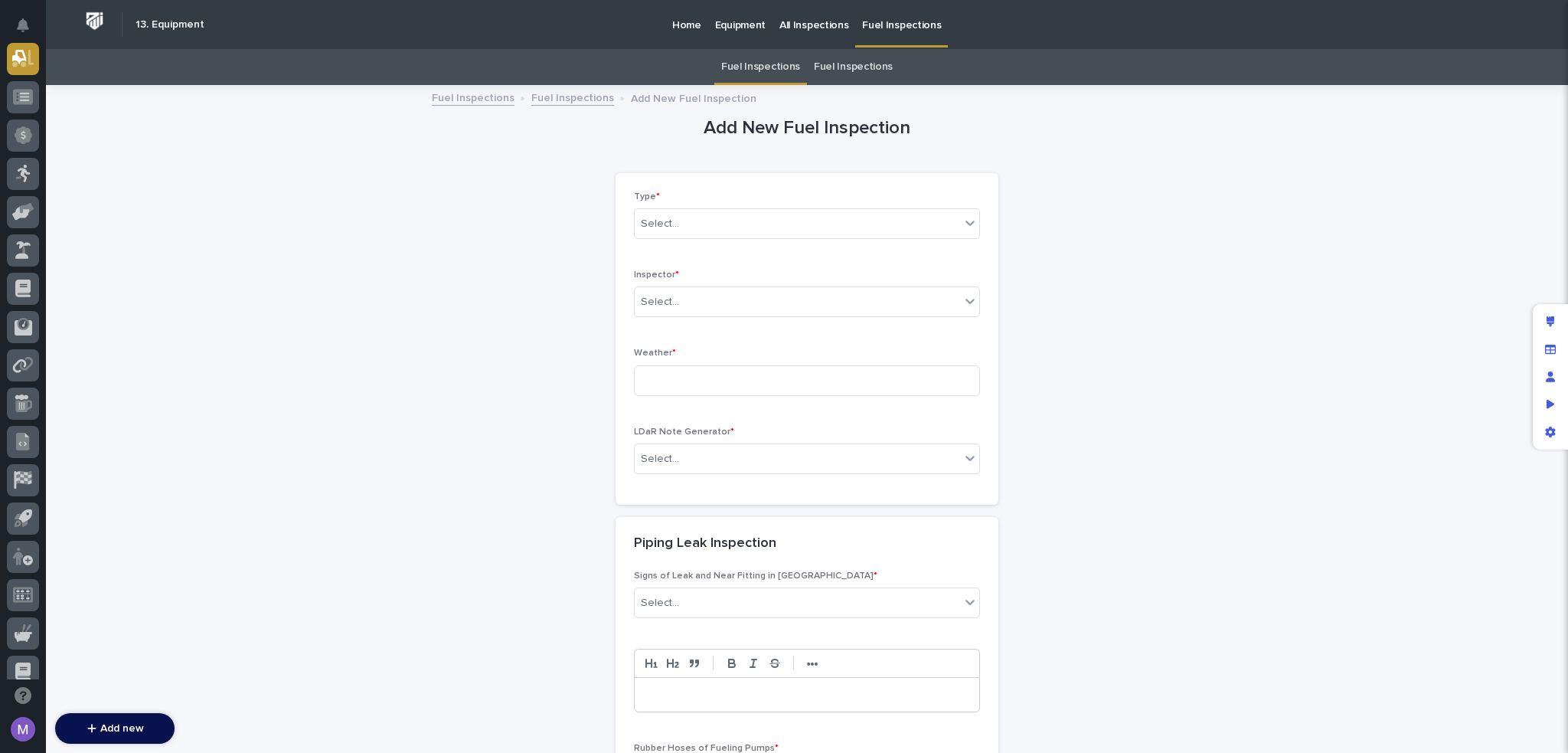
click at [751, 281] on div "Inspector * Select..." at bounding box center [807, 298] width 346 height 59
click at [751, 299] on div "Select..." at bounding box center [798, 302] width 326 height 26
click at [1552, 431] on icon "App settings" at bounding box center [1551, 432] width 11 height 11
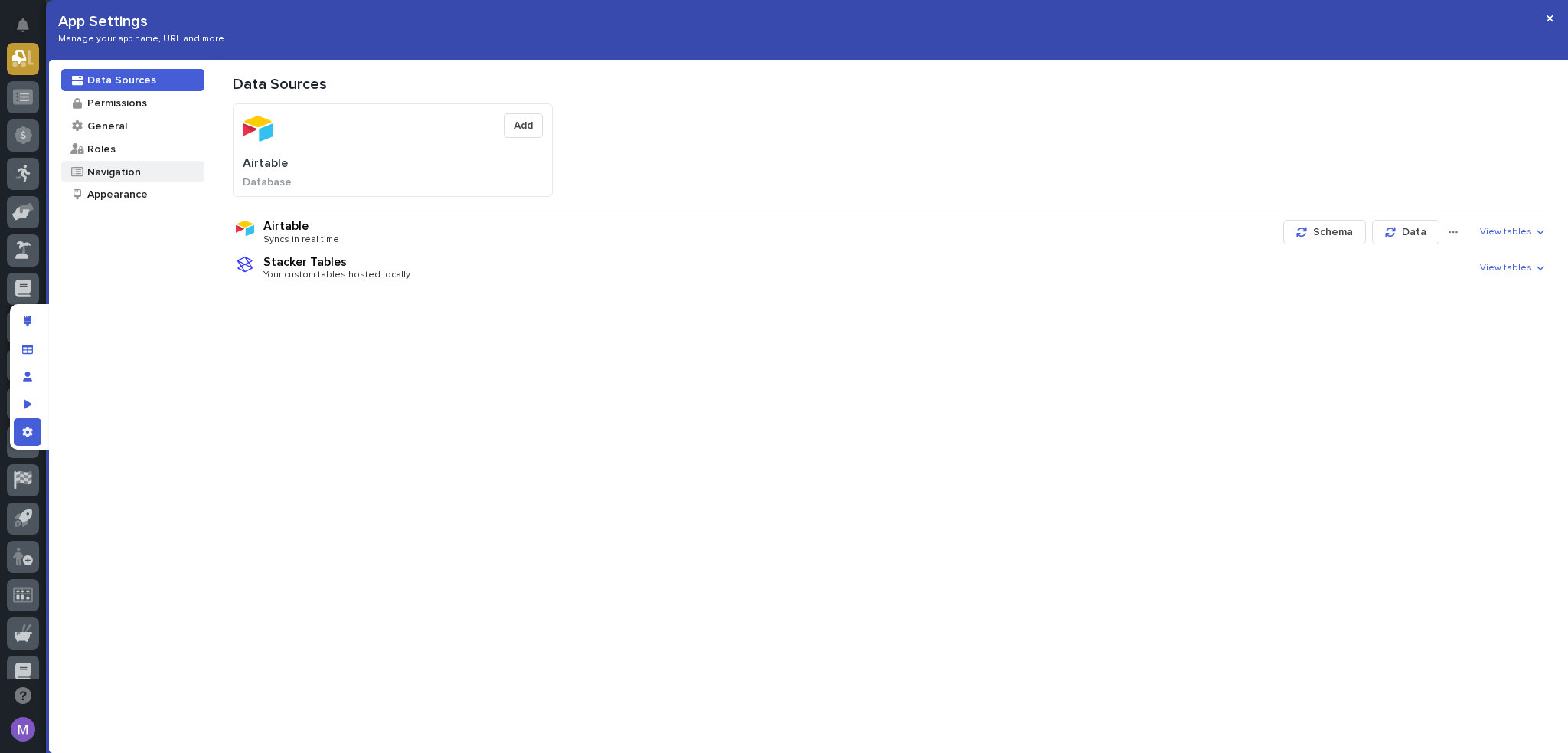
click at [120, 175] on div "Navigation" at bounding box center [113, 172] width 55 height 15
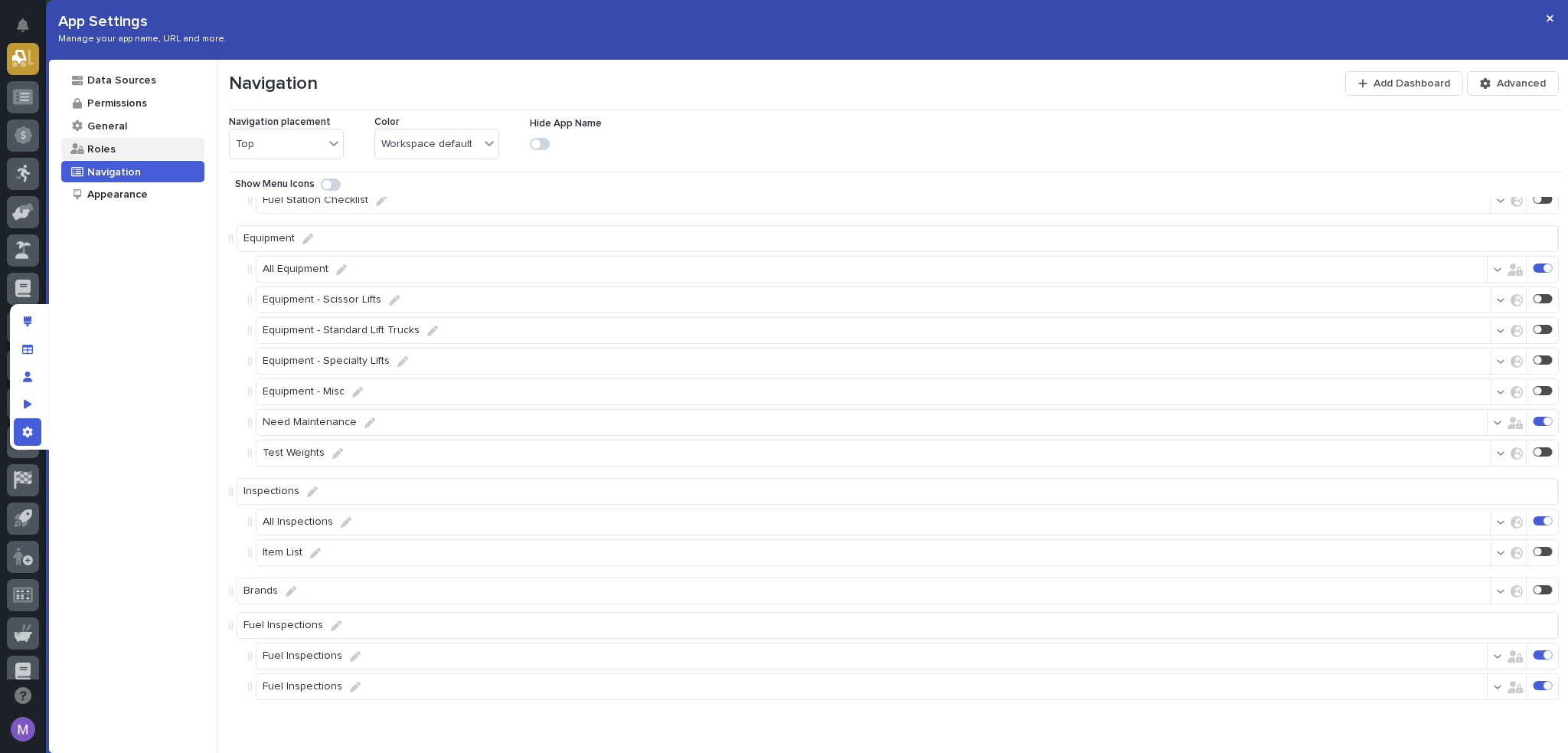
click at [84, 153] on div at bounding box center [78, 149] width 16 height 11
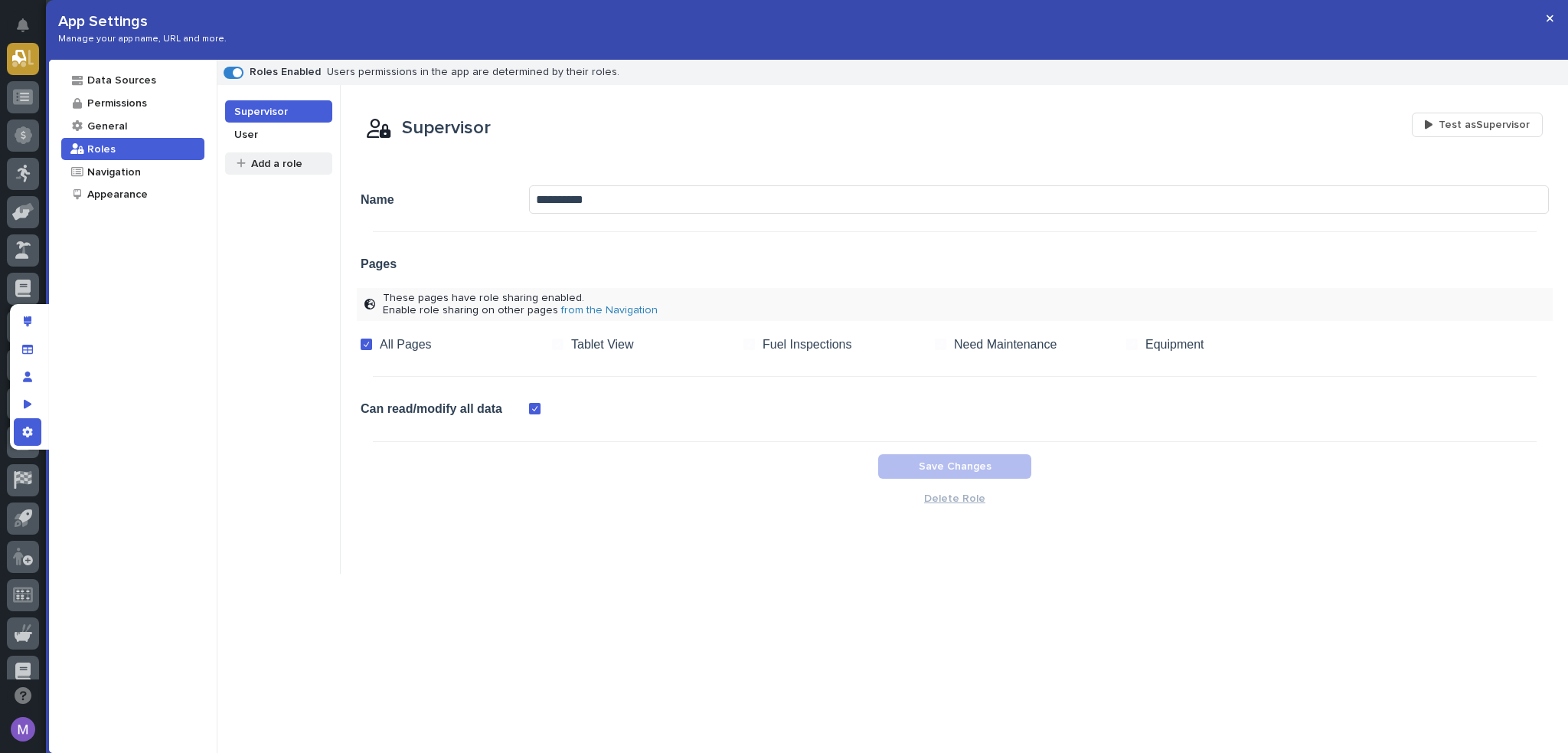
click at [273, 164] on div "Add a role" at bounding box center [277, 163] width 53 height 15
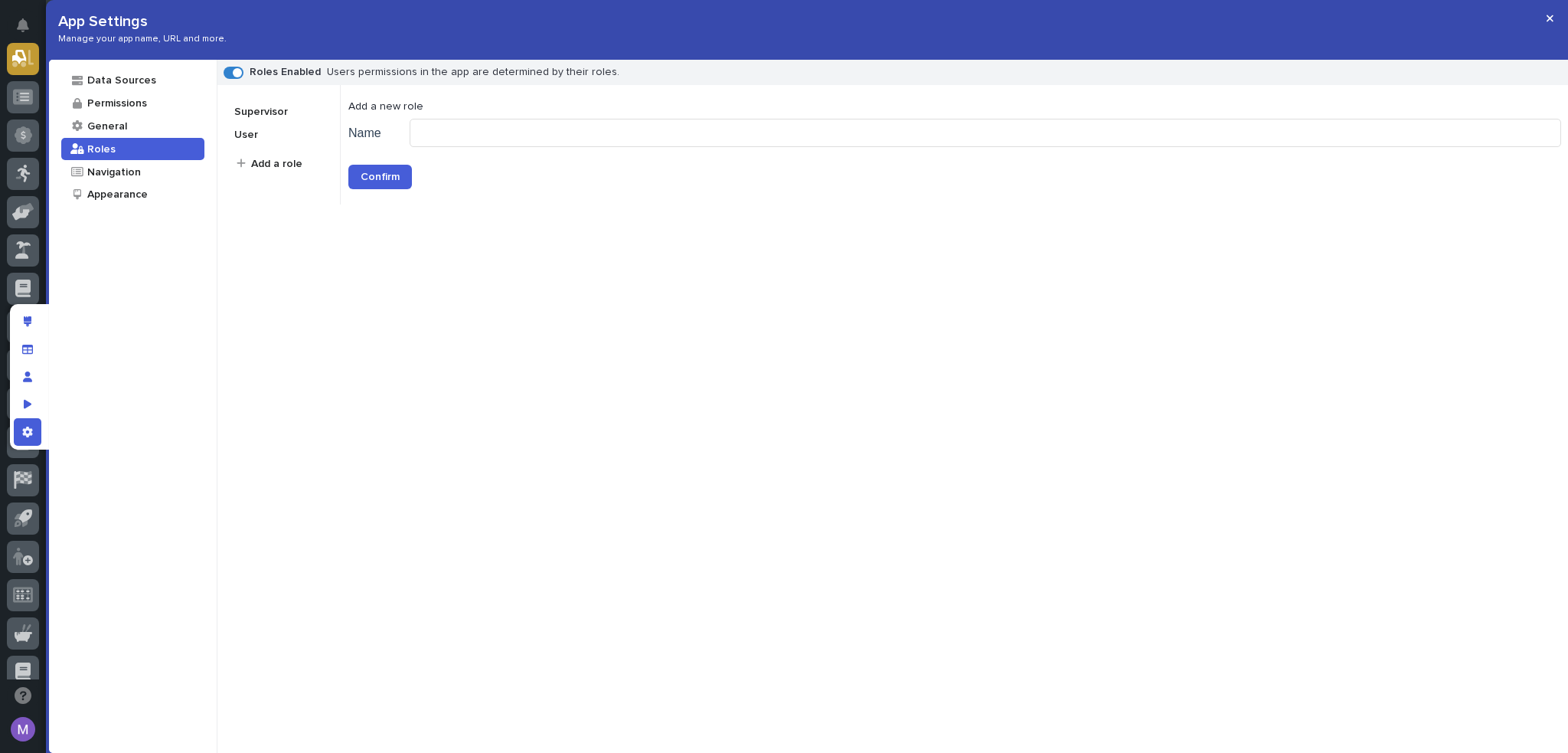
click at [570, 282] on div "Roles Enabled Users permissions in the app are determined by their roles. Super…" at bounding box center [893, 405] width 1352 height 693
click at [131, 123] on div "General" at bounding box center [132, 126] width 143 height 22
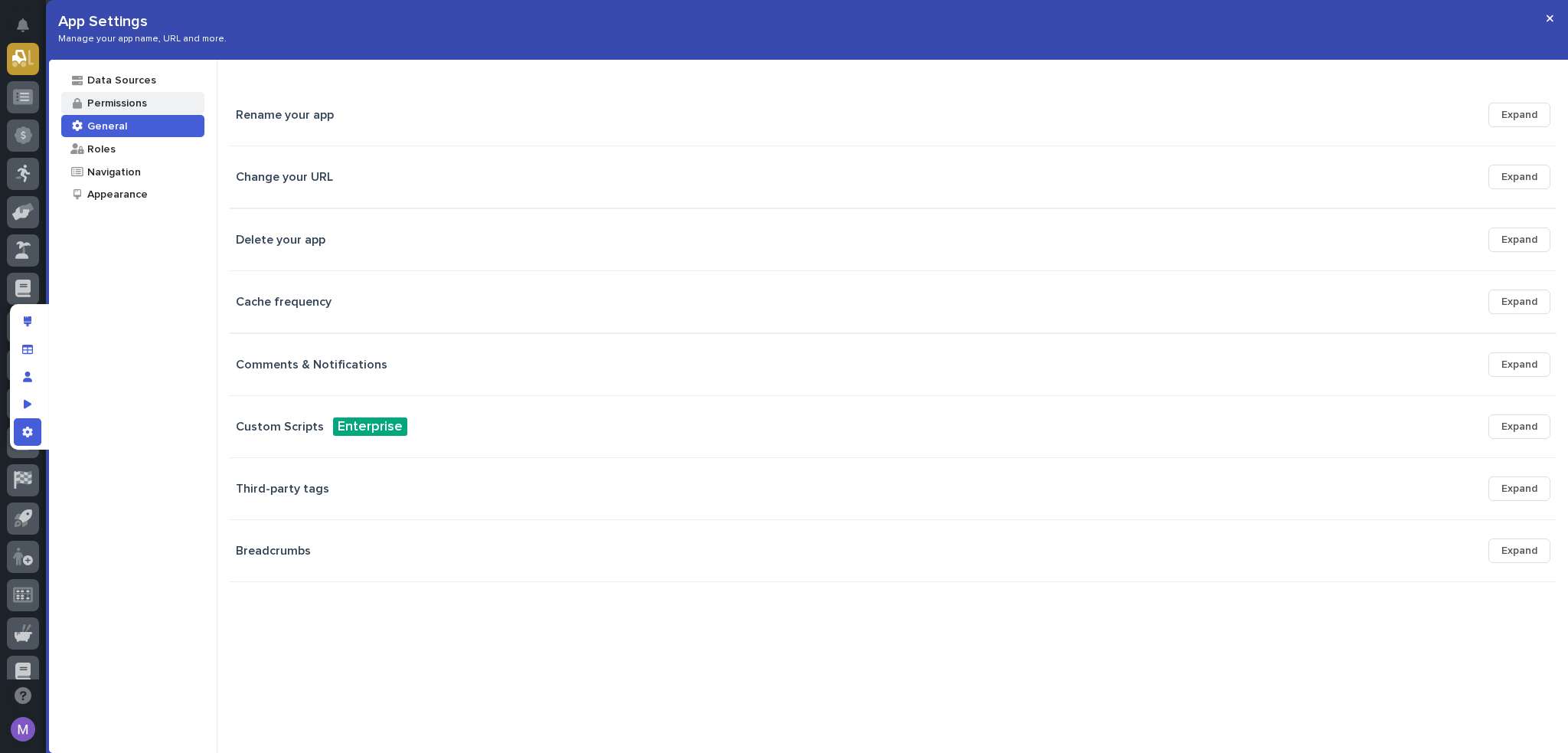
click at [137, 105] on div "Permissions" at bounding box center [116, 103] width 61 height 15
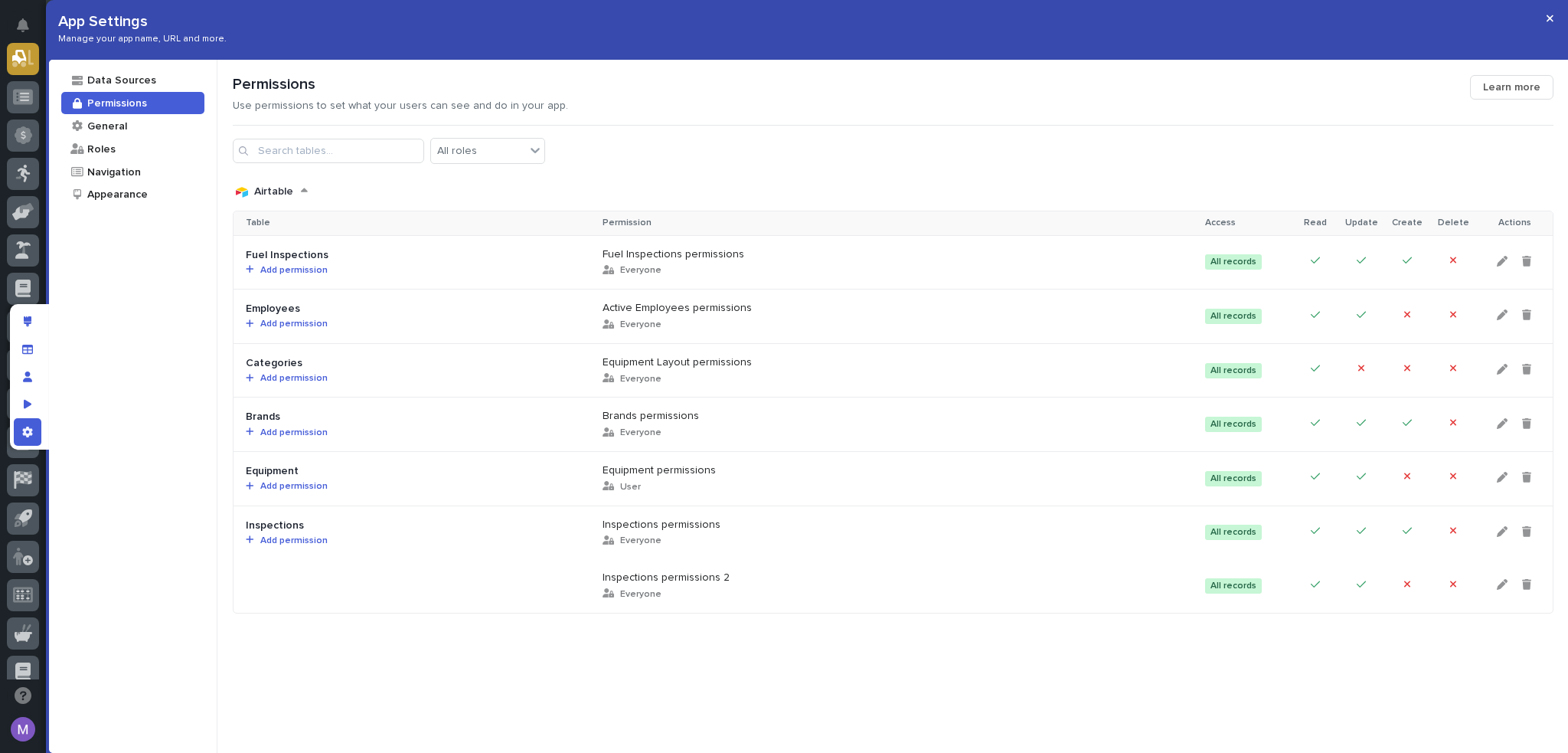
click at [690, 99] on div "Permissions Use permissions to set what your users can see and do in your app." at bounding box center [852, 93] width 1238 height 37
click at [21, 430] on div "App settings" at bounding box center [27, 432] width 27 height 27
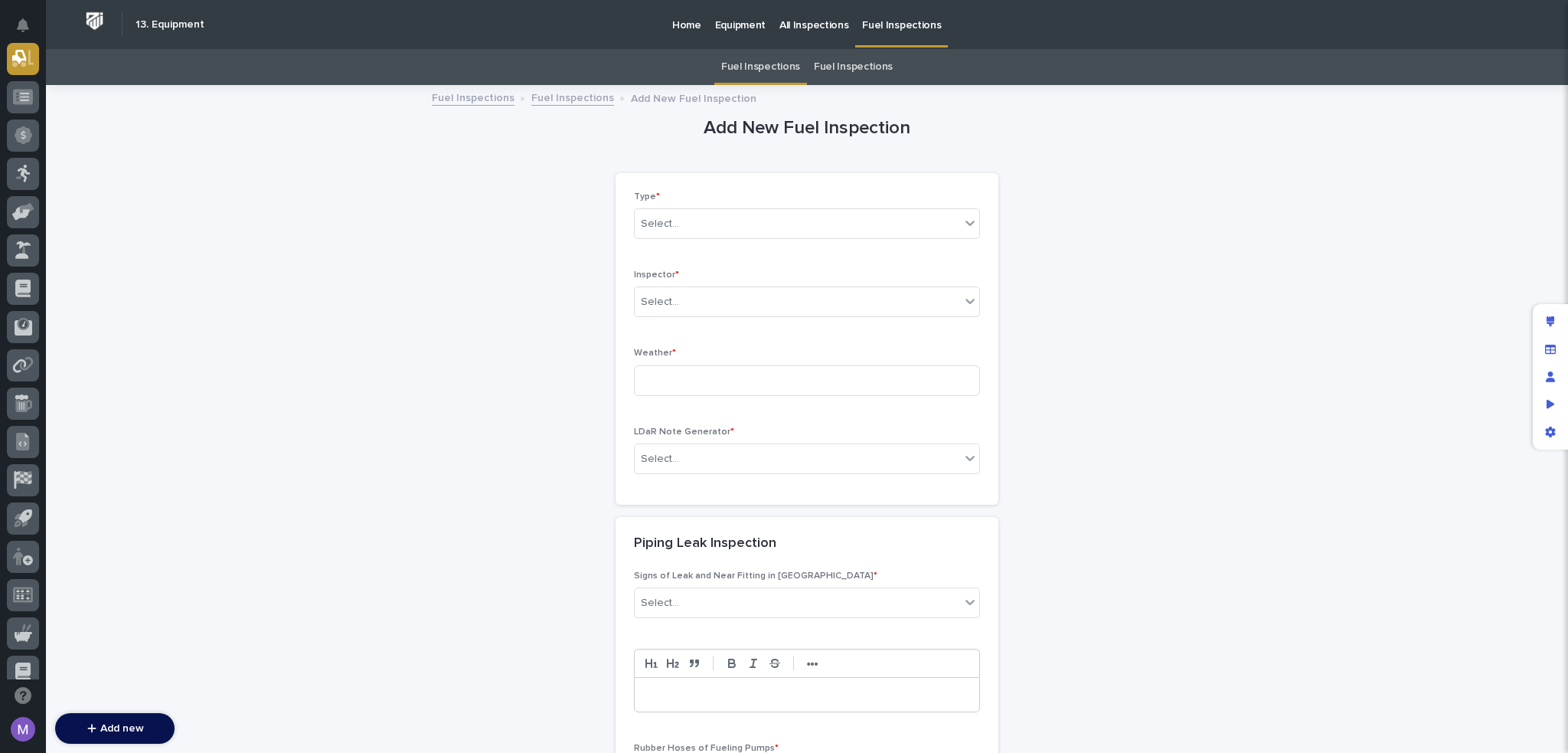
click at [833, 26] on p "All Inspections" at bounding box center [814, 16] width 69 height 32
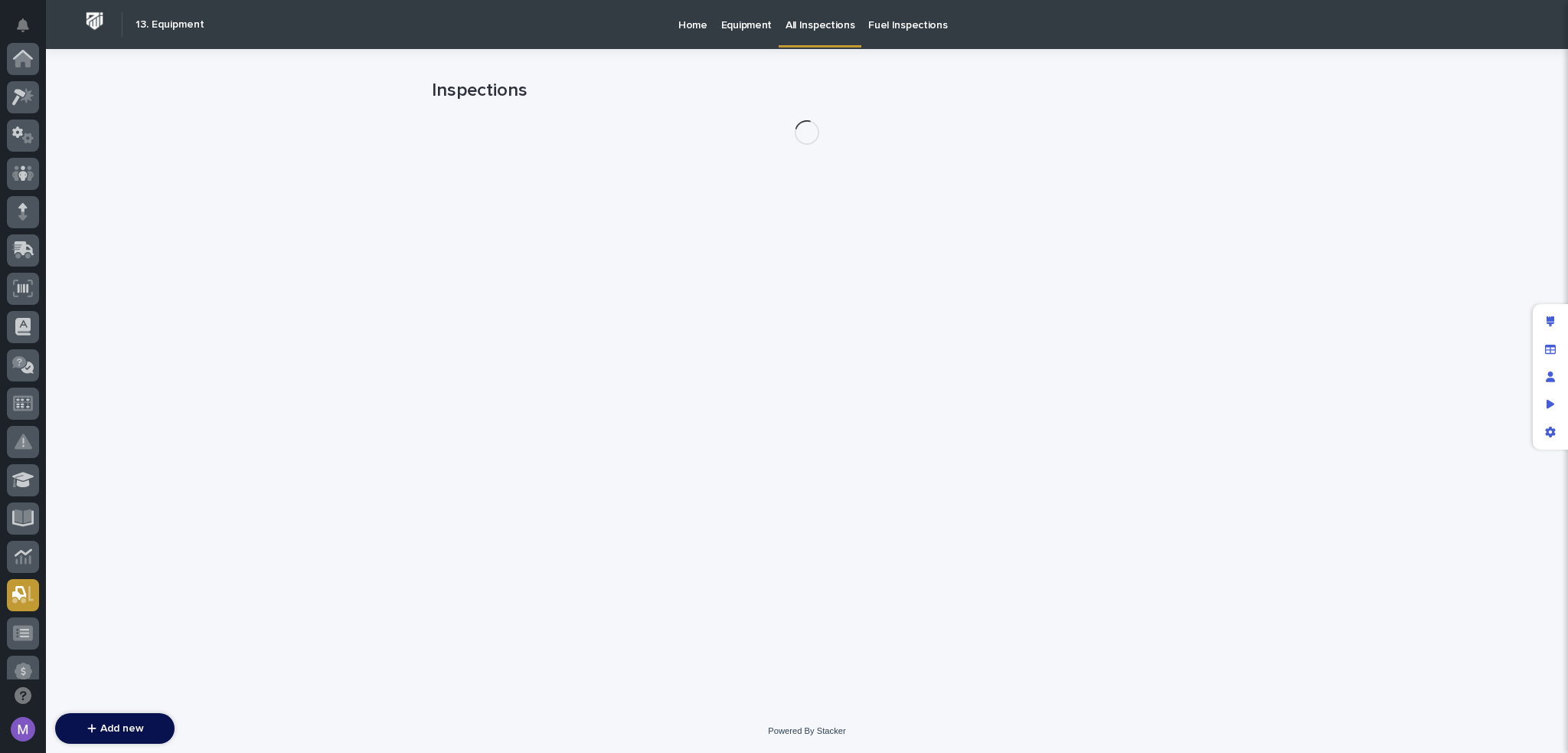
scroll to position [536, 0]
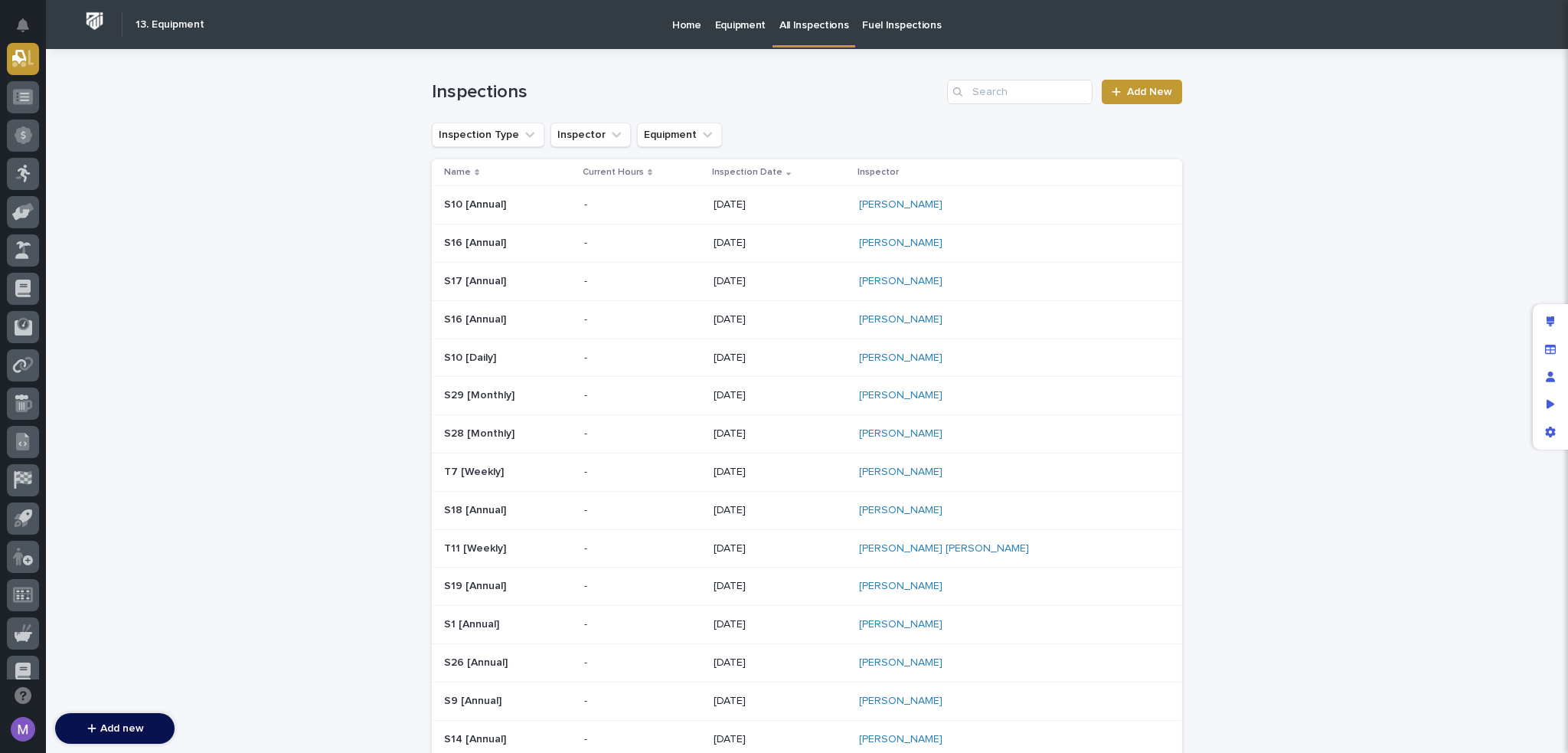
click at [917, 26] on p "Fuel Inspections" at bounding box center [902, 16] width 78 height 32
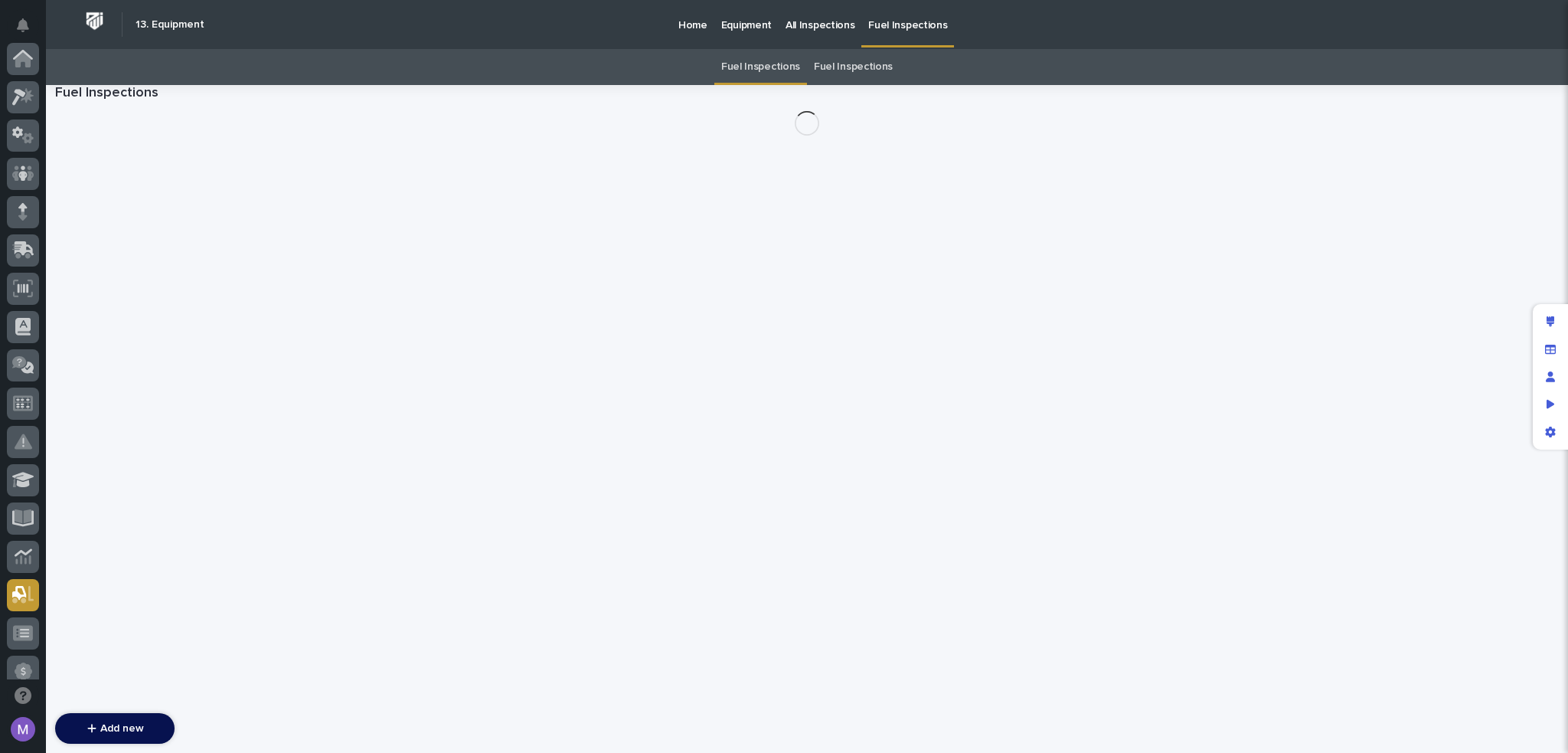
scroll to position [536, 0]
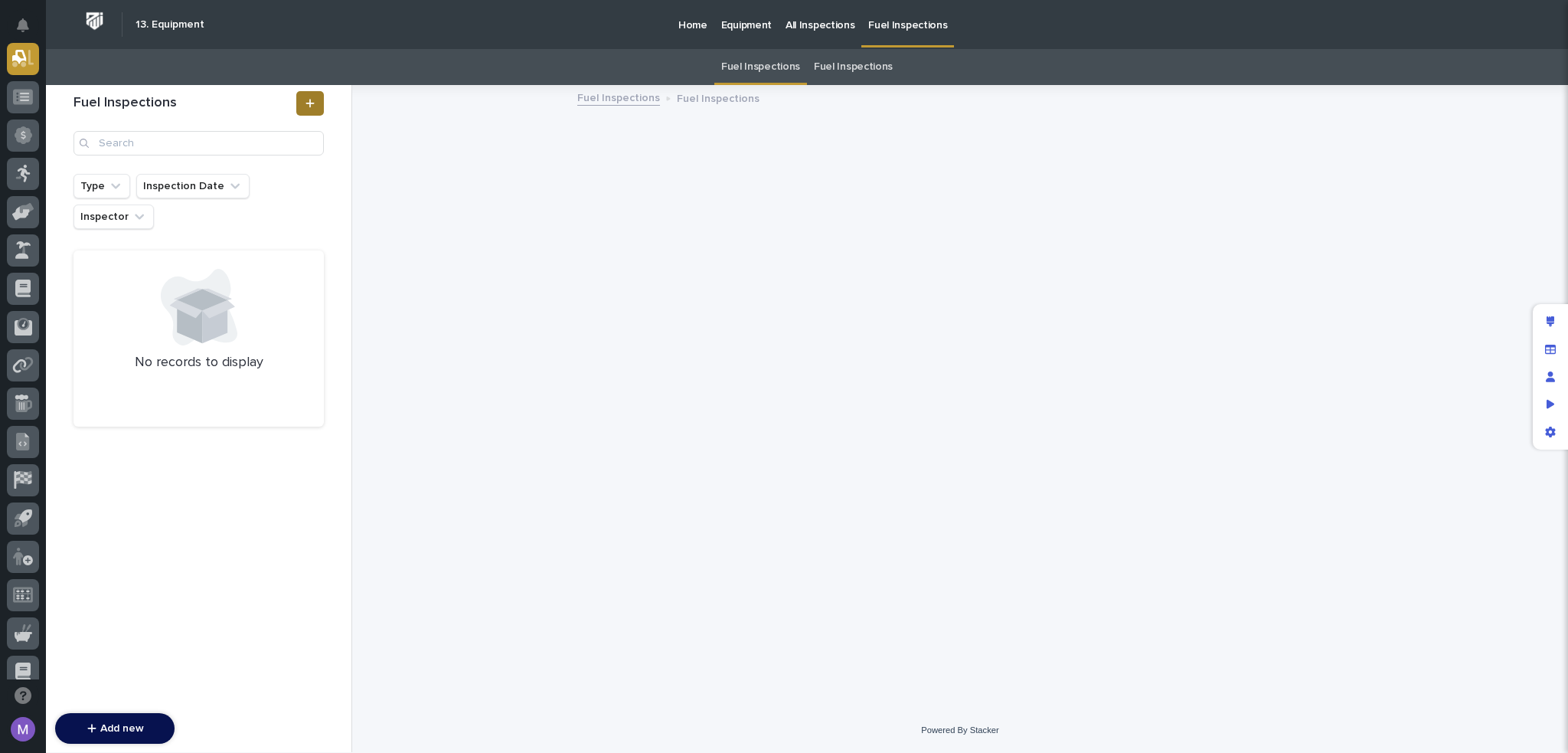
click at [311, 101] on icon at bounding box center [310, 103] width 9 height 11
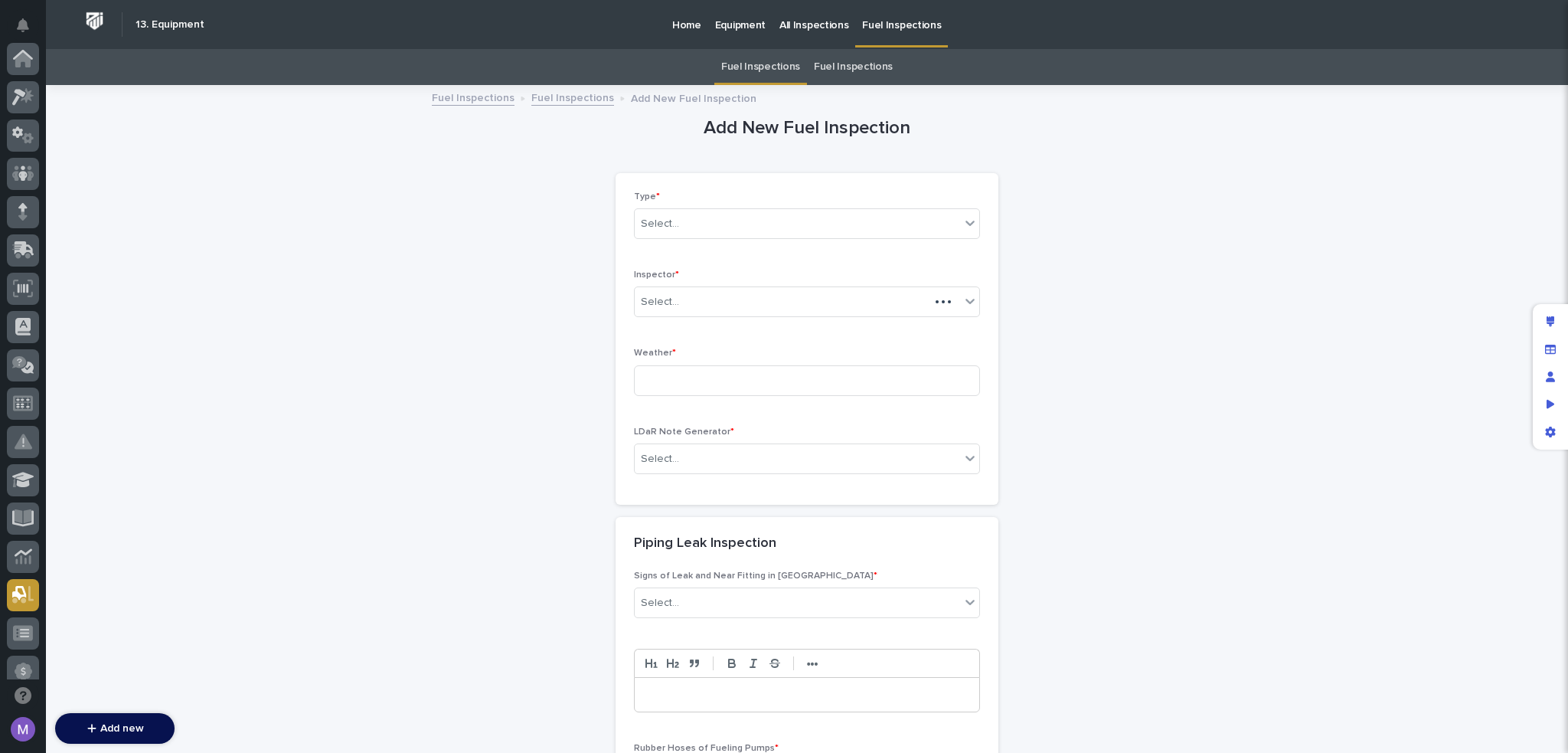
scroll to position [536, 0]
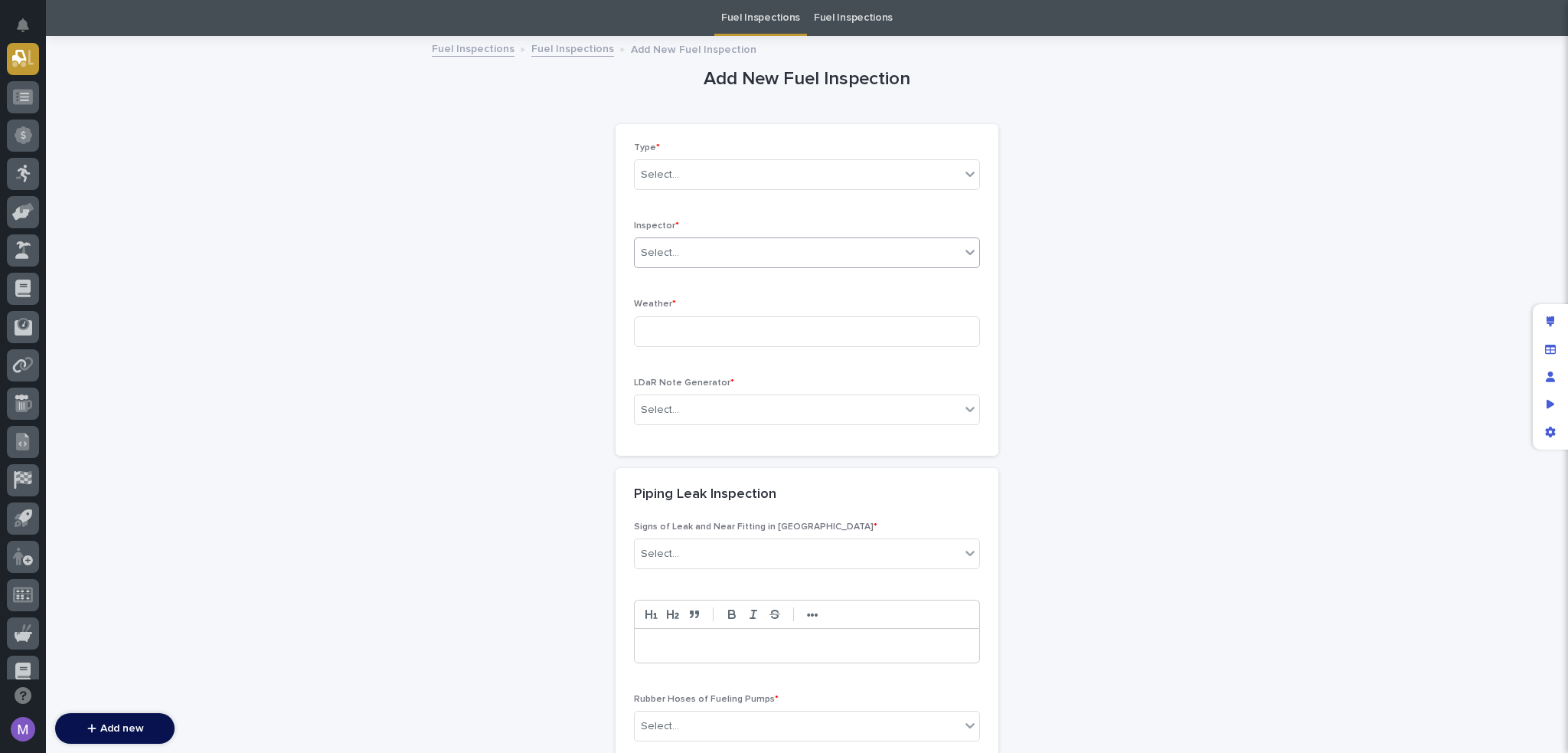
click at [756, 240] on div "Select..." at bounding box center [798, 253] width 326 height 26
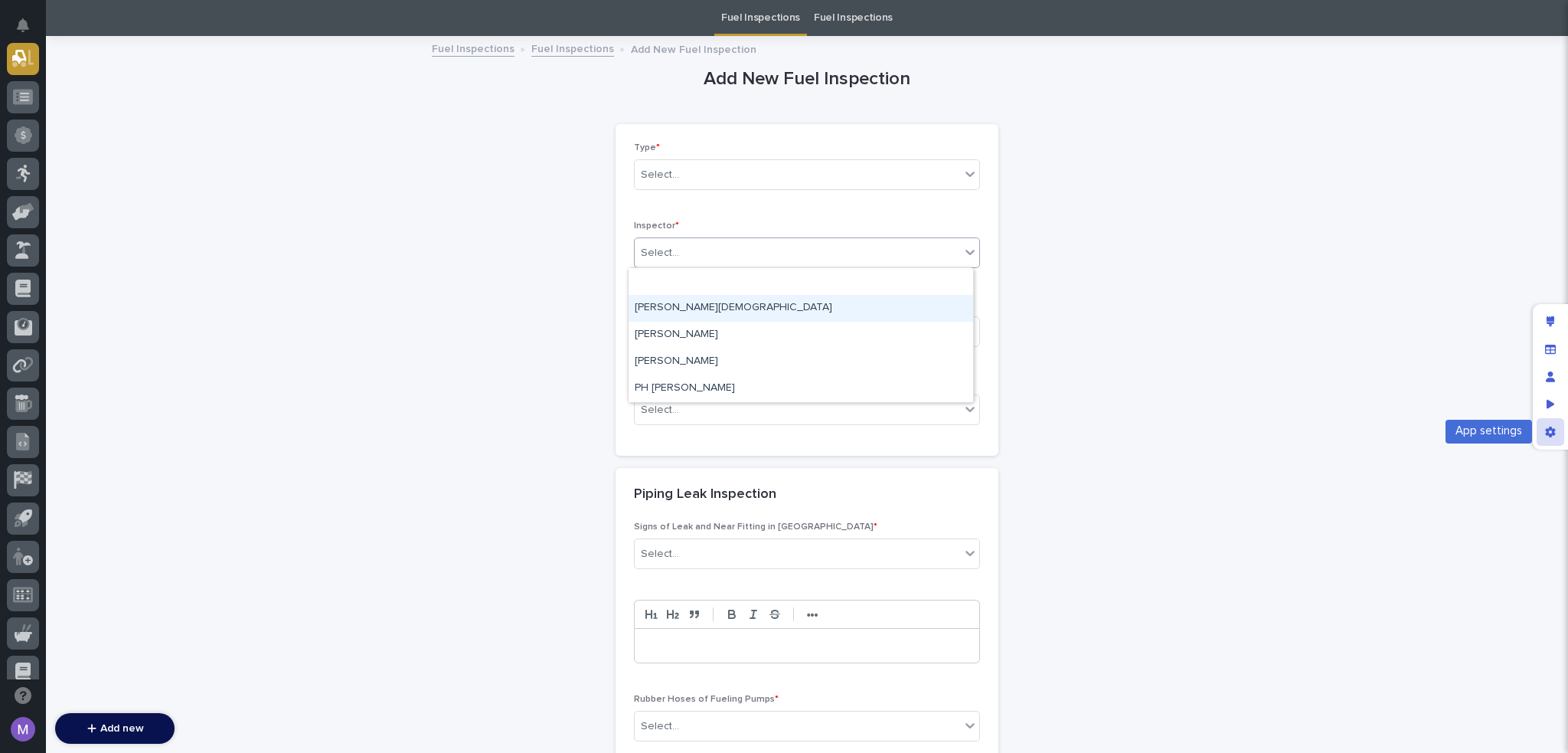
click at [1538, 427] on div "App settings" at bounding box center [1551, 432] width 27 height 27
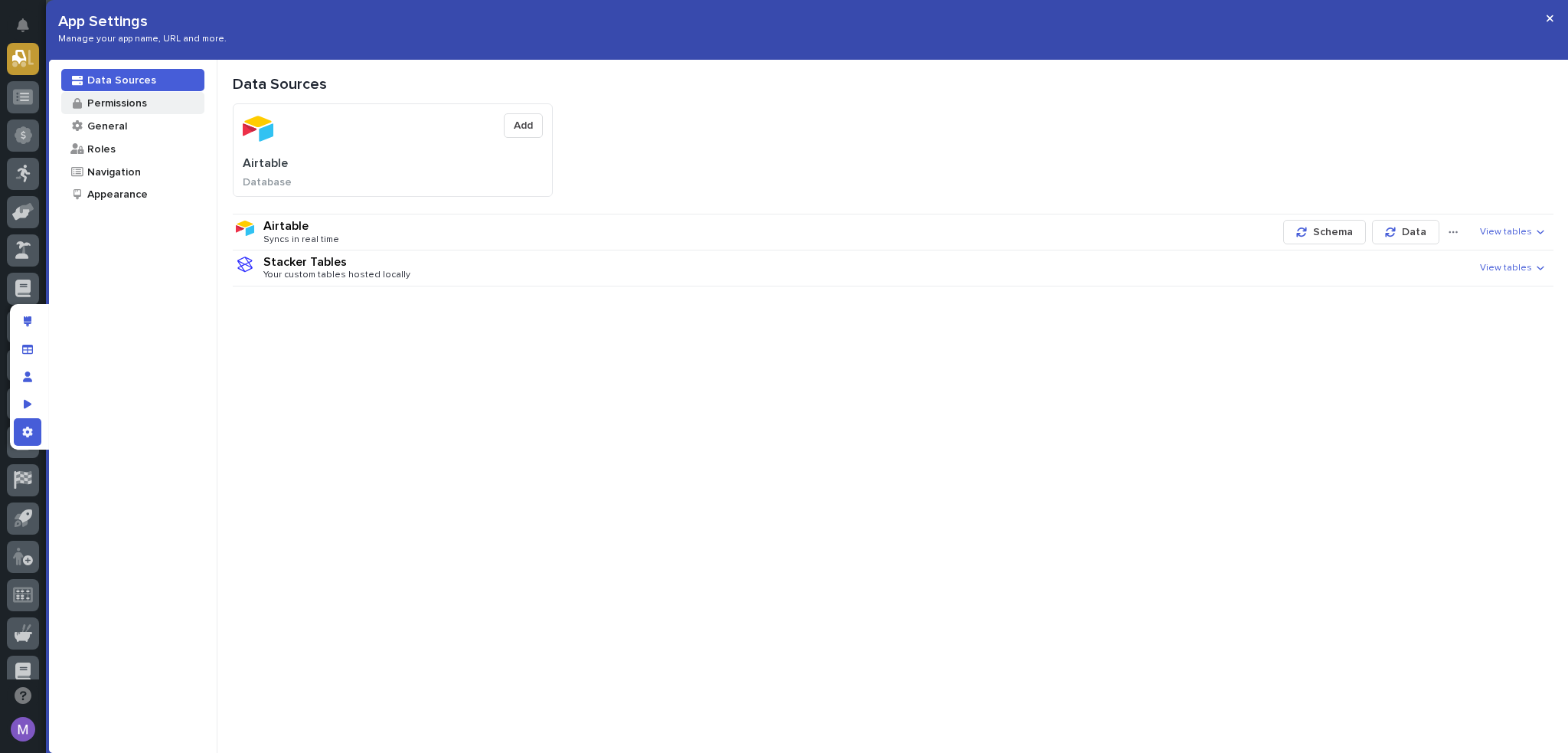
click at [103, 96] on div "Permissions" at bounding box center [116, 103] width 61 height 15
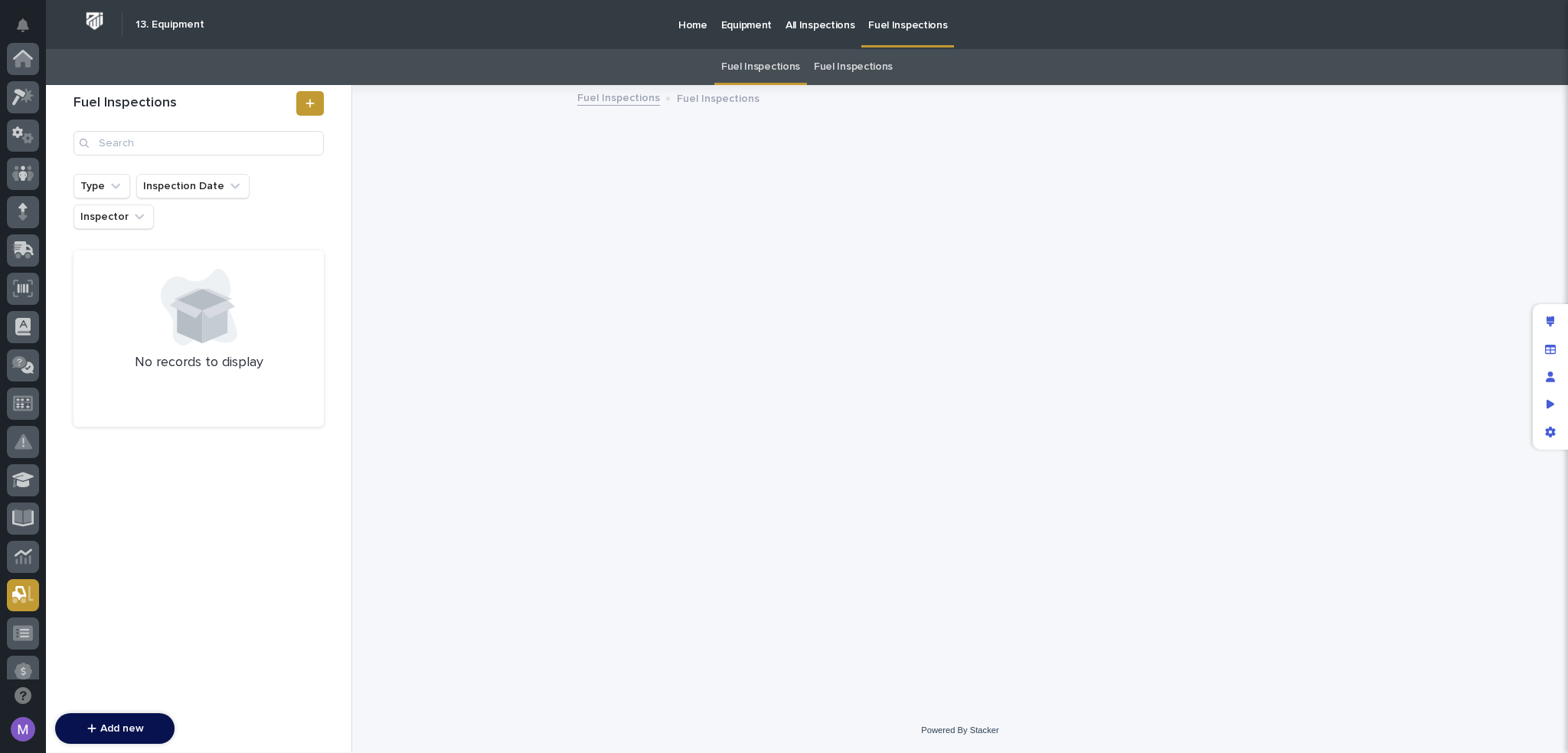
scroll to position [536, 0]
